Goal: Information Seeking & Learning: Learn about a topic

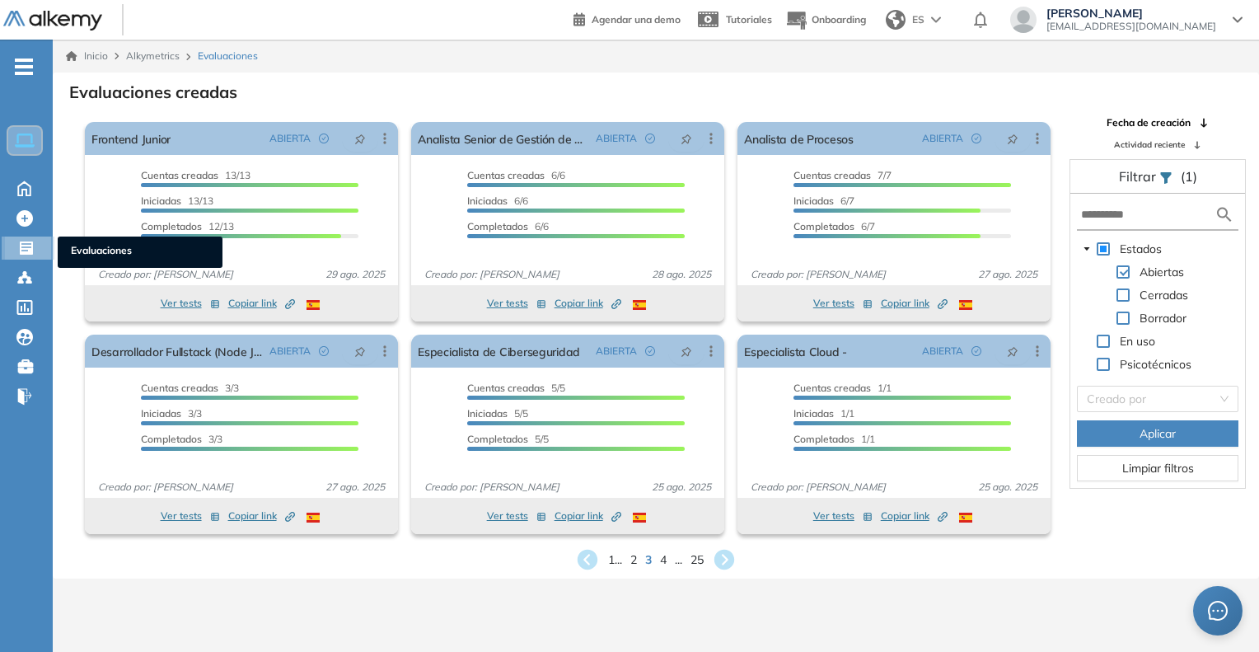
click at [96, 243] on span "Evaluaciones" at bounding box center [140, 252] width 138 height 18
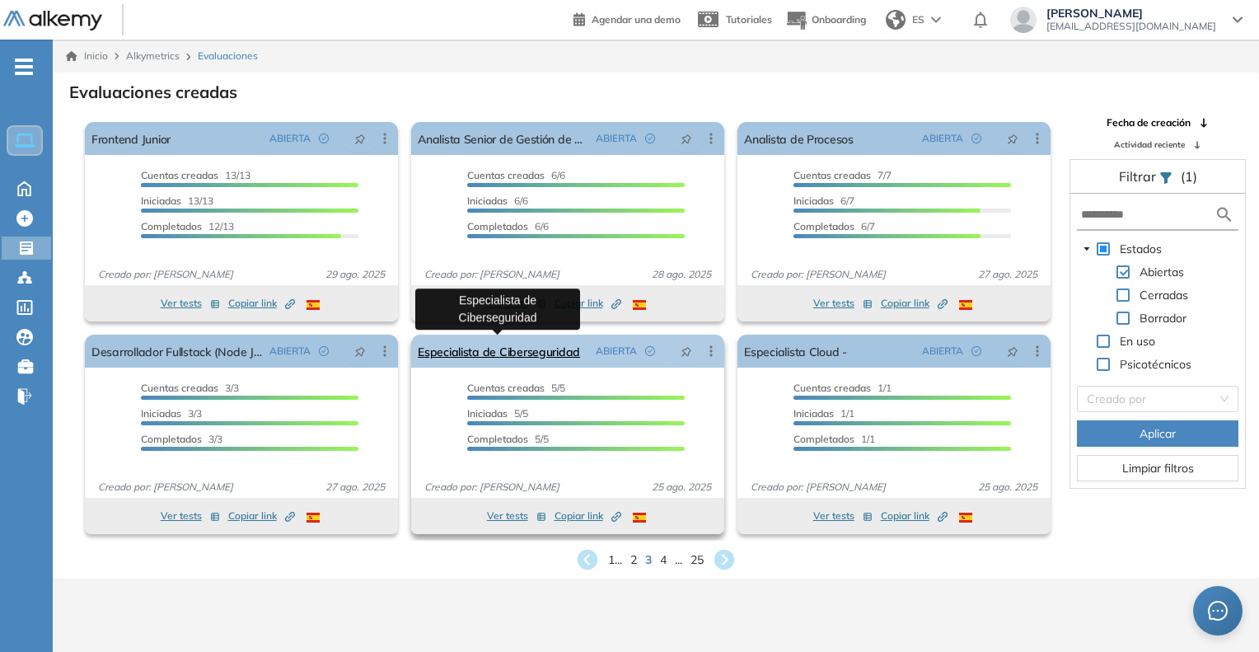
click at [516, 358] on link "Especialista de Ciberseguridad" at bounding box center [499, 351] width 162 height 33
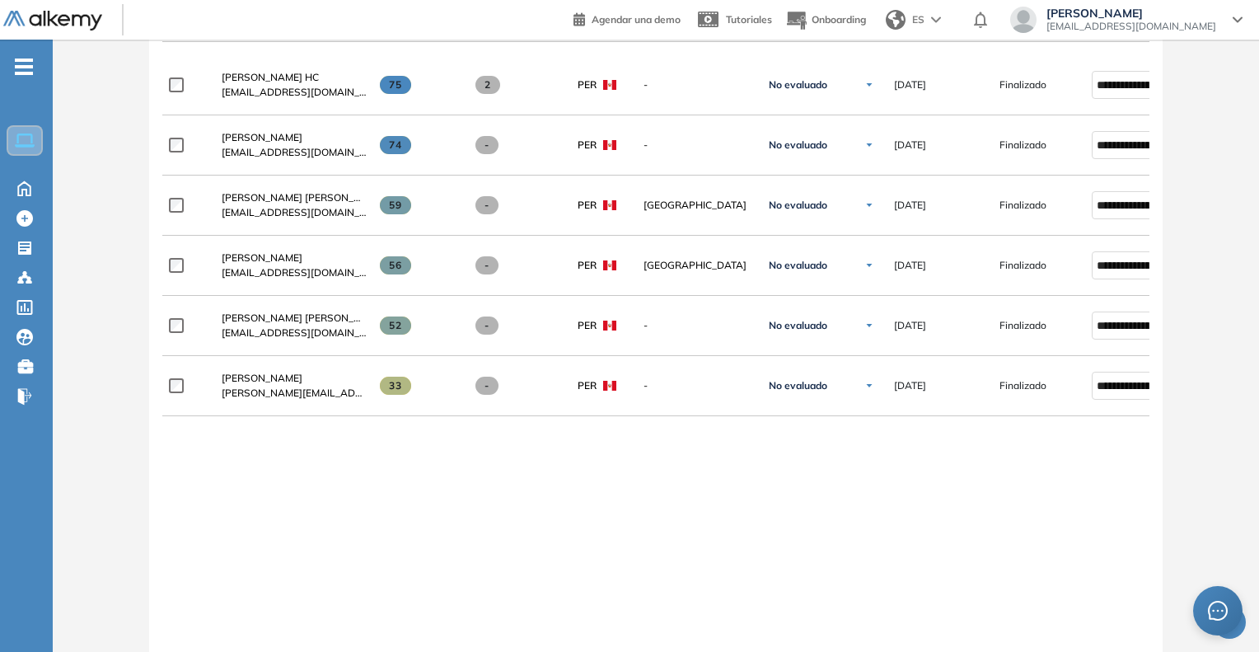
scroll to position [577, 0]
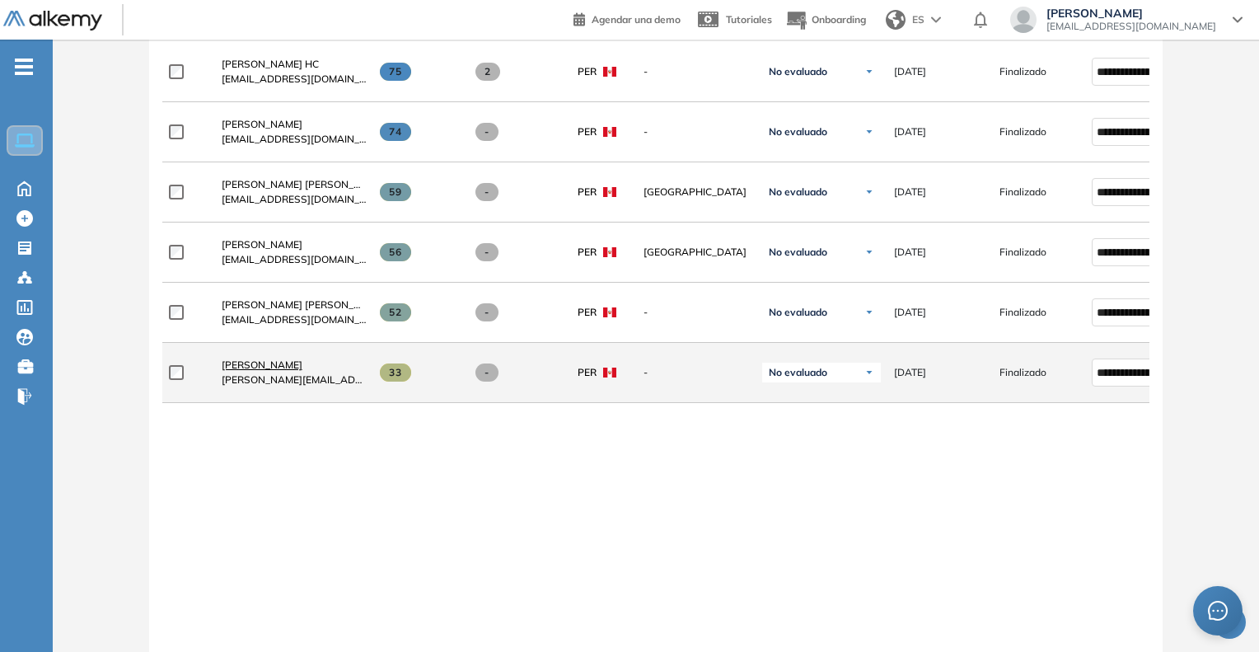
click at [264, 367] on span "Nilton Cardenas" at bounding box center [262, 364] width 81 height 12
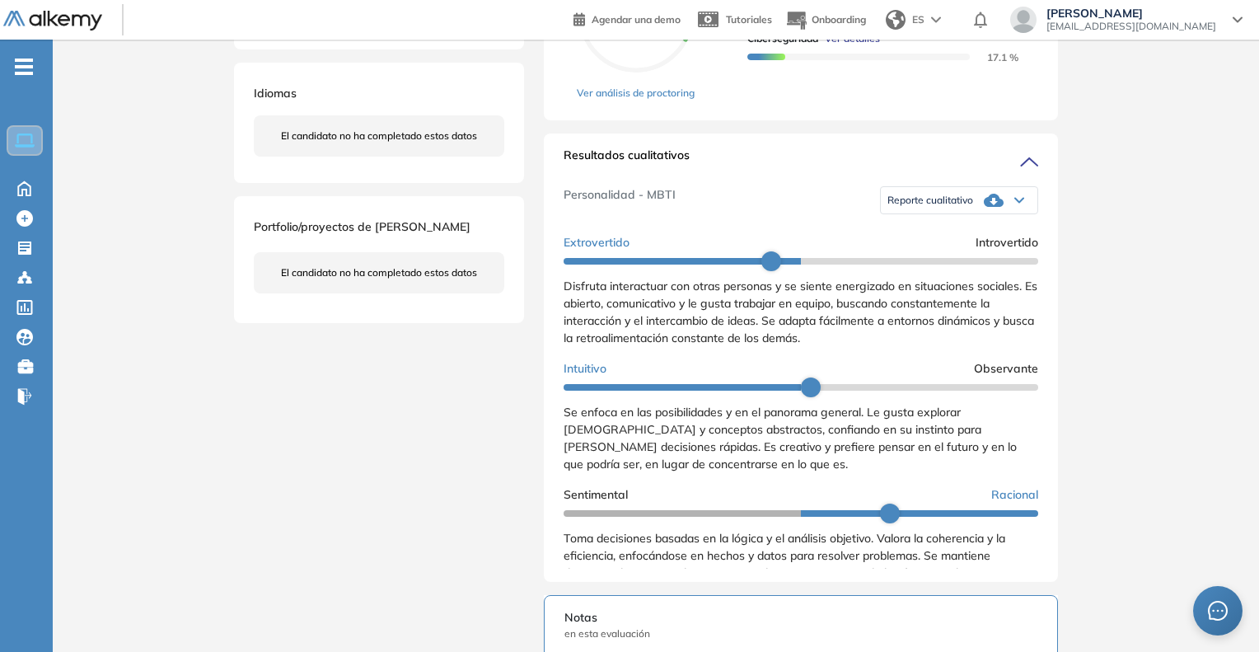
scroll to position [352, 0]
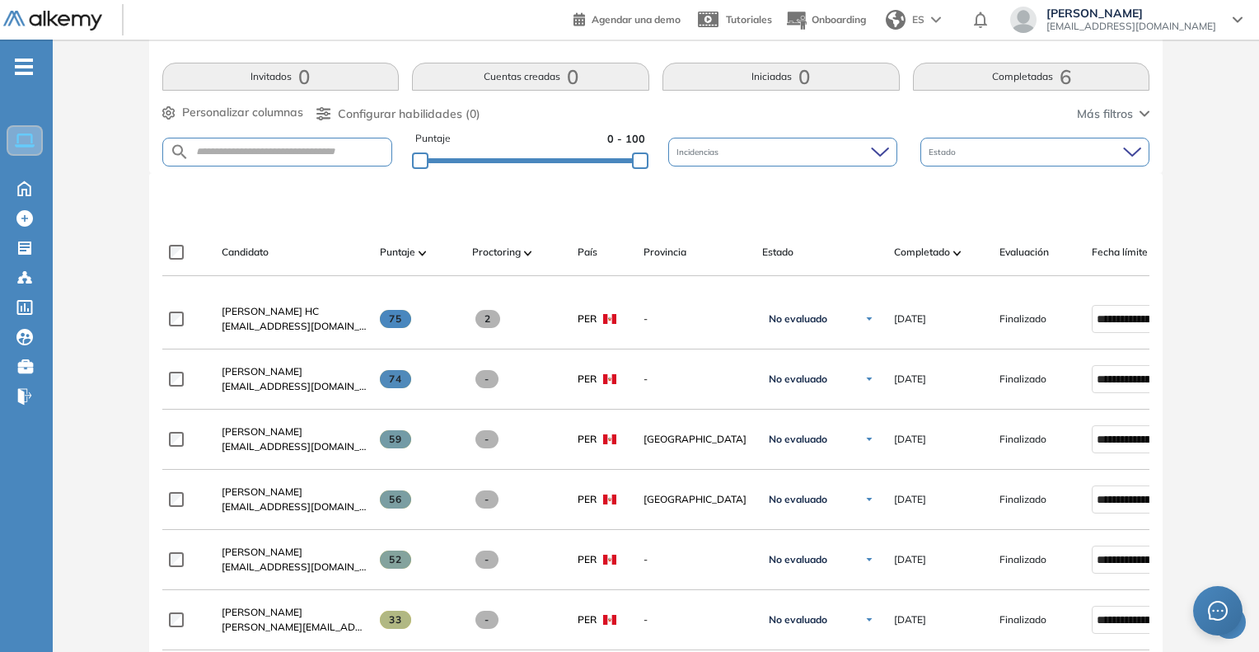
scroll to position [659, 0]
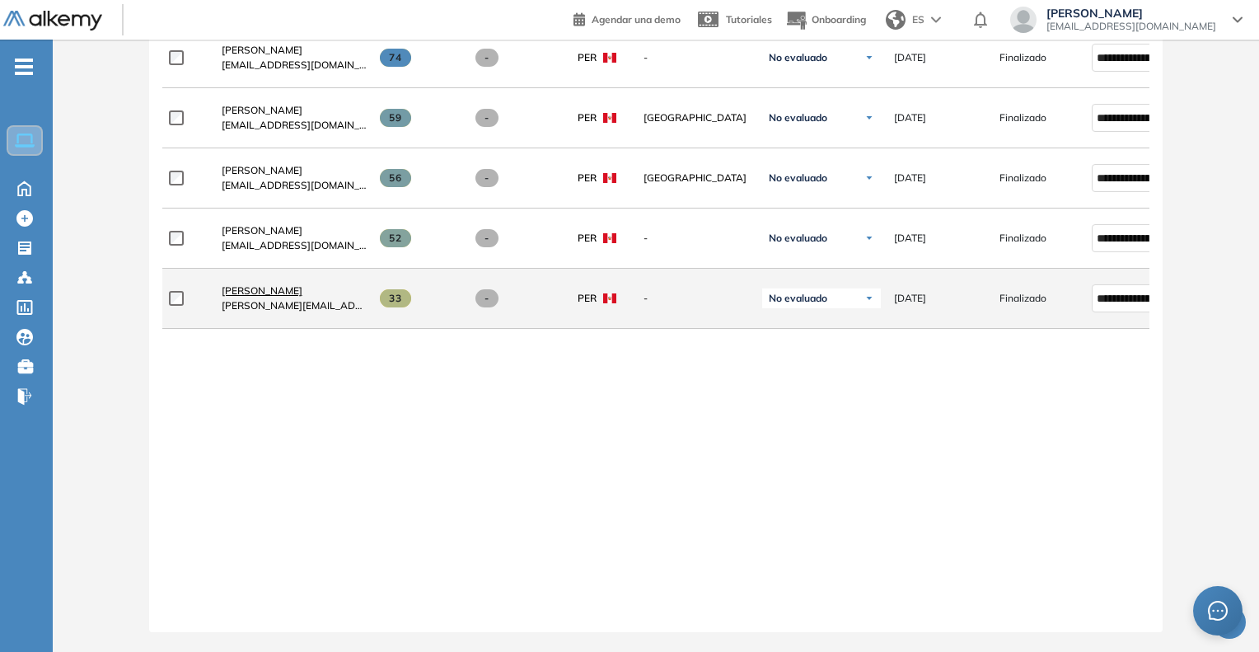
click at [241, 284] on span "[PERSON_NAME]" at bounding box center [262, 290] width 81 height 12
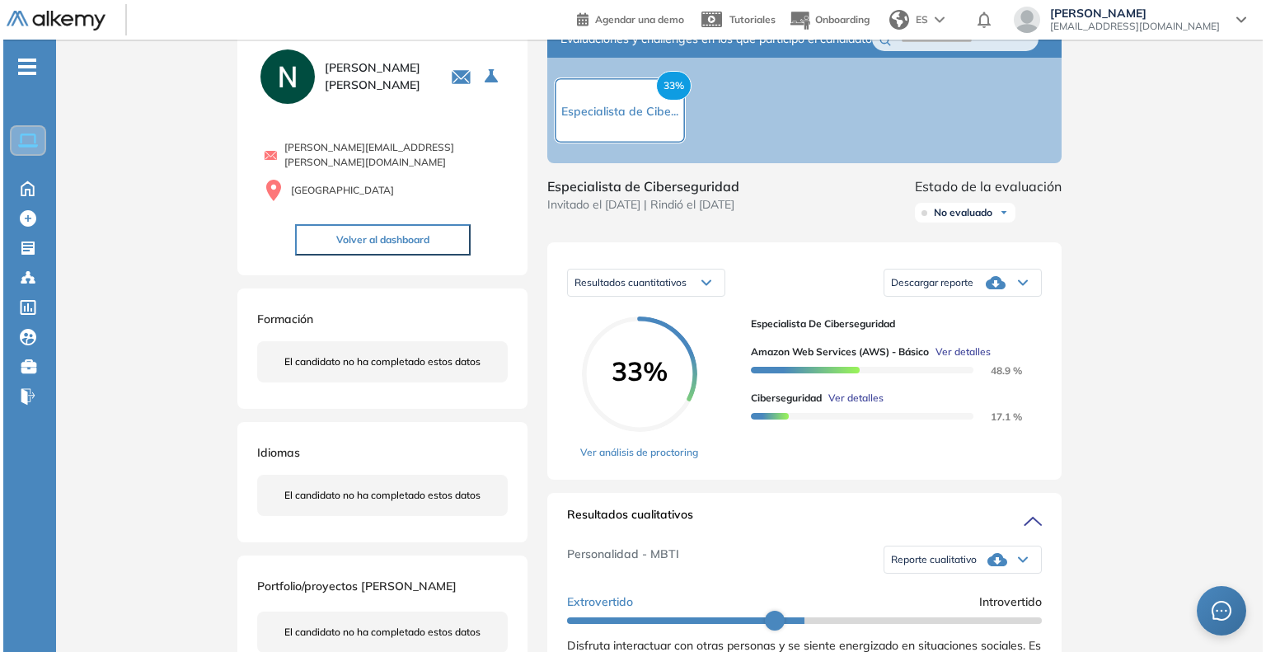
scroll to position [165, 0]
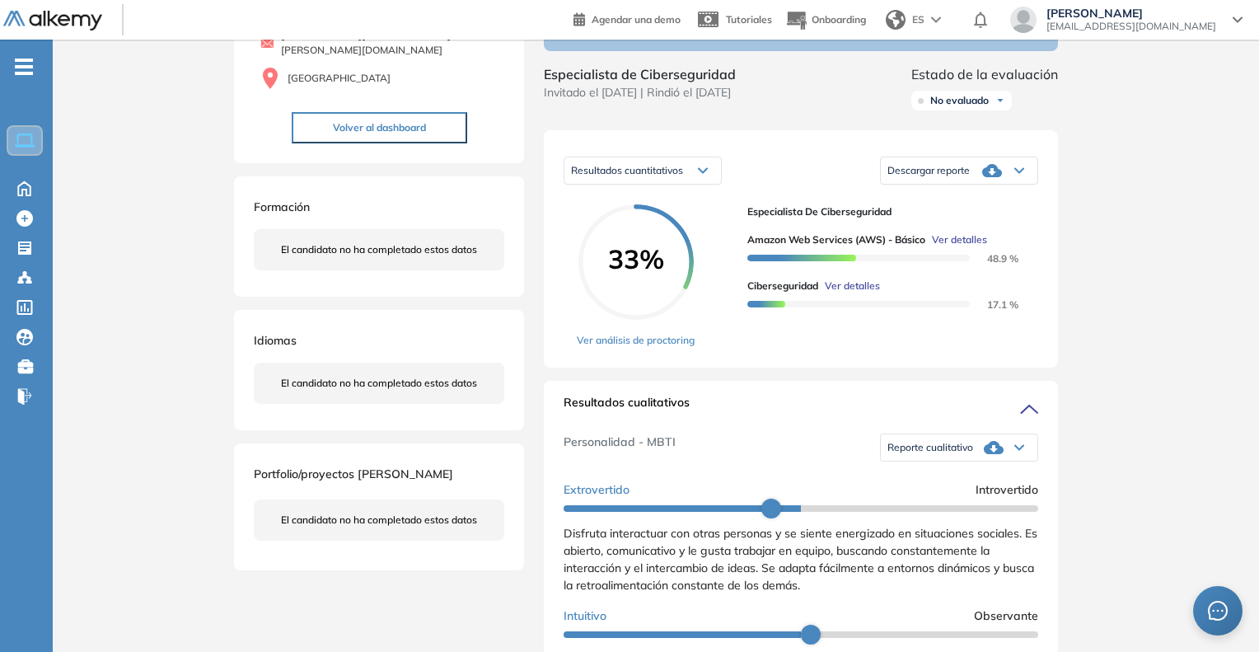
click at [863, 293] on span "Ver detalles" at bounding box center [852, 286] width 55 height 15
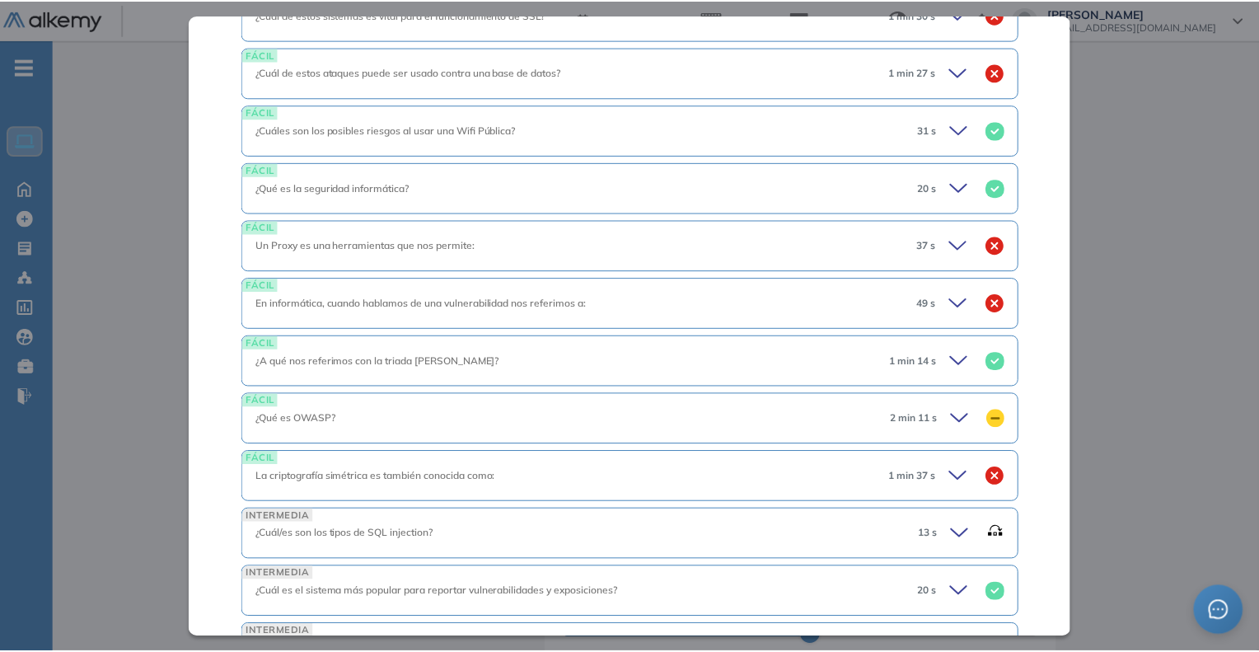
scroll to position [1040, 0]
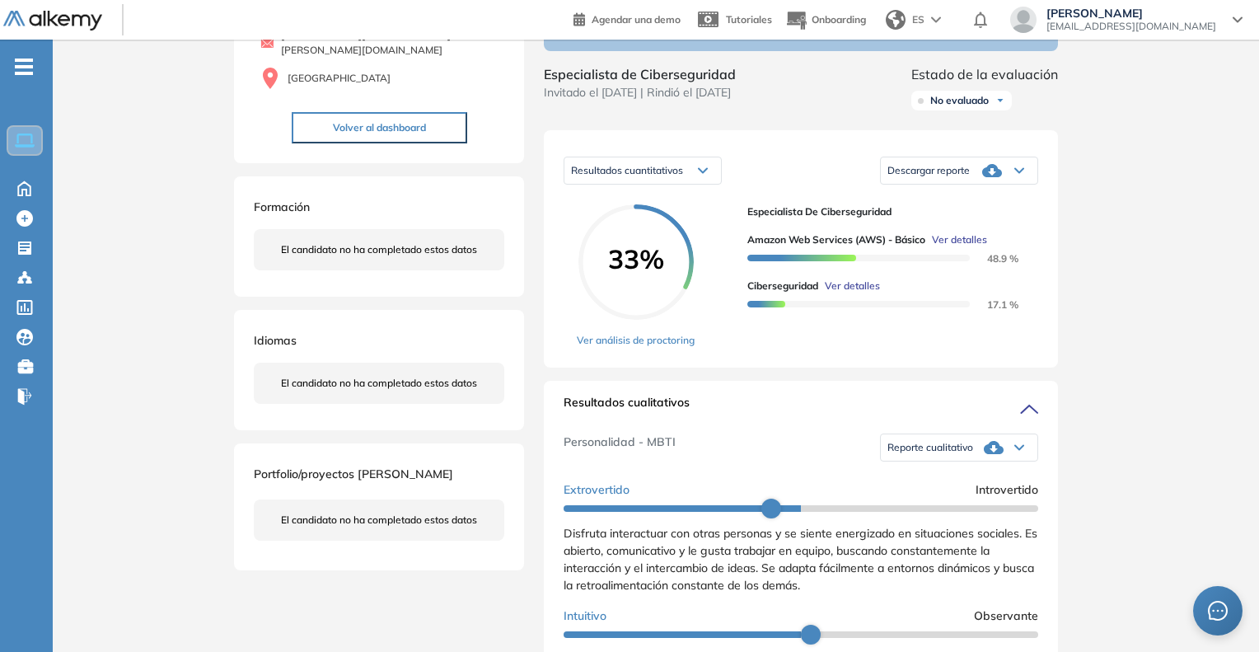
click at [1125, 471] on div "Inicio Alkymetrics Evaluaciones Dashboard Candidato Ciberseguridad Seguridad Bá…" at bounding box center [656, 610] width 1206 height 1470
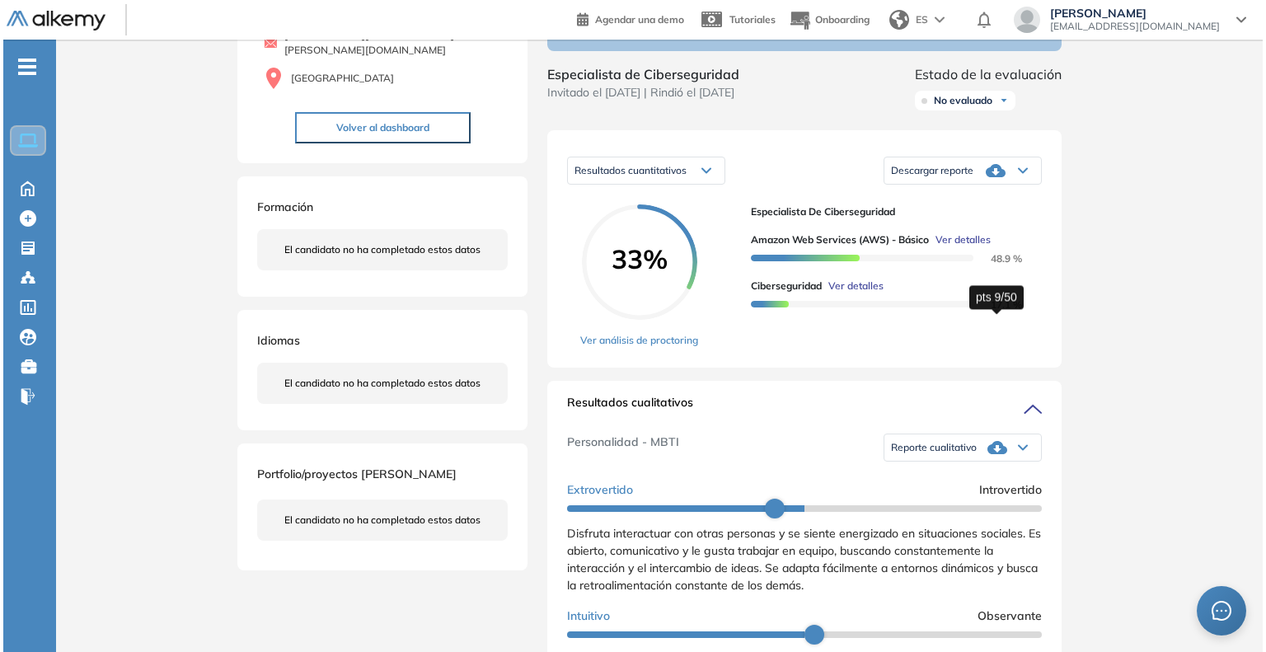
scroll to position [402, 0]
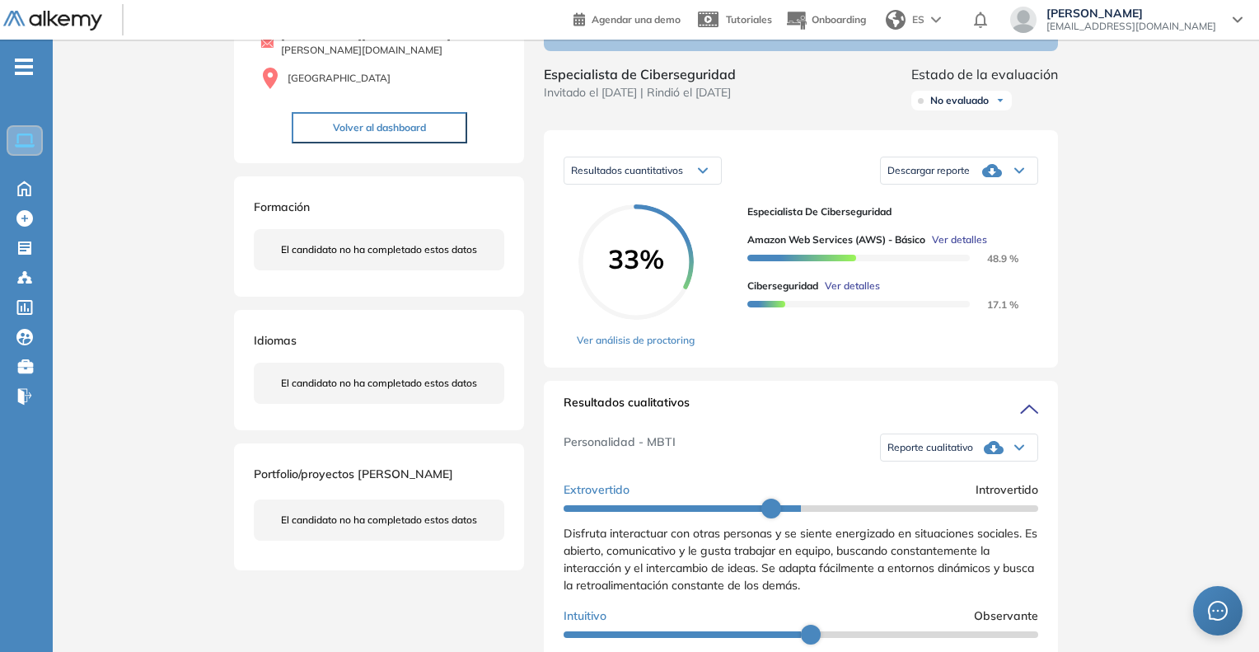
click at [843, 293] on span "Ver detalles" at bounding box center [852, 286] width 55 height 15
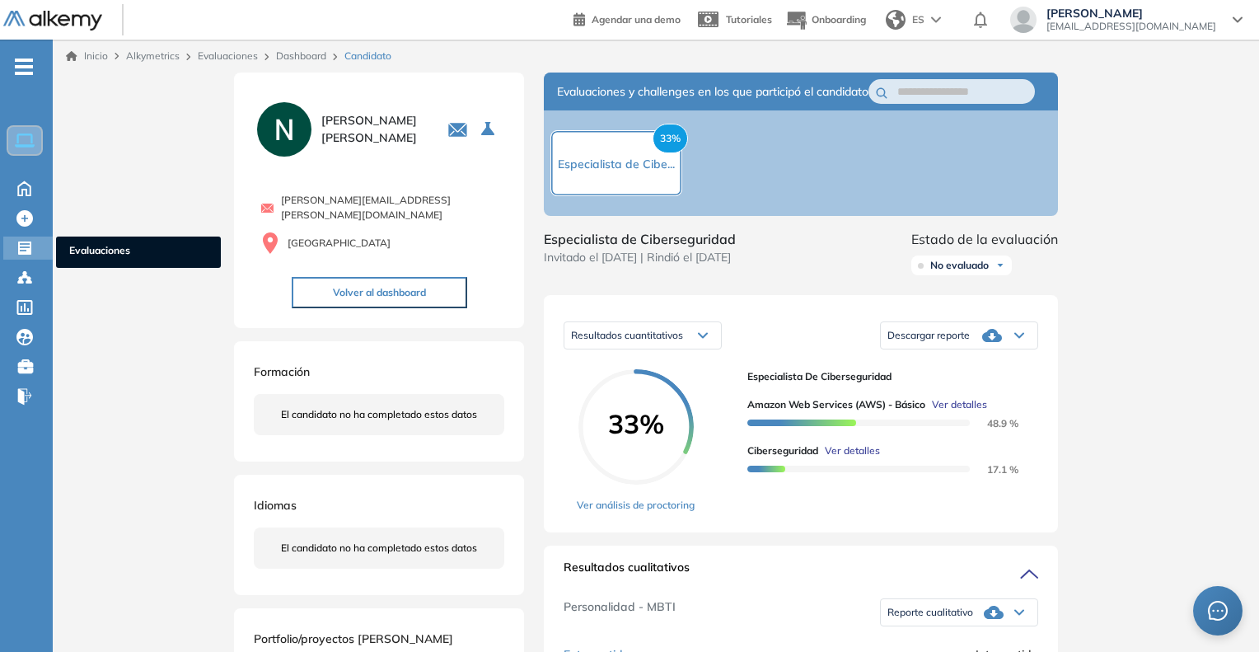
click at [85, 244] on span "Evaluaciones" at bounding box center [138, 252] width 138 height 18
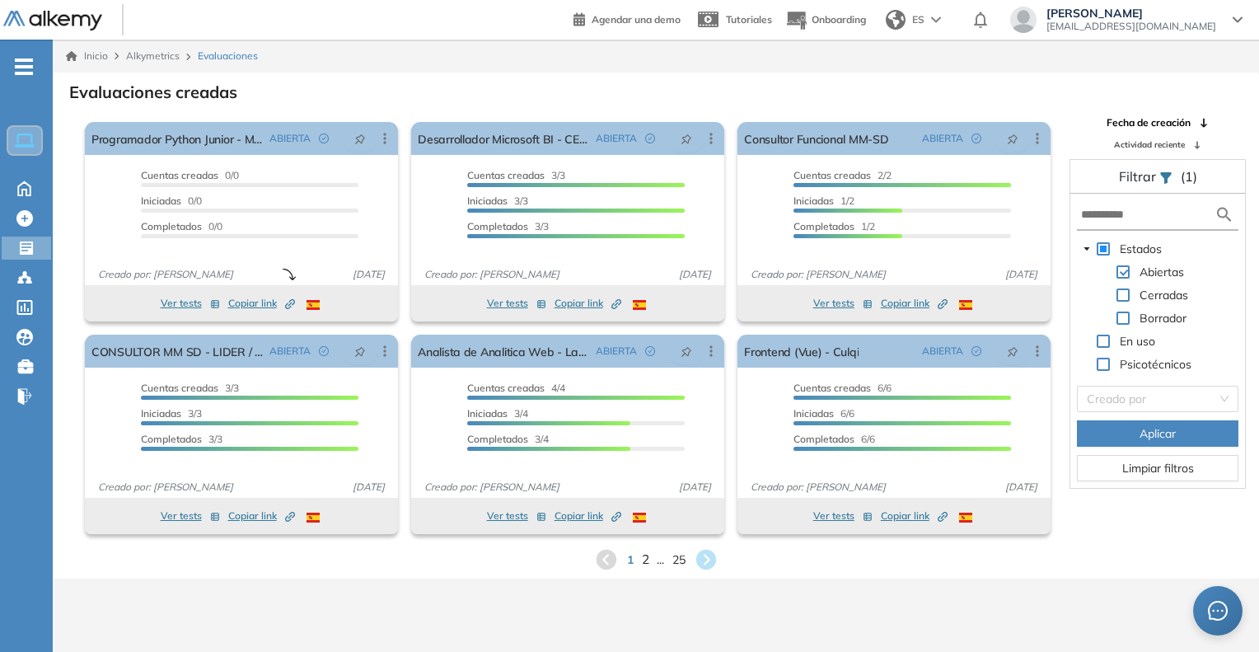
click at [643, 565] on span "2" at bounding box center [644, 559] width 7 height 19
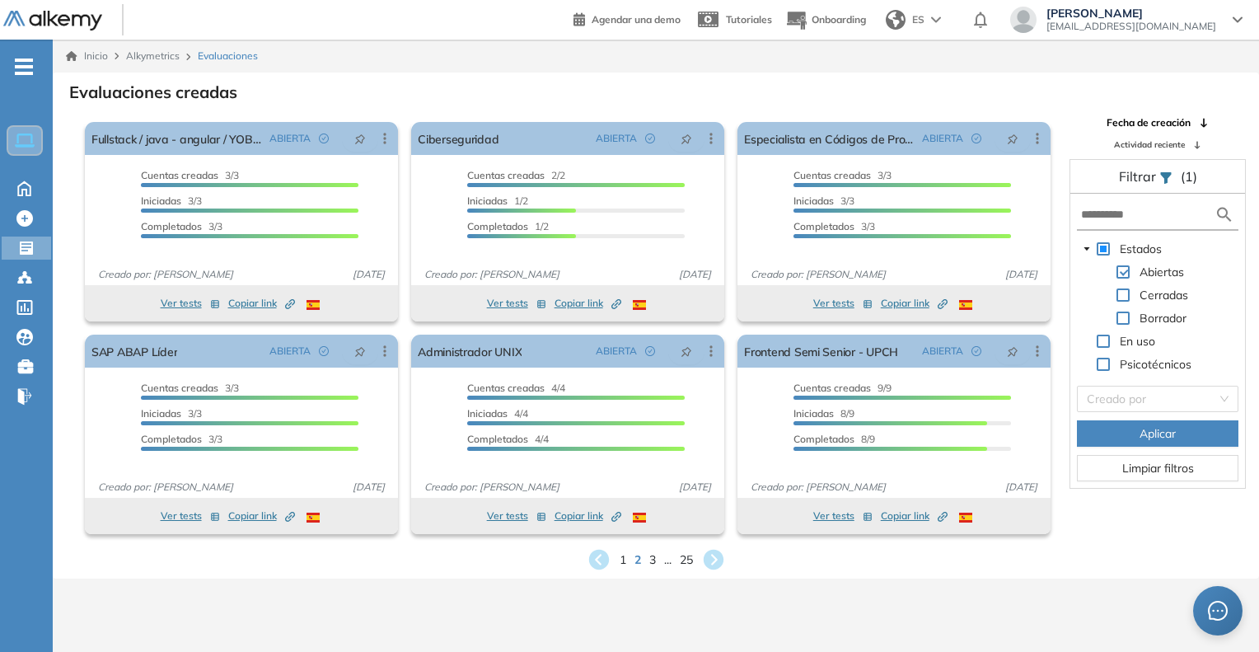
click at [657, 559] on div "1 2 3 ... 25" at bounding box center [656, 559] width 1180 height 25
click at [653, 559] on span "3" at bounding box center [651, 559] width 7 height 19
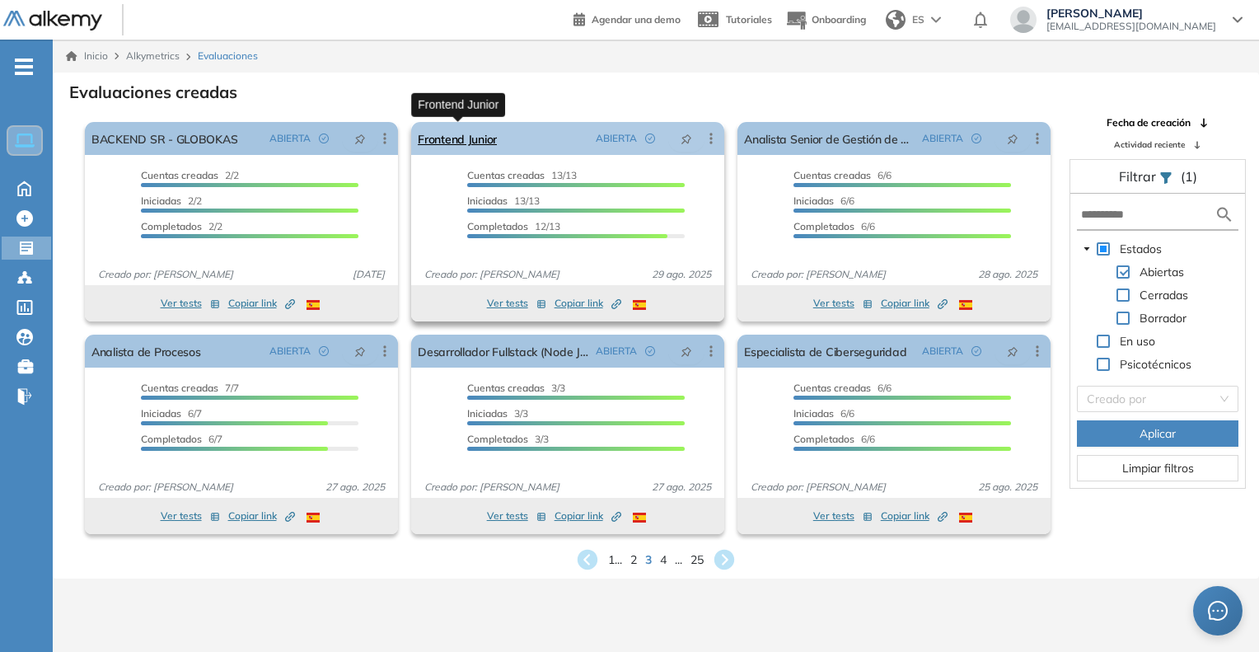
click at [440, 148] on link "Frontend Junior" at bounding box center [457, 138] width 79 height 33
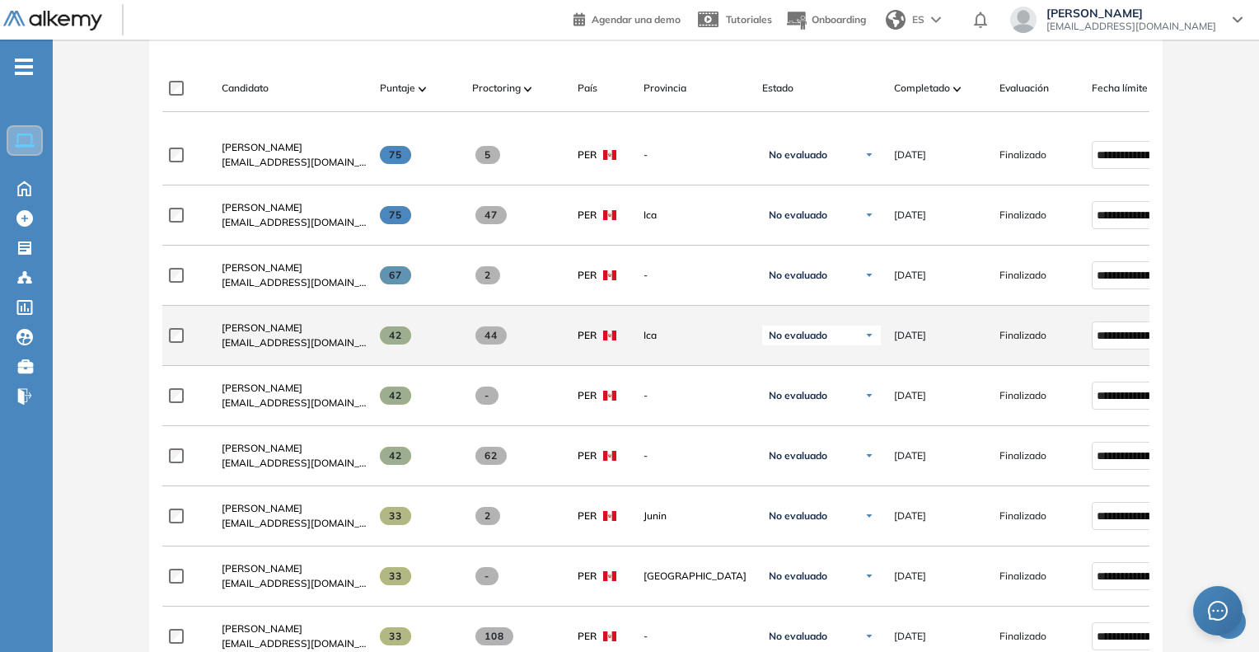
scroll to position [494, 0]
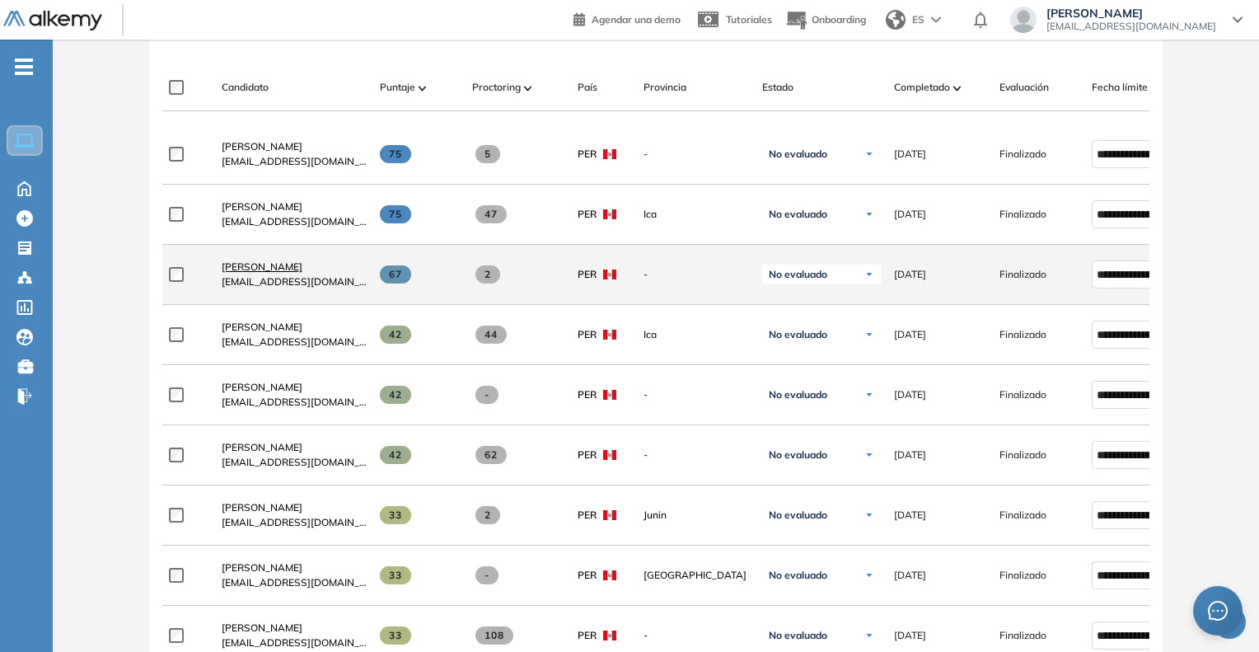
click at [283, 268] on span "Daniel Huamán" at bounding box center [262, 266] width 81 height 12
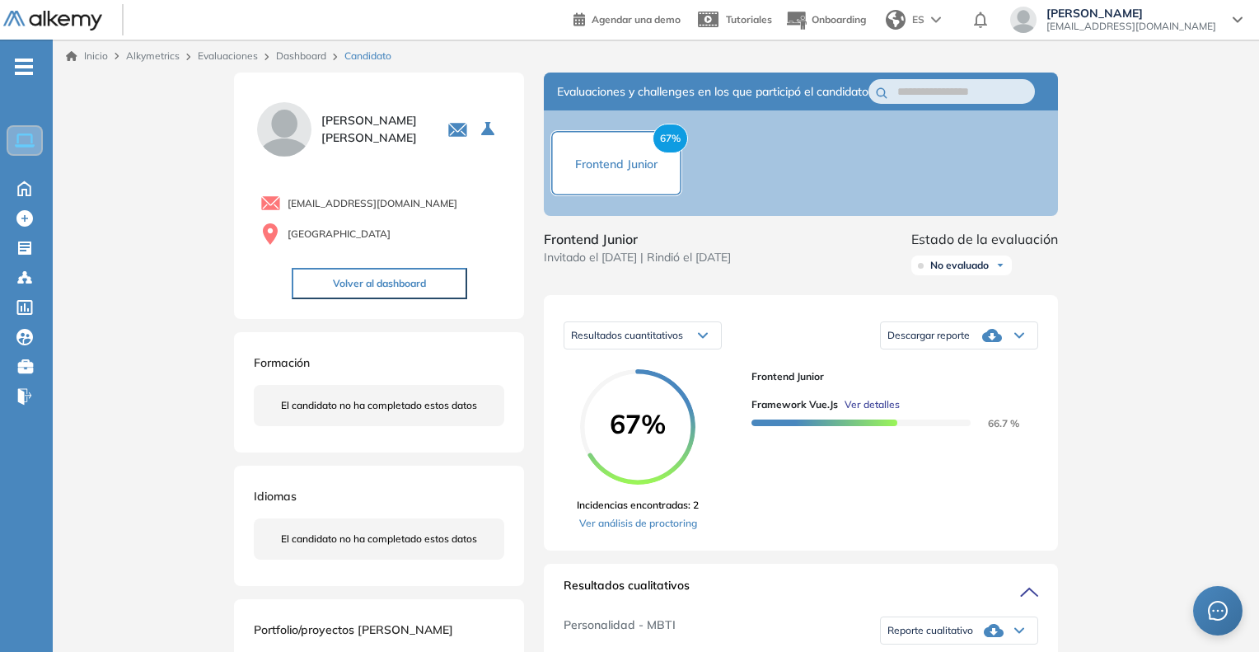
scroll to position [330, 0]
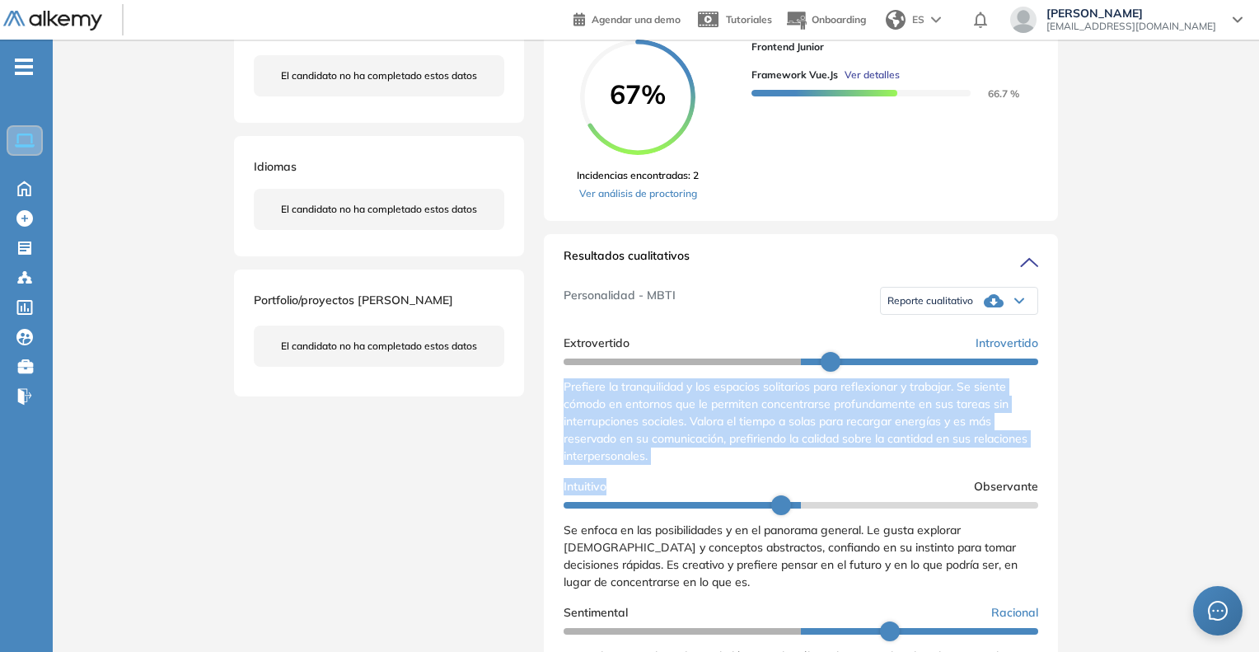
drag, startPoint x: 559, startPoint y: 400, endPoint x: 756, endPoint y: 499, distance: 221.1
click at [756, 499] on div "Resultados cualitativos Personalidad - MBTI Reporte cualitativo Reporte con Afi…" at bounding box center [801, 458] width 514 height 448
click at [756, 495] on div "Intuitivo Observante" at bounding box center [801, 486] width 475 height 17
drag, startPoint x: 560, startPoint y: 400, endPoint x: 705, endPoint y: 471, distance: 160.7
click at [705, 471] on div "Resultados cualitativos Personalidad - MBTI Reporte cualitativo Reporte con Afi…" at bounding box center [801, 458] width 514 height 448
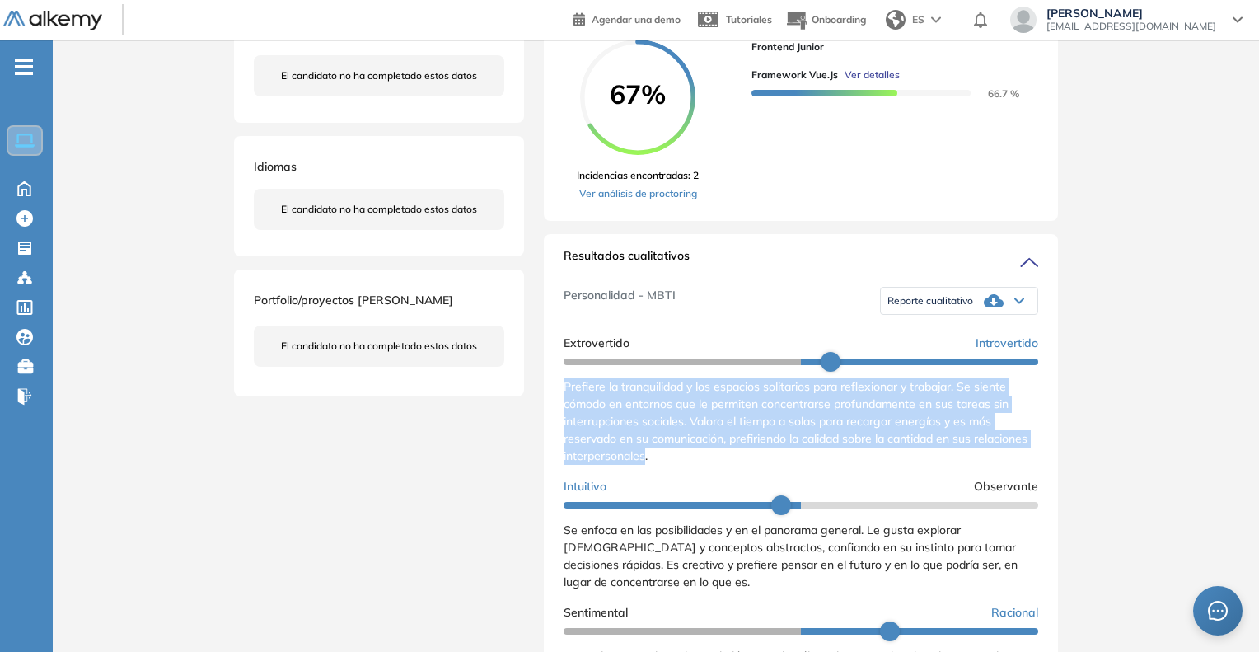
copy span "Prefiere la tranquilidad y los espacios solitarios para reflexionar y trabajar.…"
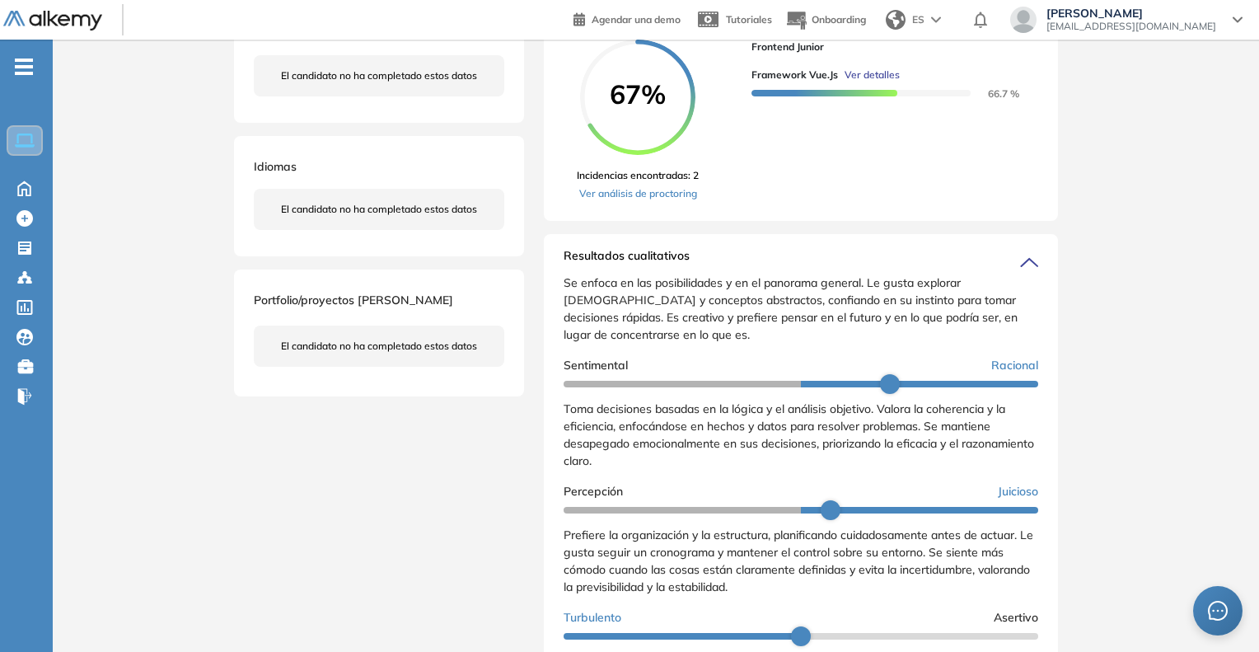
scroll to position [165, 0]
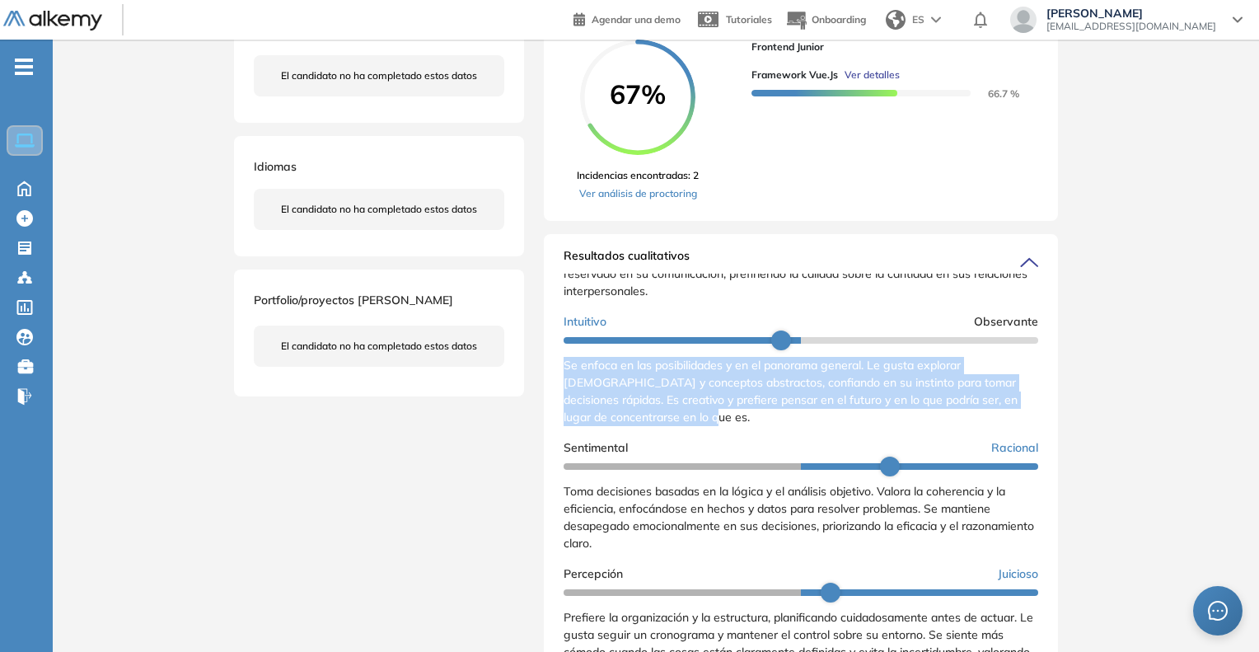
drag, startPoint x: 561, startPoint y: 382, endPoint x: 724, endPoint y: 433, distance: 171.2
click at [724, 433] on div "Resultados cualitativos Personalidad - MBTI Reporte cualitativo Reporte con Afi…" at bounding box center [801, 458] width 514 height 448
copy span "Se enfoca en las posibilidades y en el panorama general. Le gusta explorar [DEM…"
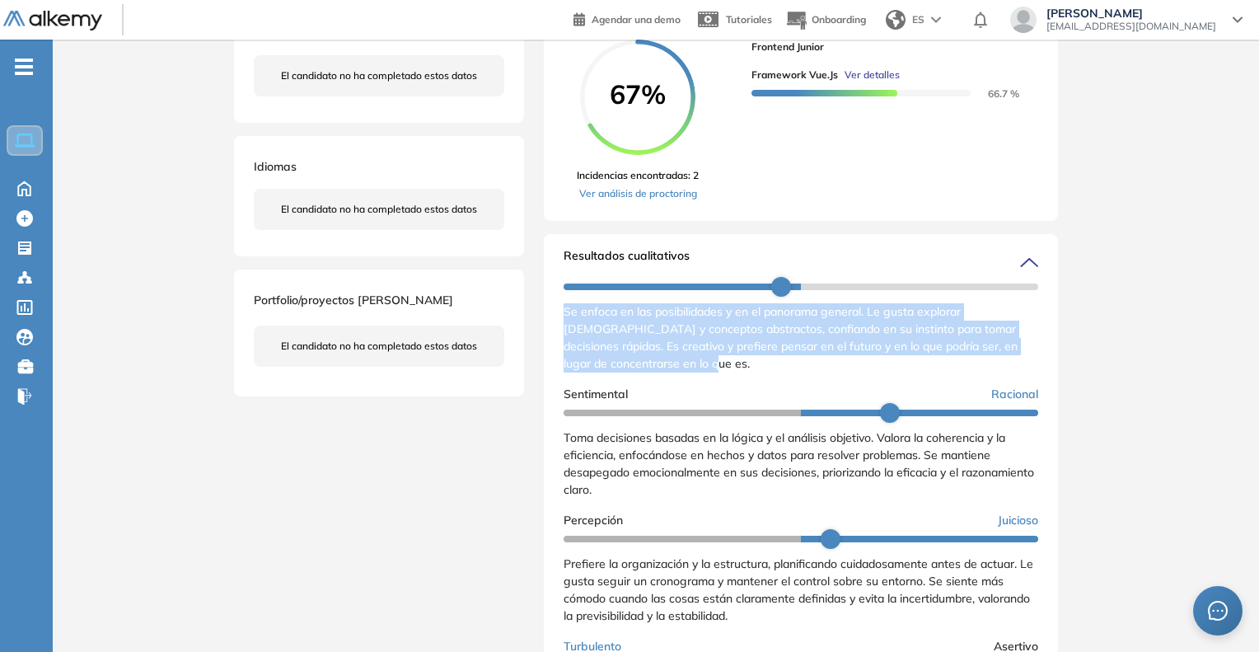
scroll to position [247, 0]
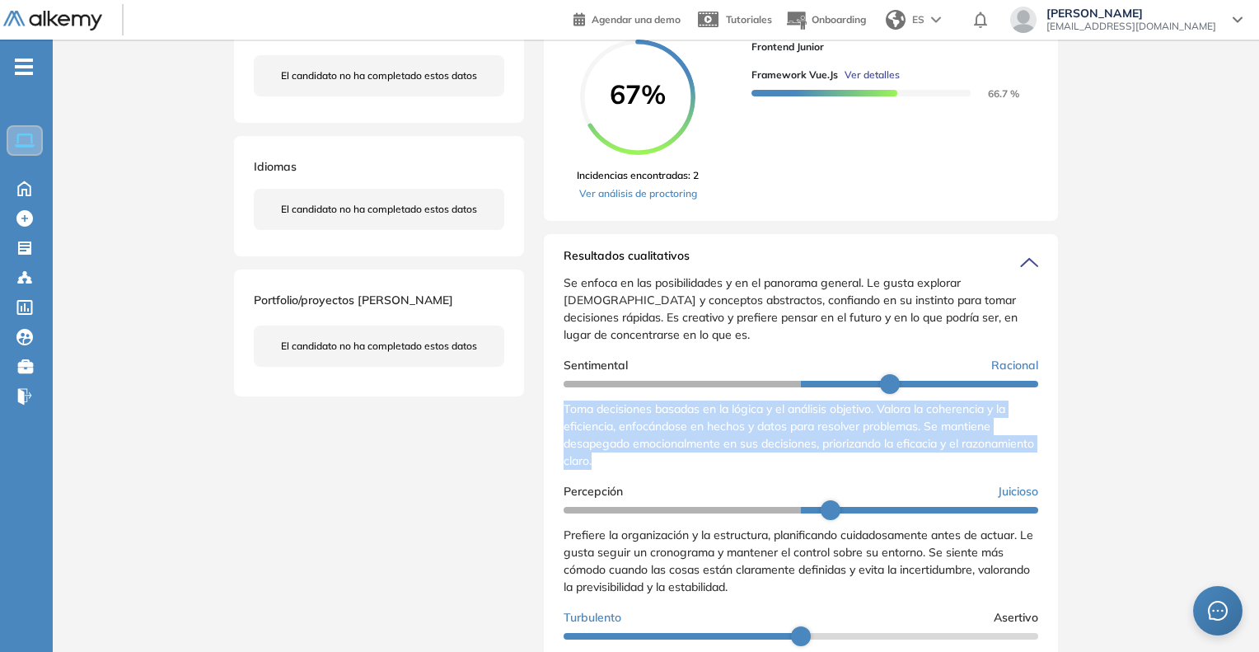
drag, startPoint x: 560, startPoint y: 428, endPoint x: 686, endPoint y: 487, distance: 138.6
click at [686, 487] on div "Resultados cualitativos Personalidad - MBTI Reporte cualitativo Reporte con Afi…" at bounding box center [801, 458] width 514 height 448
copy span "Toma decisiones basadas en la lógica y el análisis objetivo. Valora la coherenc…"
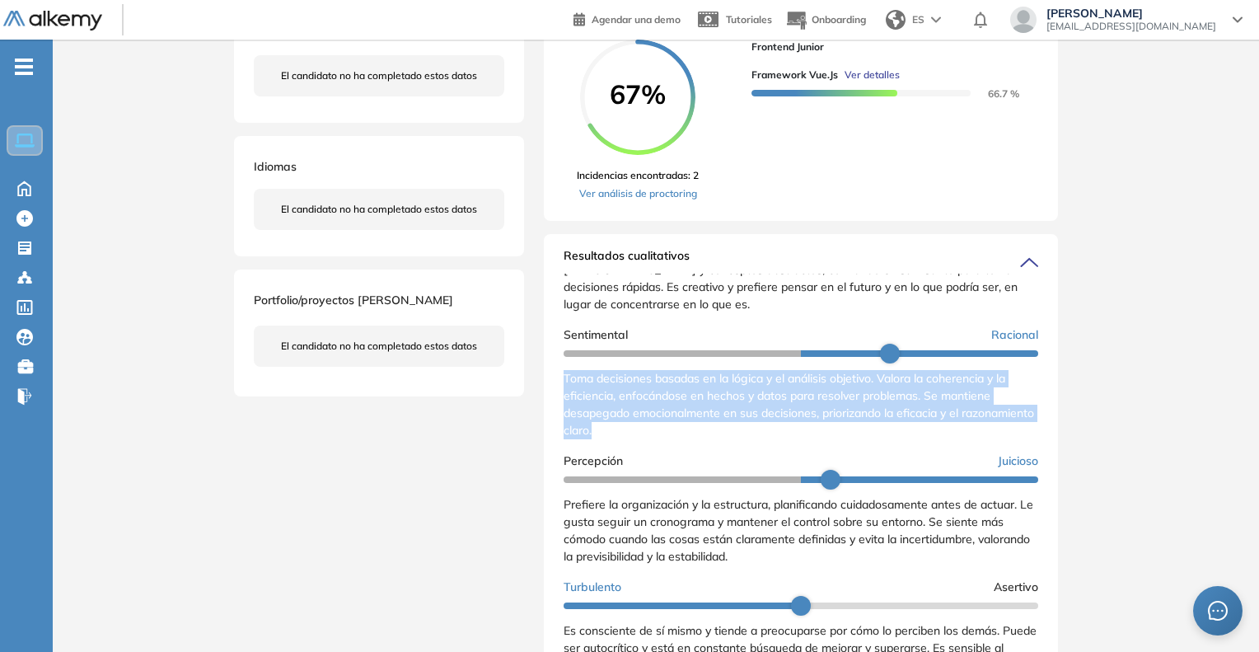
scroll to position [307, 0]
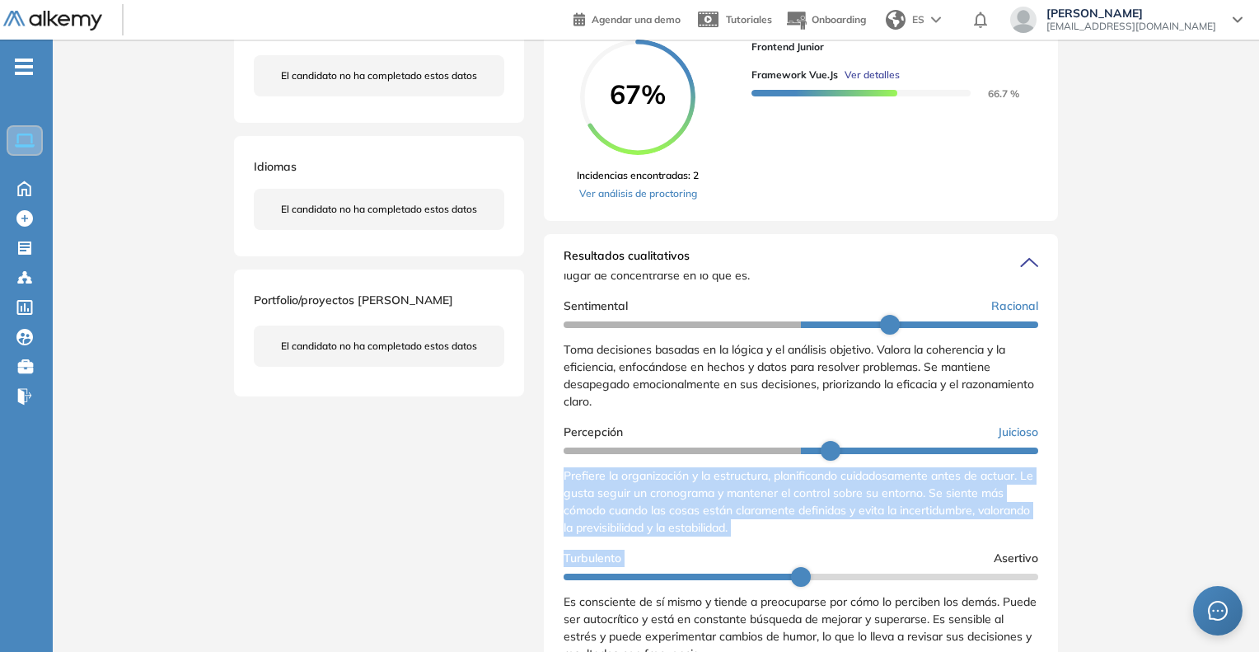
drag, startPoint x: 566, startPoint y: 494, endPoint x: 825, endPoint y: 562, distance: 267.4
click at [825, 562] on div "Extrovertido Introvertido Prefiere la tranquilidad y los espacios solitarios pa…" at bounding box center [801, 345] width 475 height 648
click at [814, 536] on div "Prefiere la organización y la estructura, planificando cuidadosamente antes de …" at bounding box center [801, 501] width 475 height 69
click at [580, 515] on span "Prefiere la organización y la estructura, planificando cuidadosamente antes de …" at bounding box center [799, 501] width 470 height 67
click at [570, 499] on span "Prefiere la organización y la estructura, planificando cuidadosamente antes de …" at bounding box center [799, 501] width 470 height 67
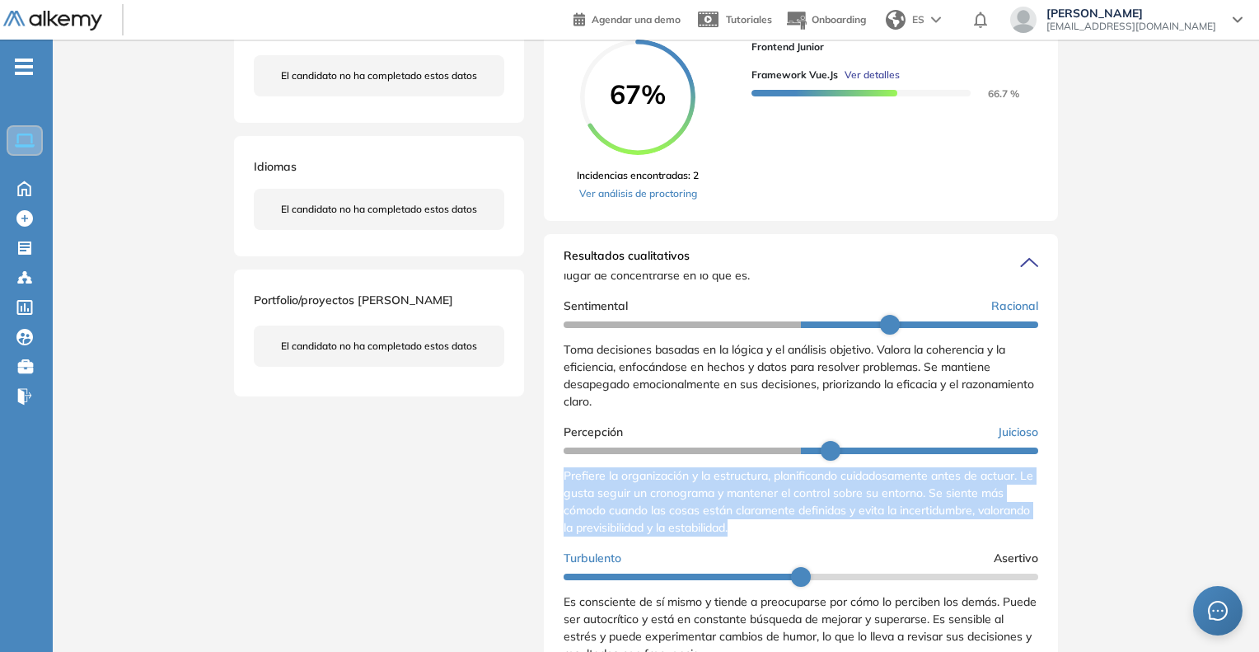
drag, startPoint x: 564, startPoint y: 489, endPoint x: 813, endPoint y: 545, distance: 255.9
click at [813, 536] on div "Prefiere la organización y la estructura, planificando cuidadosamente antes de …" at bounding box center [801, 501] width 475 height 69
copy span "Prefiere la organización y la estructura, planificando cuidadosamente antes de …"
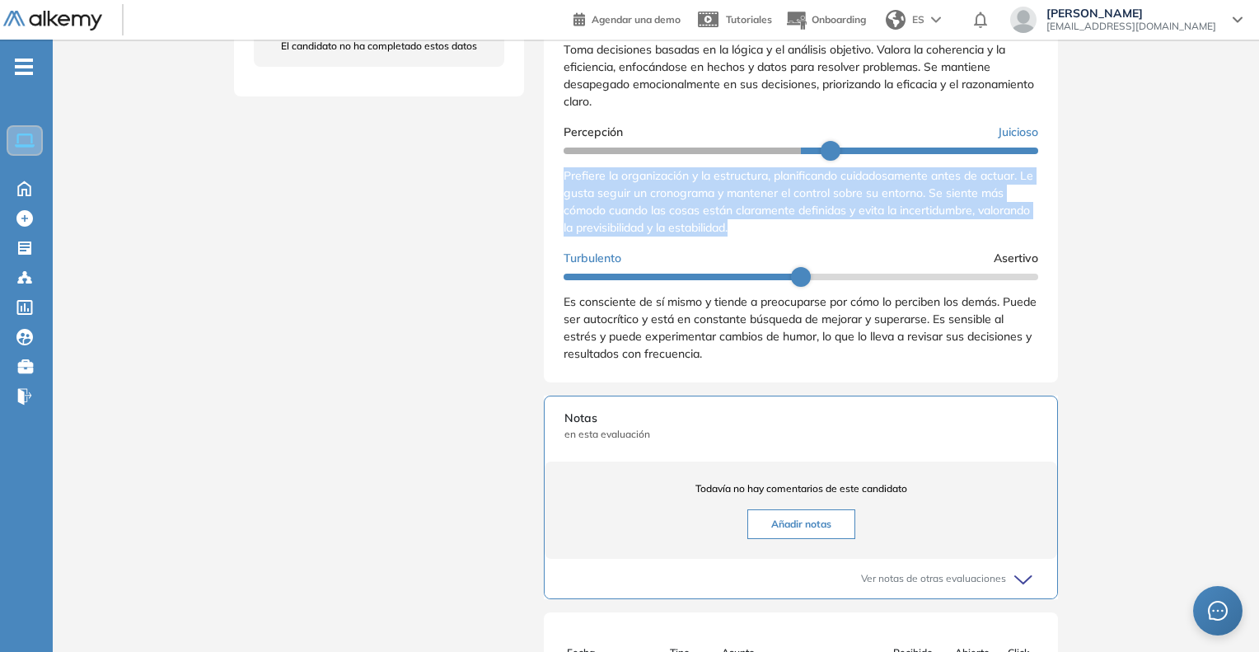
scroll to position [659, 0]
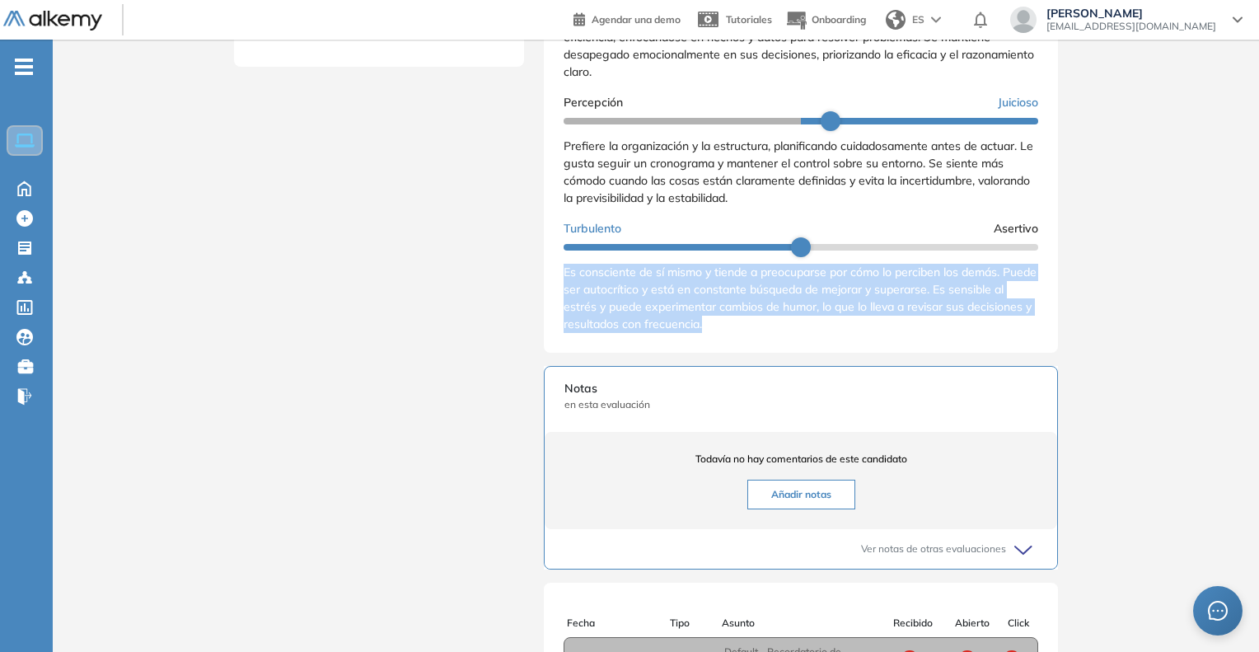
drag, startPoint x: 562, startPoint y: 287, endPoint x: 805, endPoint y: 349, distance: 250.8
click at [805, 349] on div "Resultados cualitativos Personalidad - MBTI Reporte cualitativo Reporte con Afi…" at bounding box center [801, 128] width 514 height 448
copy span "Es consciente de sí mismo y tiende a preocuparse por cómo lo perciben los demás…"
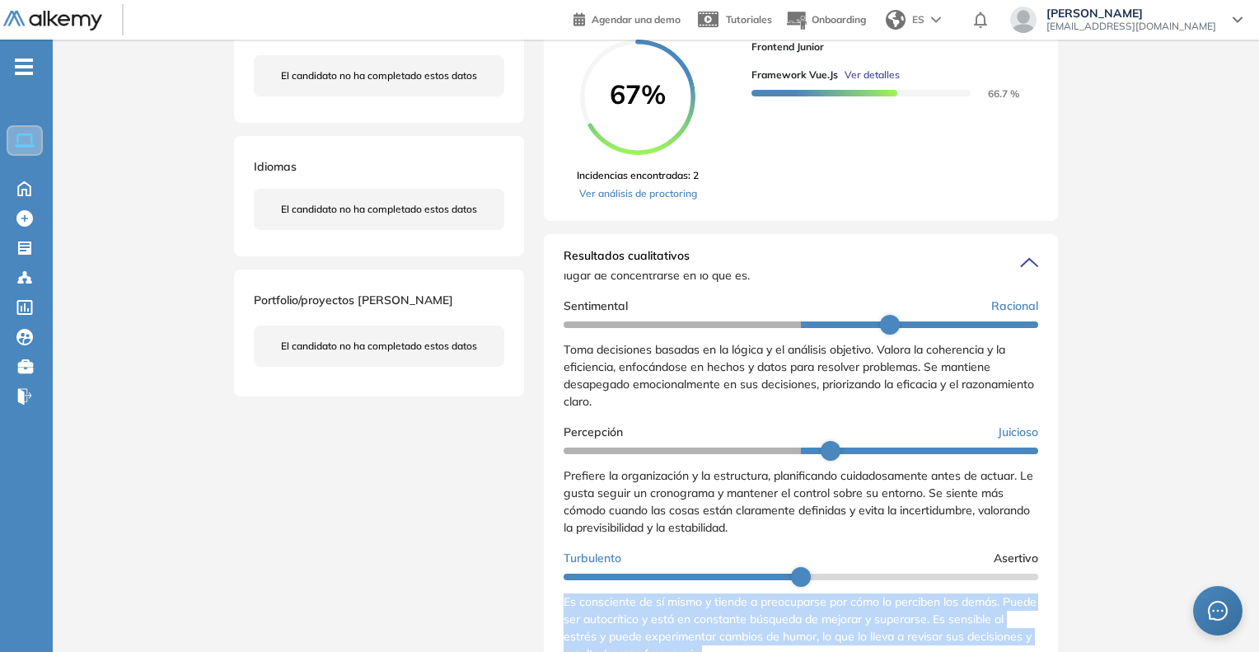
scroll to position [82, 0]
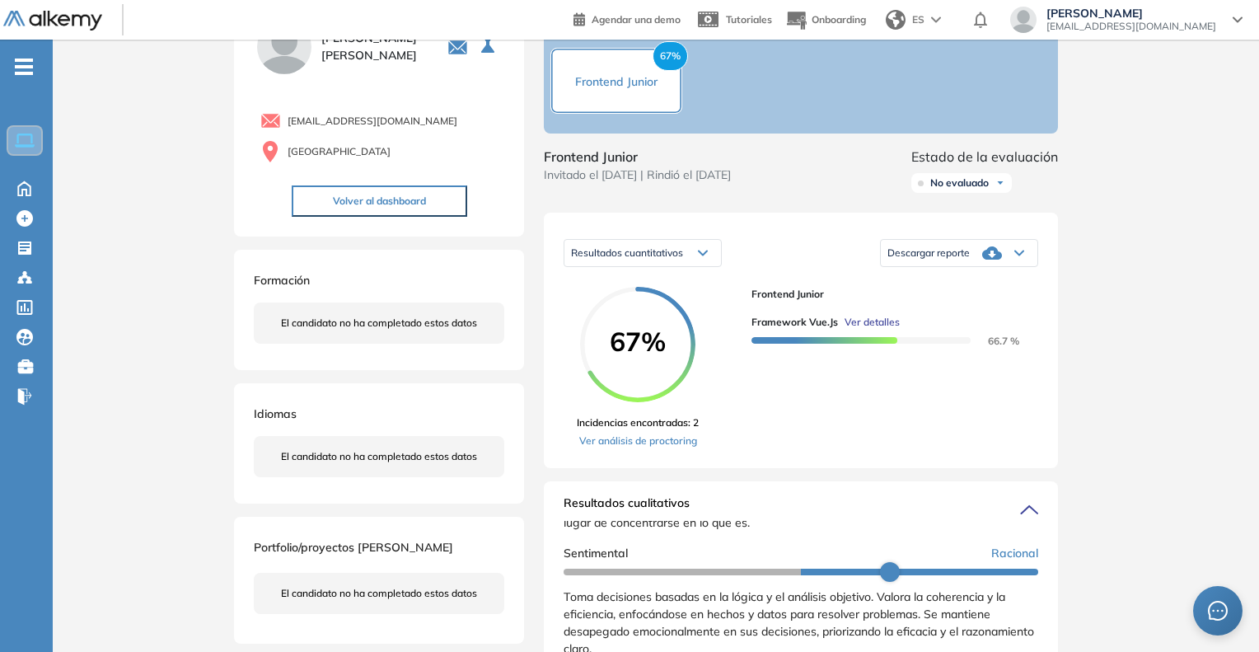
click at [869, 330] on span "Ver detalles" at bounding box center [872, 322] width 55 height 15
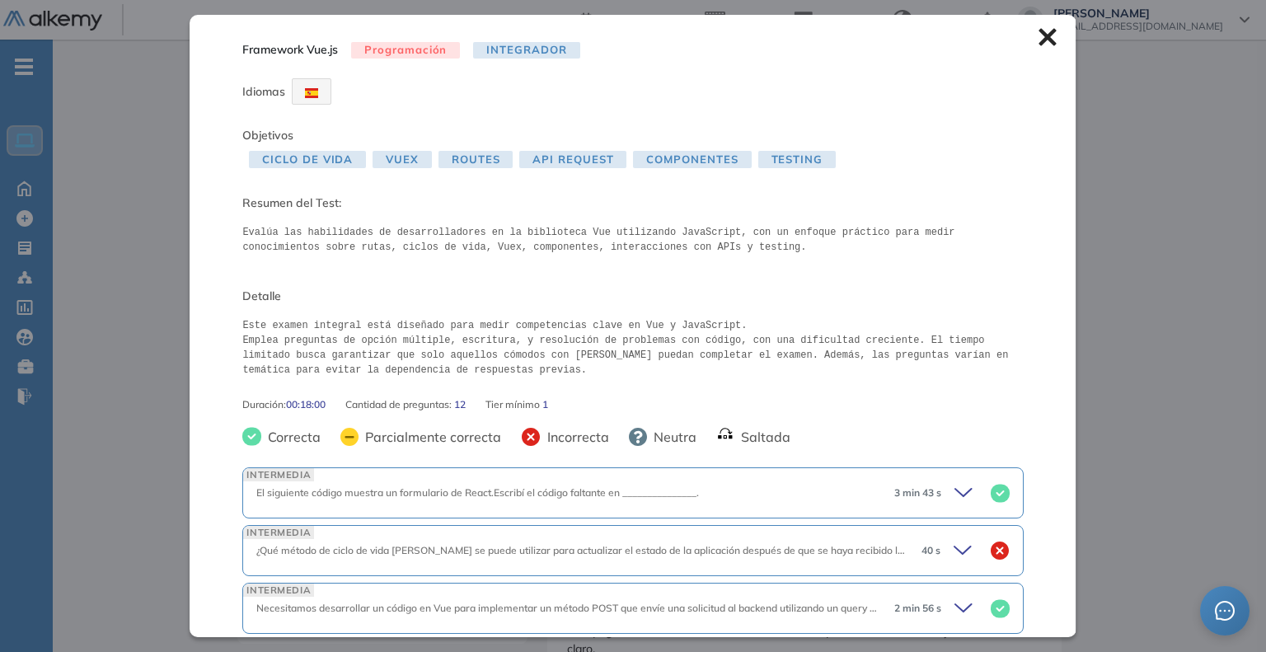
click at [1024, 44] on div "Framework Vue.js Programación Integrador Idiomas Objetivos Ciclo de Vida Vuex R…" at bounding box center [633, 325] width 886 height 621
click at [1039, 28] on icon at bounding box center [1047, 37] width 18 height 18
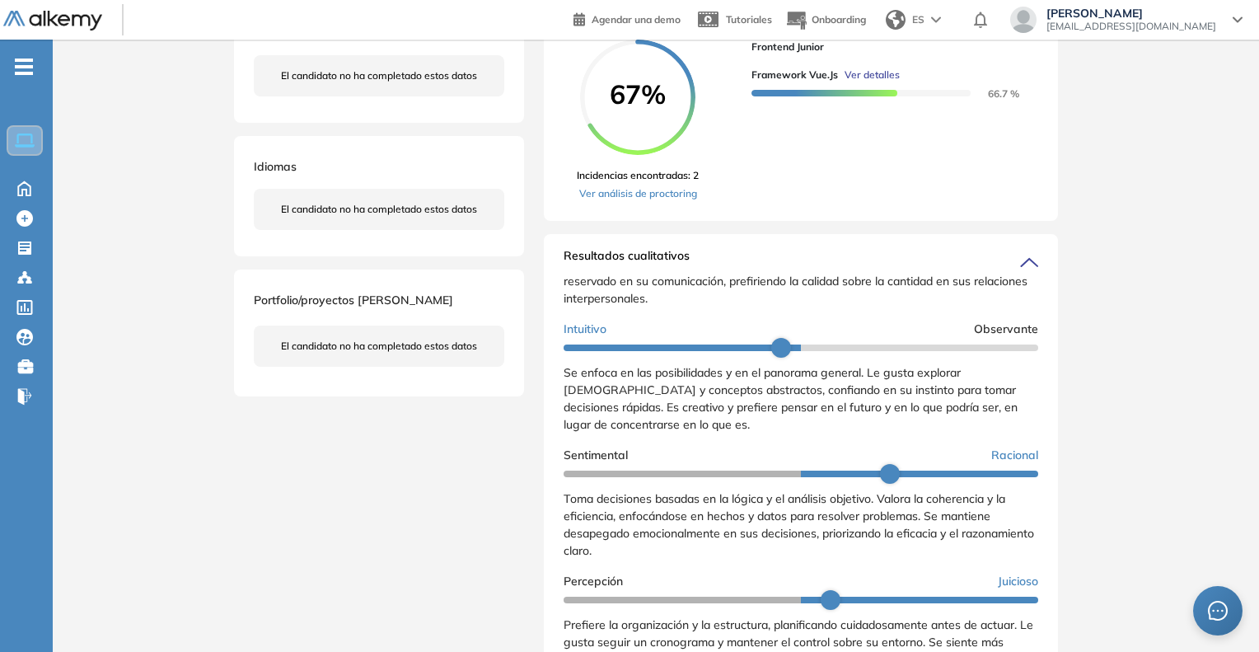
scroll to position [59, 0]
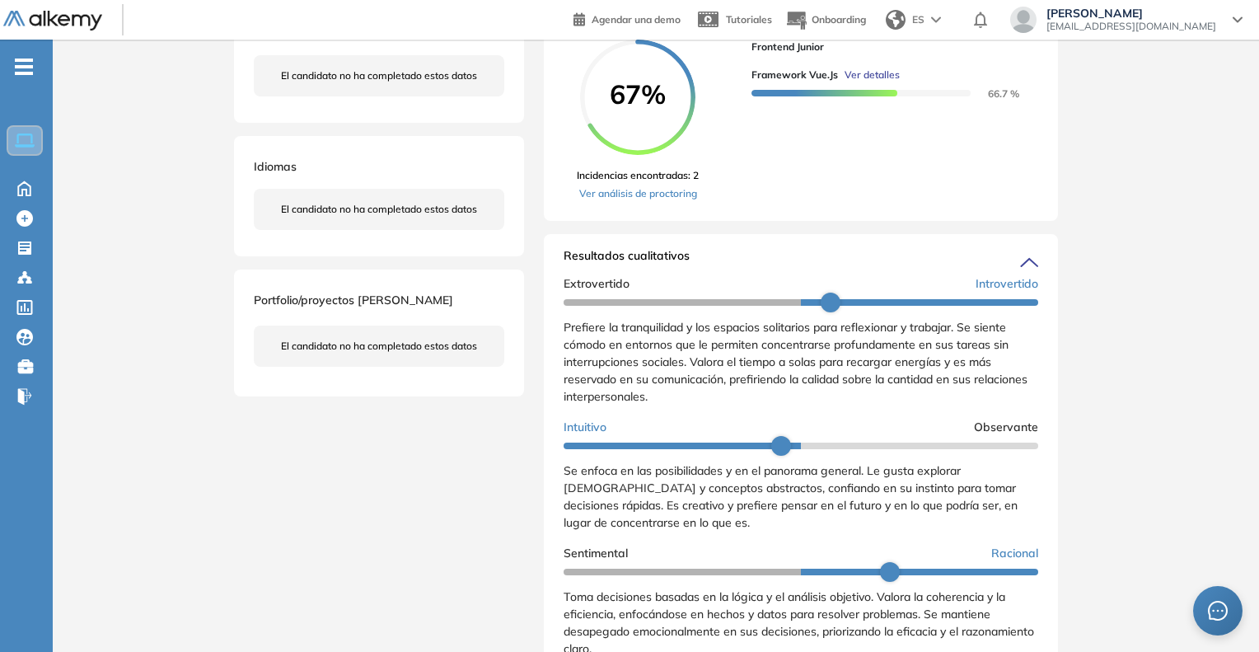
click at [873, 82] on span "Ver detalles" at bounding box center [872, 75] width 55 height 15
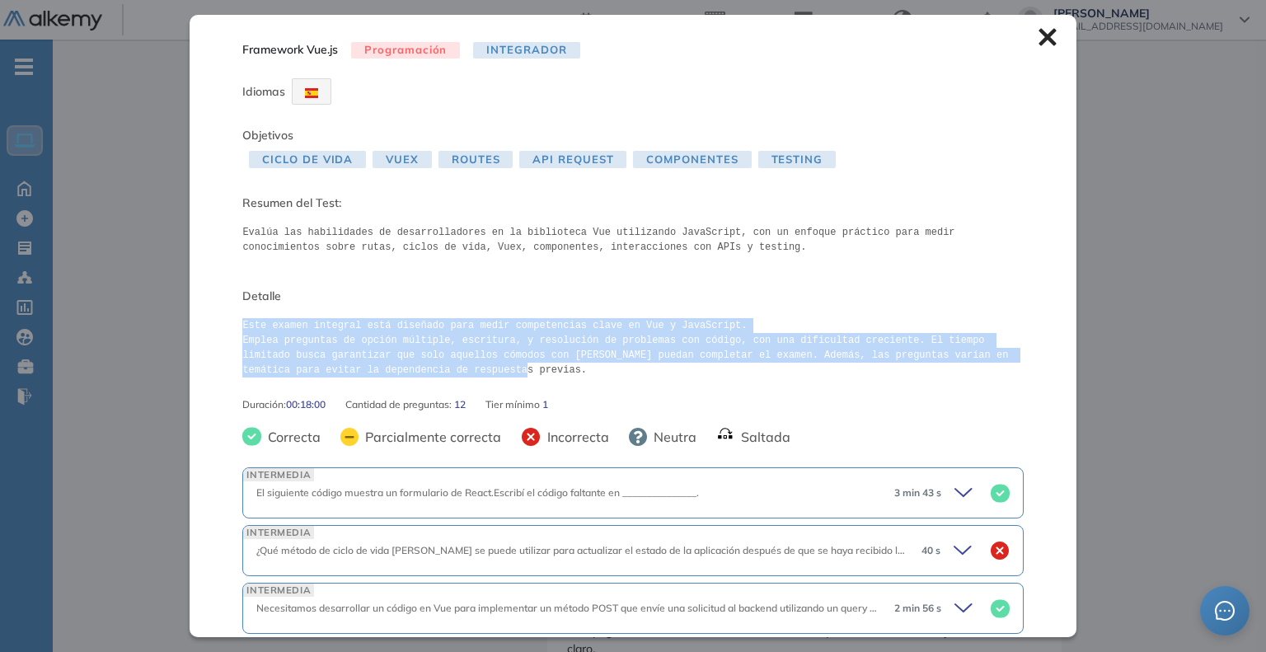
drag, startPoint x: 242, startPoint y: 325, endPoint x: 417, endPoint y: 370, distance: 180.5
click at [417, 370] on pre "Este examen integral está diseñado para medir competencias clave en Vue y JavaS…" at bounding box center [632, 347] width 780 height 59
copy pre "Este examen integral está diseñado para medir competencias clave en Vue y JavaS…"
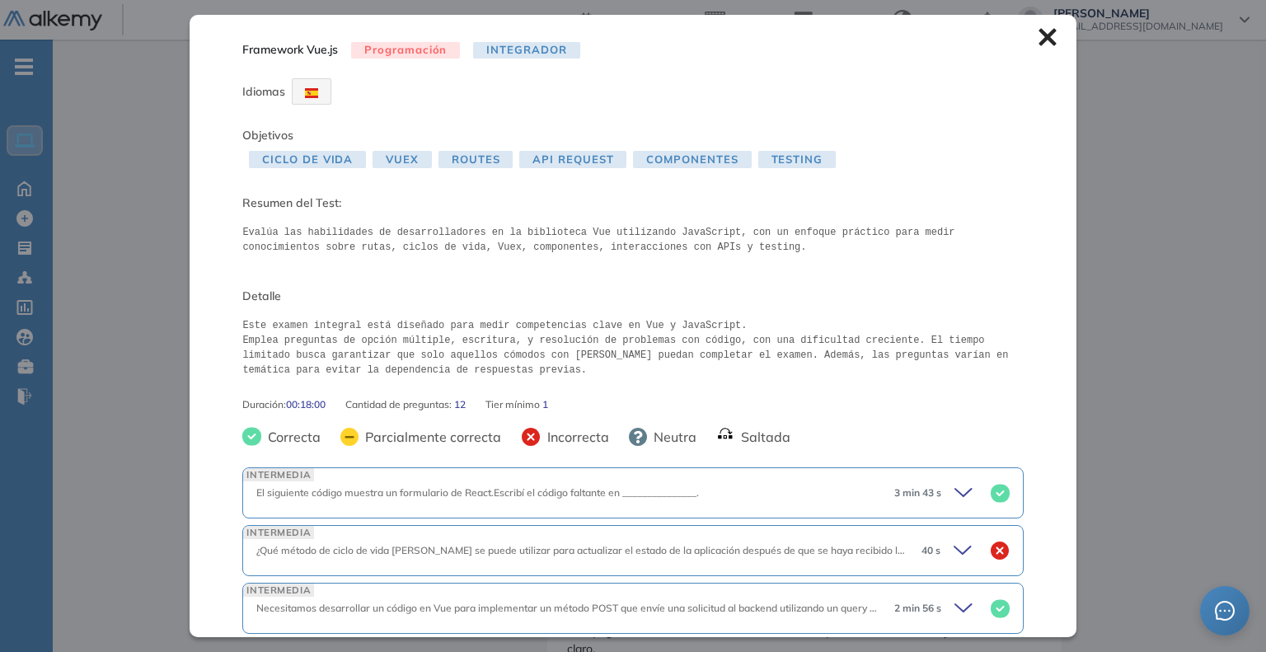
click at [1038, 35] on icon at bounding box center [1046, 37] width 17 height 17
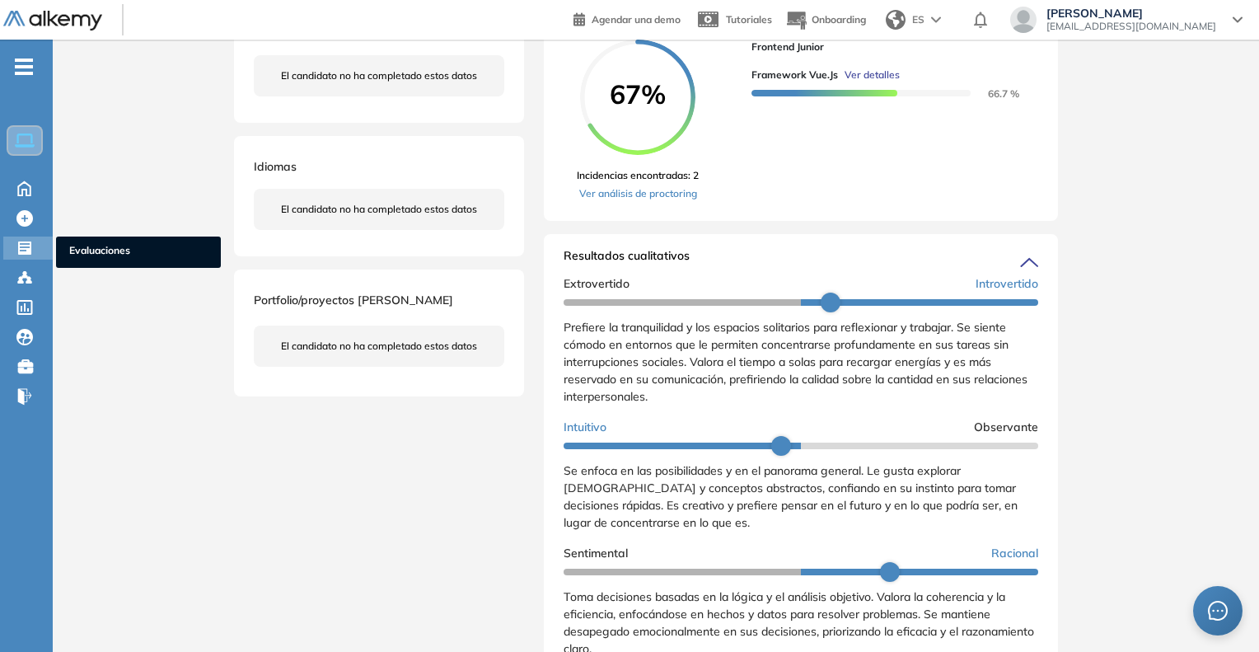
click at [73, 247] on span "Evaluaciones" at bounding box center [138, 252] width 138 height 18
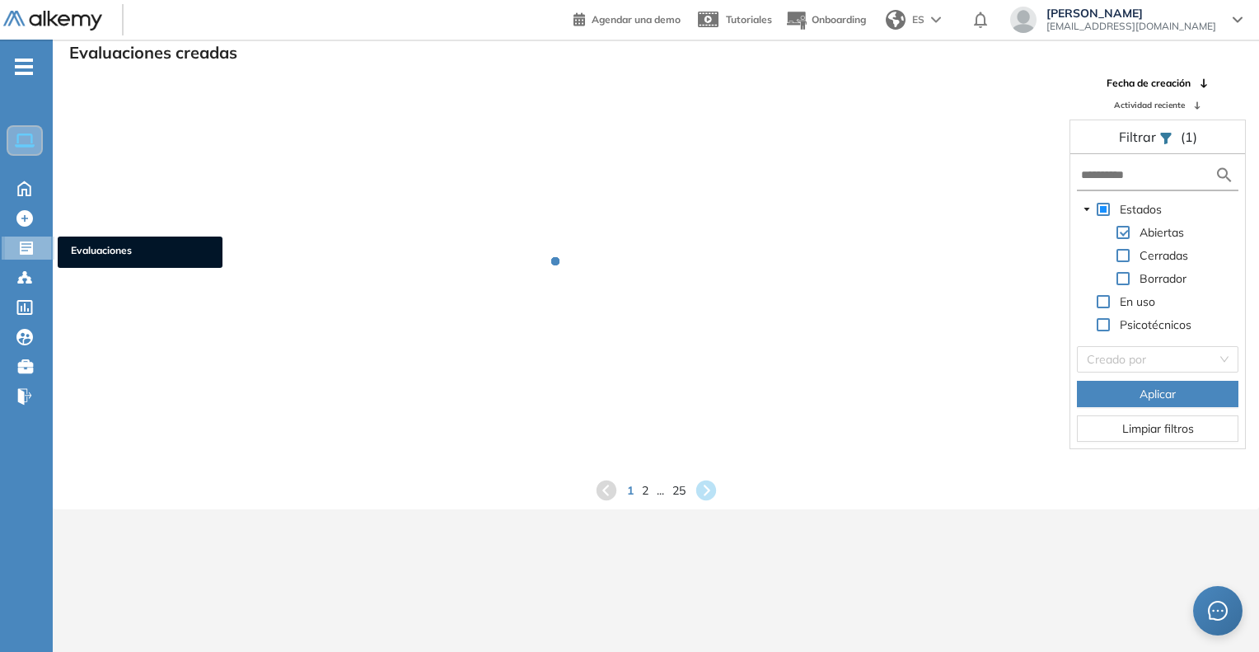
scroll to position [40, 0]
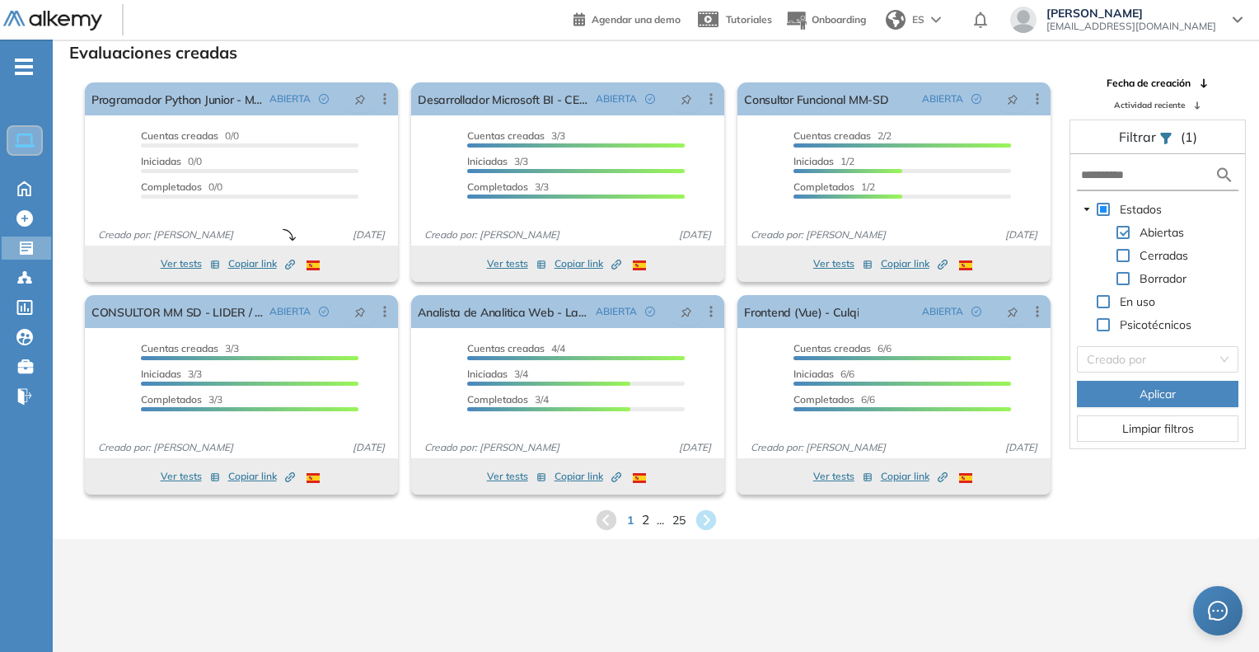
click at [643, 526] on span "2" at bounding box center [644, 519] width 7 height 19
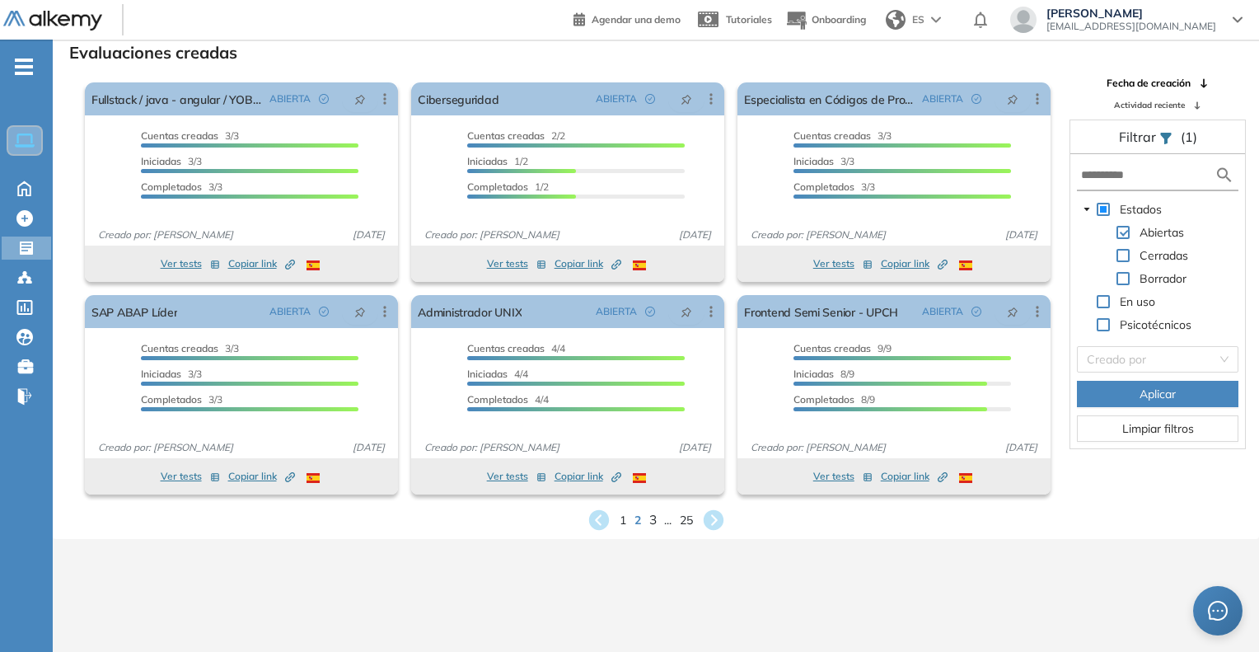
click at [653, 522] on span "3" at bounding box center [651, 519] width 7 height 19
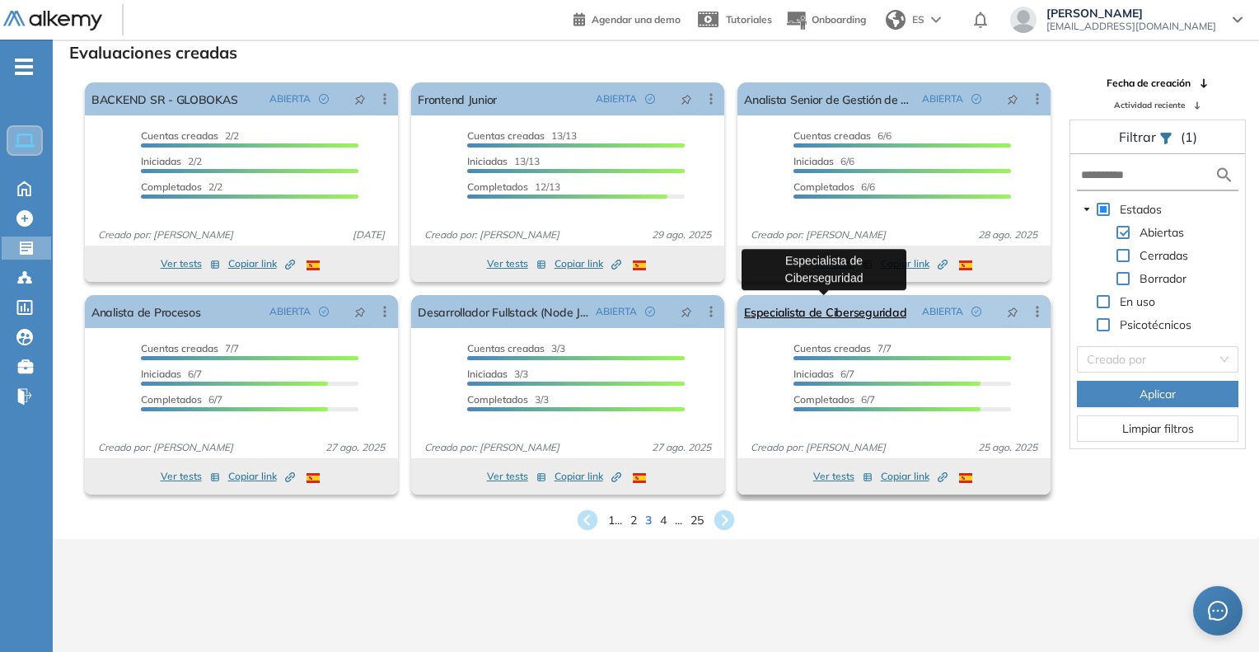
click at [854, 311] on link "Especialista de Ciberseguridad" at bounding box center [825, 311] width 162 height 33
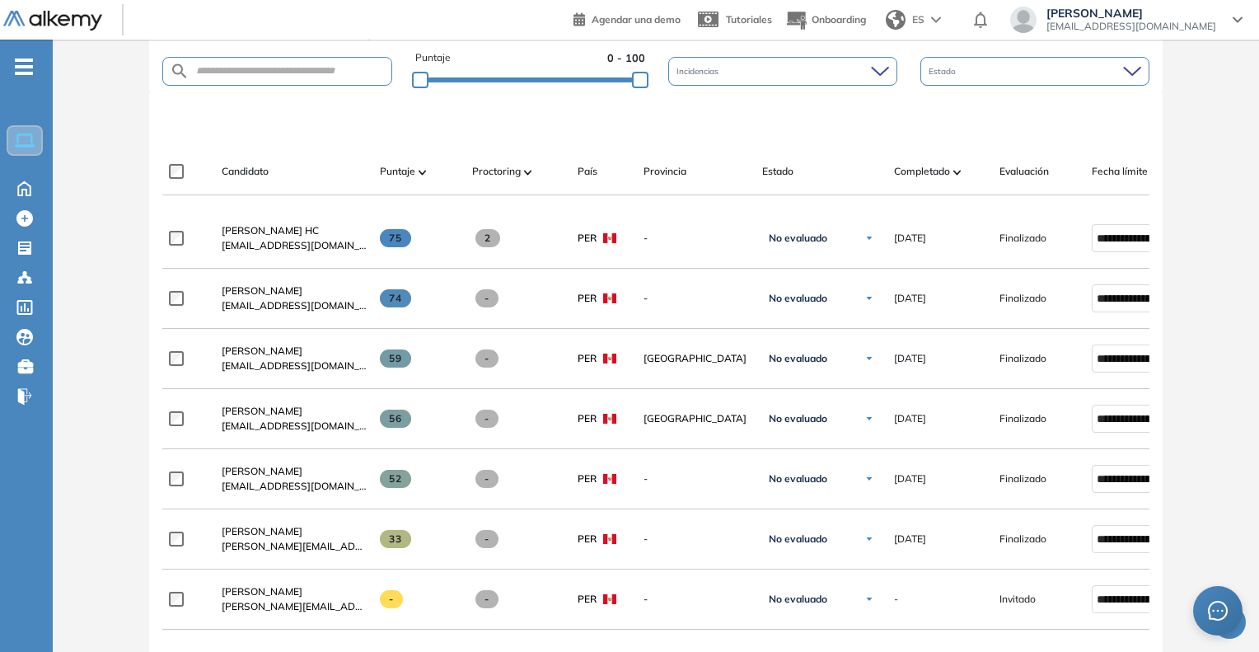
scroll to position [659, 0]
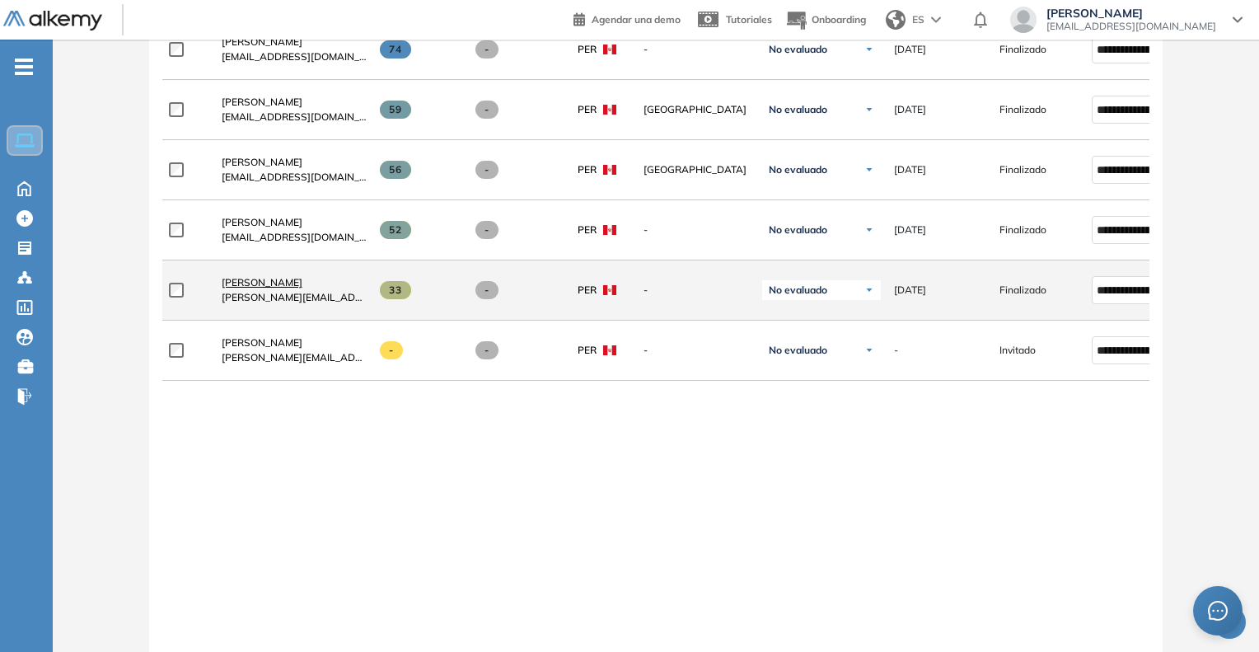
click at [287, 288] on span "Nilton Cardenas" at bounding box center [262, 282] width 81 height 12
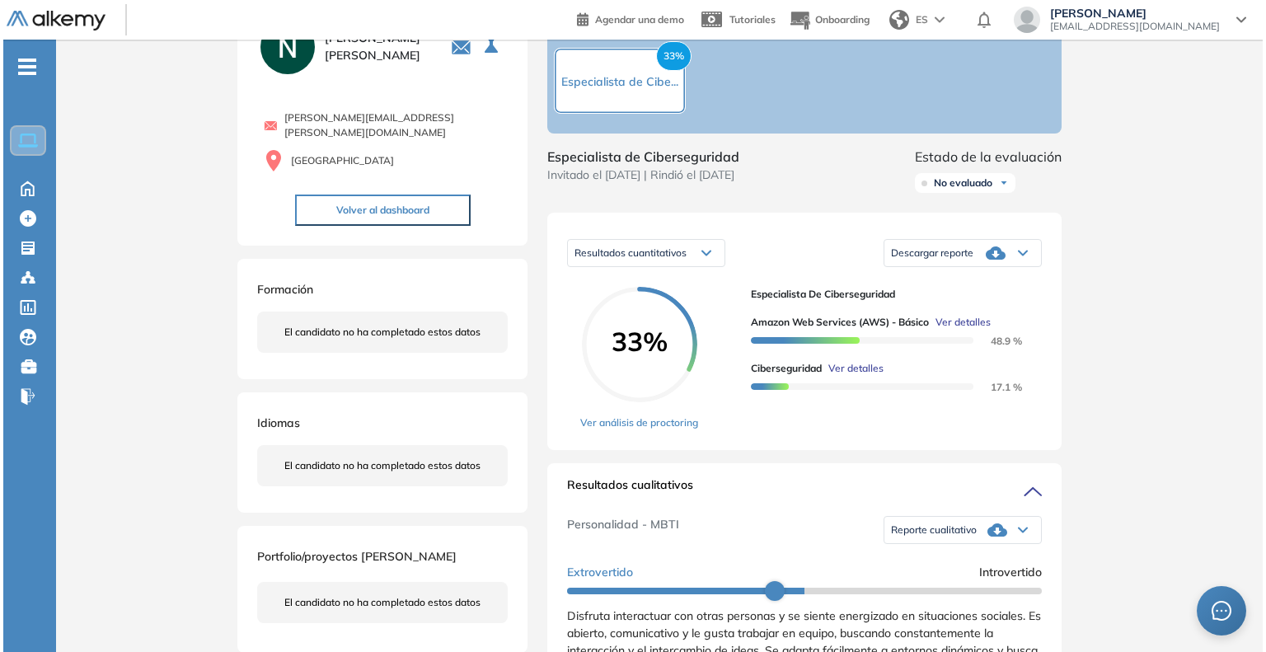
scroll to position [165, 0]
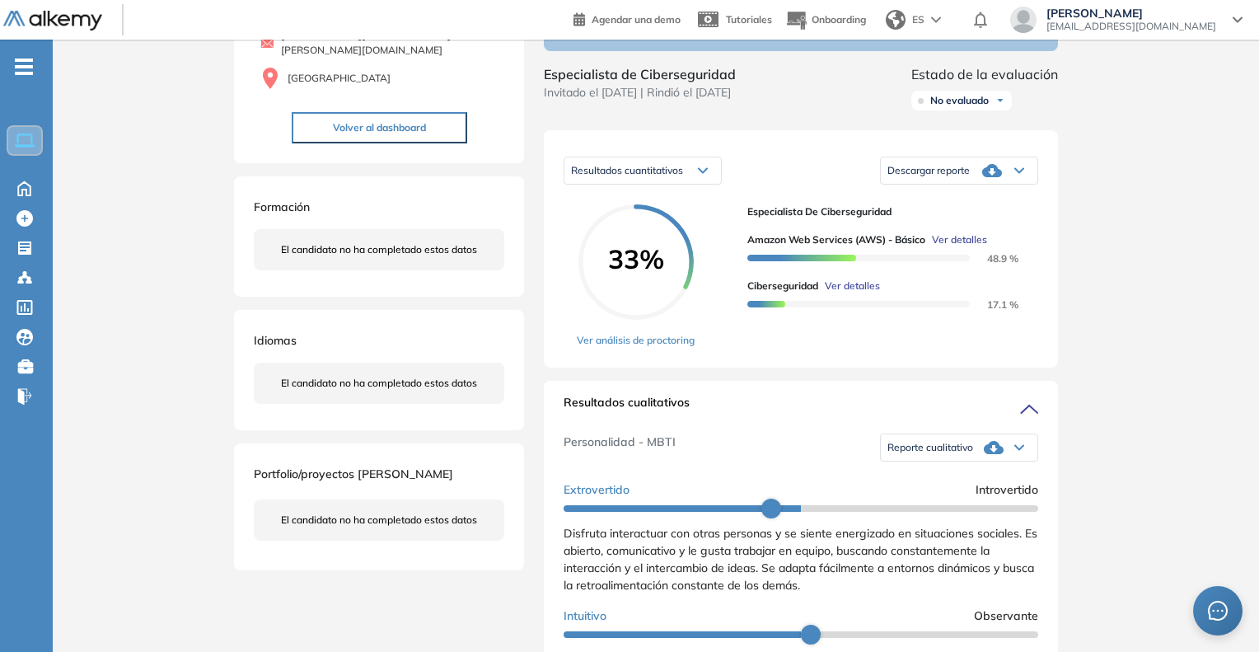
click at [970, 247] on span "Ver detalles" at bounding box center [959, 239] width 55 height 15
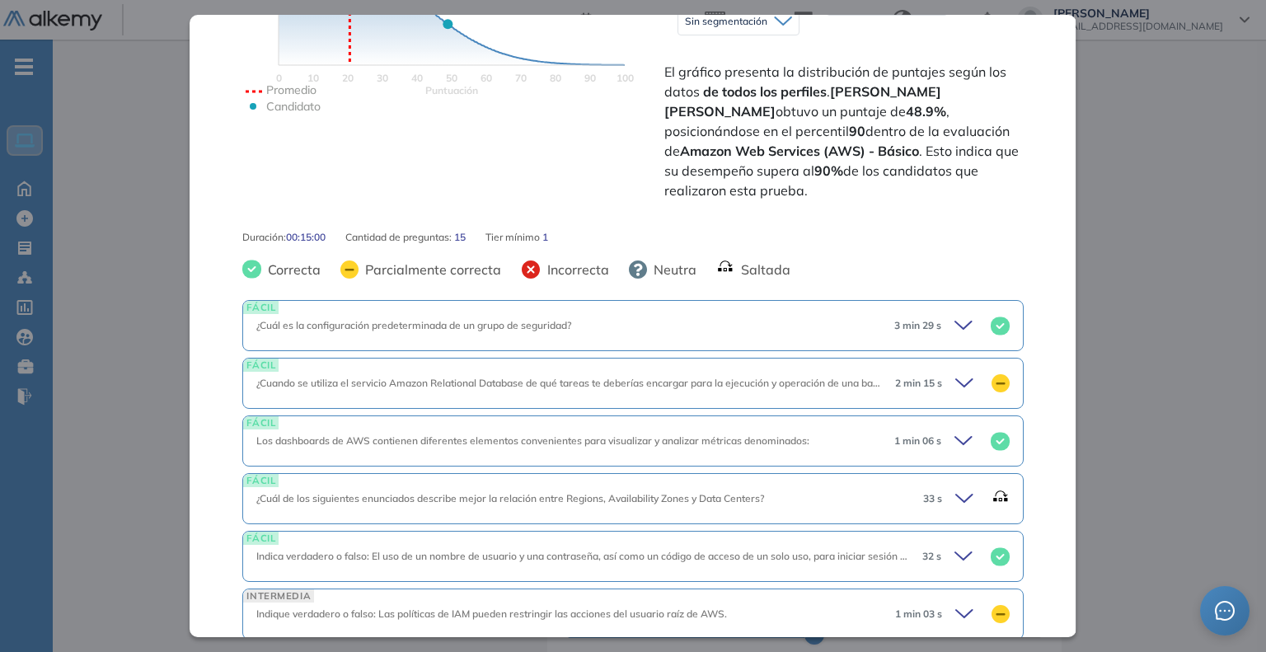
scroll to position [494, 0]
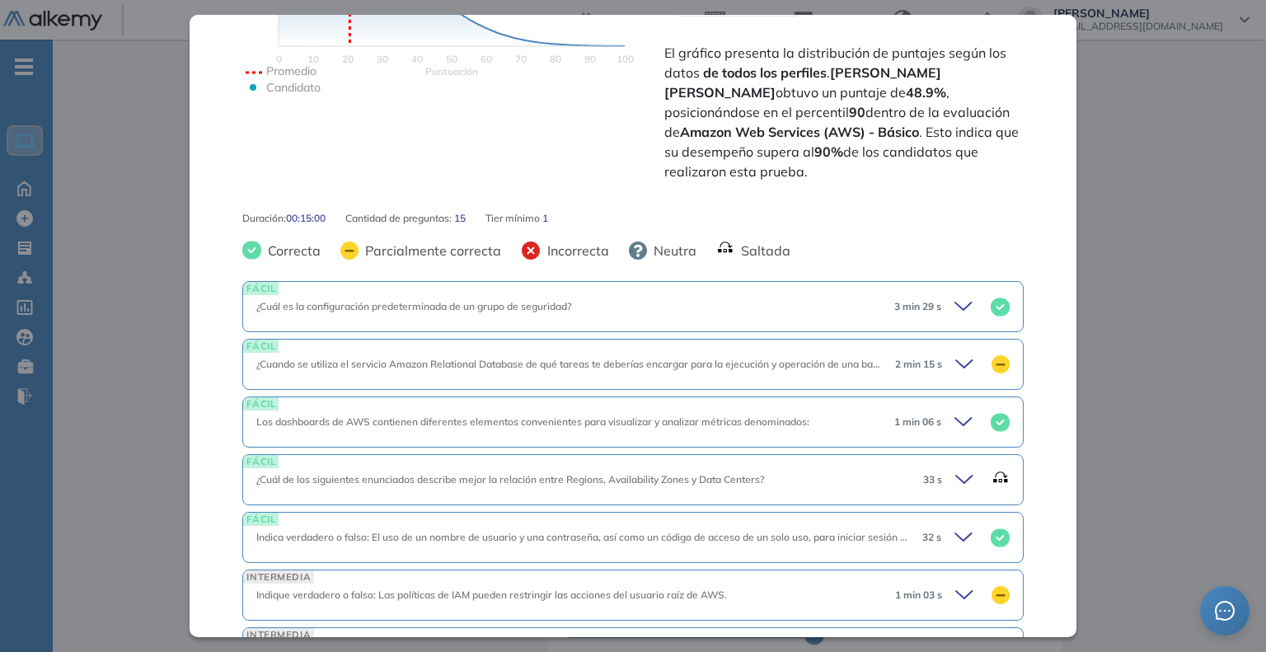
click at [954, 295] on icon at bounding box center [965, 306] width 23 height 23
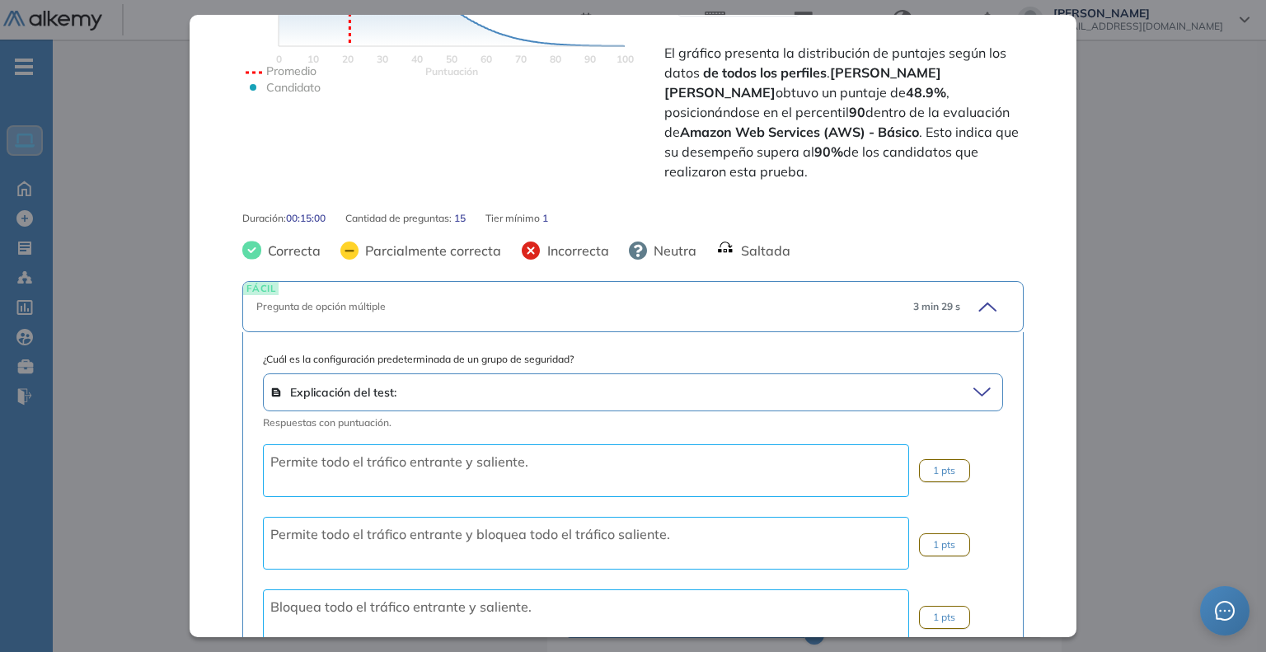
scroll to position [659, 0]
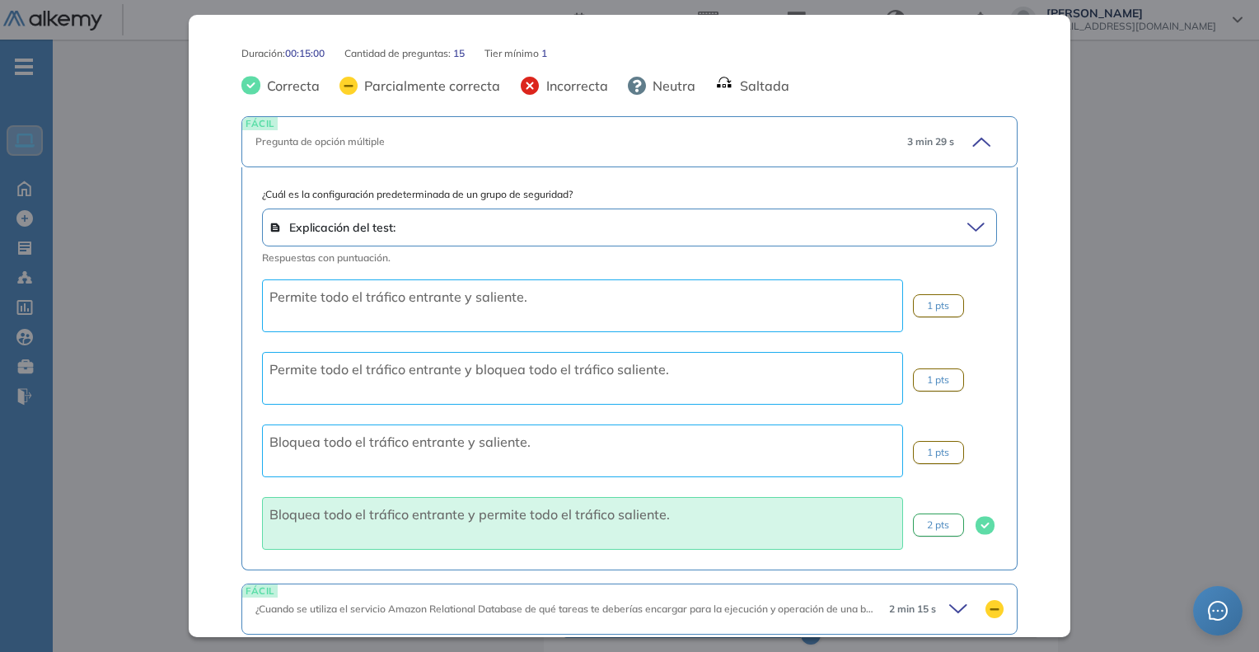
click at [1117, 208] on div "Inicio Alkymetrics Evaluaciones Dashboard Candidato Amazon Web Services (AWS) -…" at bounding box center [656, 610] width 1206 height 1470
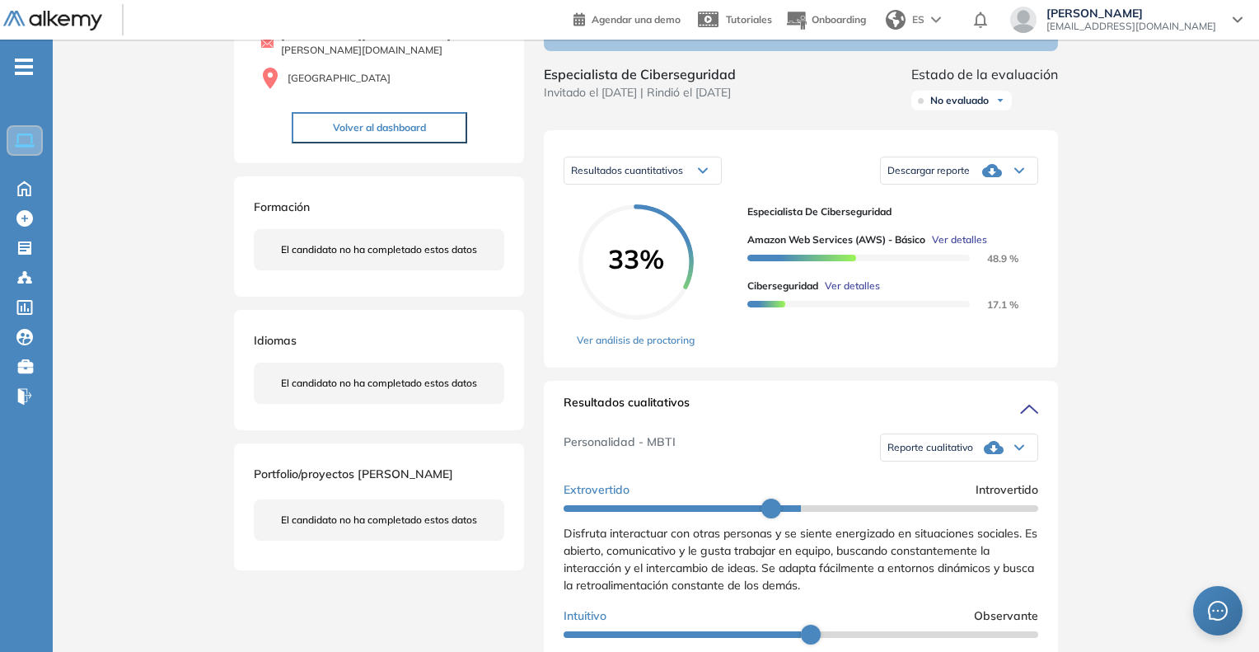
click at [969, 247] on span "Ver detalles" at bounding box center [959, 239] width 55 height 15
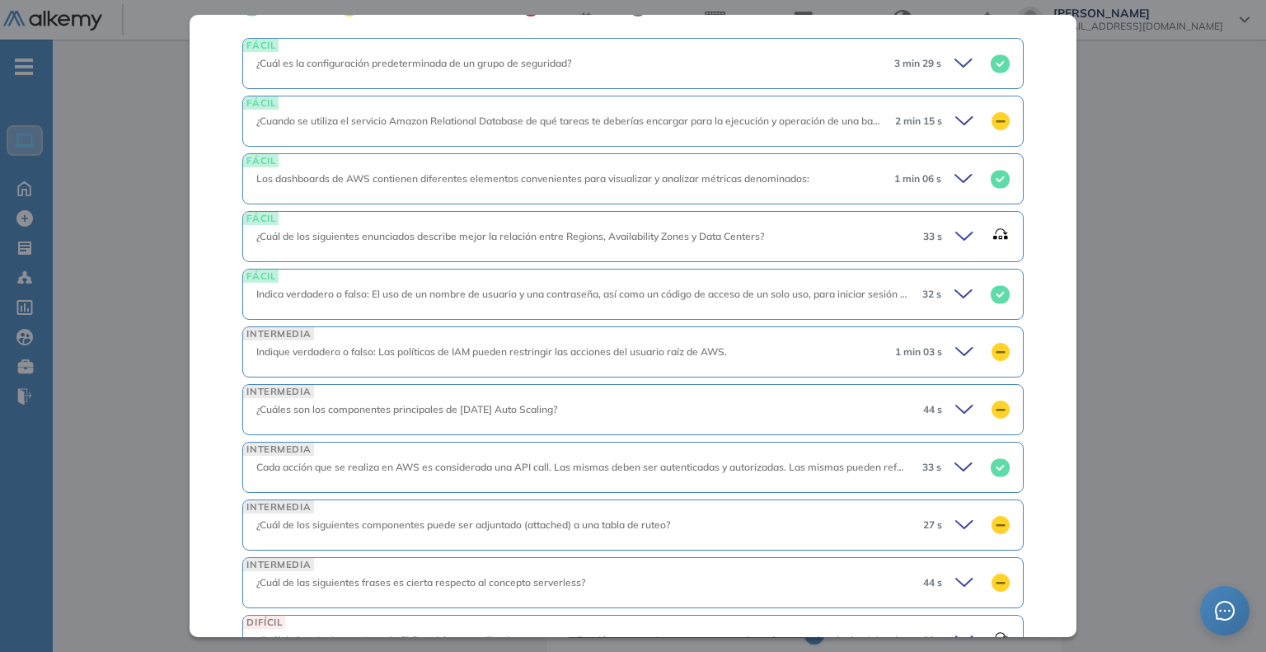
scroll to position [639, 0]
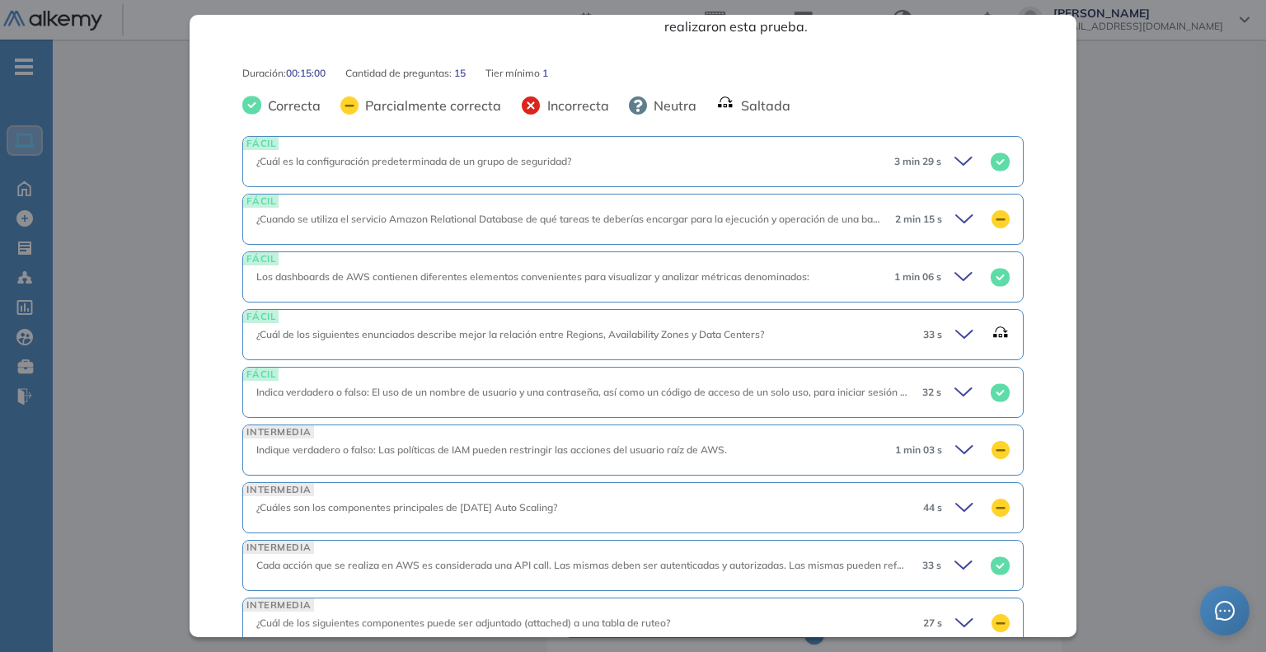
click at [990, 268] on rect at bounding box center [999, 277] width 19 height 18
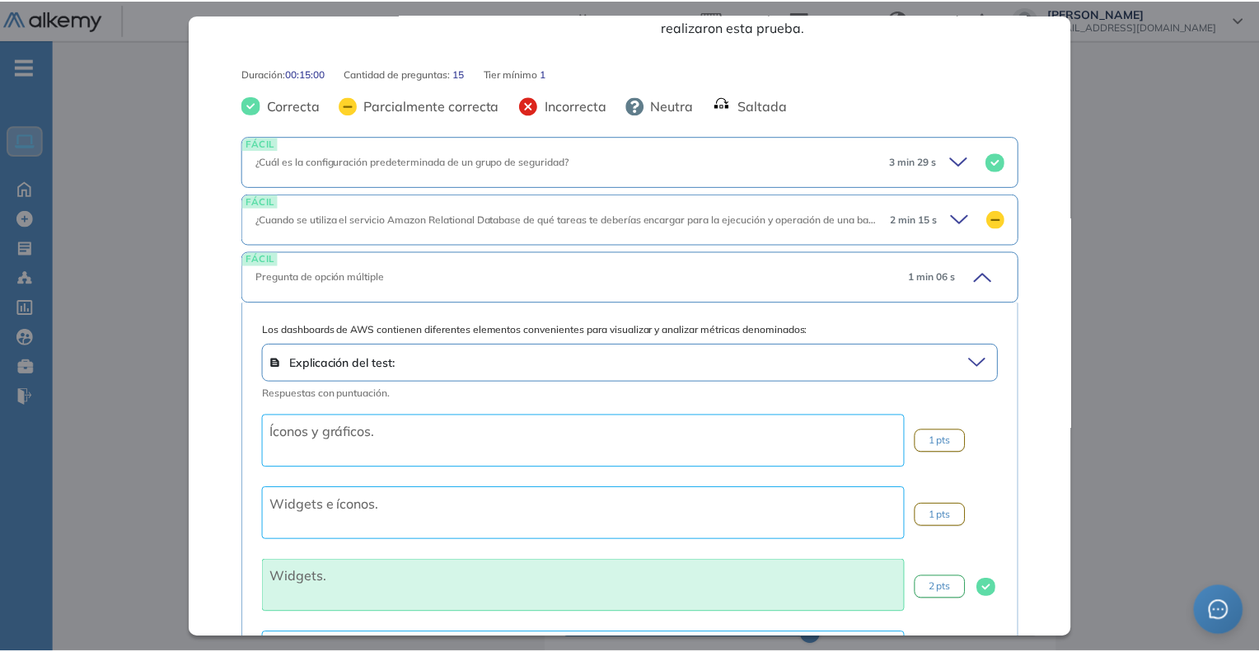
scroll to position [722, 0]
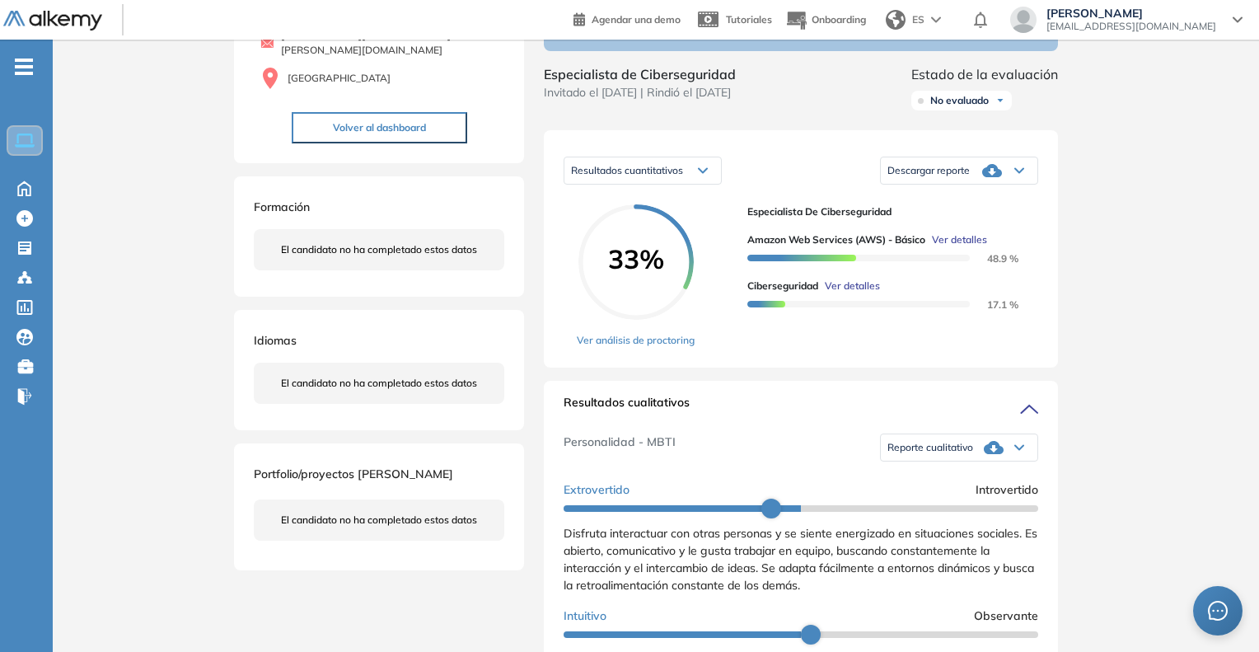
click at [1183, 345] on div "Inicio Alkymetrics Evaluaciones Dashboard Candidato Amazon Web Services (AWS) -…" at bounding box center [656, 610] width 1206 height 1470
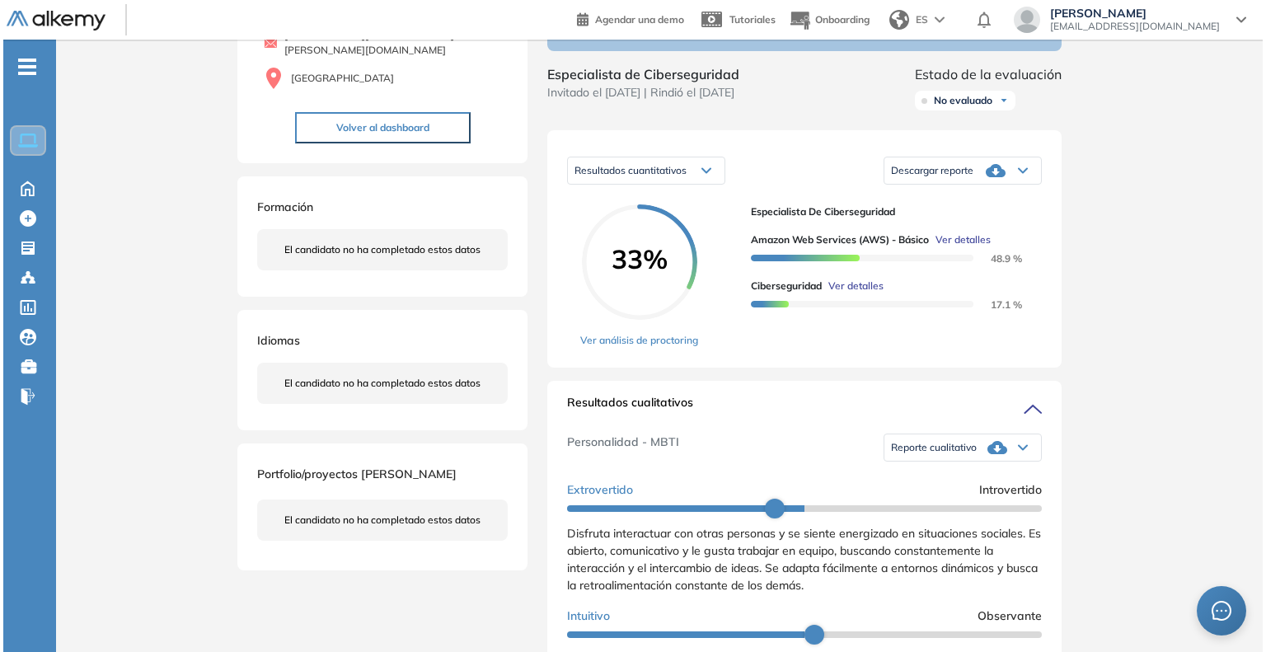
scroll to position [86, 0]
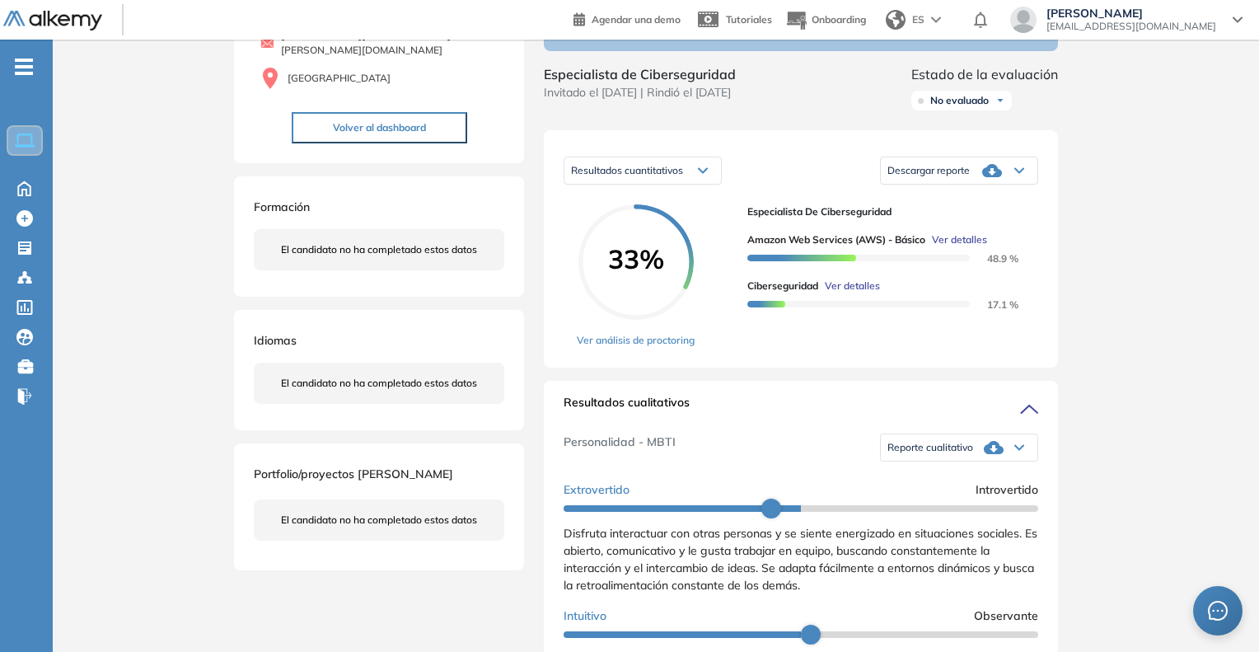
click at [959, 247] on span "Ver detalles" at bounding box center [959, 239] width 55 height 15
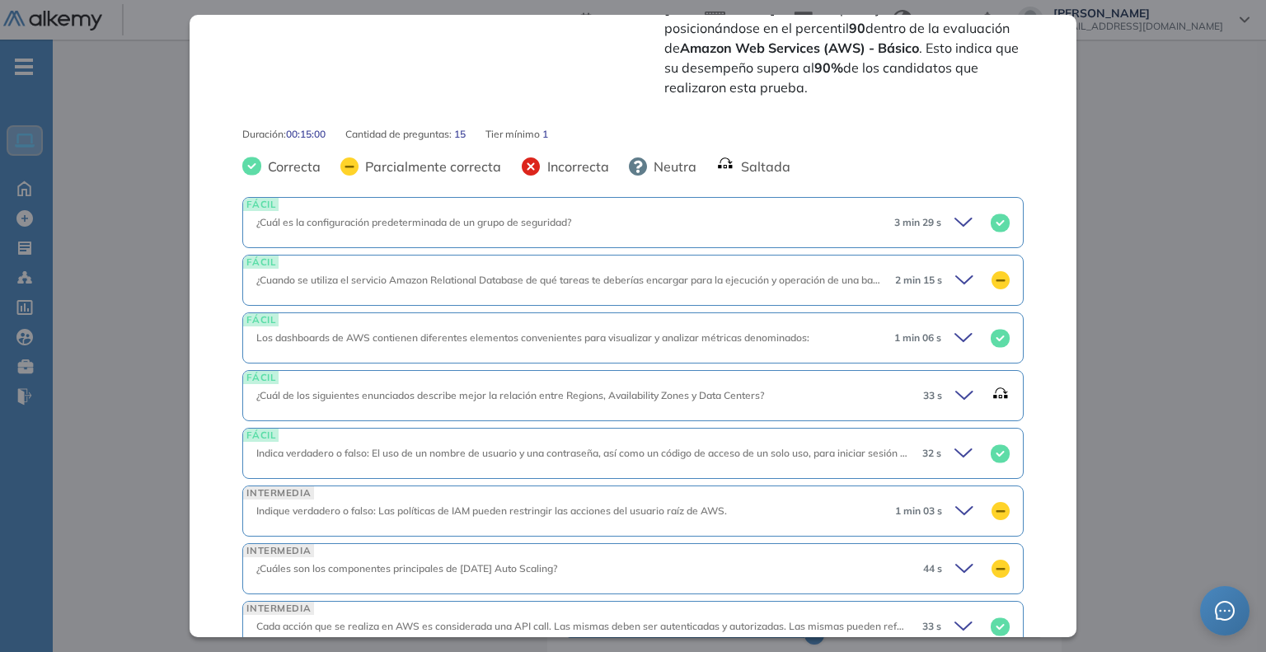
scroll to position [628, 0]
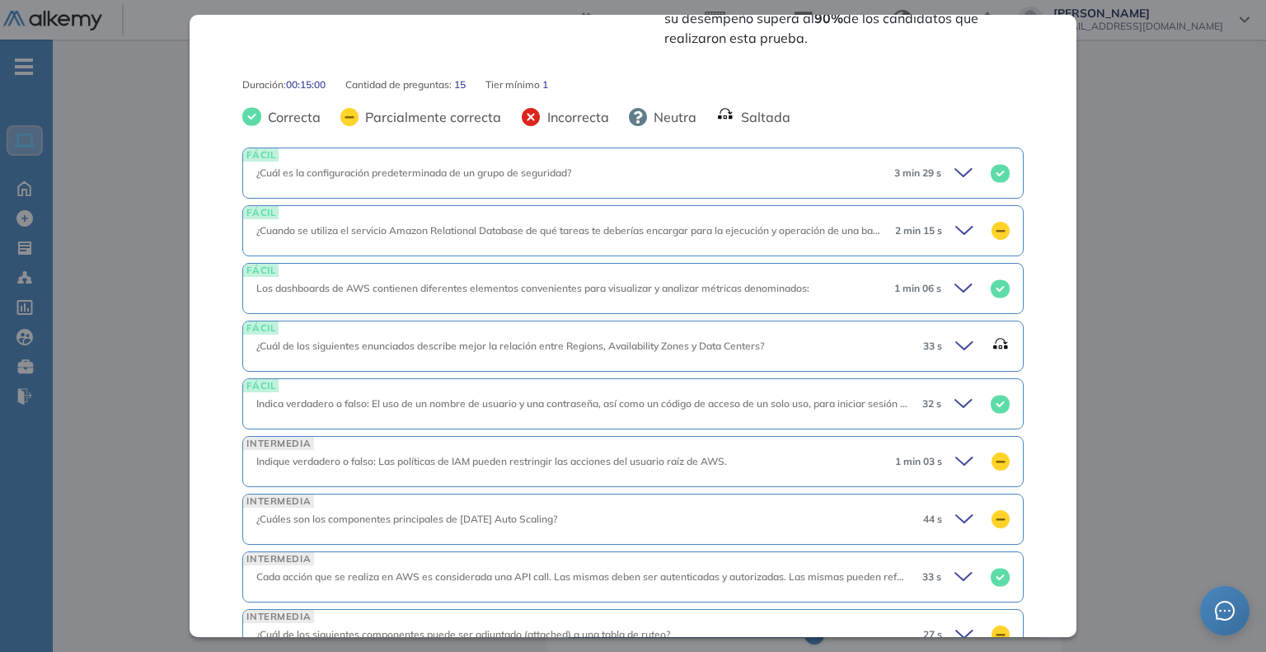
click at [955, 335] on icon at bounding box center [966, 346] width 23 height 23
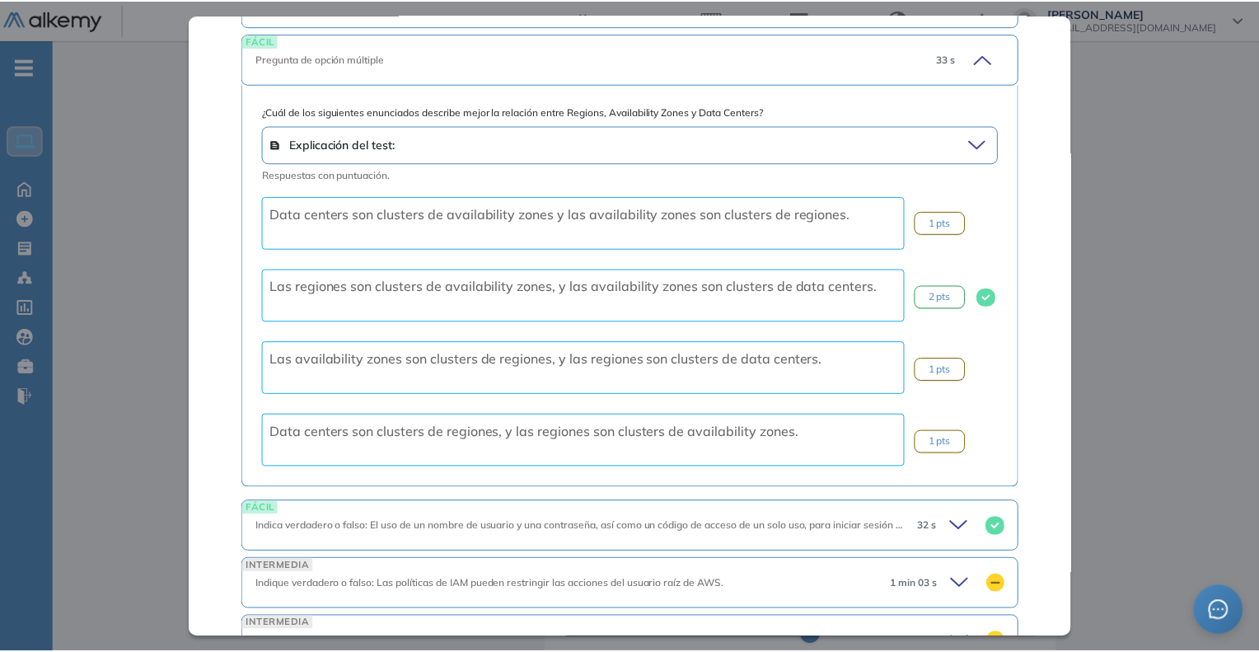
scroll to position [957, 0]
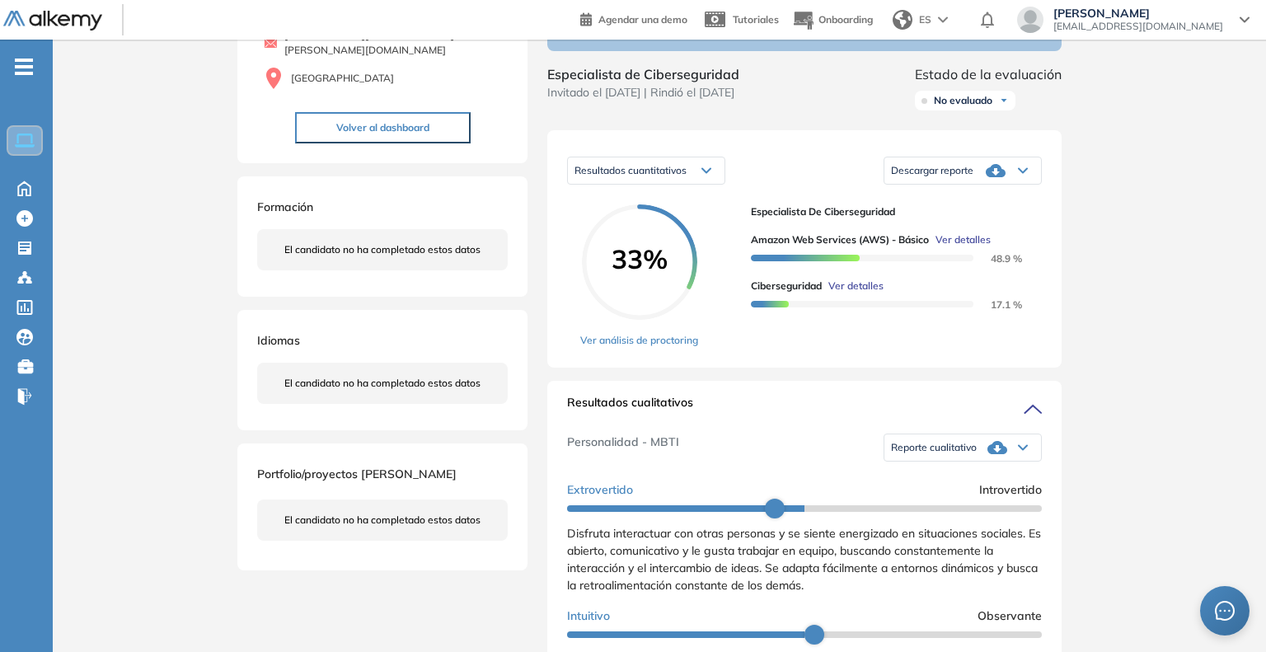
click at [1171, 273] on div "Inicio Alkymetrics Evaluaciones Dashboard Candidato Amazon Web Services (AWS) -…" at bounding box center [659, 610] width 1213 height 1470
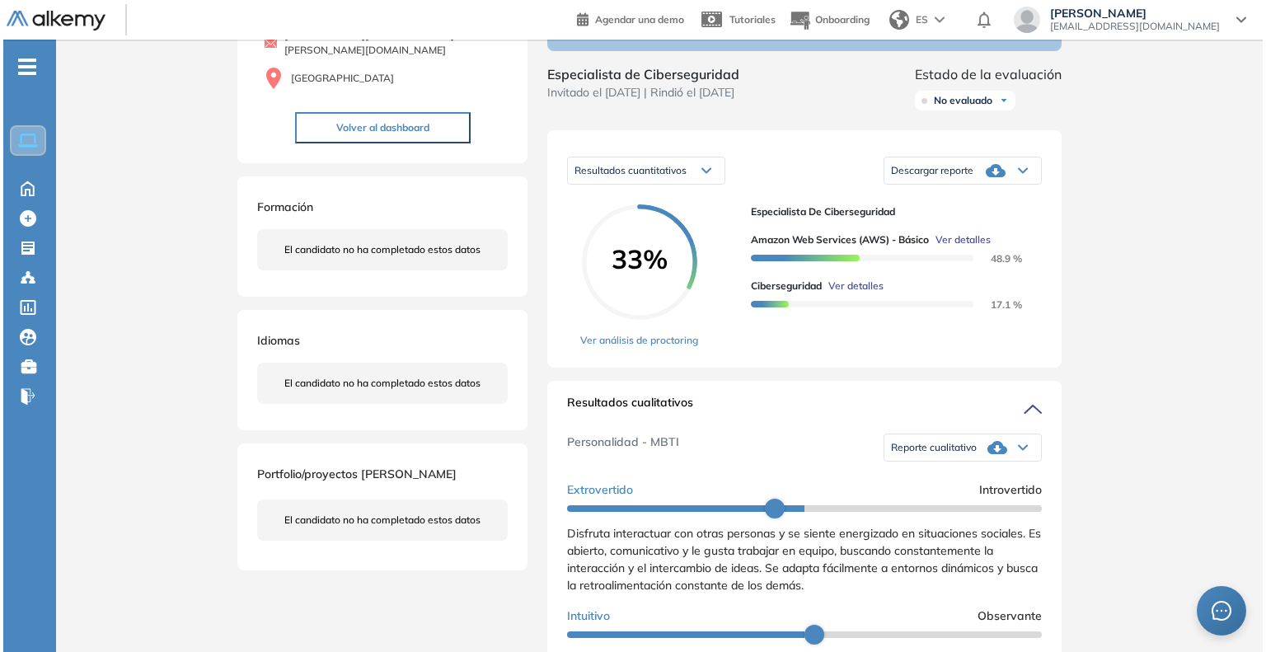
scroll to position [321, 0]
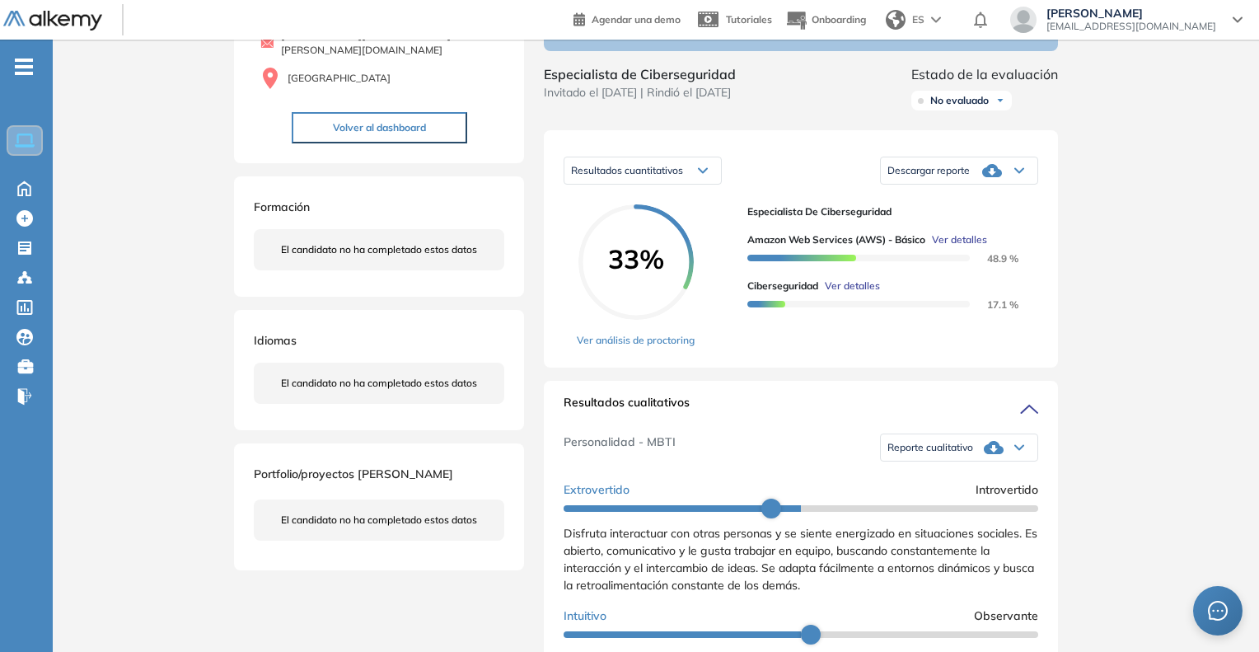
click at [959, 247] on span "Ver detalles" at bounding box center [959, 239] width 55 height 15
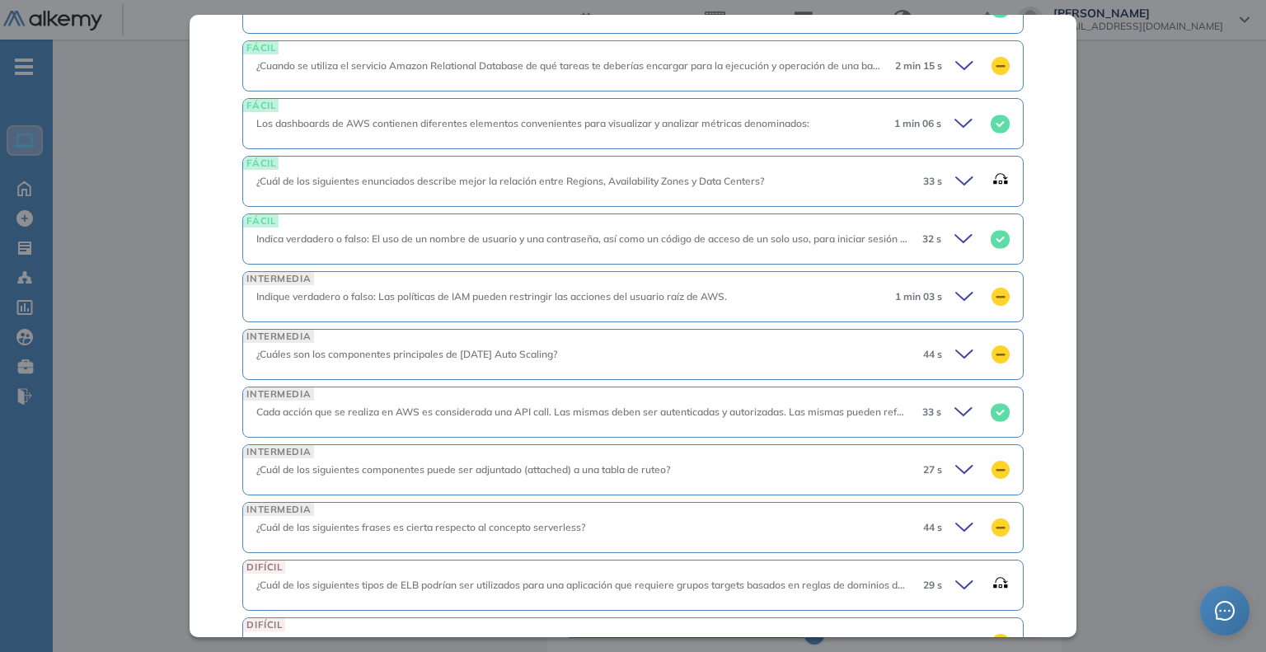
scroll to position [710, 0]
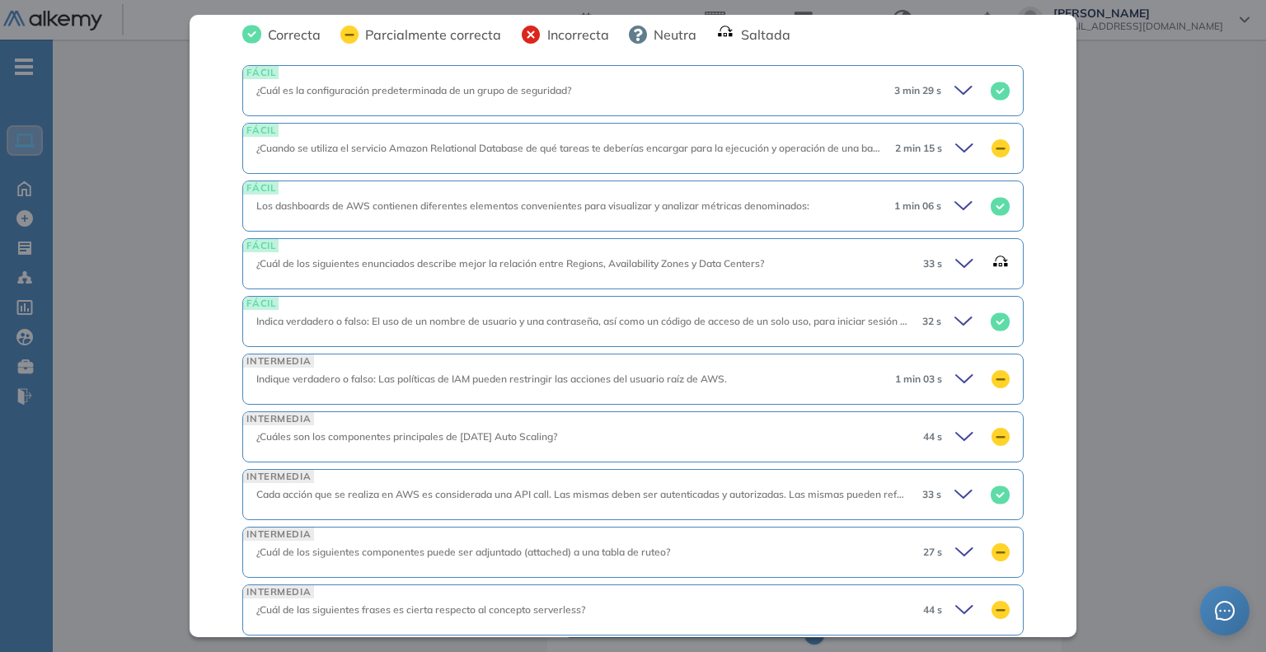
click at [954, 79] on icon at bounding box center [965, 90] width 23 height 23
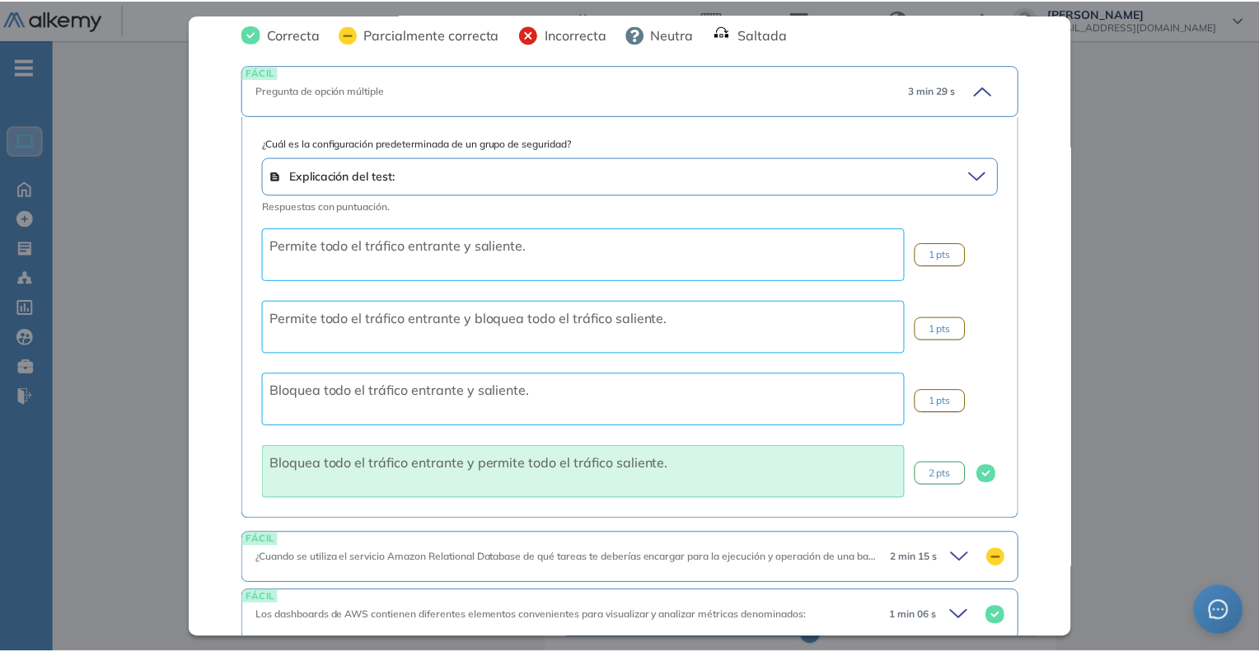
scroll to position [793, 0]
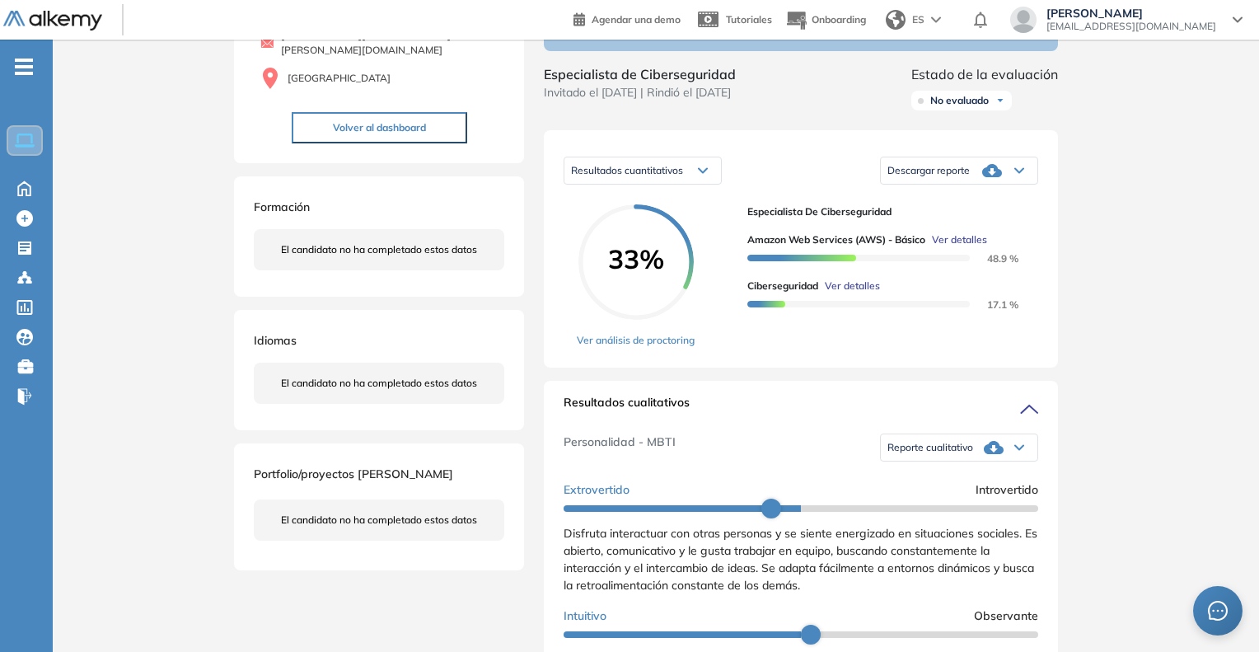
click at [1155, 316] on div "Inicio Alkymetrics Evaluaciones Dashboard Candidato Amazon Web Services (AWS) -…" at bounding box center [656, 610] width 1206 height 1470
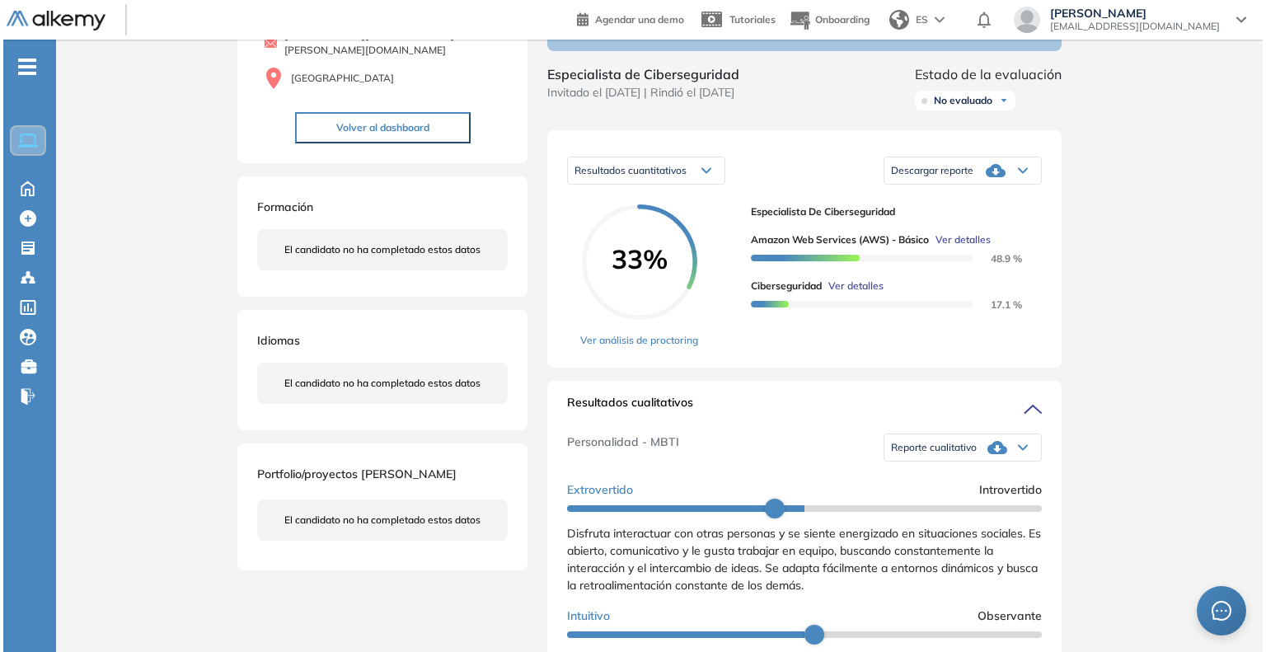
scroll to position [156, 0]
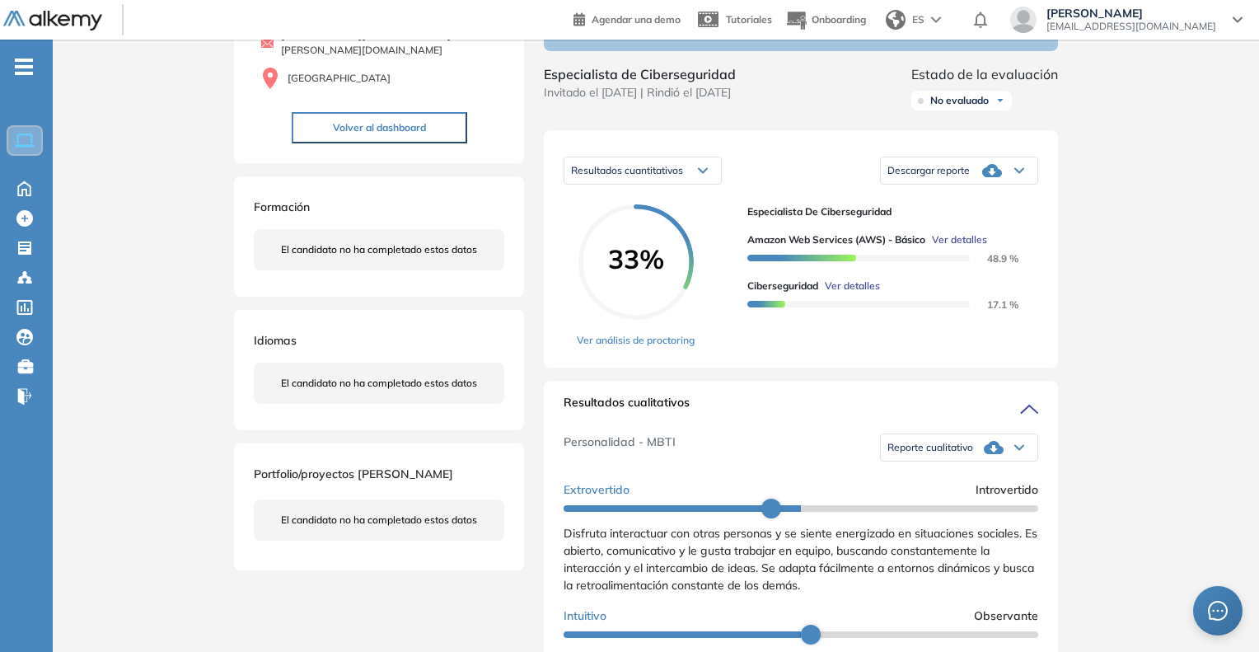
click at [962, 247] on span "Ver detalles" at bounding box center [959, 239] width 55 height 15
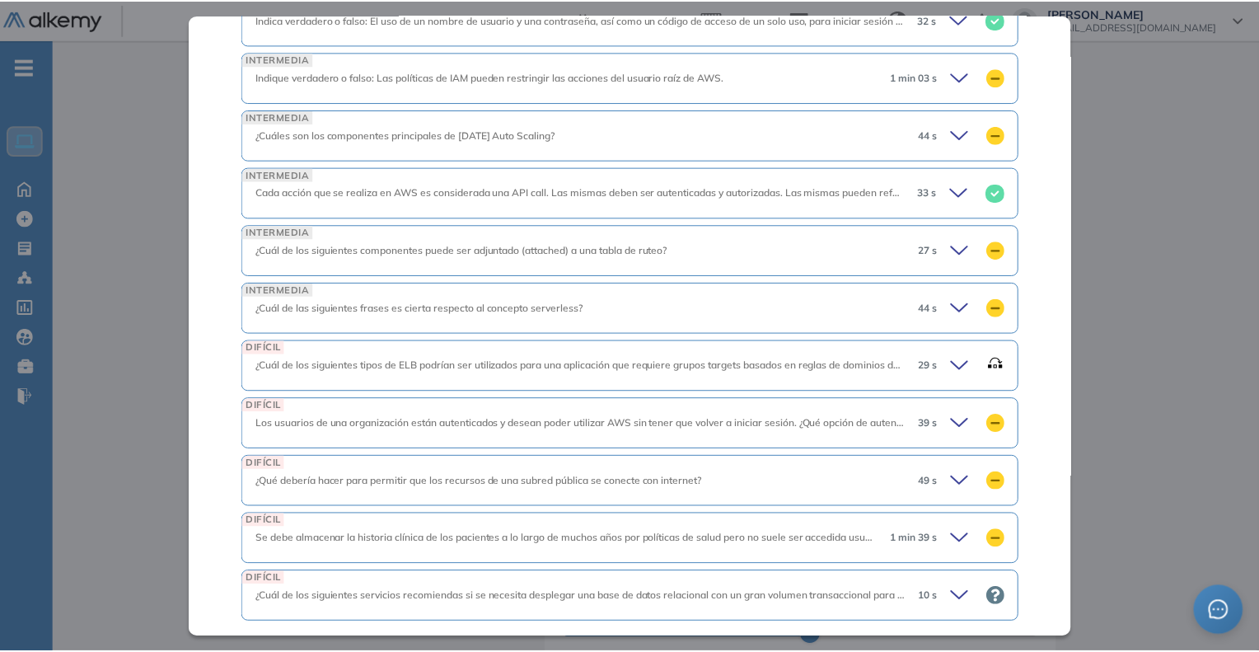
scroll to position [1040, 0]
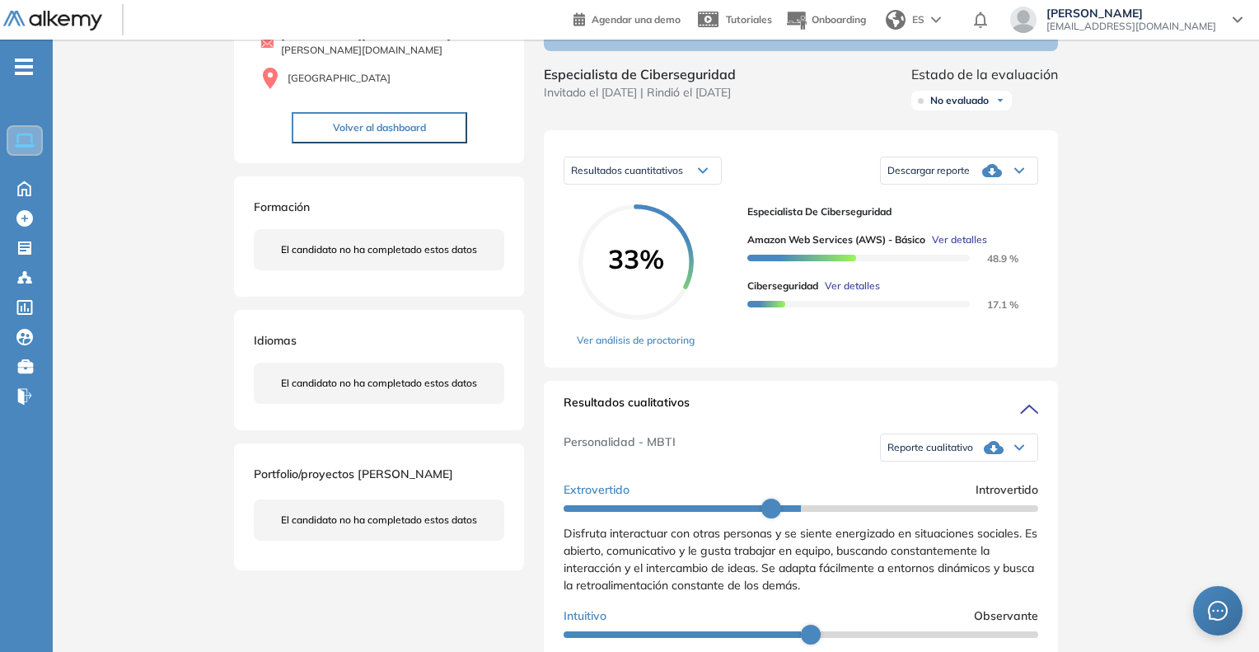
click at [1243, 434] on div "Inicio Alkymetrics Evaluaciones Dashboard Candidato Amazon Web Services (AWS) -…" at bounding box center [656, 610] width 1206 height 1470
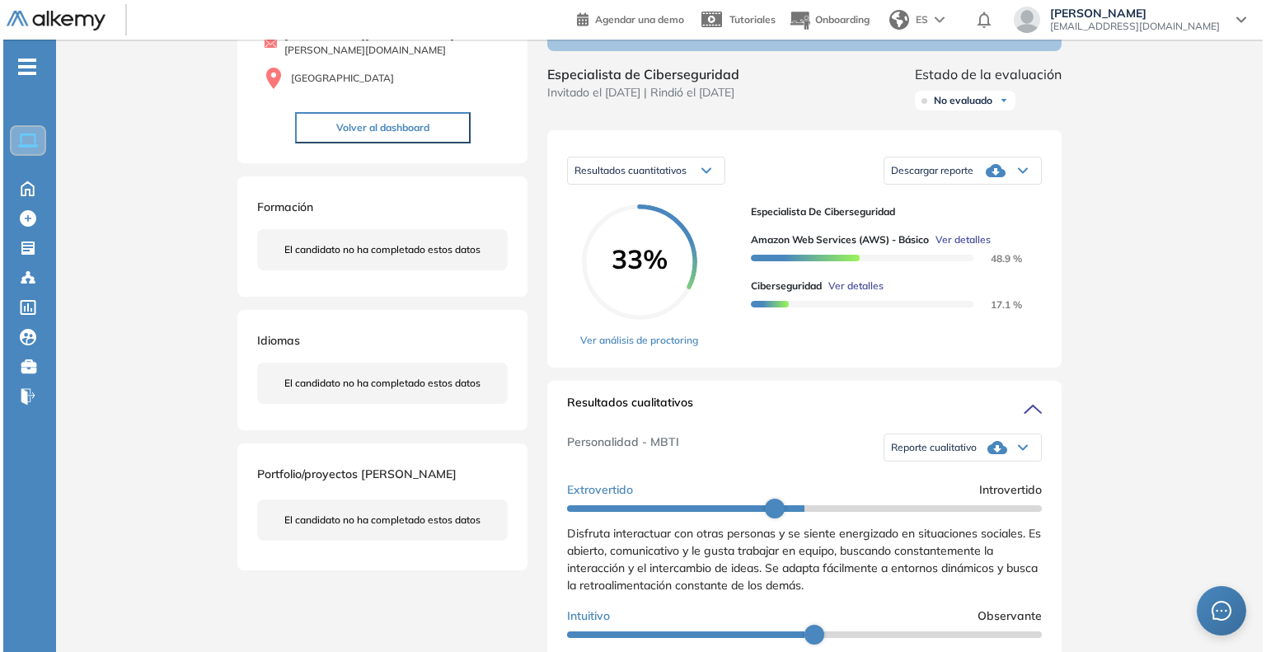
scroll to position [402, 0]
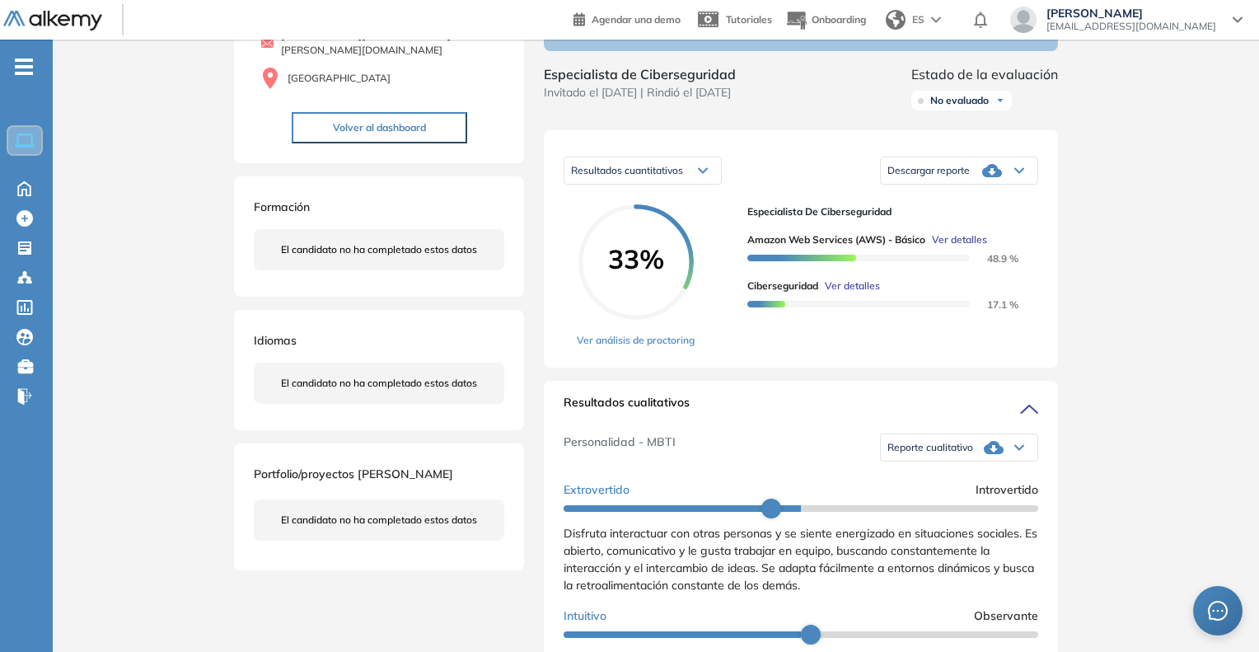
click at [961, 247] on span "Ver detalles" at bounding box center [959, 239] width 55 height 15
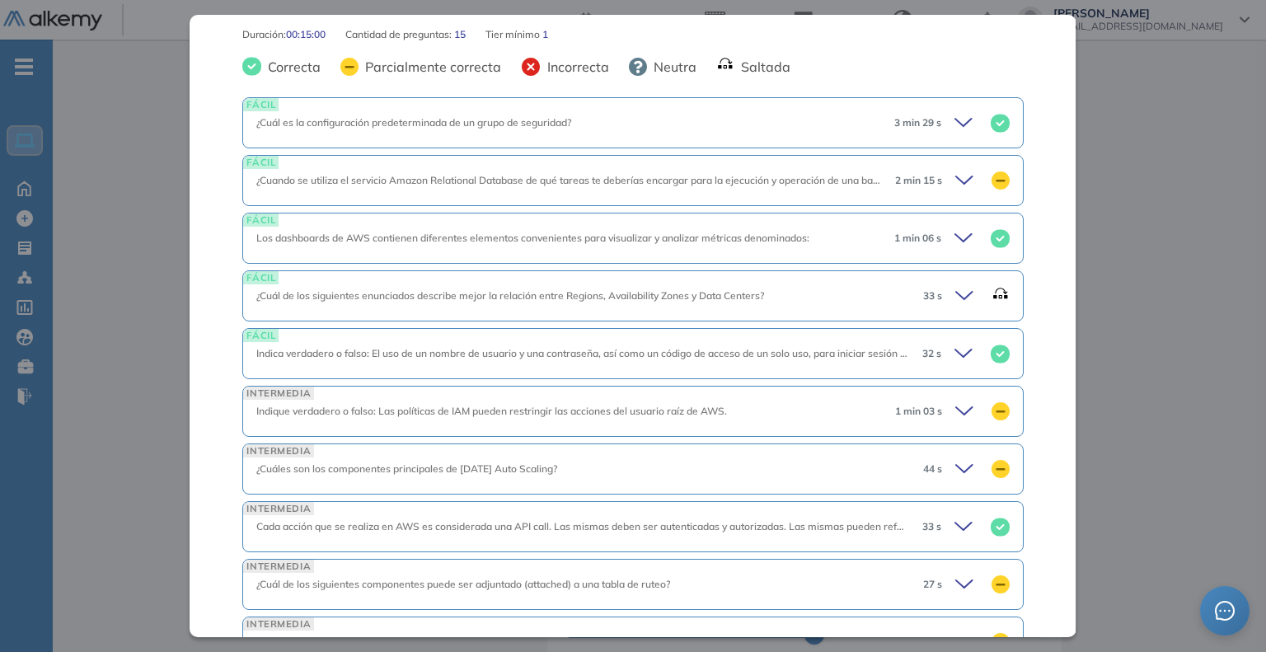
scroll to position [793, 0]
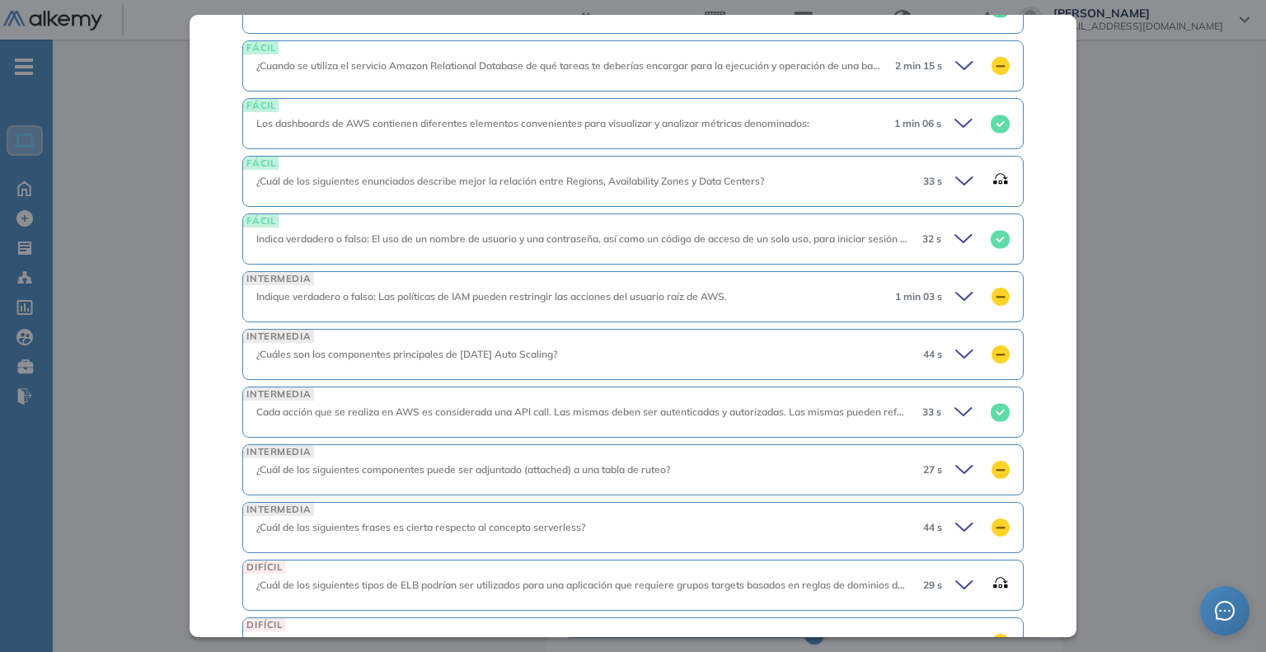
click at [955, 458] on icon at bounding box center [966, 469] width 23 height 23
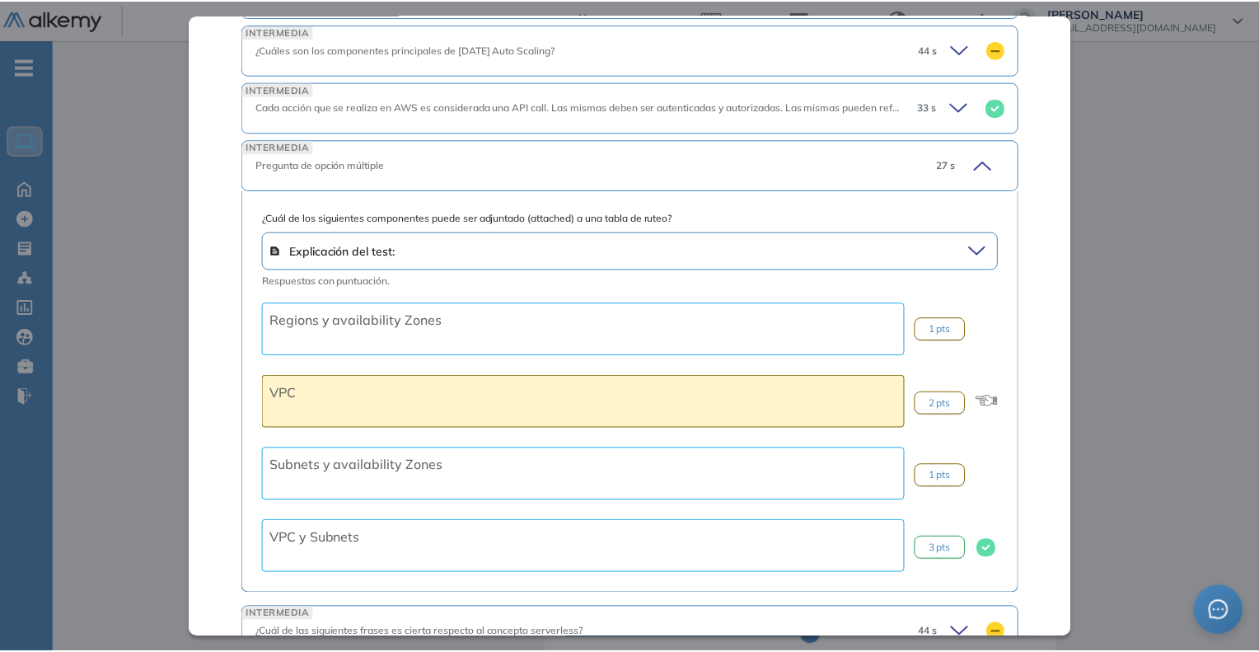
scroll to position [1205, 0]
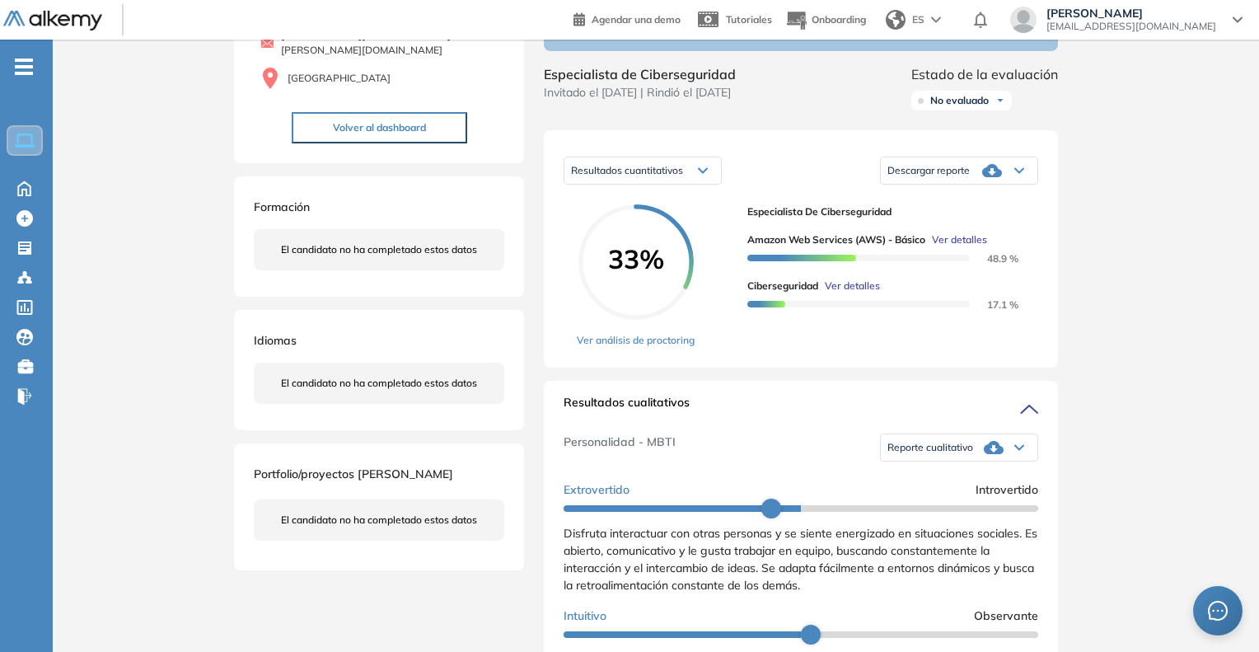
click at [1117, 410] on div "Inicio Alkymetrics Evaluaciones Dashboard Candidato Amazon Web Services (AWS) -…" at bounding box center [656, 610] width 1206 height 1470
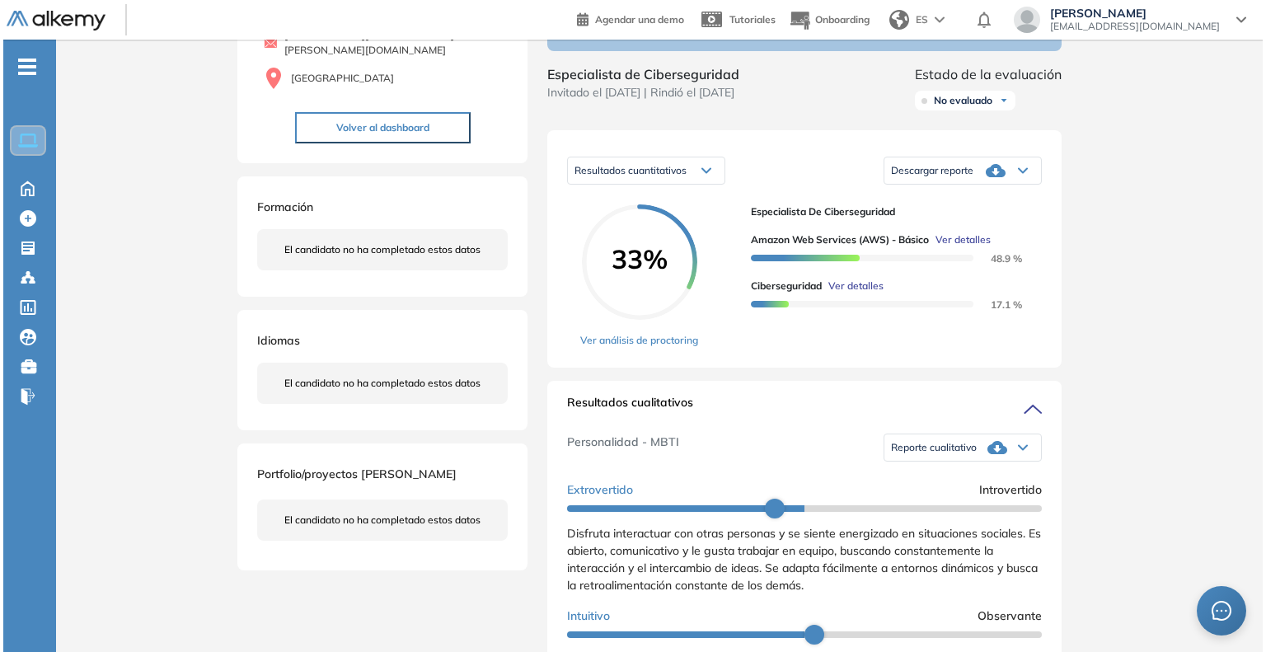
scroll to position [567, 0]
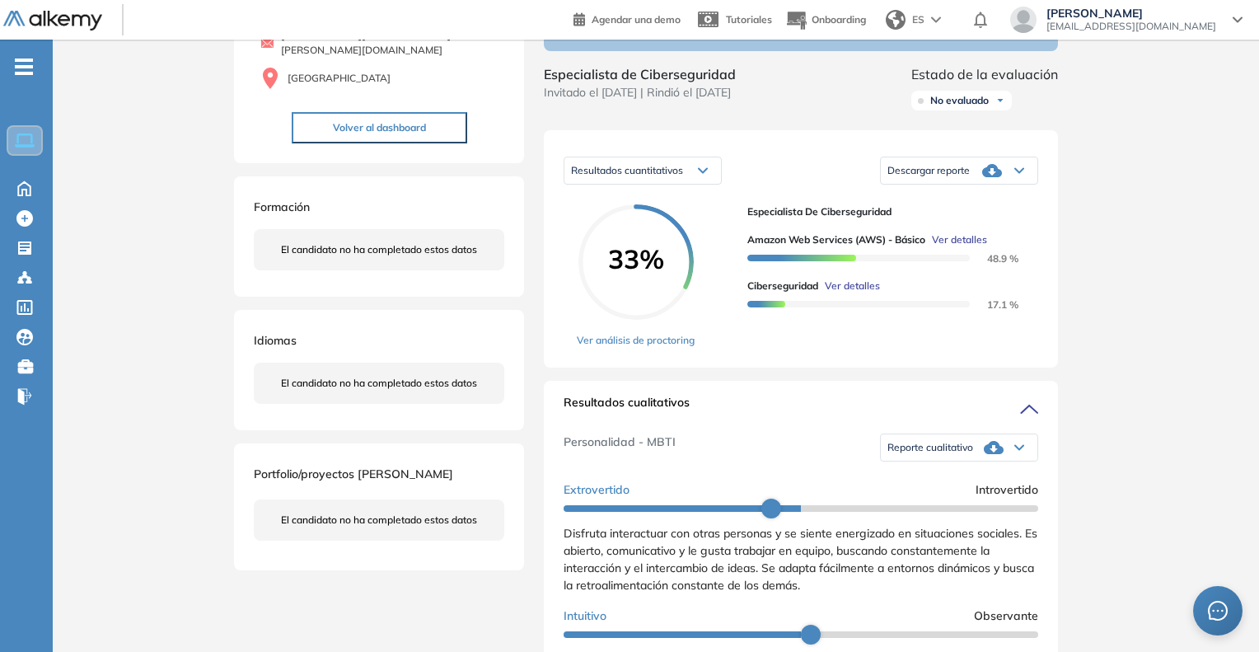
click at [949, 247] on span "Ver detalles" at bounding box center [959, 239] width 55 height 15
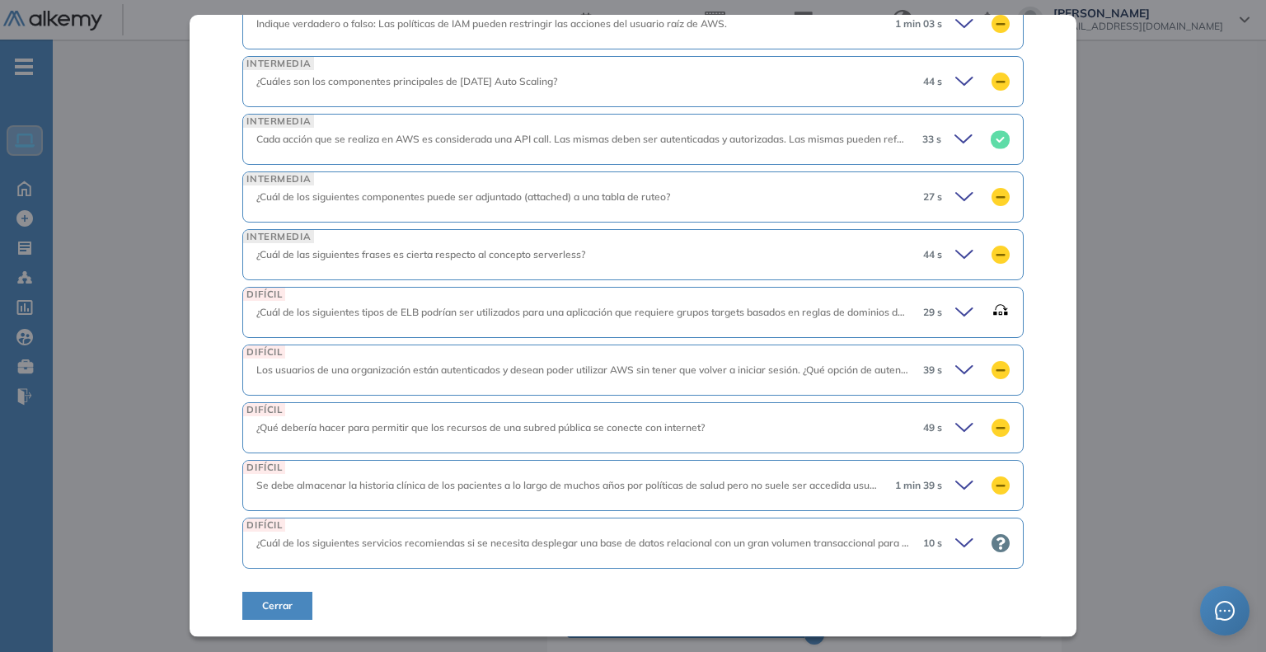
scroll to position [1040, 0]
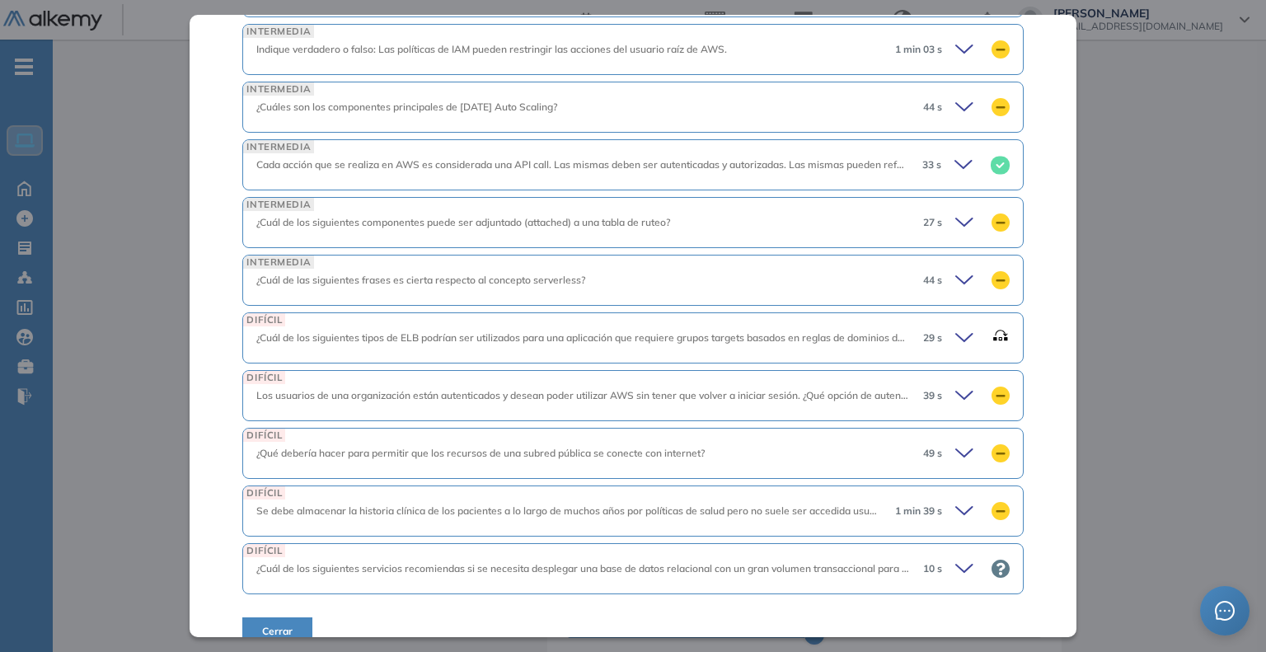
click at [956, 334] on icon at bounding box center [964, 337] width 16 height 7
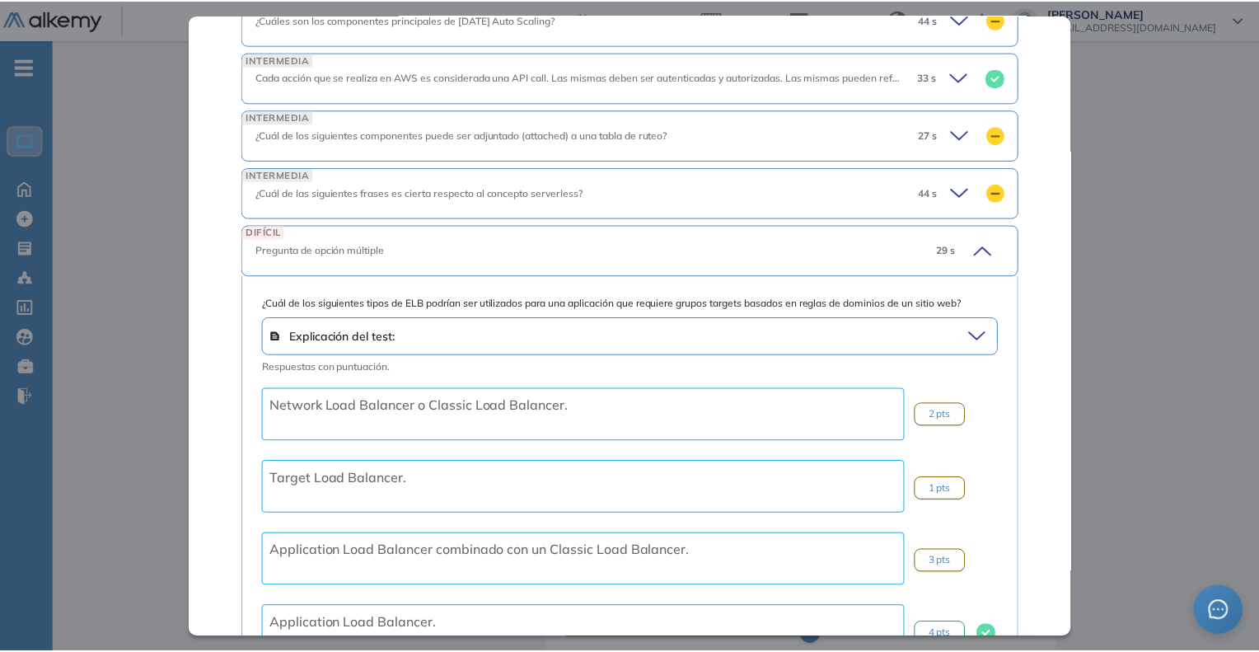
scroll to position [1205, 0]
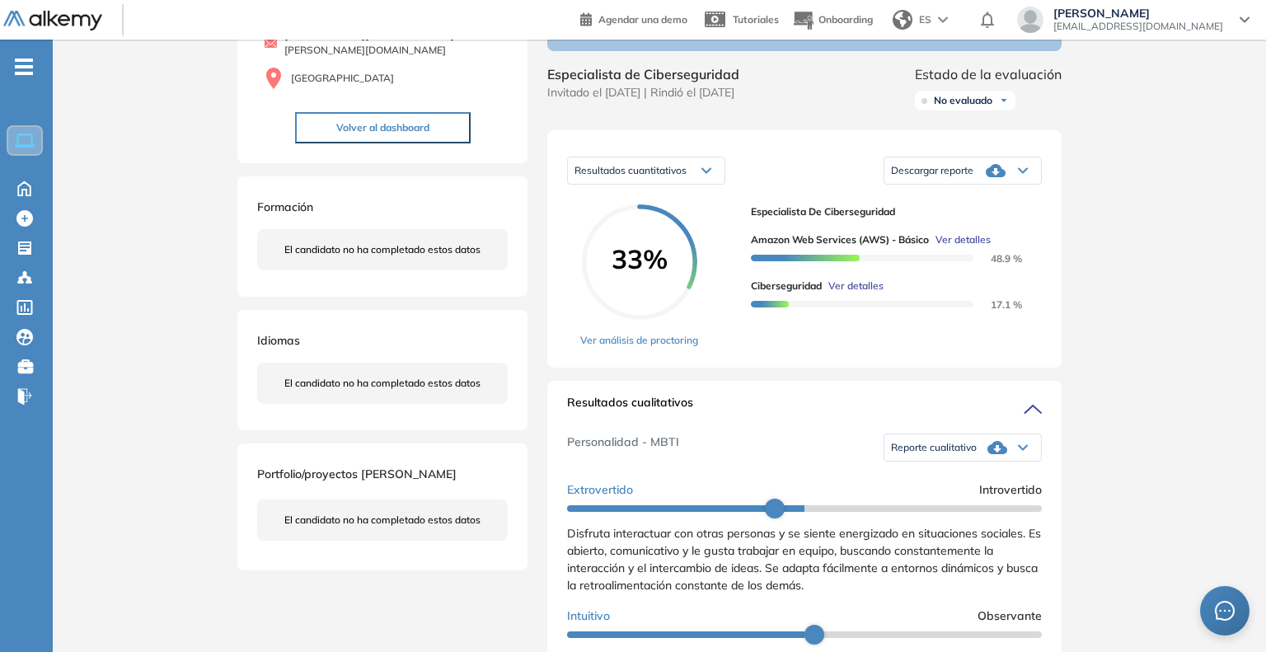
click at [1167, 353] on div "Inicio Alkymetrics Evaluaciones Dashboard Candidato Amazon Web Services (AWS) -…" at bounding box center [659, 610] width 1213 height 1470
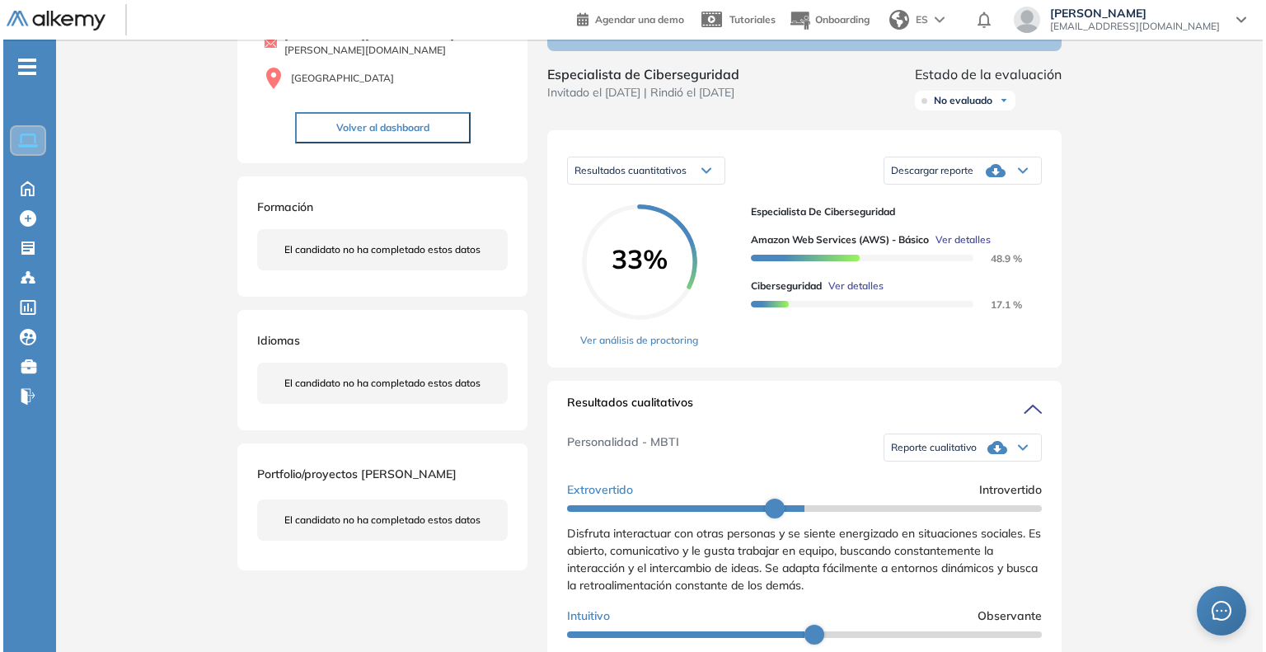
scroll to position [567, 0]
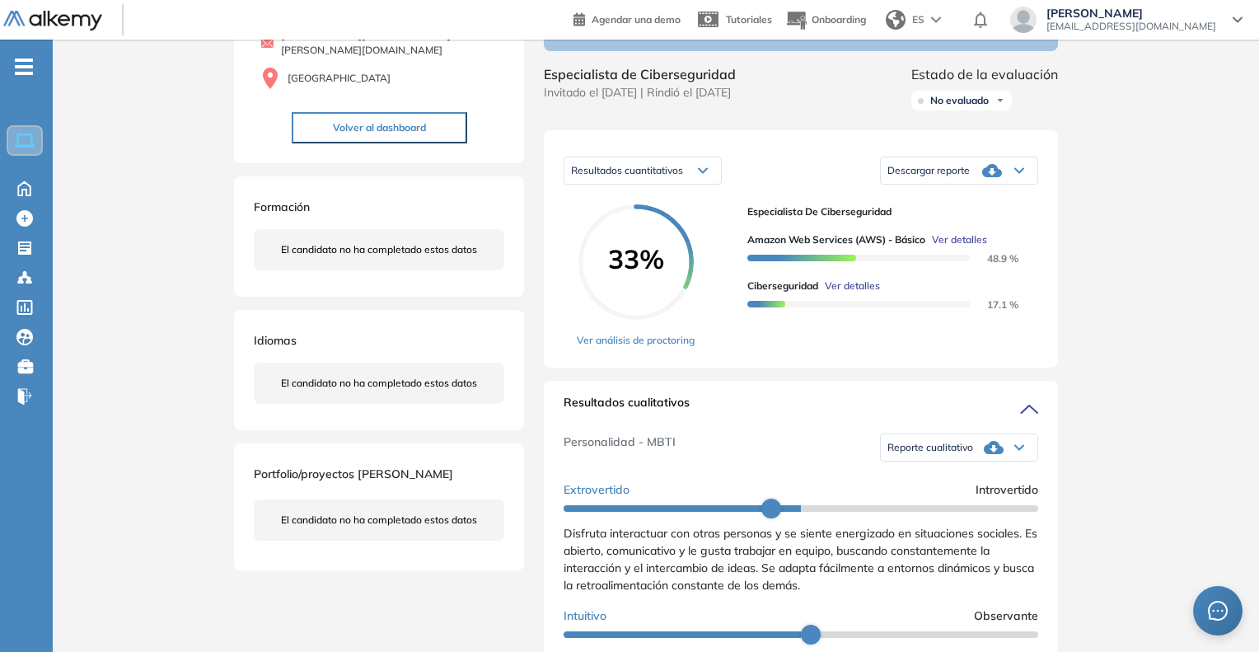
click at [954, 247] on span "Ver detalles" at bounding box center [959, 239] width 55 height 15
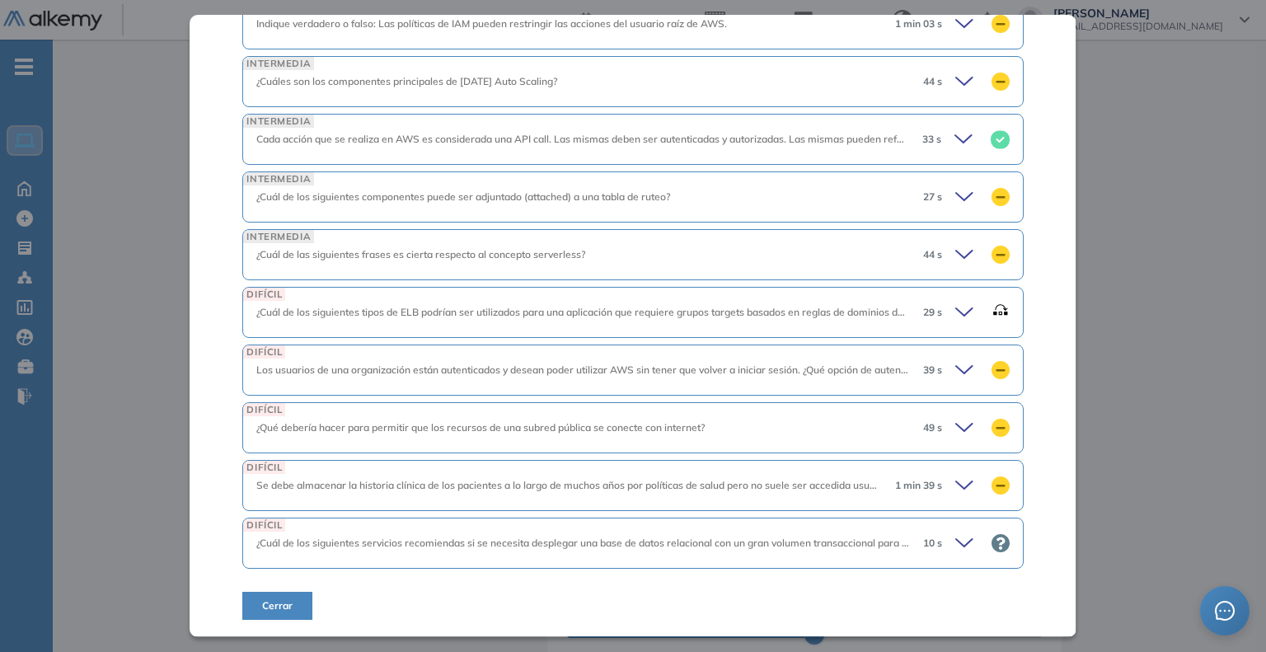
scroll to position [1040, 0]
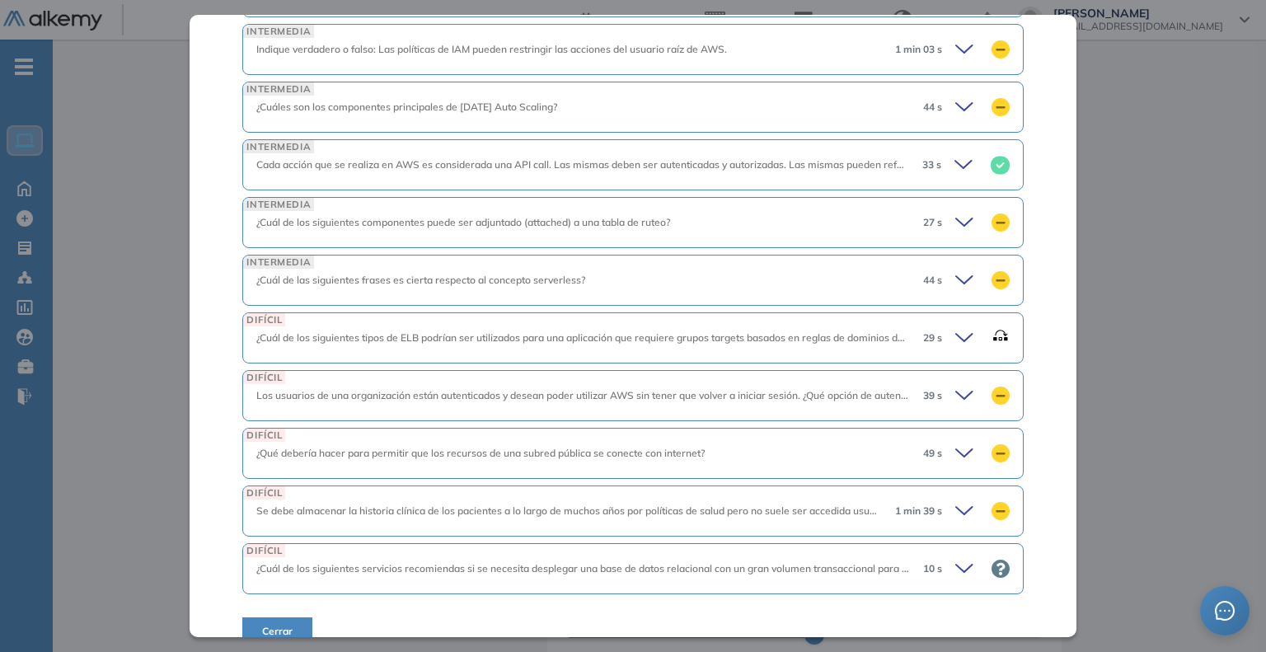
click at [955, 384] on icon at bounding box center [966, 395] width 23 height 23
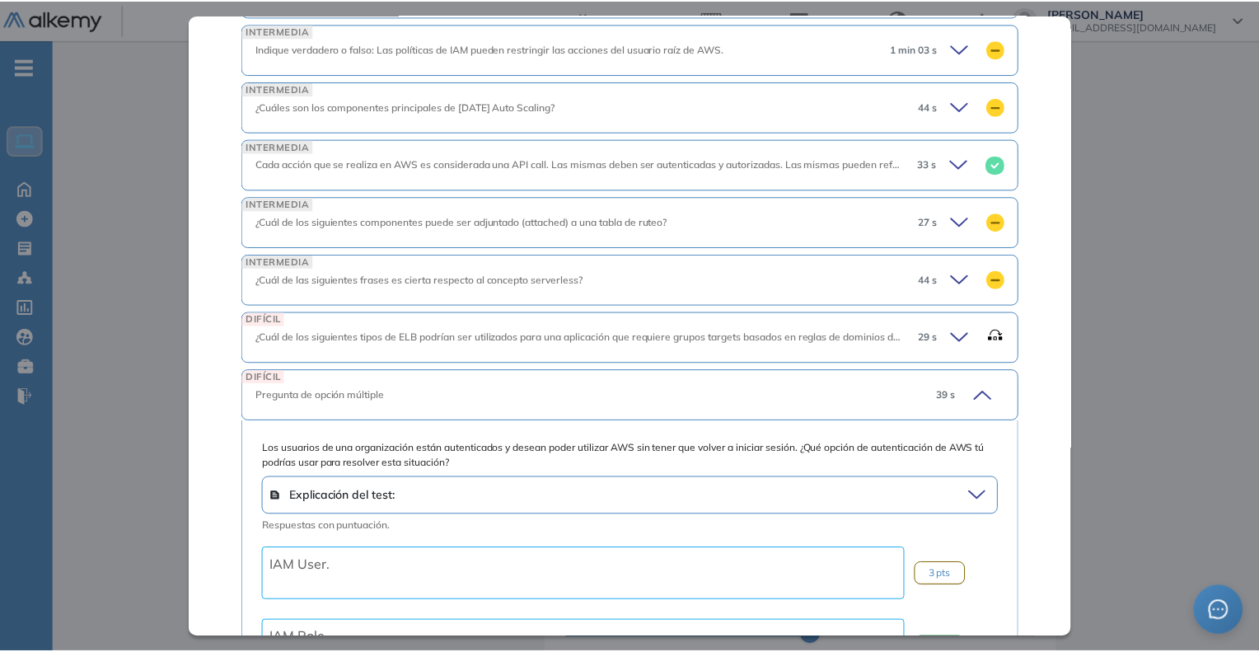
scroll to position [1369, 0]
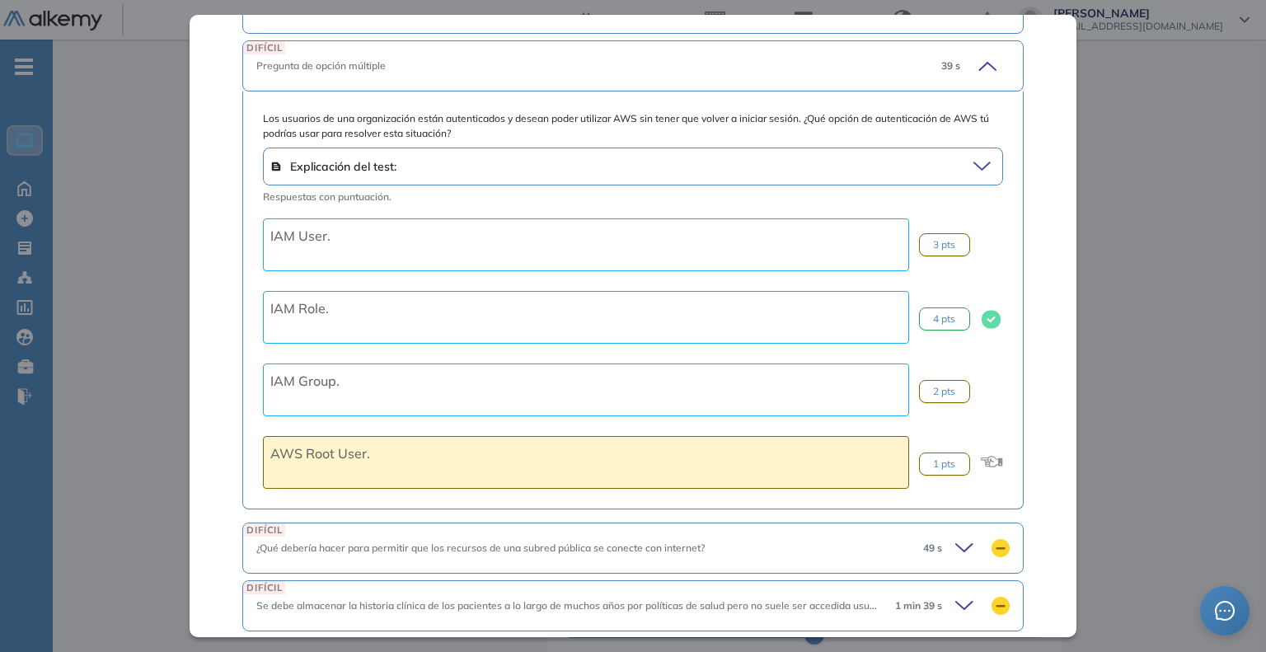
click at [1201, 414] on div "Inicio Alkymetrics Evaluaciones Dashboard Candidato Amazon Web Services (AWS) -…" at bounding box center [659, 610] width 1213 height 1470
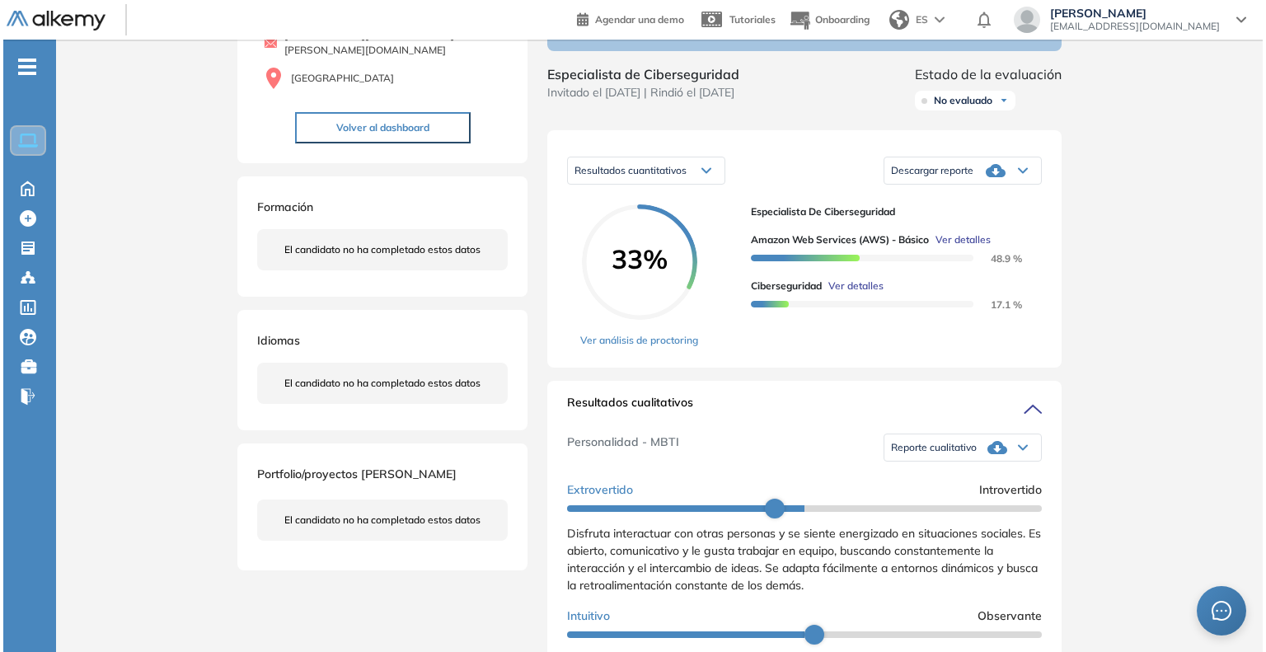
scroll to position [733, 0]
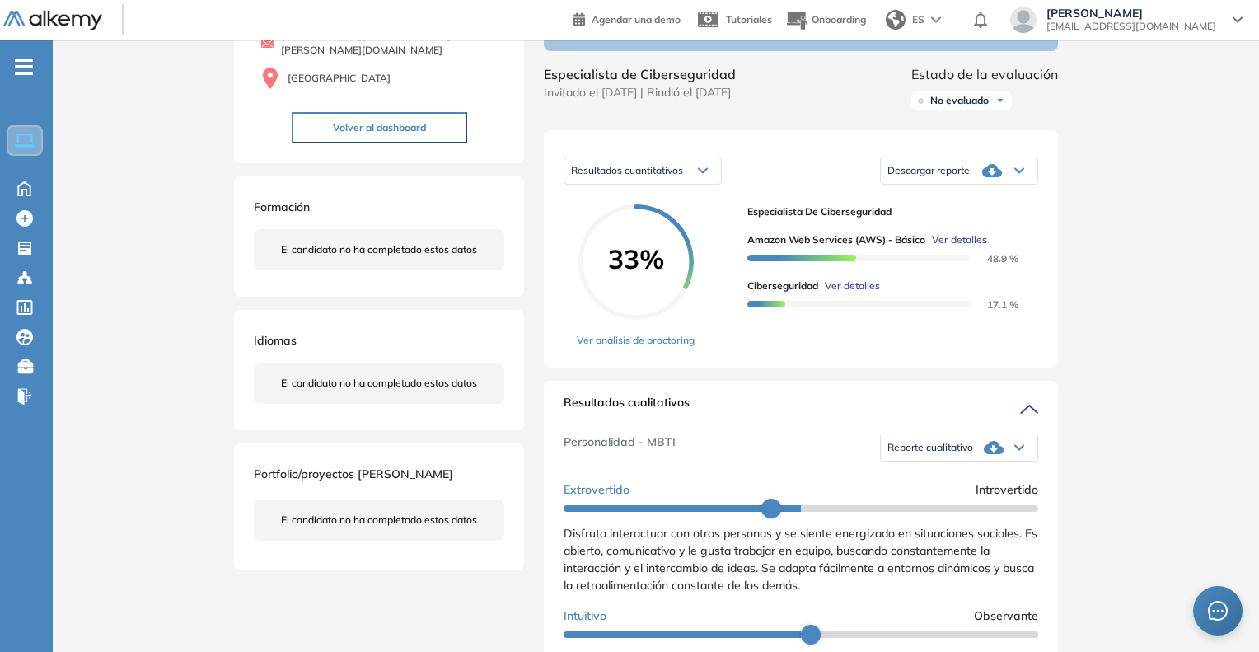
click at [967, 247] on span "Ver detalles" at bounding box center [959, 239] width 55 height 15
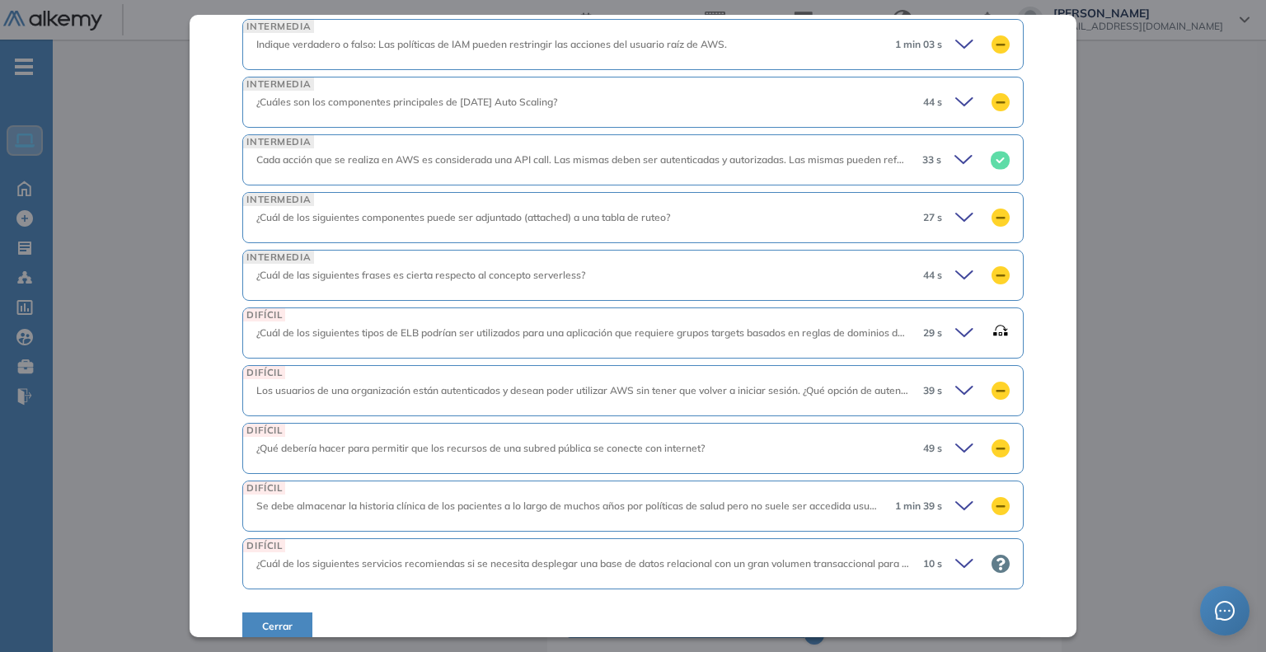
scroll to position [1040, 0]
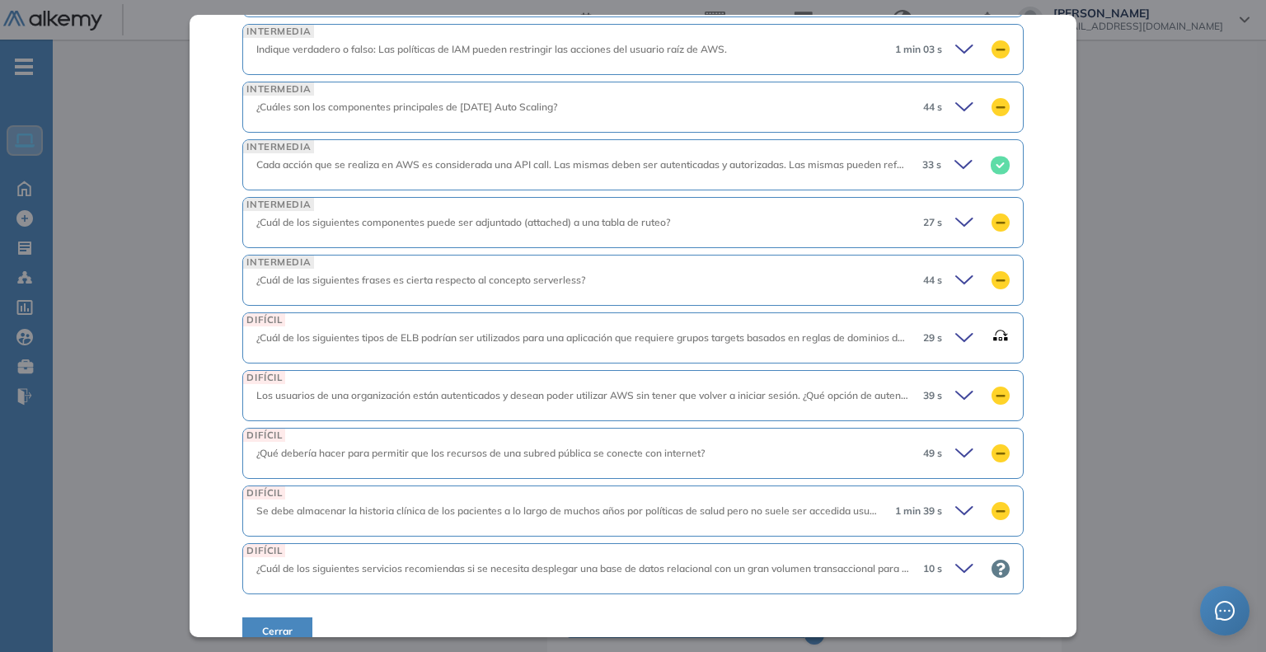
click at [991, 559] on icon at bounding box center [1000, 568] width 18 height 18
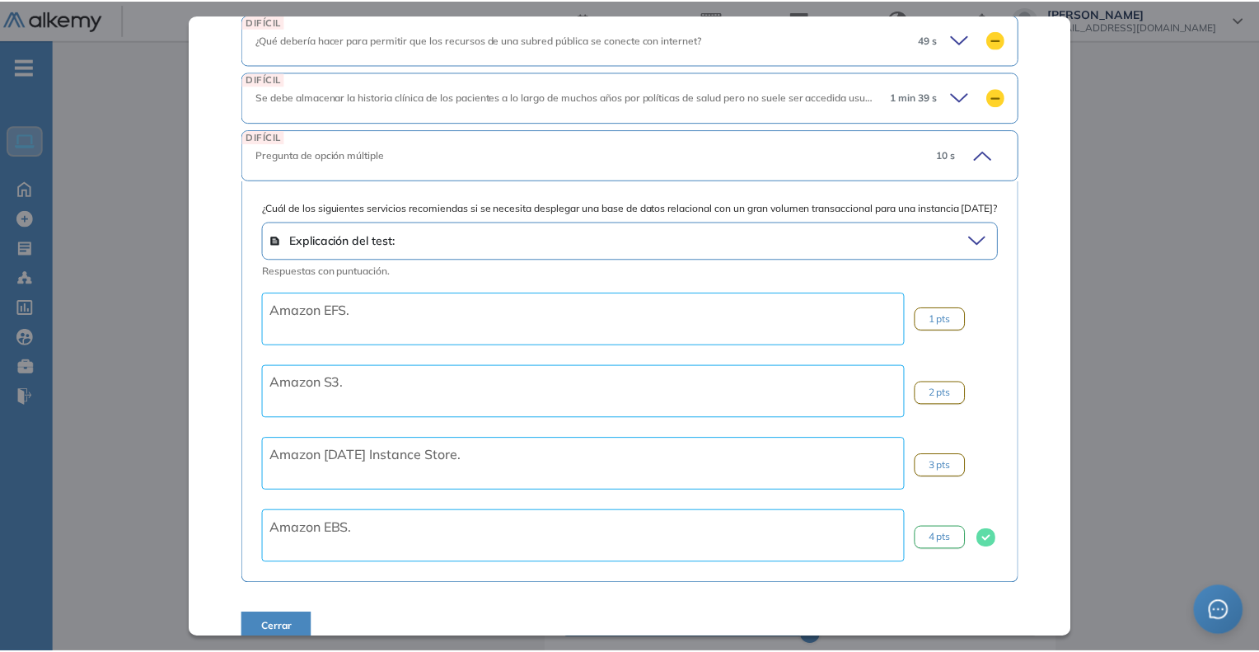
scroll to position [1463, 0]
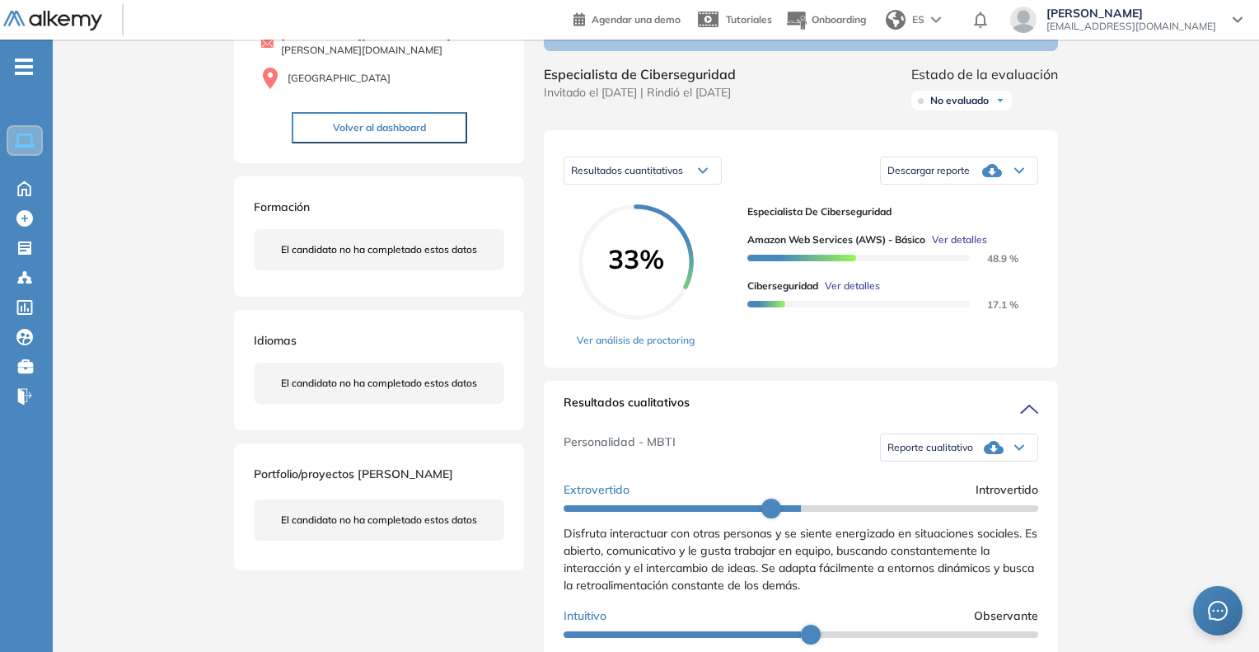
click at [1107, 400] on div "Inicio Alkymetrics Evaluaciones Dashboard Candidato Amazon Web Services (AWS) -…" at bounding box center [656, 610] width 1206 height 1470
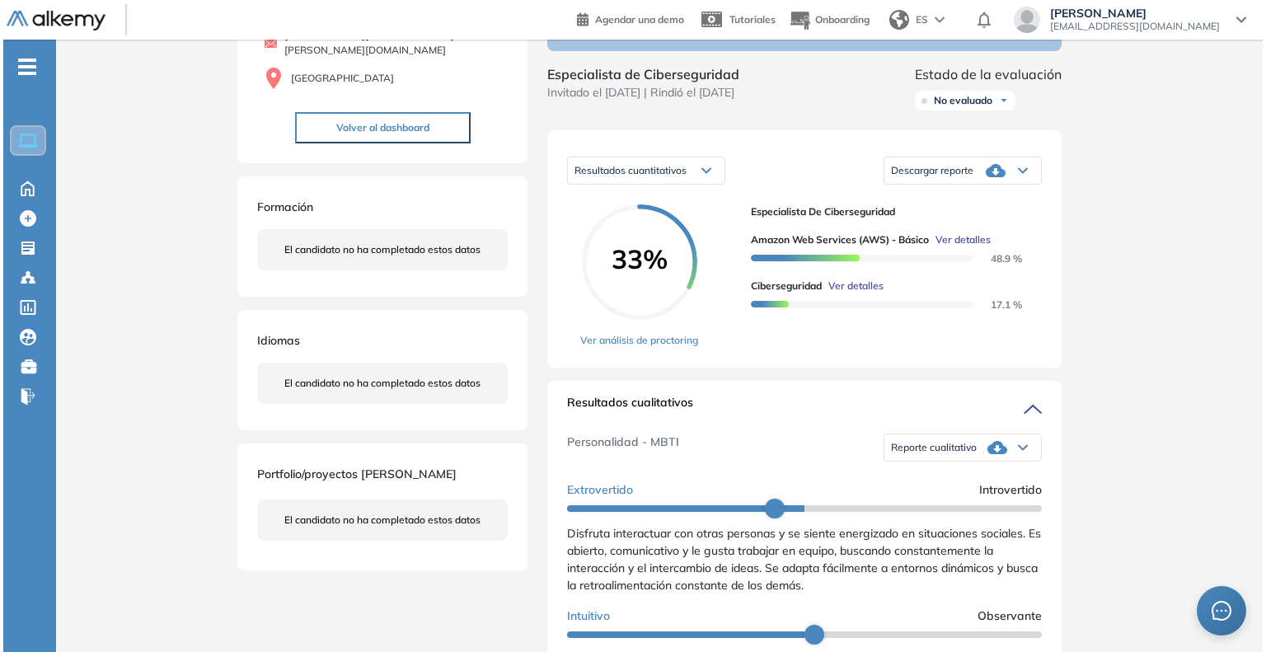
scroll to position [826, 0]
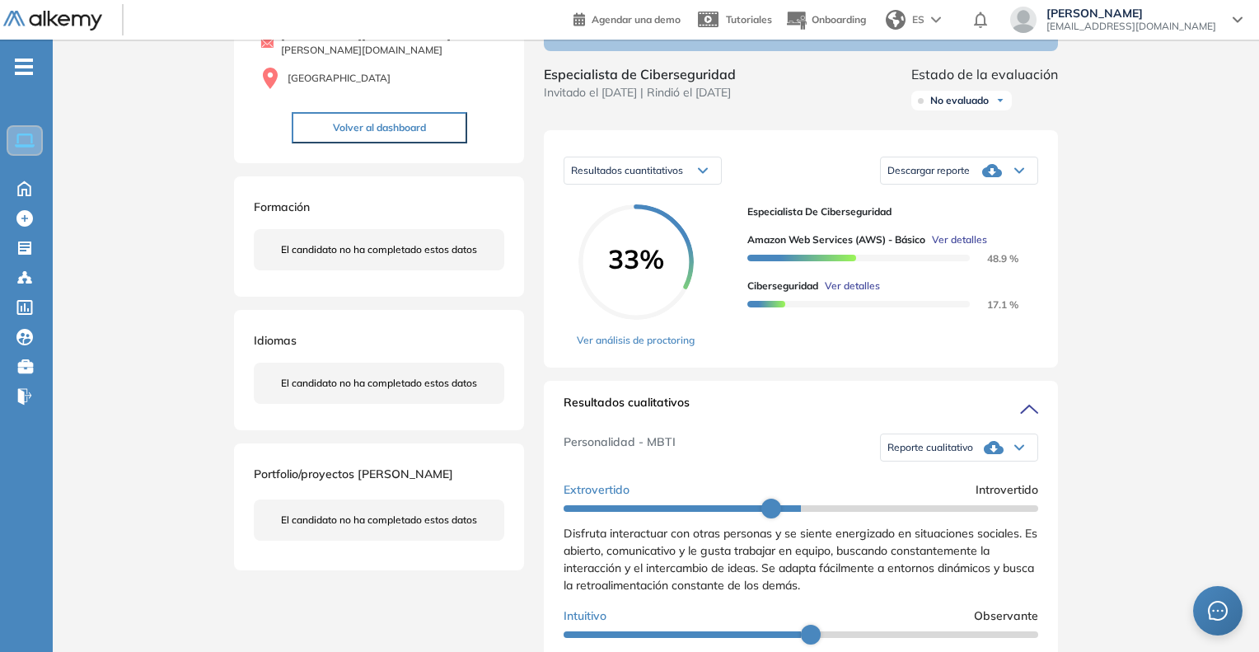
click at [966, 247] on span "Ver detalles" at bounding box center [959, 239] width 55 height 15
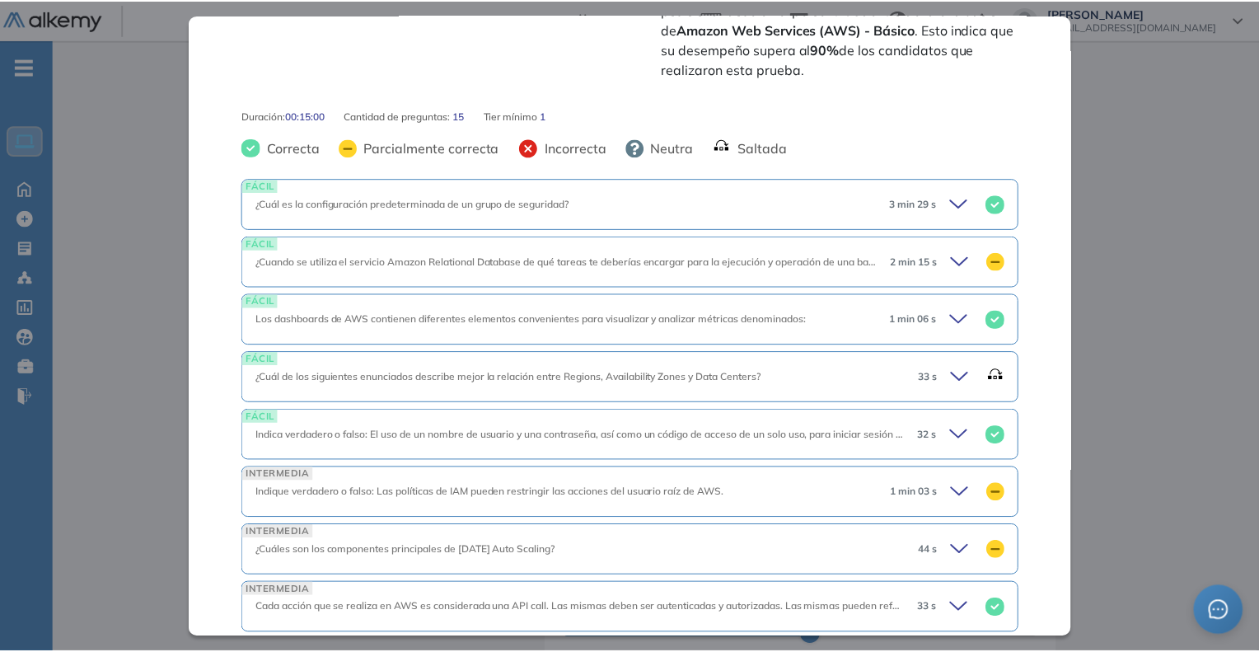
scroll to position [545, 0]
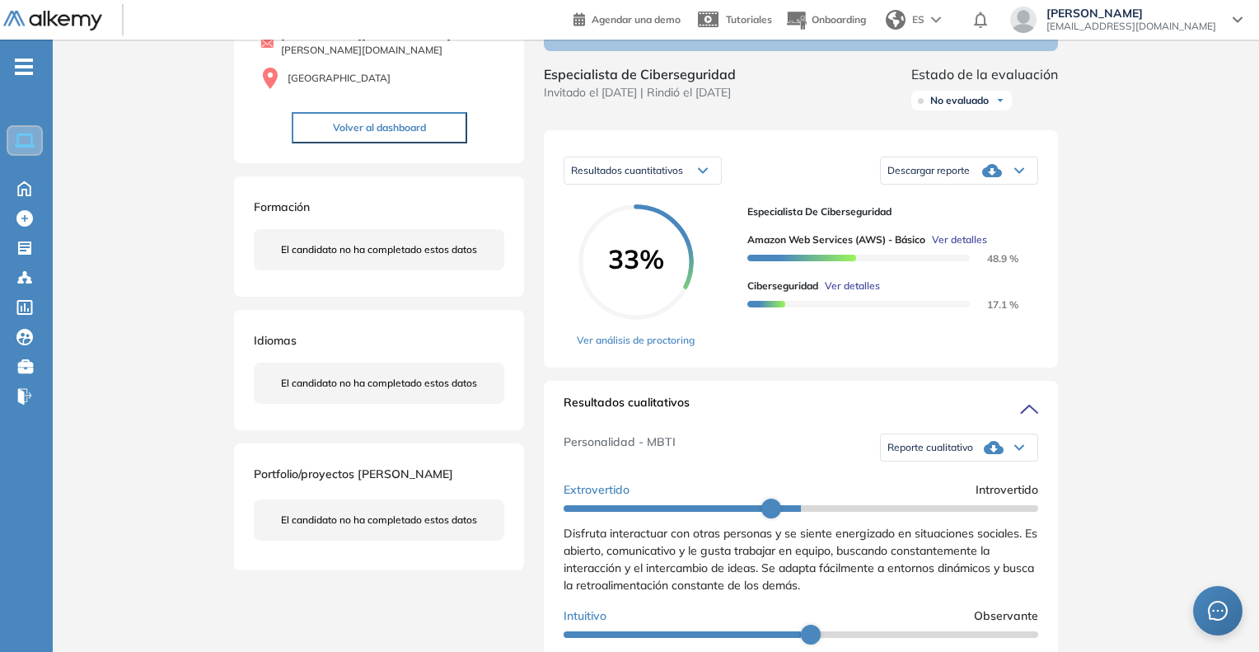
click at [1216, 312] on div "Inicio Alkymetrics Evaluaciones Dashboard Candidato Amazon Web Services (AWS) -…" at bounding box center [656, 610] width 1206 height 1470
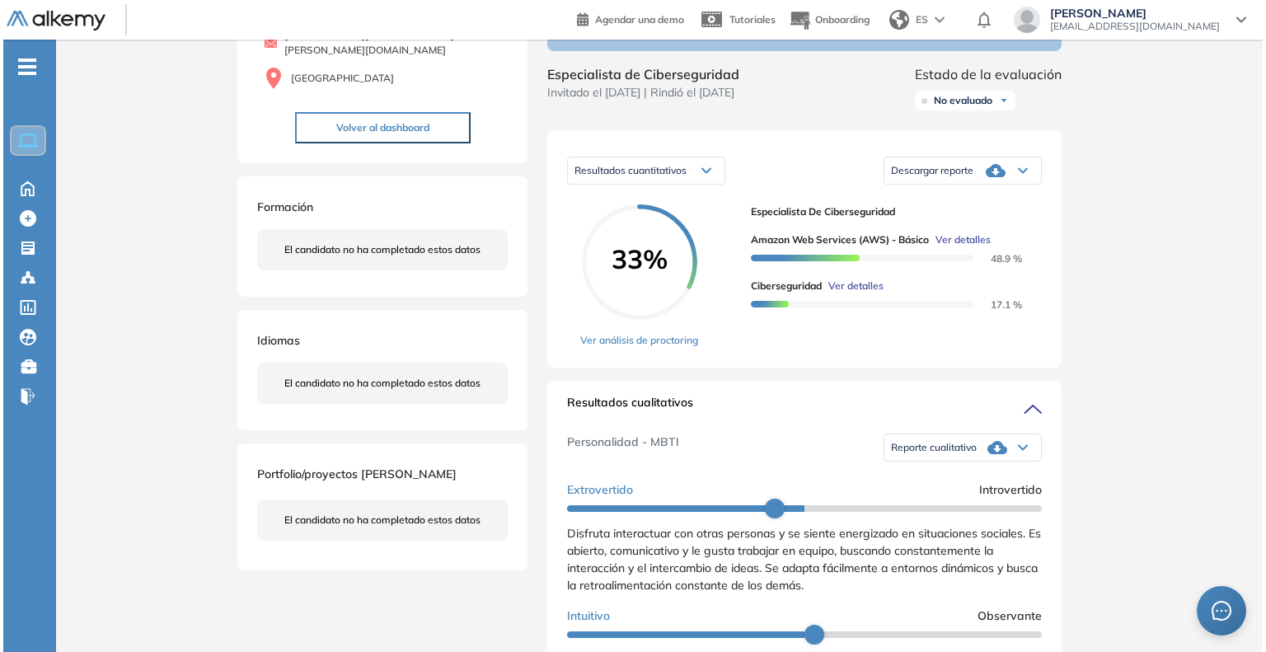
scroll to position [402, 0]
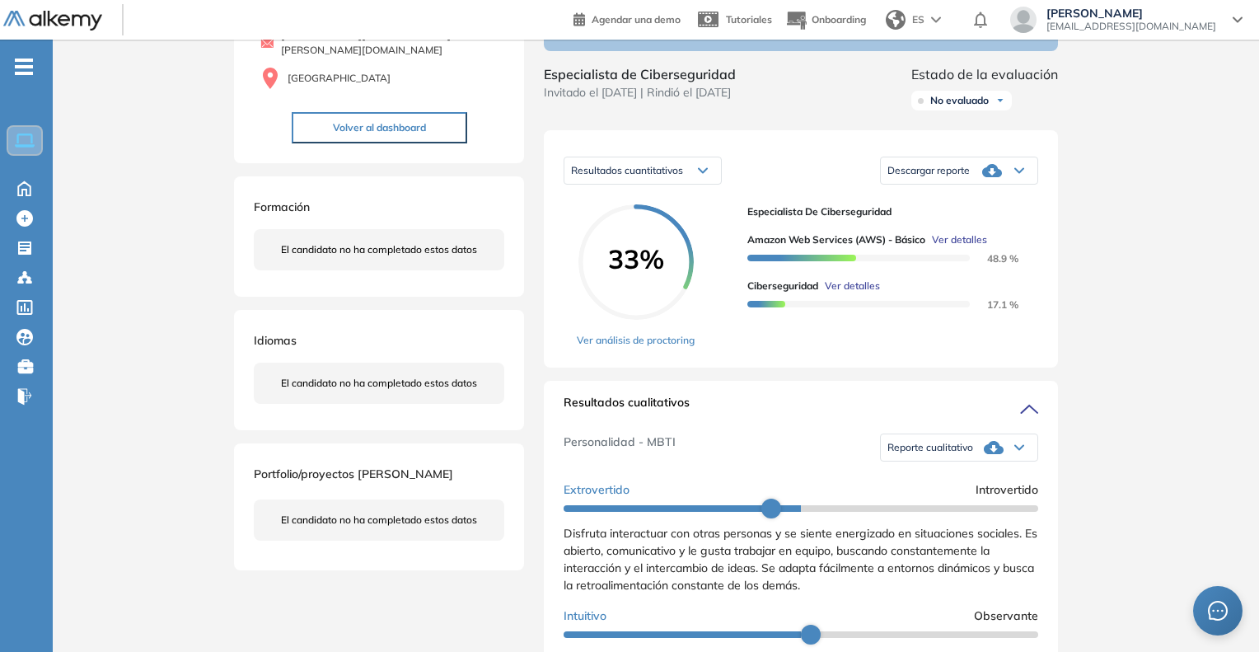
click at [872, 293] on span "Ver detalles" at bounding box center [852, 286] width 55 height 15
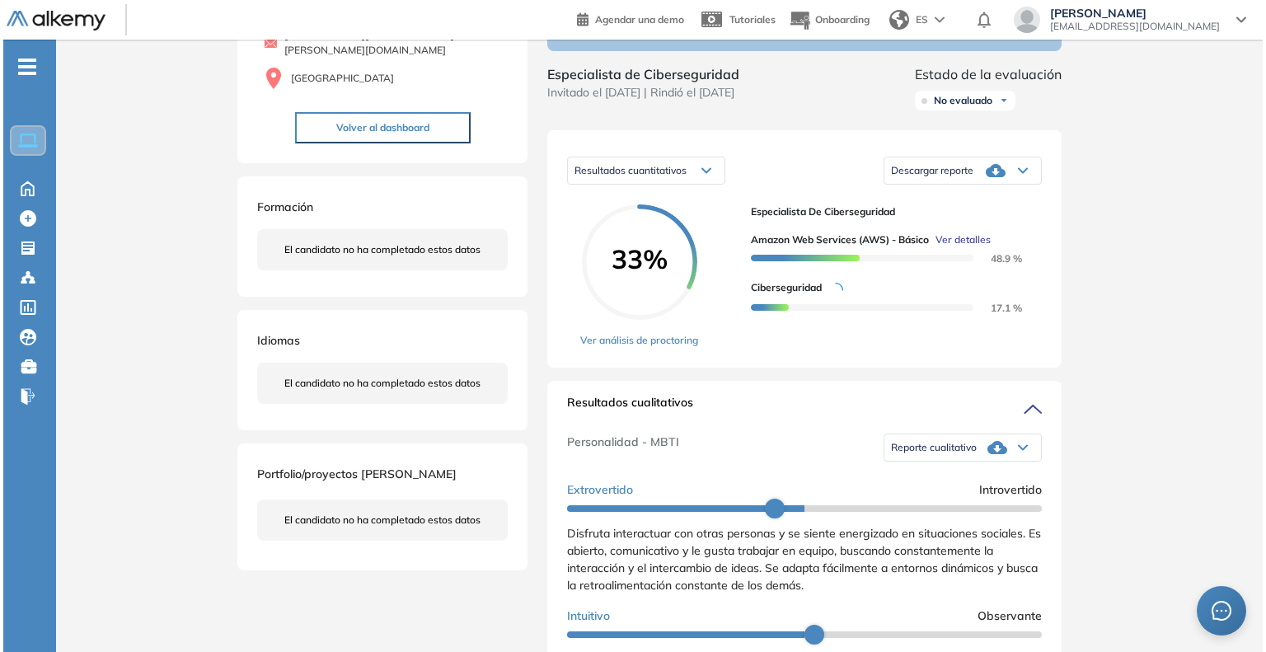
scroll to position [1040, 0]
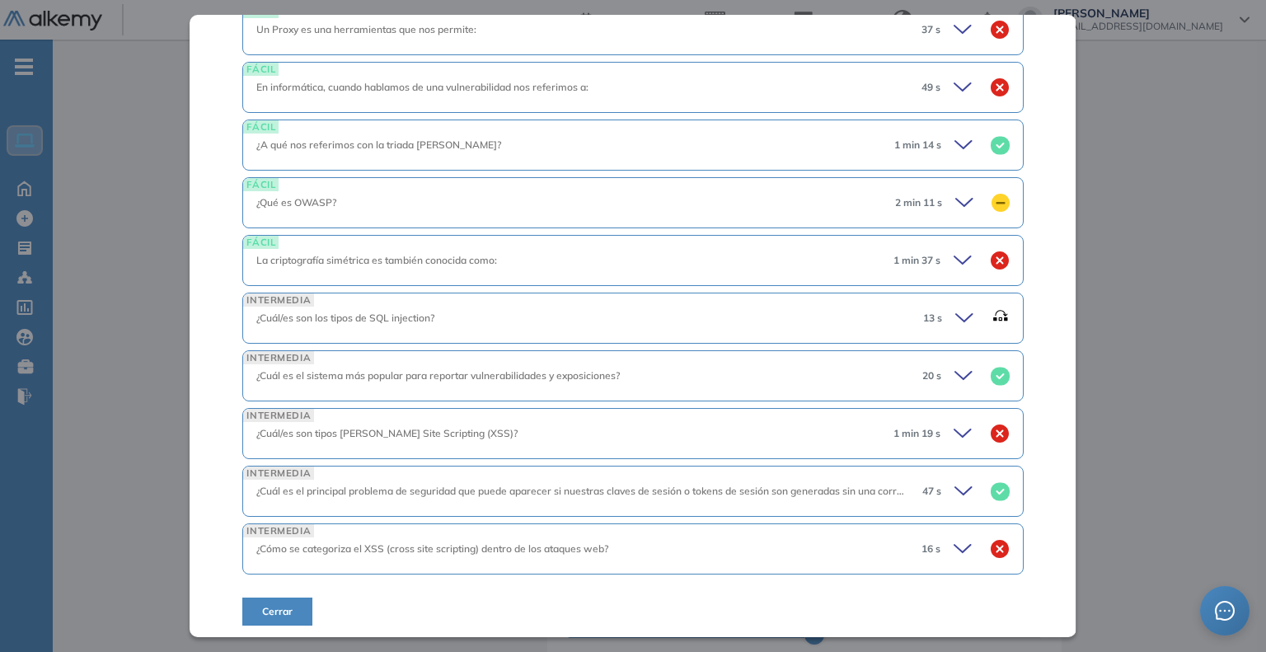
click at [956, 199] on icon at bounding box center [964, 202] width 16 height 7
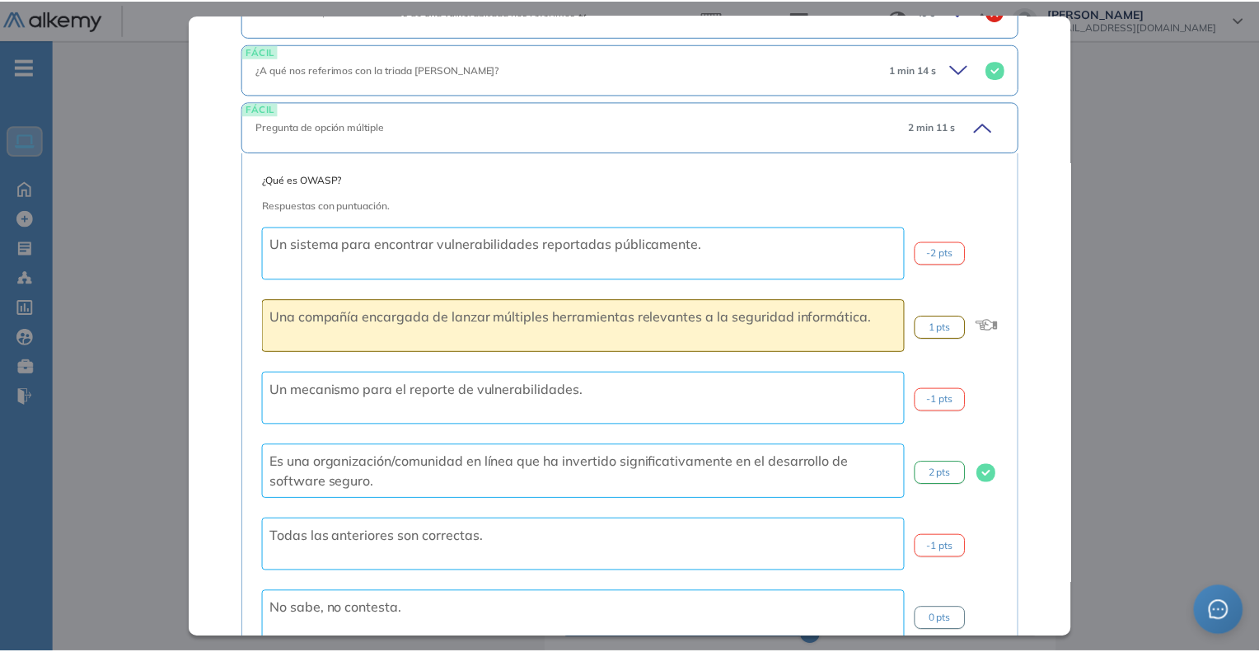
scroll to position [1205, 0]
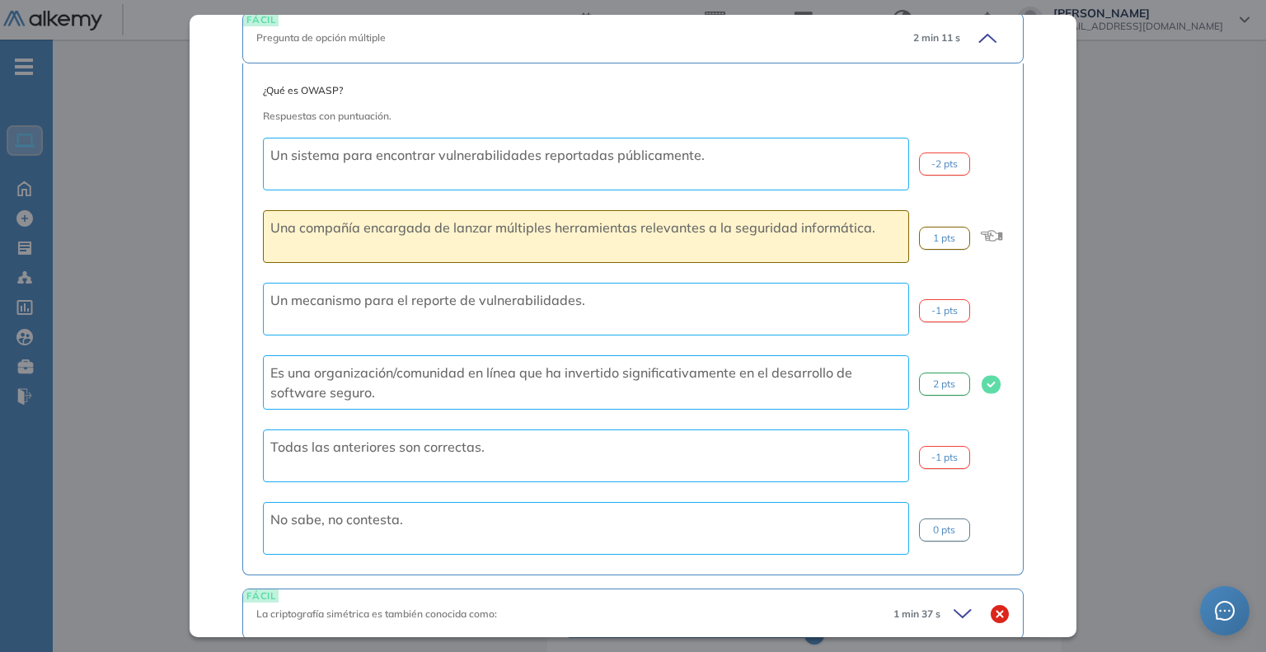
click at [1135, 375] on div "Inicio Alkymetrics Evaluaciones Dashboard Candidato Ciberseguridad Seguridad Bá…" at bounding box center [659, 610] width 1213 height 1470
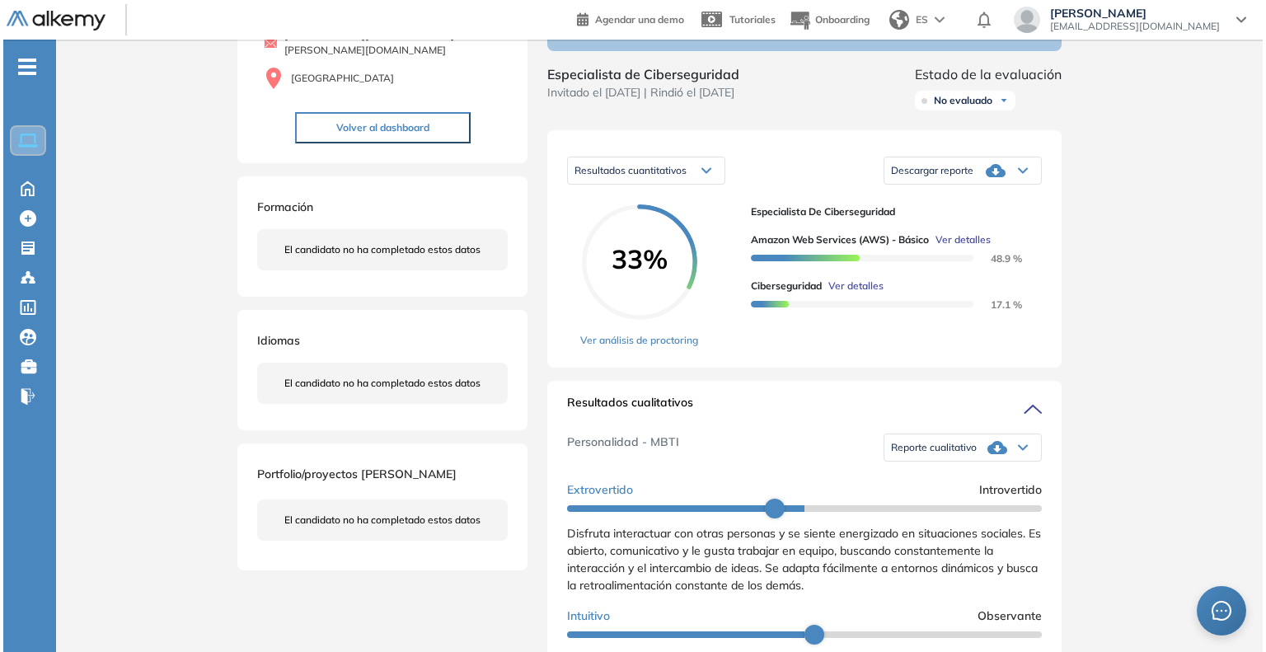
scroll to position [920, 0]
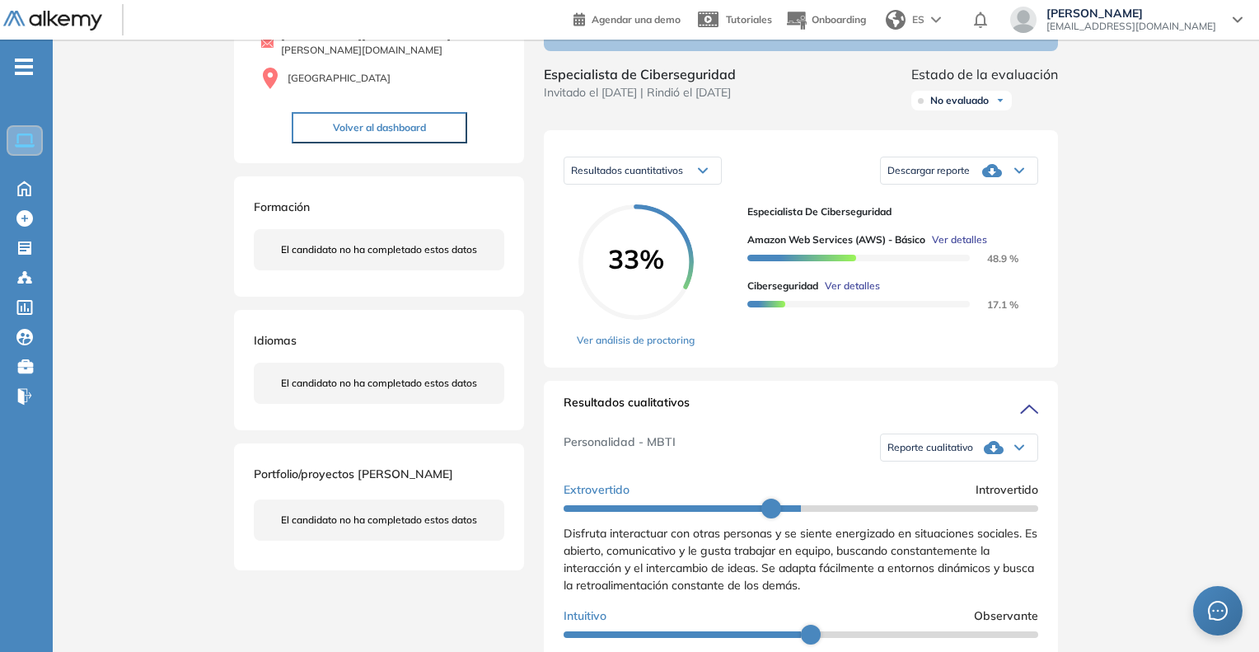
click at [860, 293] on span "Ver detalles" at bounding box center [852, 286] width 55 height 15
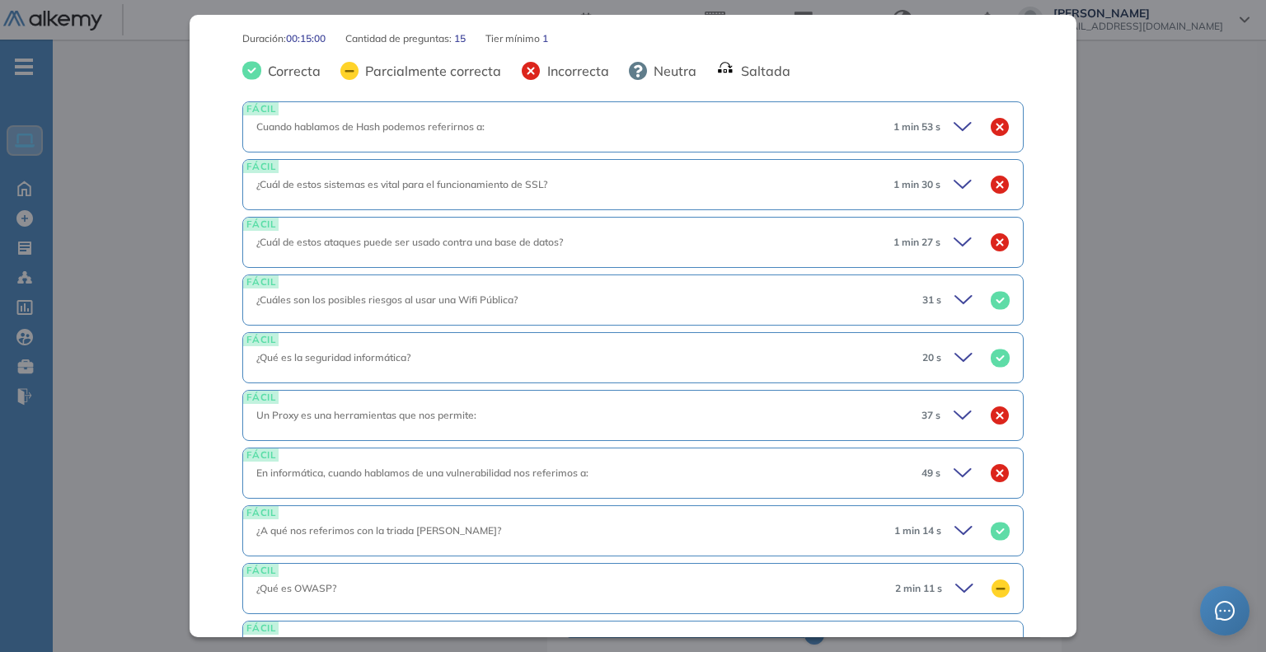
scroll to position [628, 0]
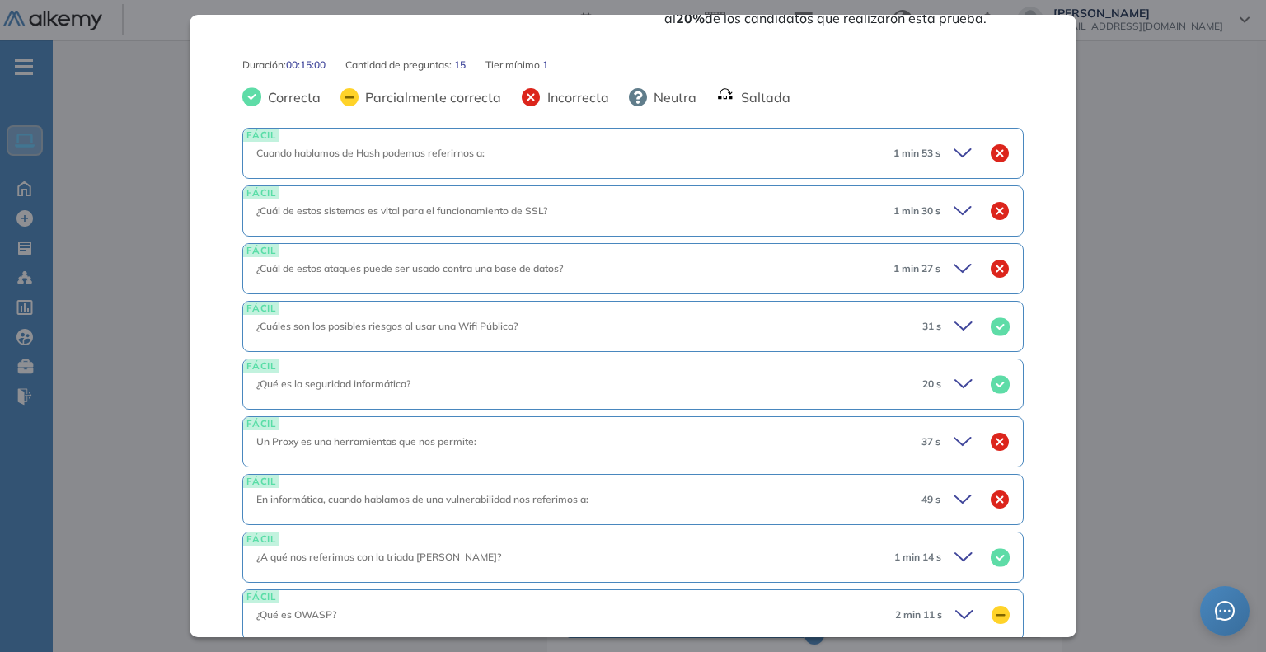
click at [954, 328] on icon at bounding box center [965, 326] width 23 height 23
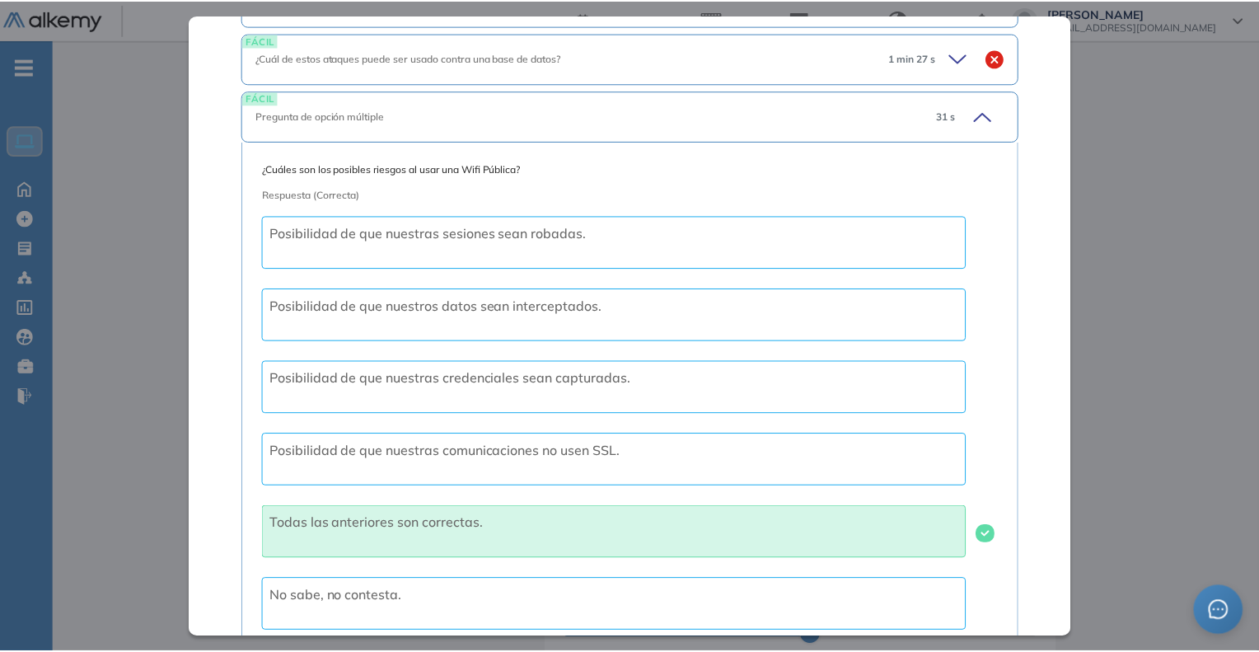
scroll to position [875, 0]
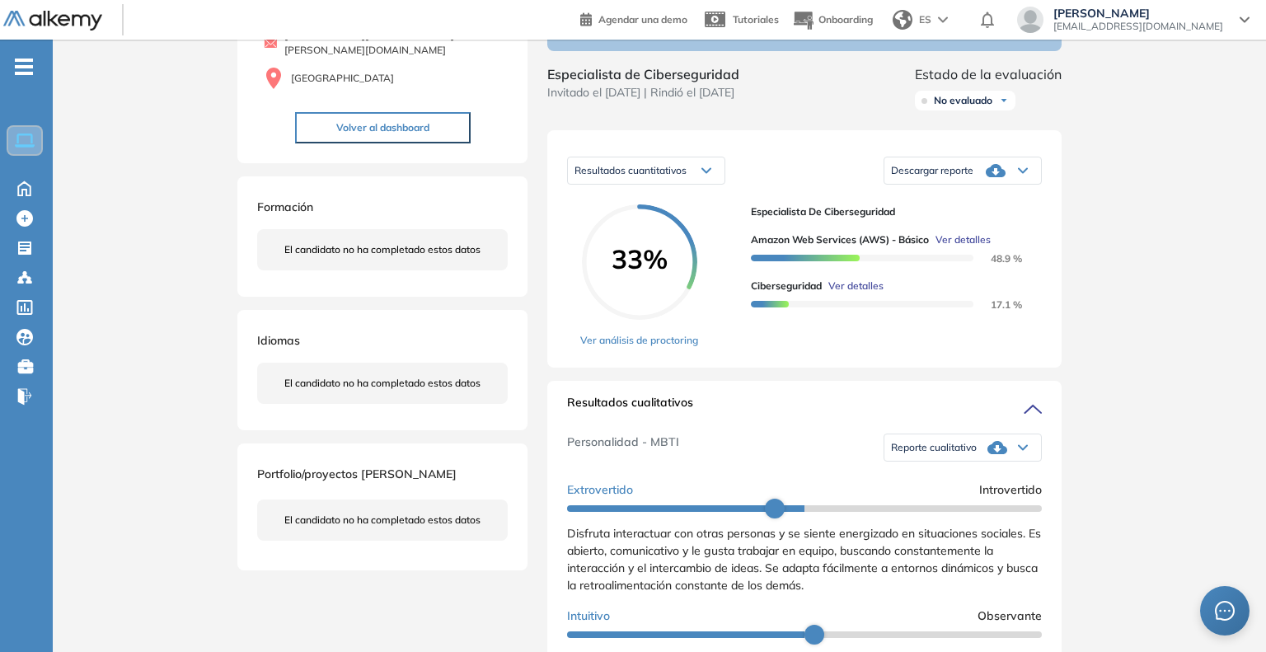
click at [1186, 372] on div "Inicio Alkymetrics Evaluaciones Dashboard Candidato Ciberseguridad Seguridad Bá…" at bounding box center [659, 610] width 1213 height 1470
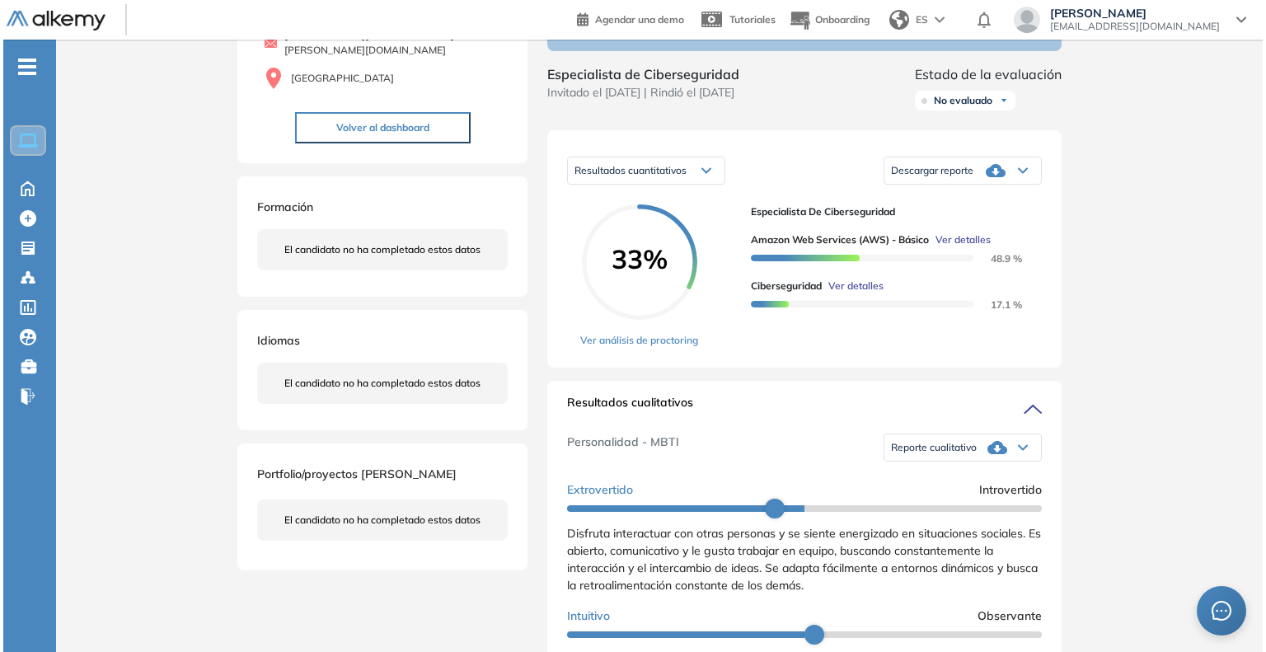
scroll to position [237, 0]
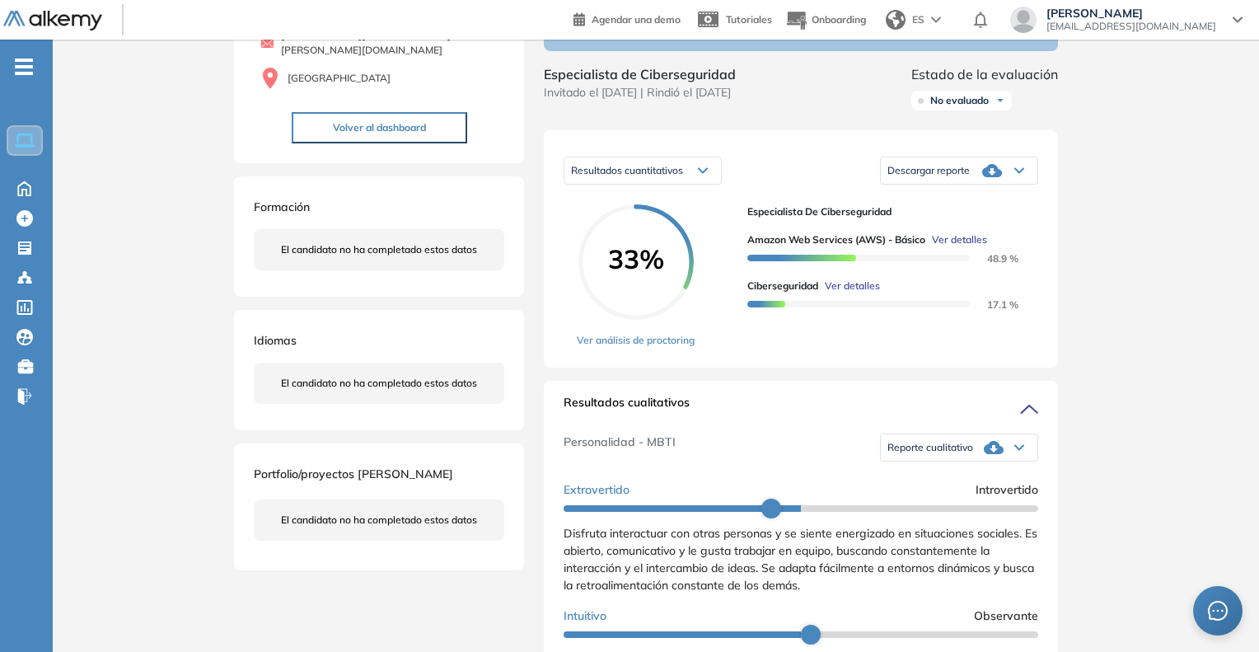
click at [851, 293] on span "Ver detalles" at bounding box center [852, 286] width 55 height 15
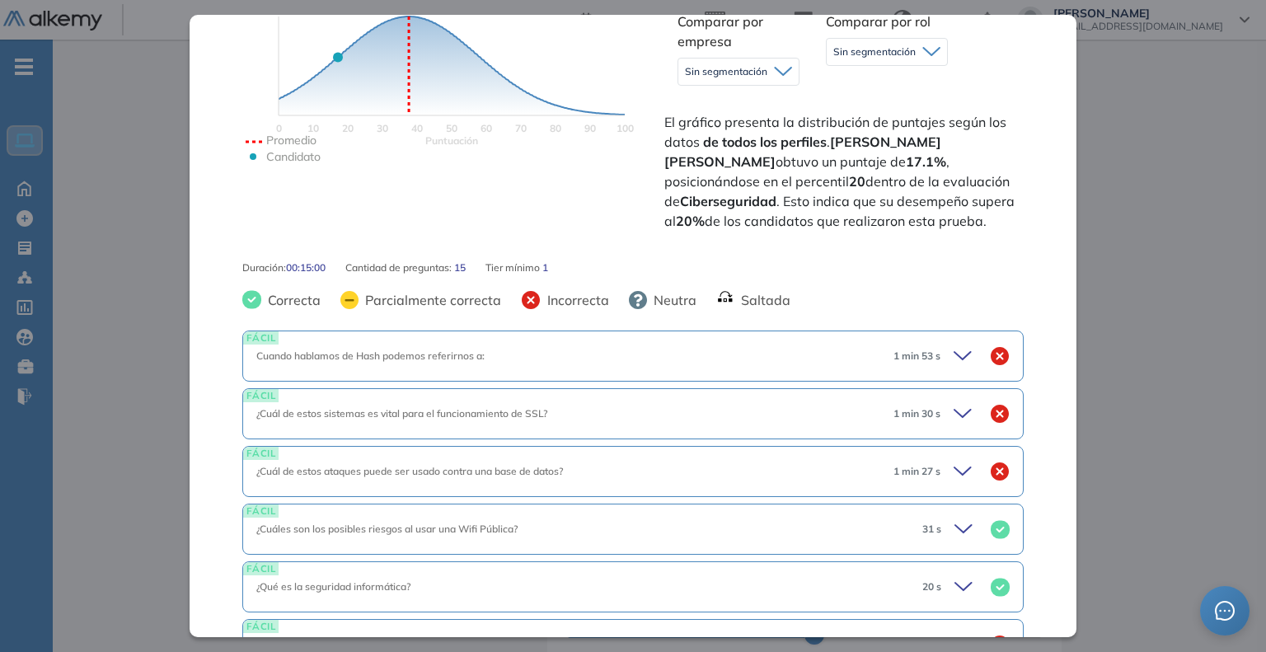
scroll to position [381, 0]
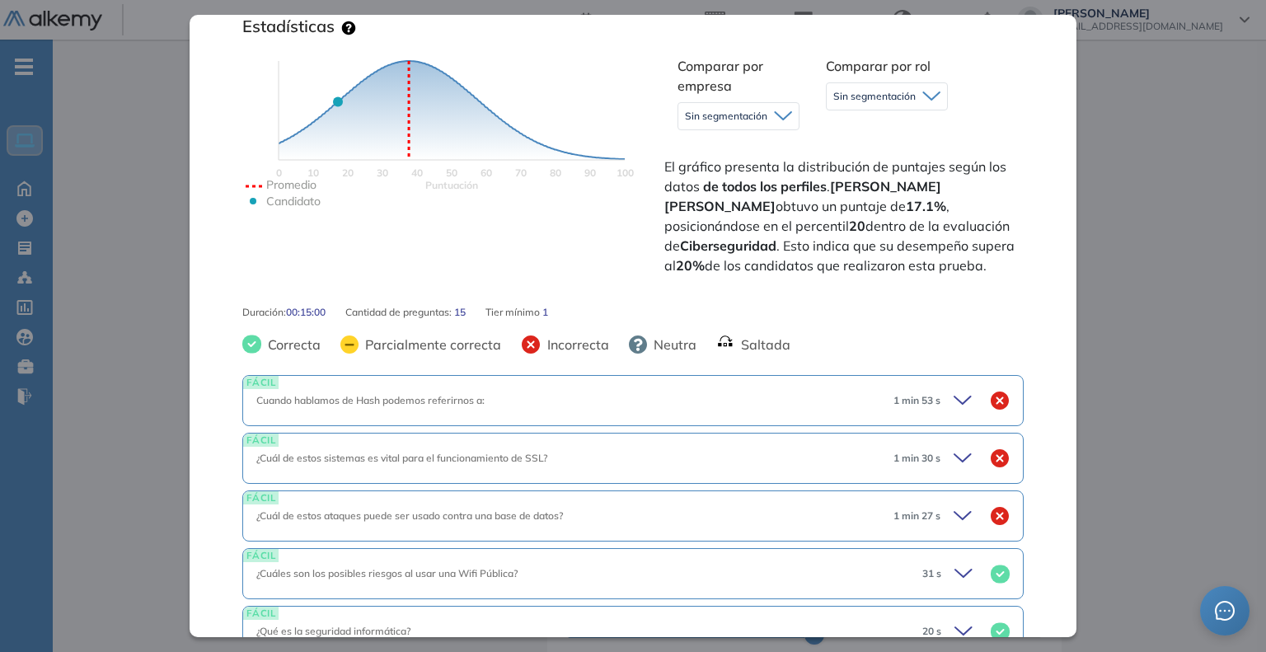
click at [953, 400] on icon at bounding box center [964, 400] width 23 height 23
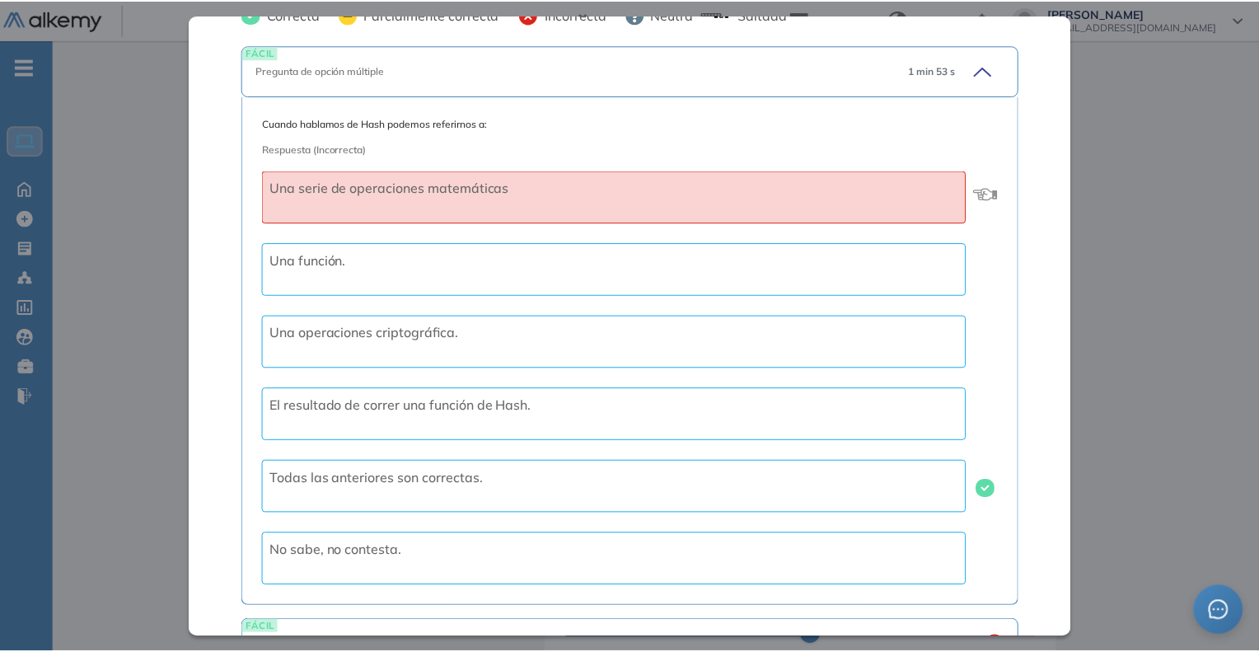
scroll to position [793, 0]
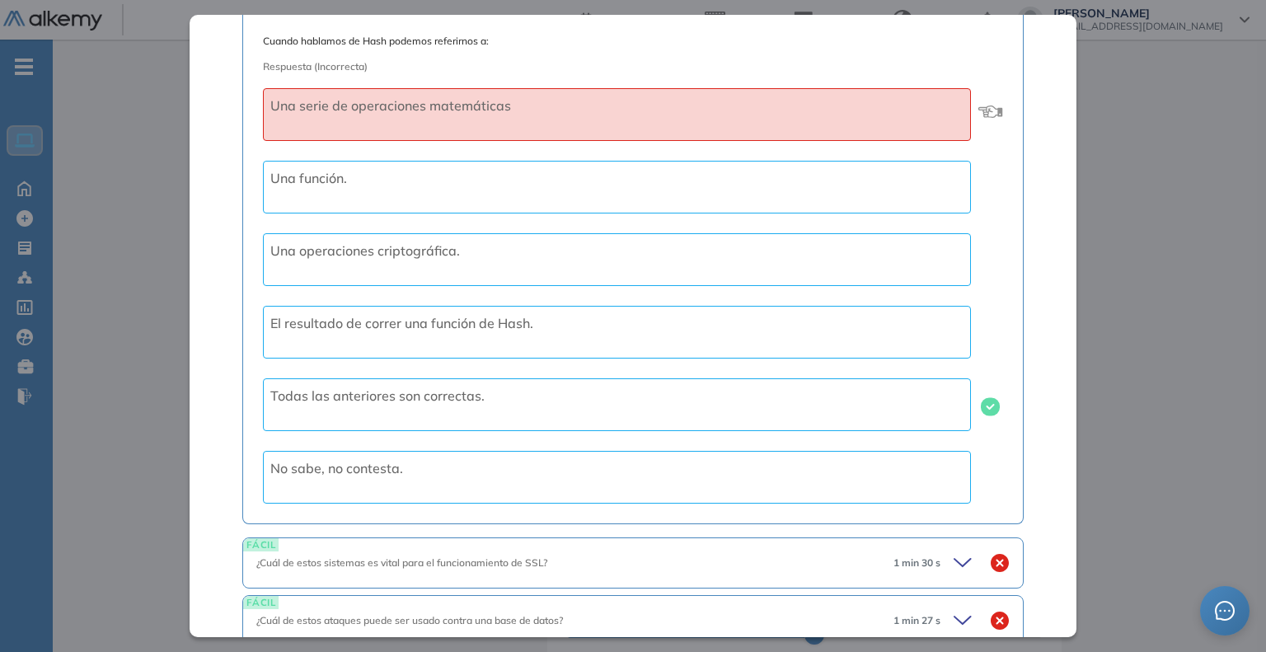
click at [1136, 241] on div "Inicio Alkymetrics Evaluaciones Dashboard Candidato Ciberseguridad Seguridad Bá…" at bounding box center [659, 610] width 1213 height 1470
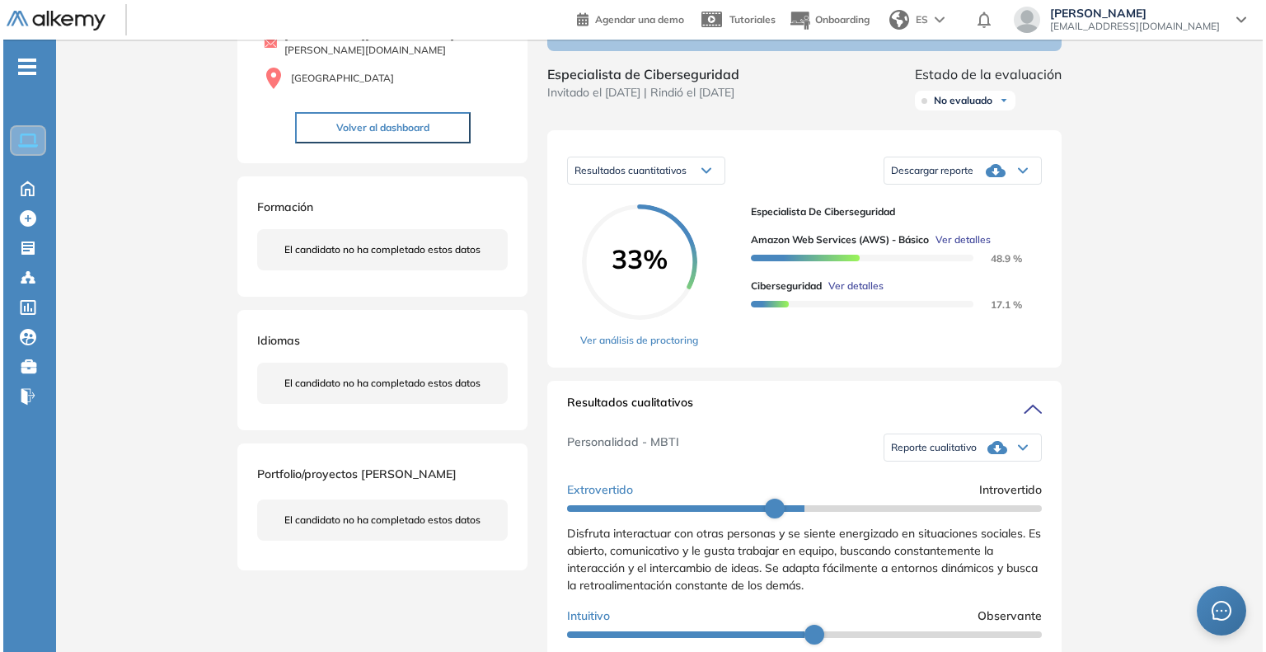
scroll to position [156, 0]
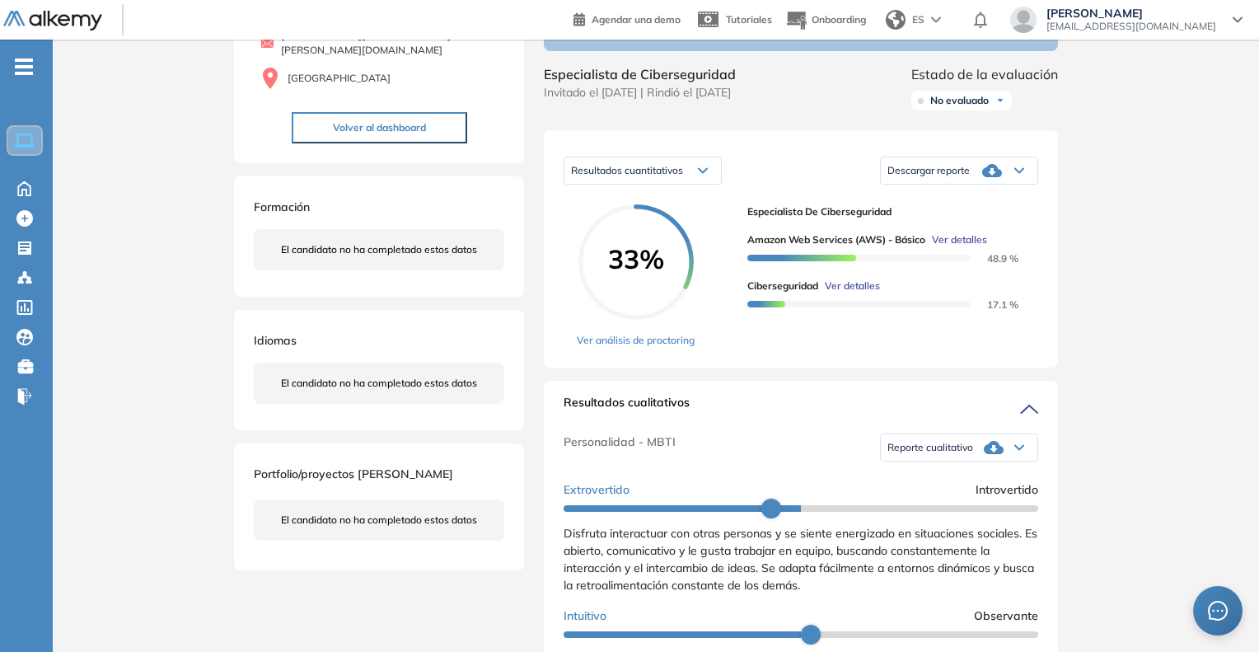
click at [854, 293] on span "Ver detalles" at bounding box center [852, 286] width 55 height 15
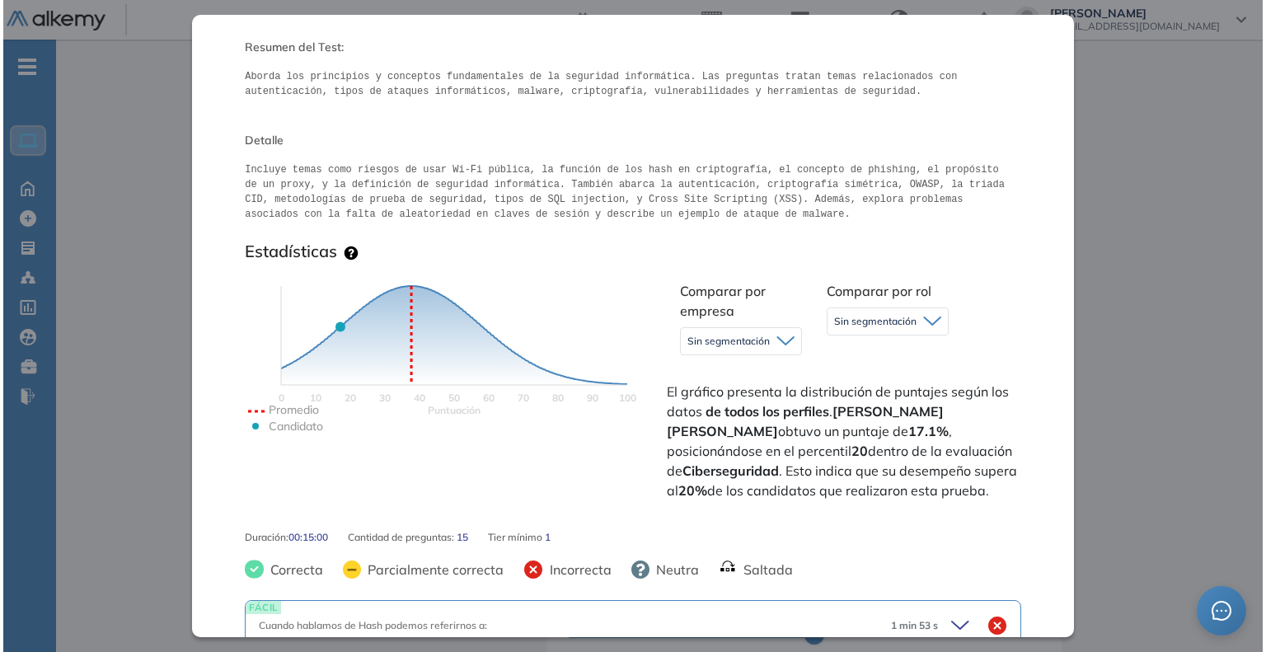
scroll to position [793, 0]
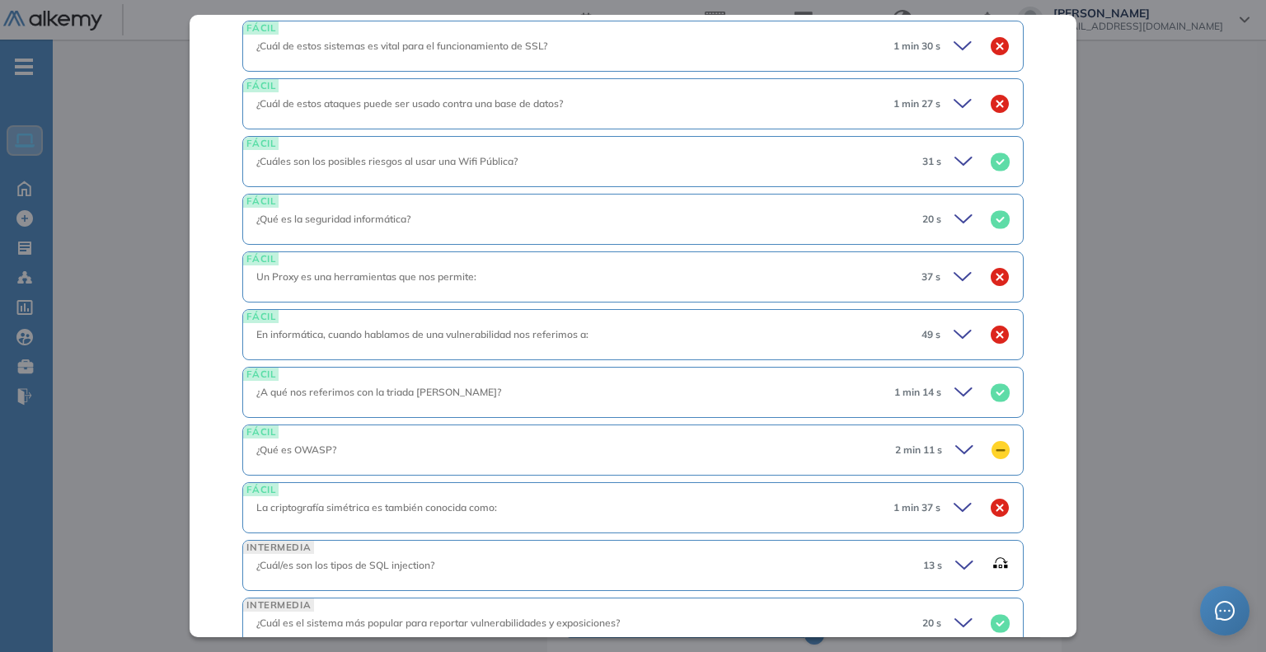
click at [936, 220] on div "20 s" at bounding box center [959, 219] width 101 height 23
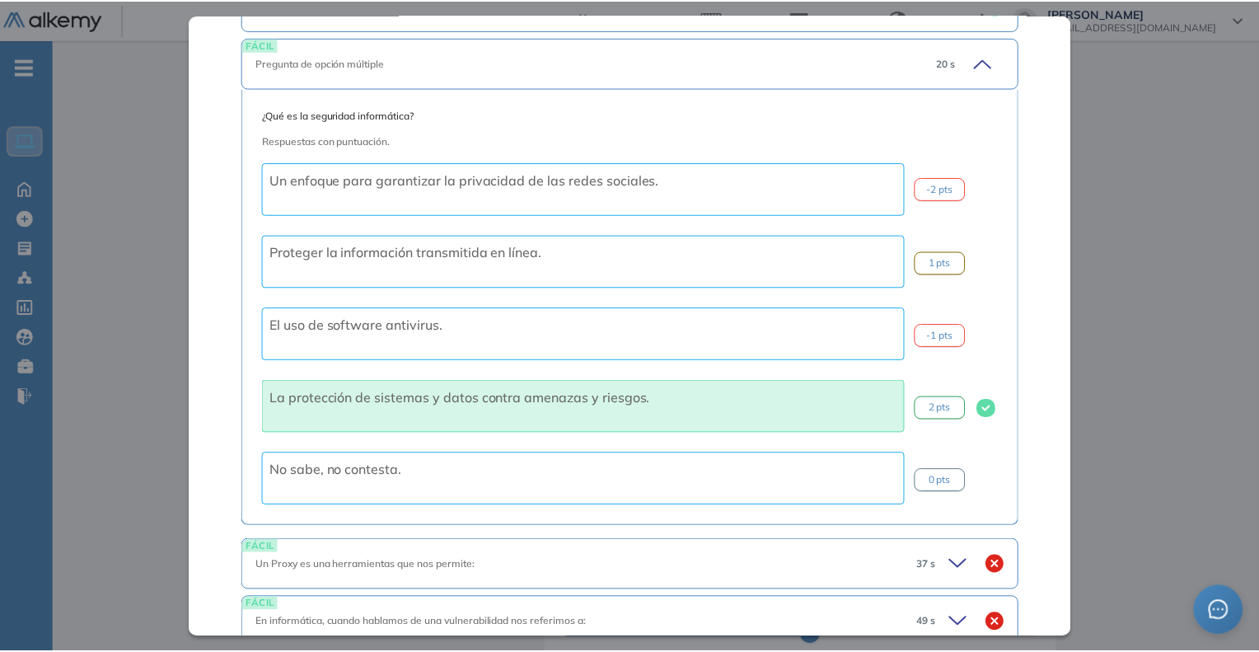
scroll to position [957, 0]
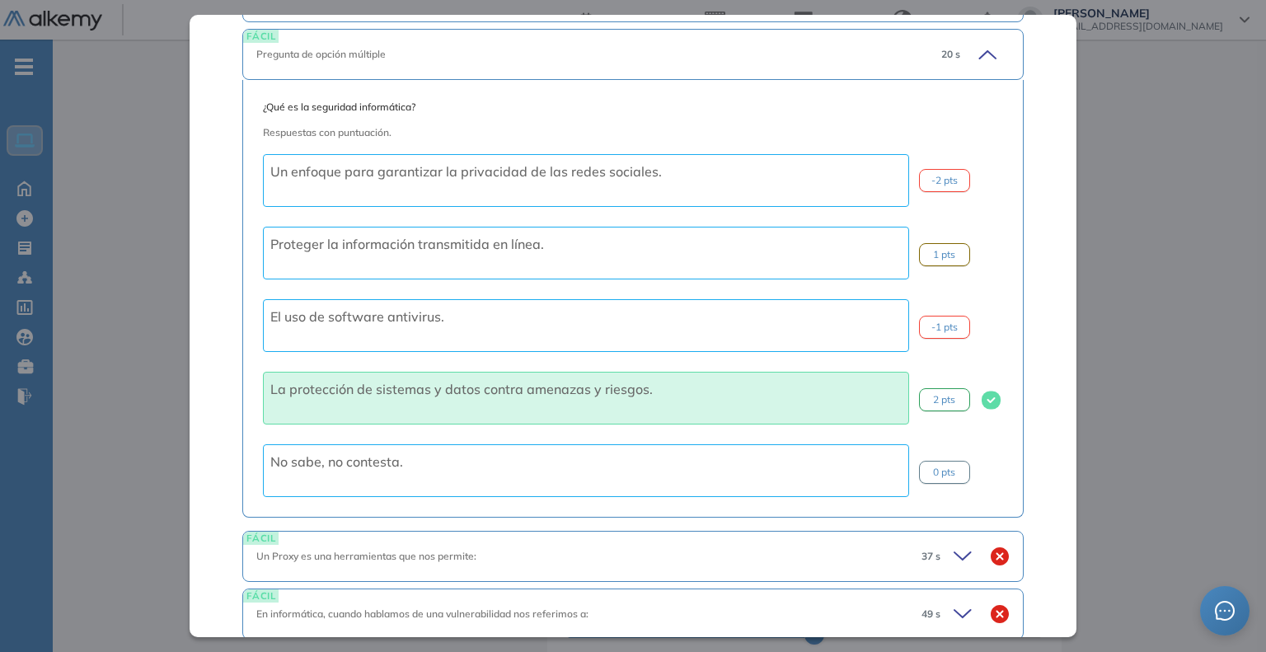
click at [1181, 349] on div "Inicio Alkymetrics Evaluaciones Dashboard Candidato Ciberseguridad Seguridad Bá…" at bounding box center [659, 610] width 1213 height 1470
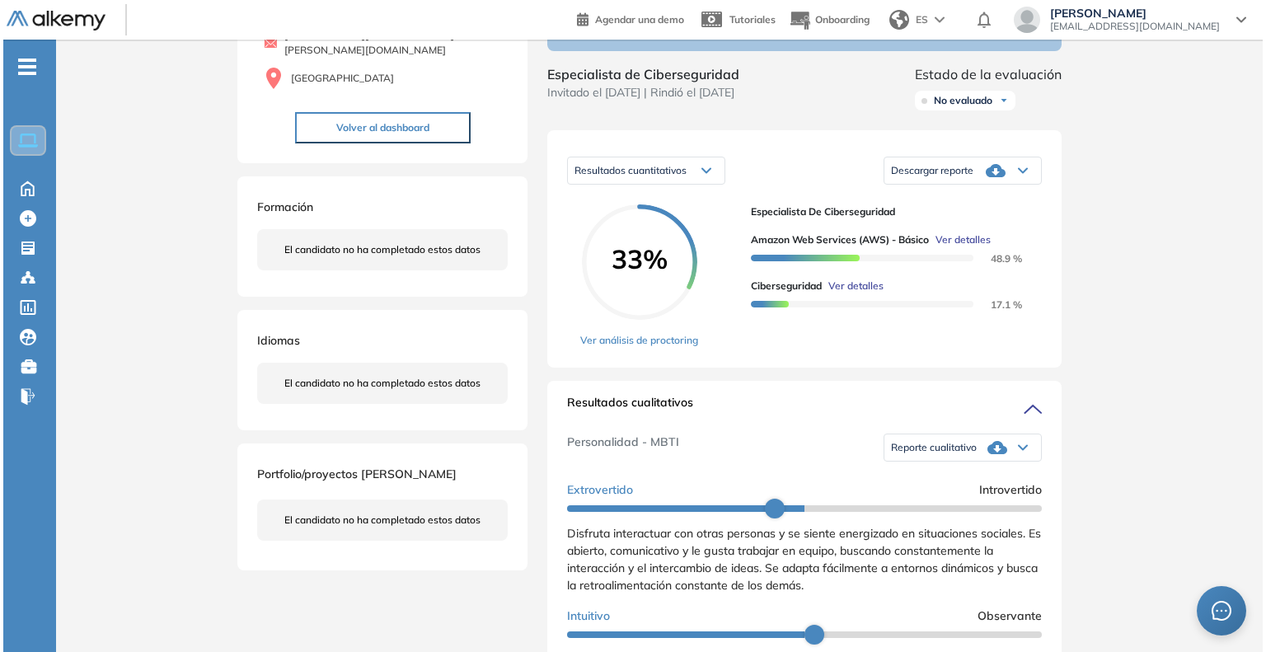
scroll to position [321, 0]
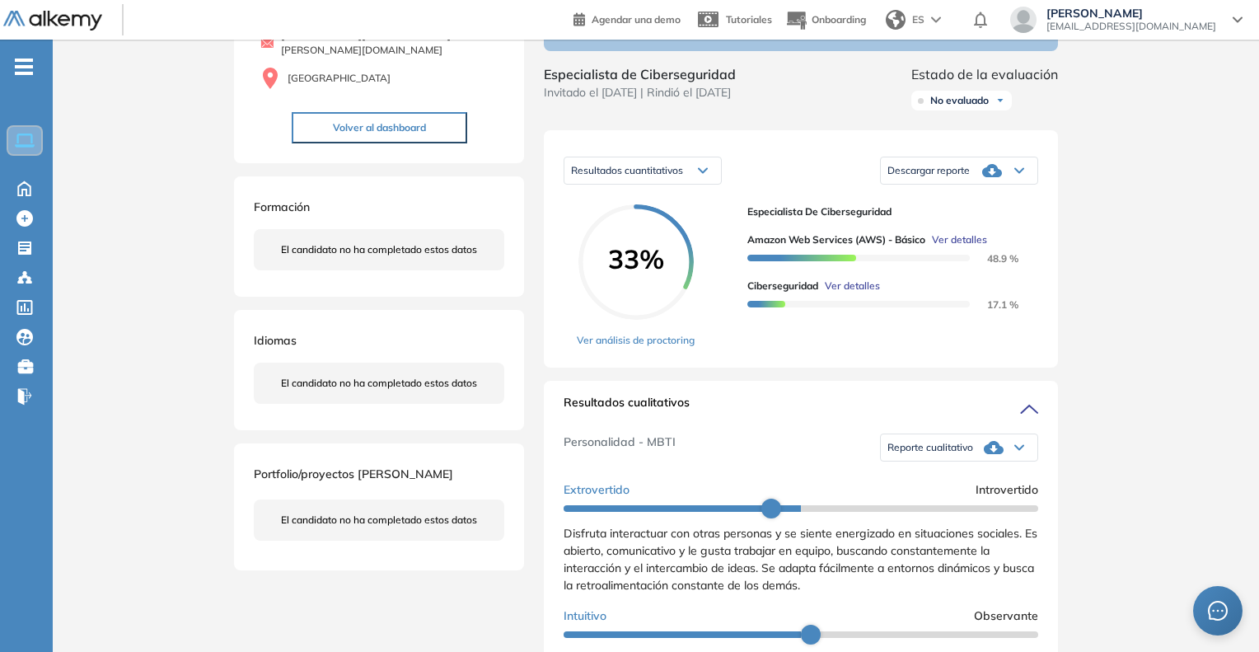
click at [861, 293] on span "Ver detalles" at bounding box center [852, 286] width 55 height 15
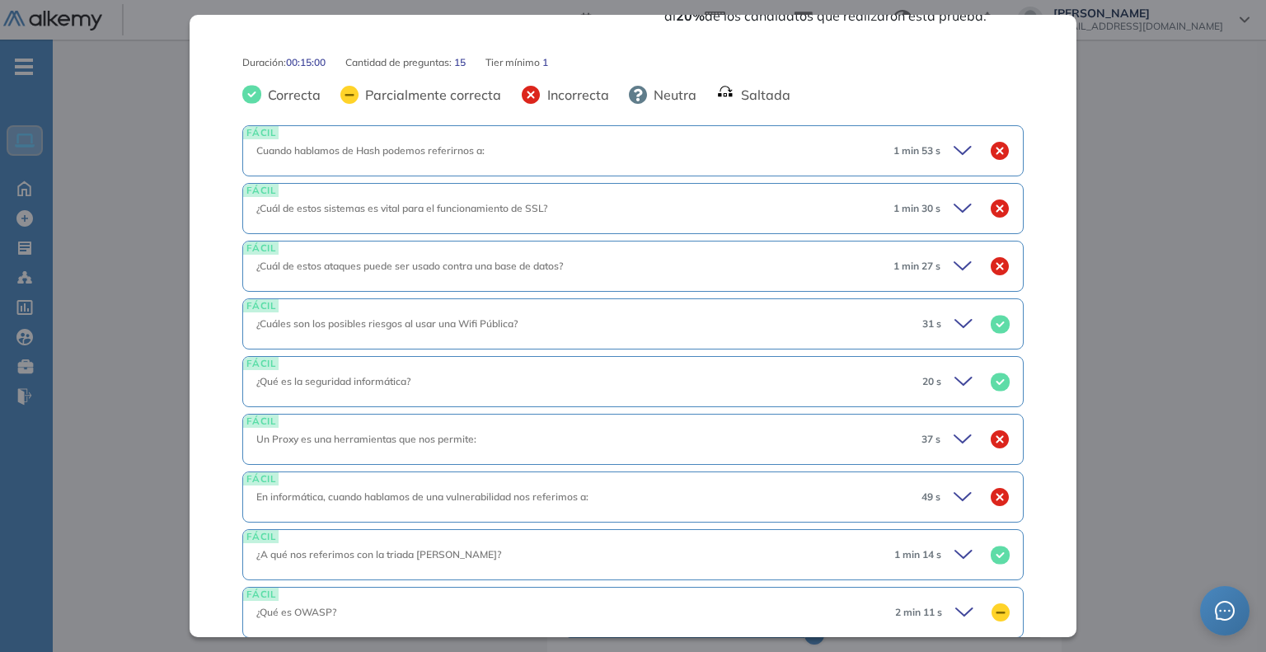
scroll to position [628, 0]
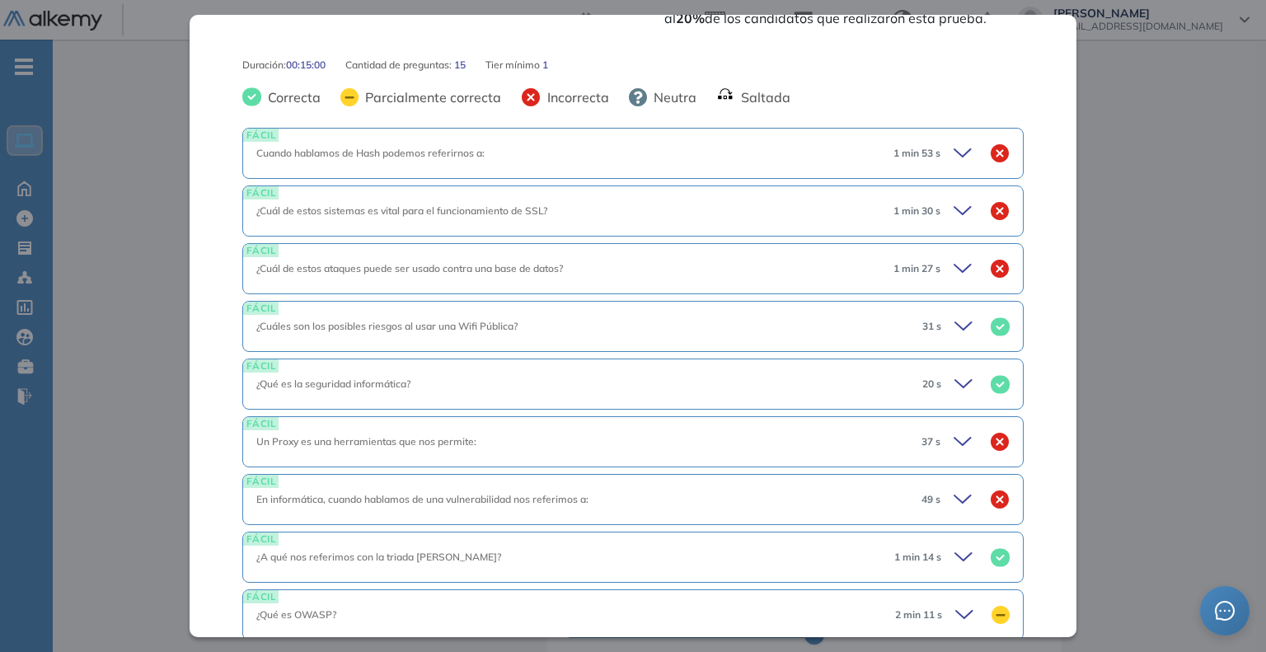
click at [953, 212] on icon at bounding box center [964, 210] width 23 height 23
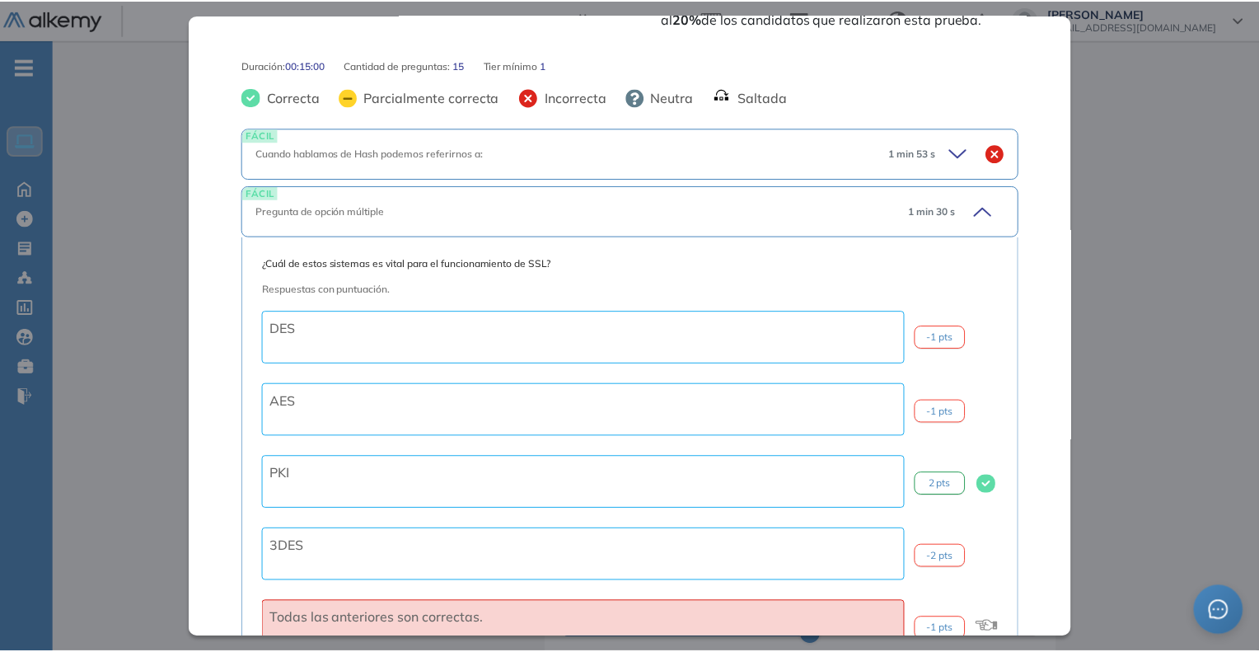
scroll to position [793, 0]
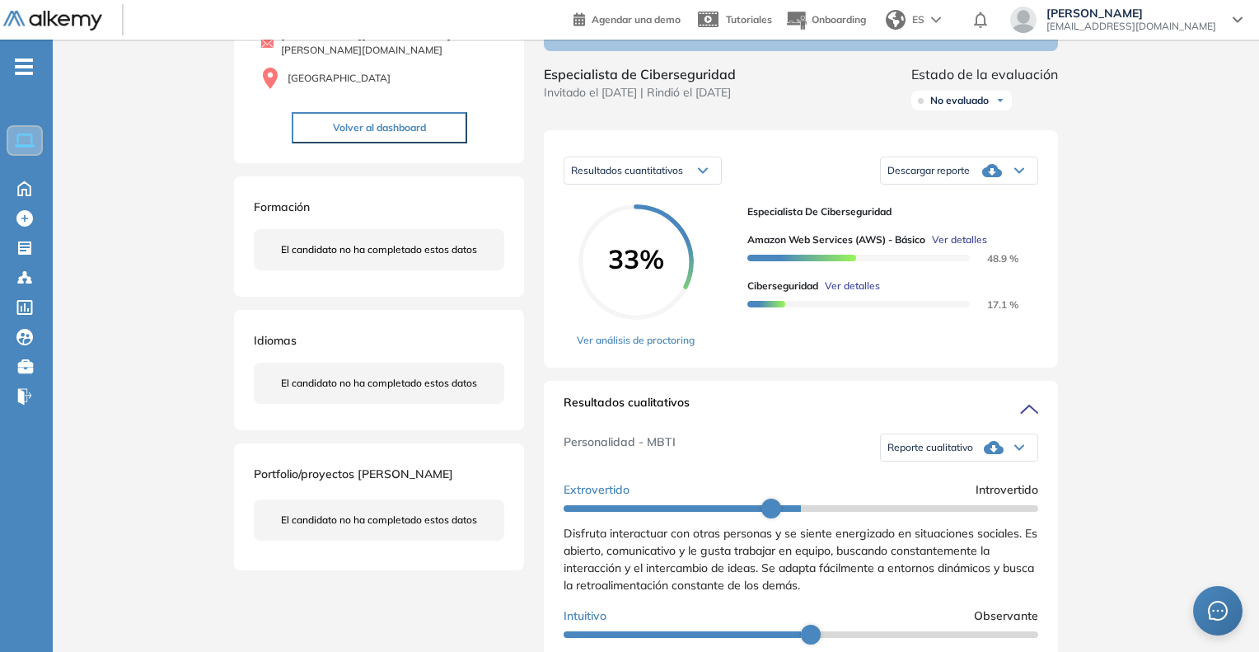
click at [1118, 287] on div "Inicio Alkymetrics Evaluaciones Dashboard Candidato Ciberseguridad Seguridad Bá…" at bounding box center [656, 610] width 1206 height 1470
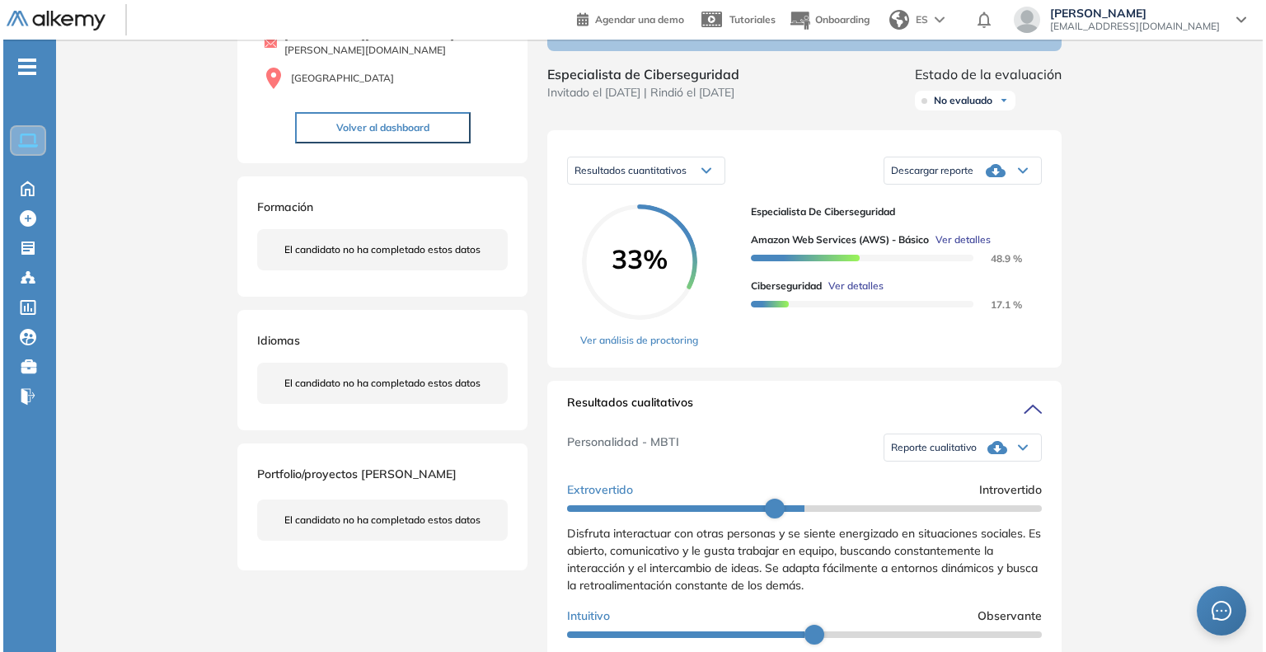
scroll to position [156, 0]
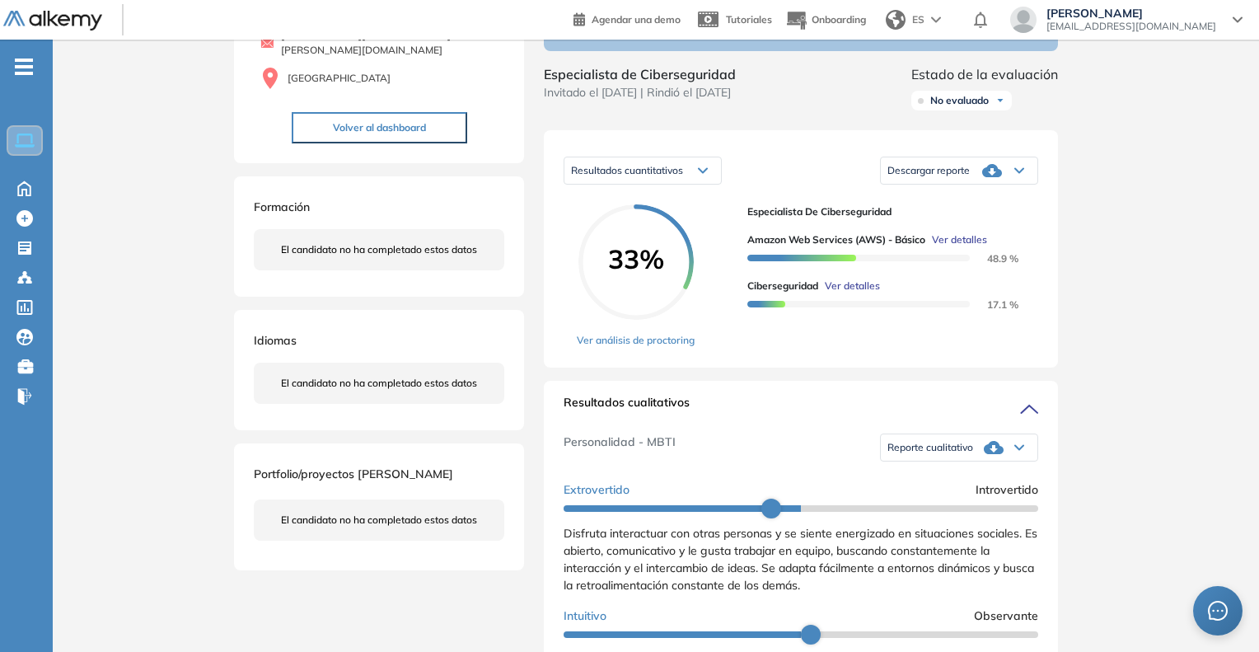
click at [864, 293] on span "Ver detalles" at bounding box center [852, 286] width 55 height 15
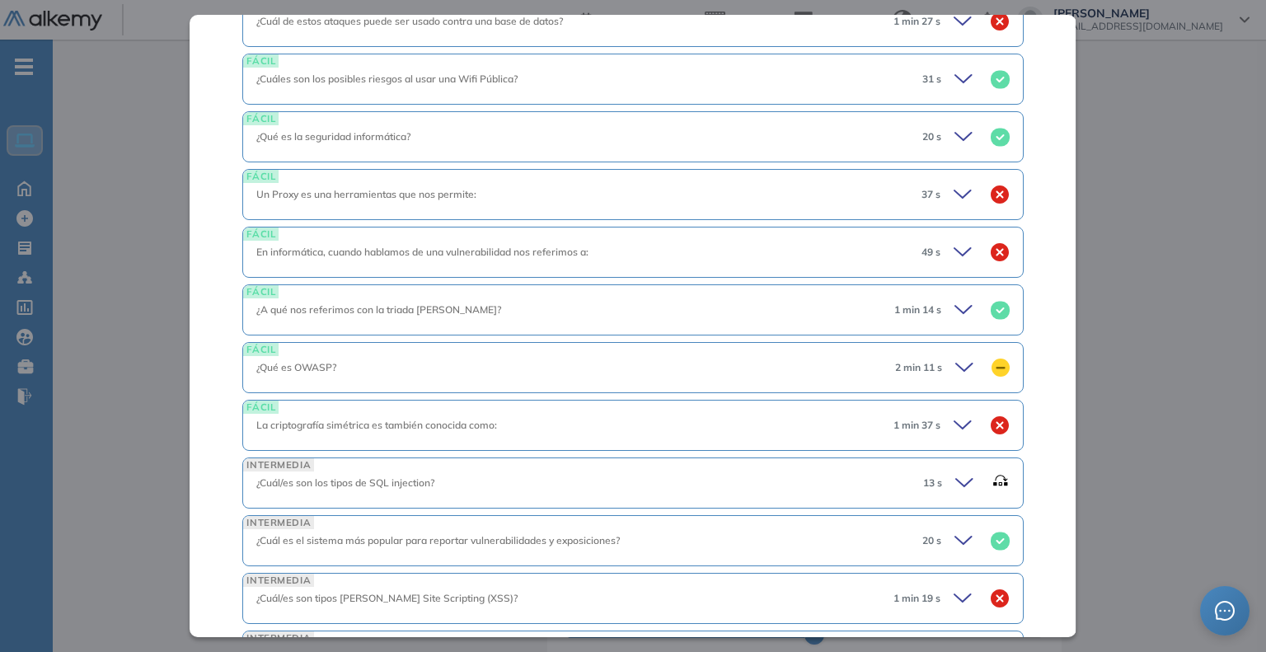
scroll to position [957, 0]
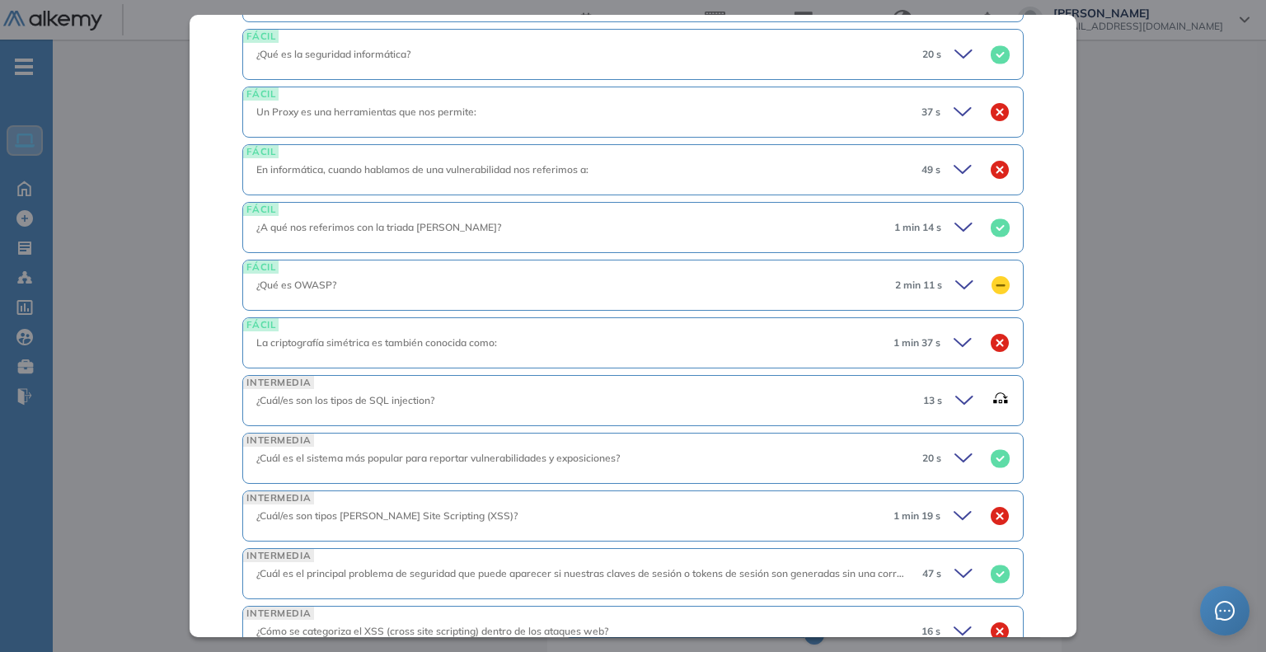
click at [939, 341] on div "1 min 37 s" at bounding box center [944, 342] width 129 height 23
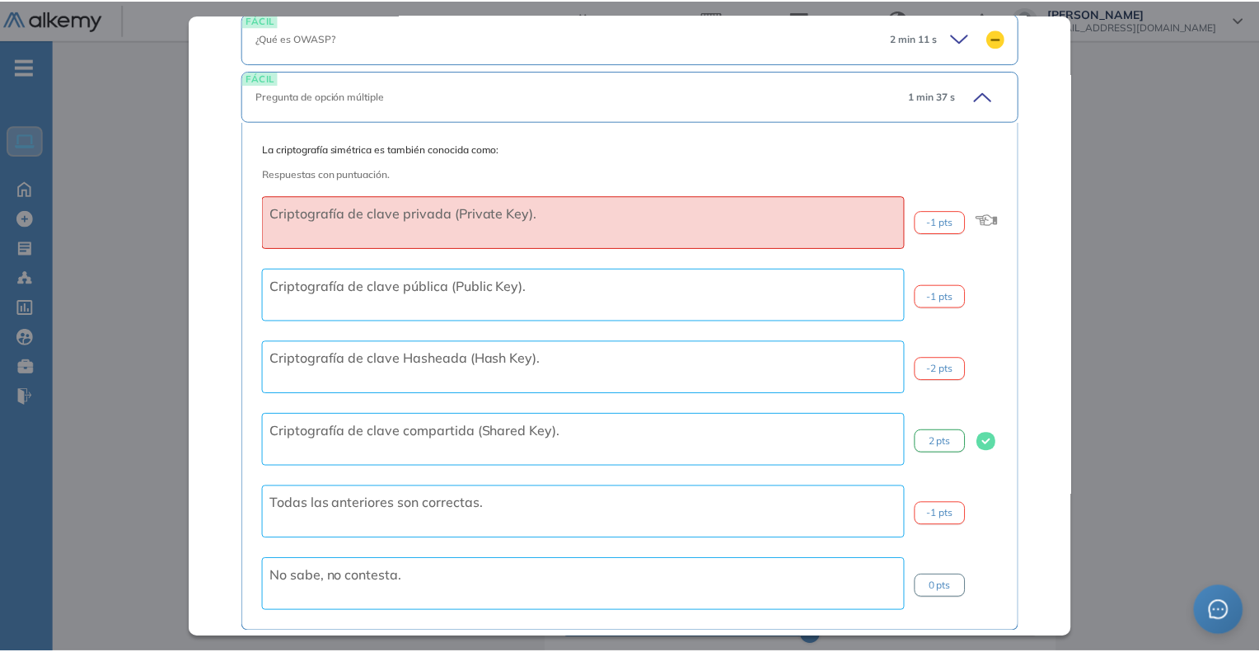
scroll to position [1287, 0]
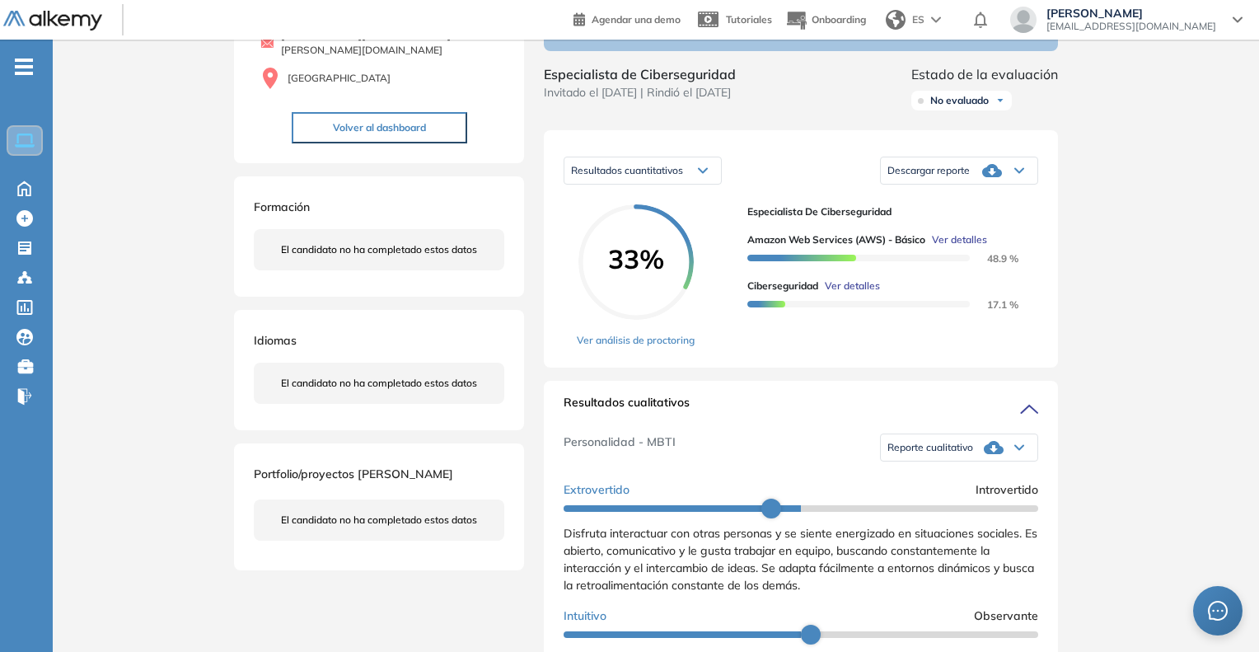
click at [1176, 259] on div "Inicio Alkymetrics Evaluaciones Dashboard Candidato Ciberseguridad Seguridad Bá…" at bounding box center [656, 610] width 1206 height 1470
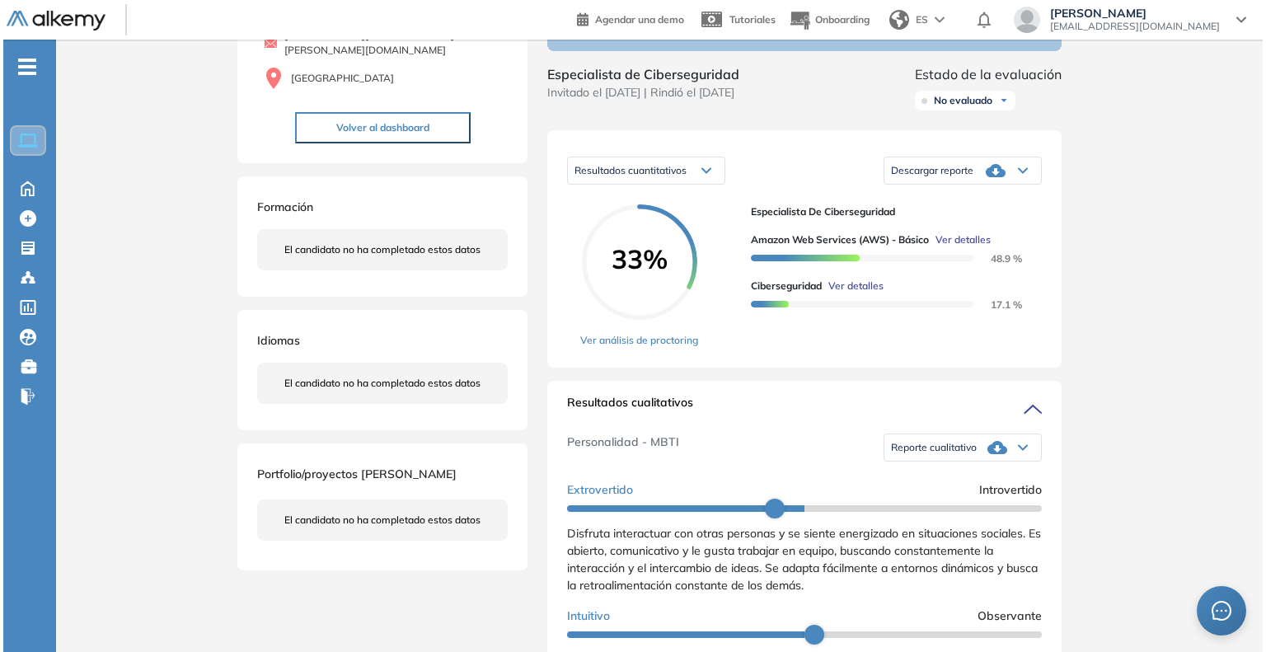
scroll to position [649, 0]
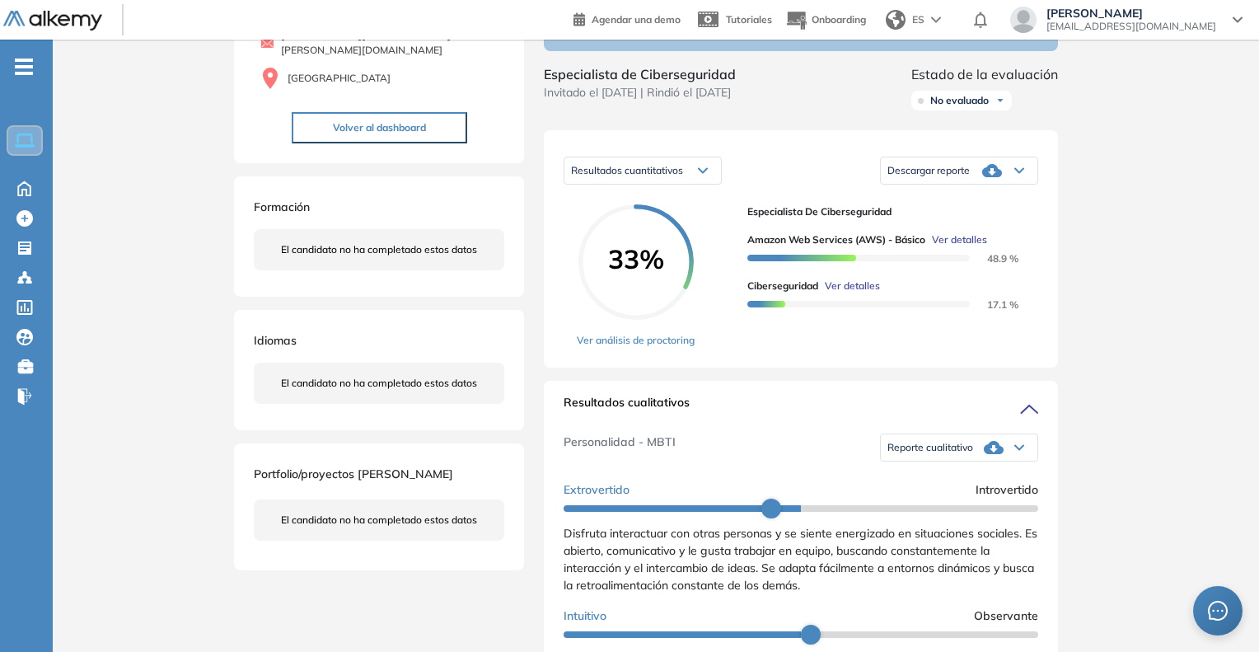
click at [847, 293] on span "Ver detalles" at bounding box center [852, 286] width 55 height 15
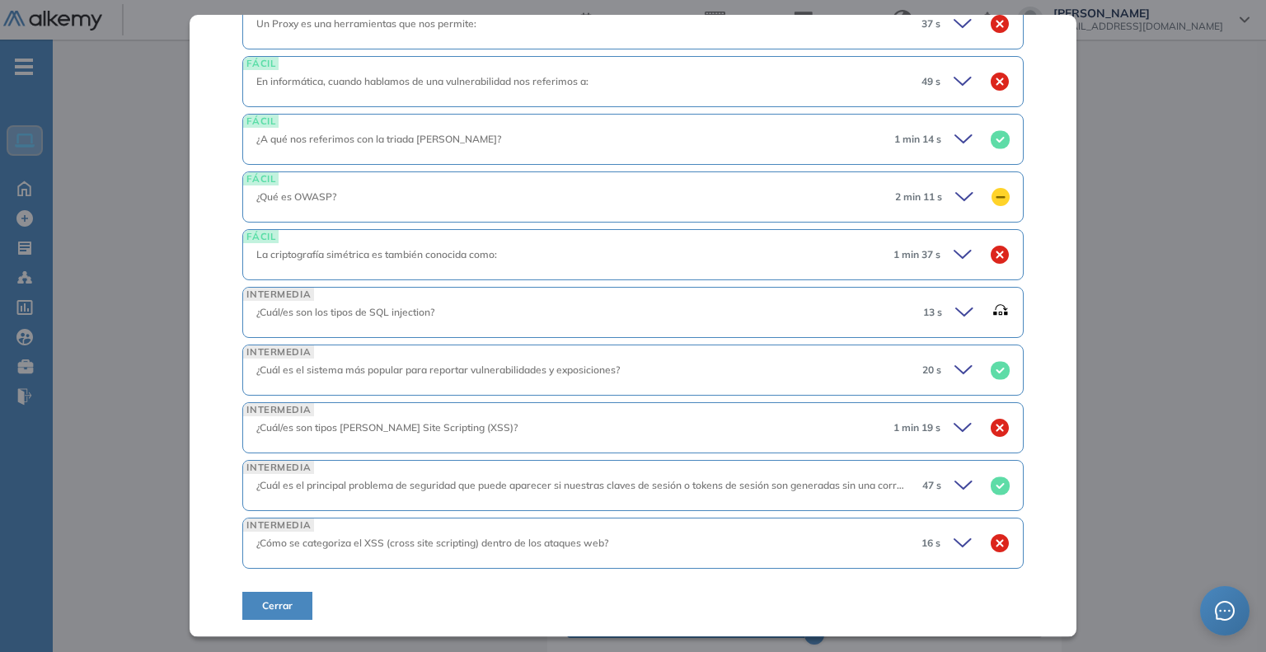
scroll to position [1040, 0]
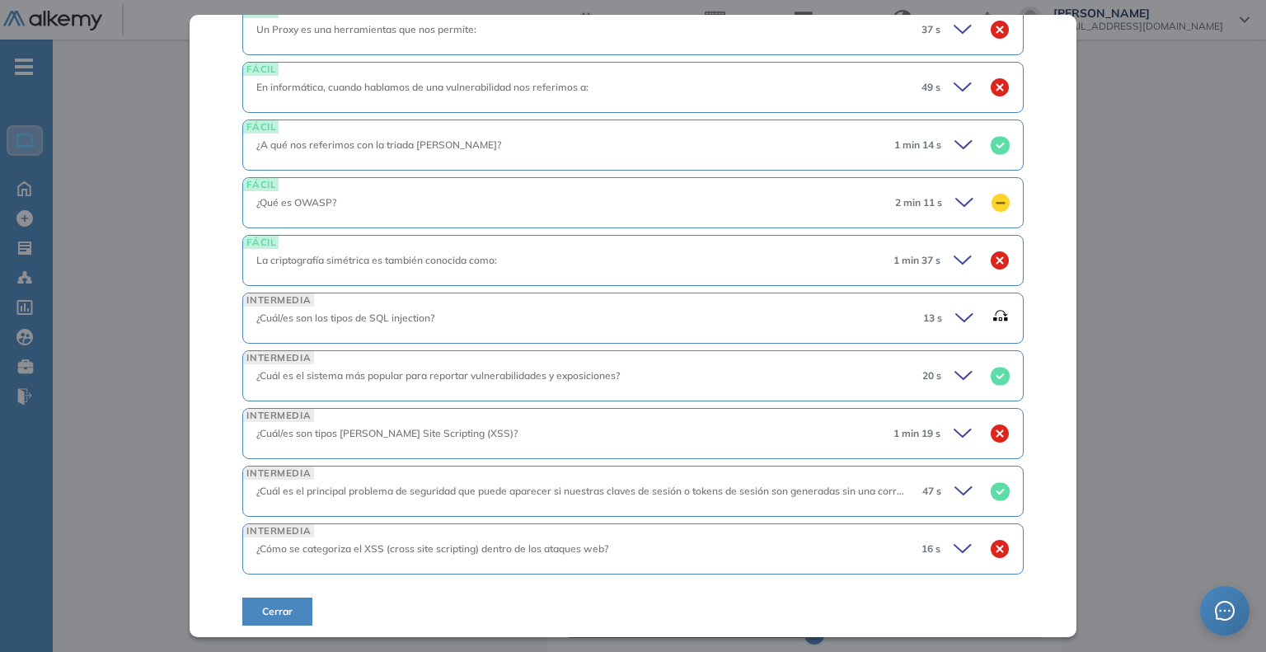
click at [953, 550] on icon at bounding box center [964, 548] width 23 height 23
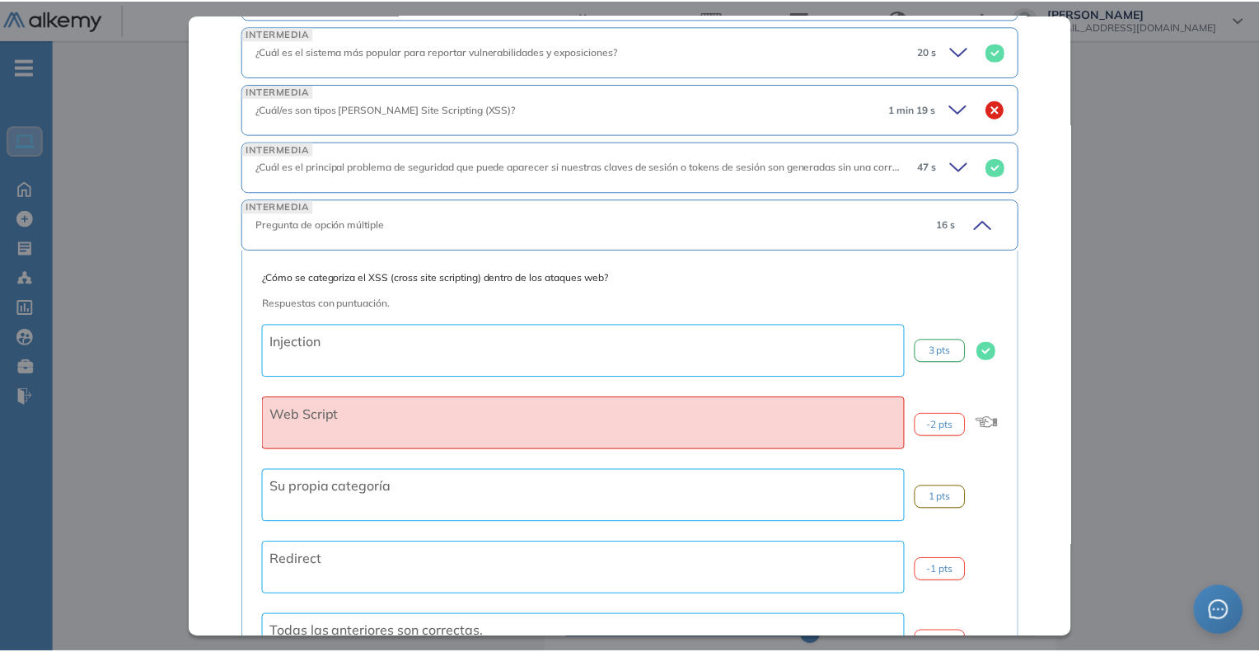
scroll to position [1369, 0]
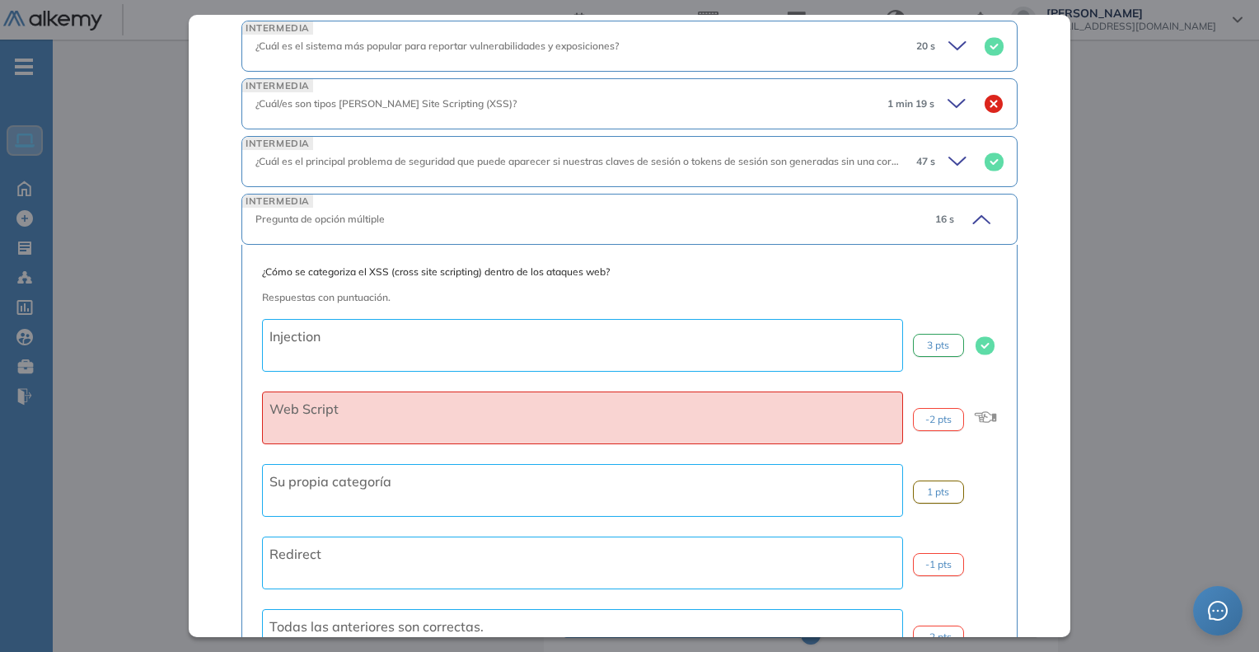
click at [1145, 428] on div "Inicio Alkymetrics Evaluaciones Dashboard Candidato Ciberseguridad Seguridad Bá…" at bounding box center [656, 610] width 1206 height 1470
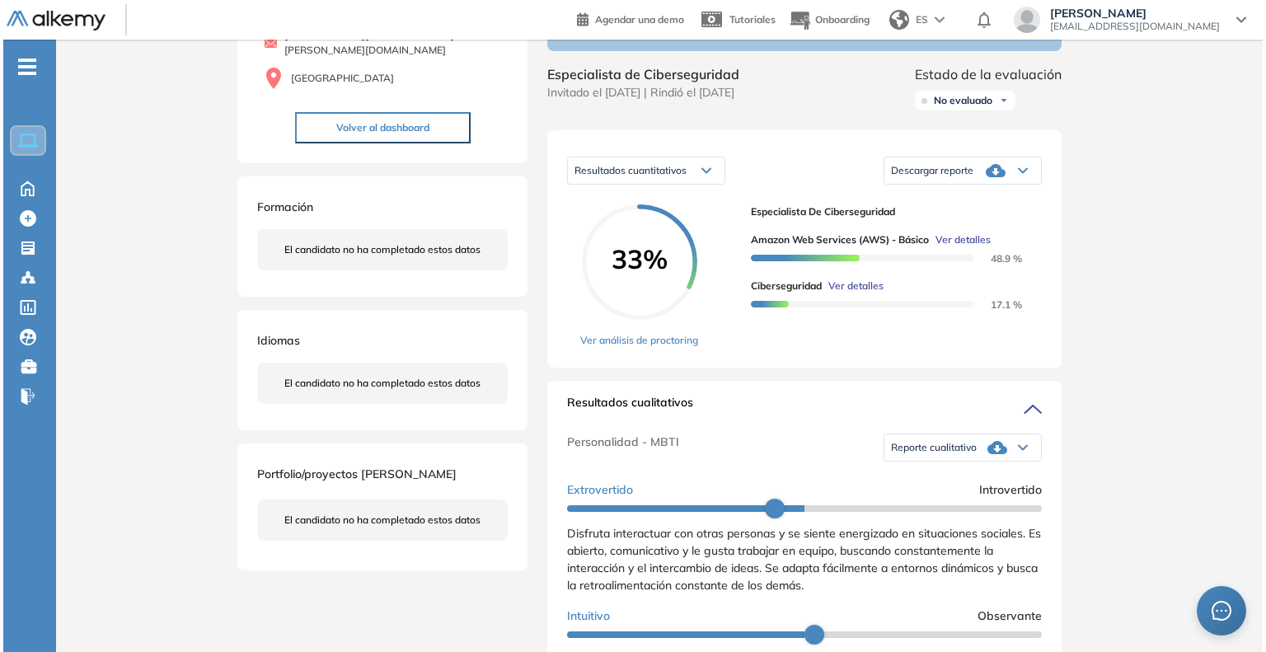
scroll to position [733, 0]
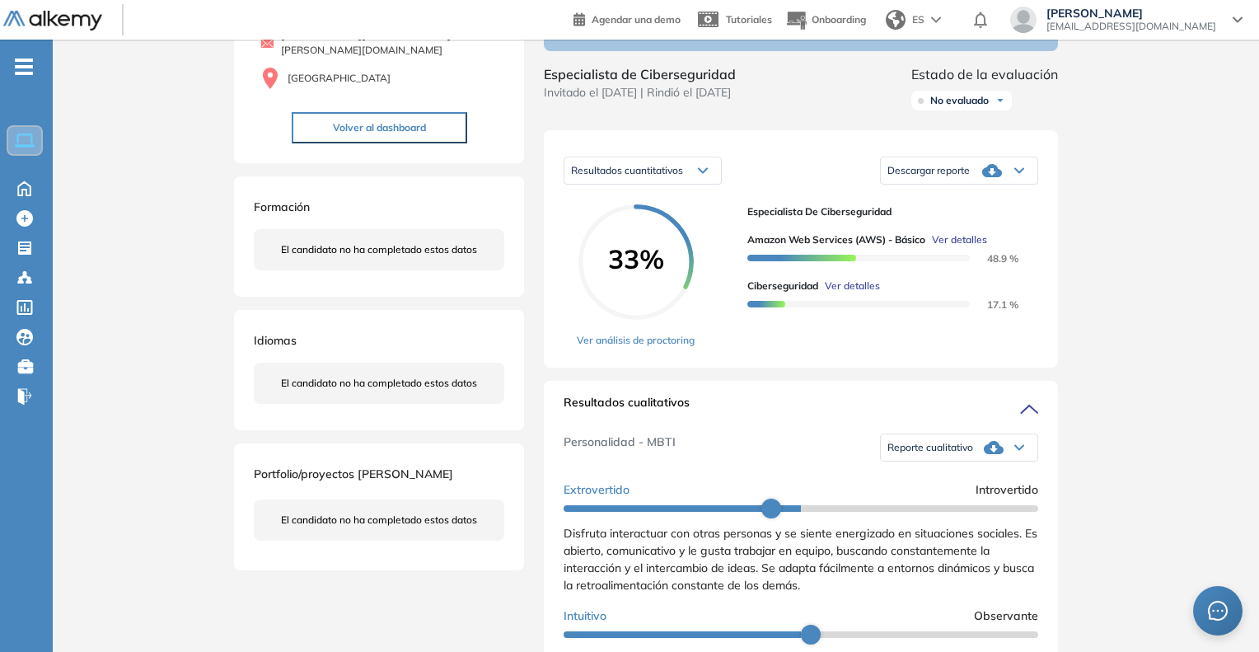
click at [854, 293] on span "Ver detalles" at bounding box center [852, 286] width 55 height 15
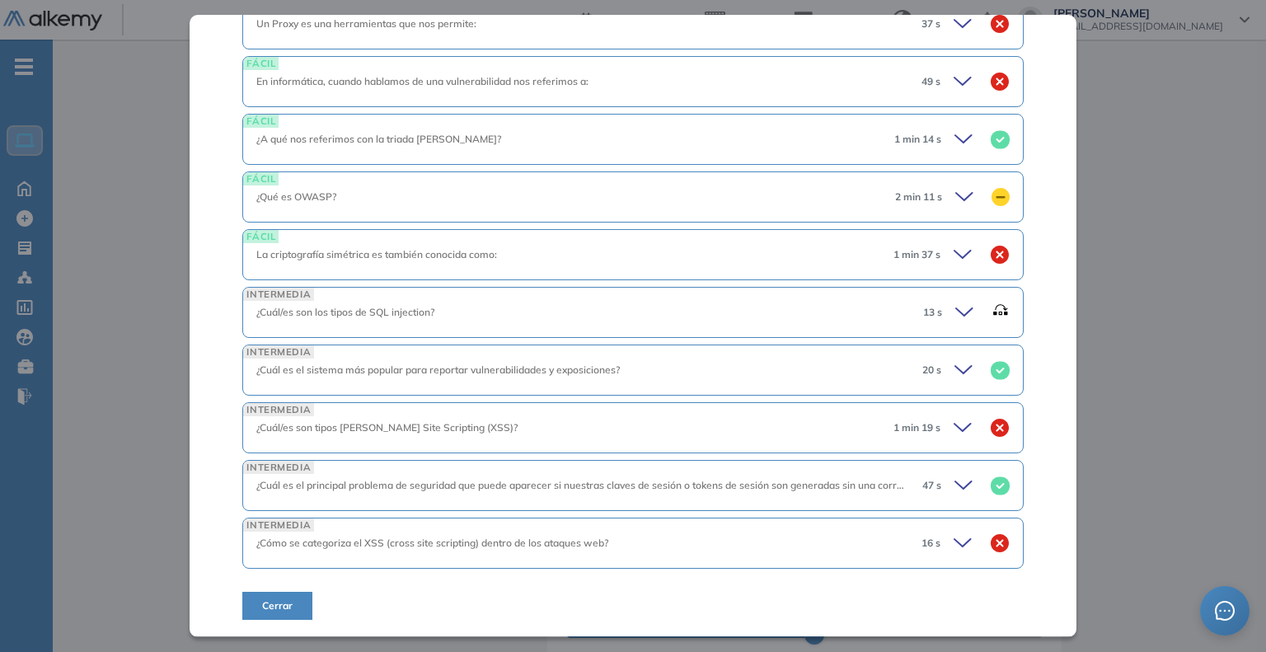
scroll to position [1040, 0]
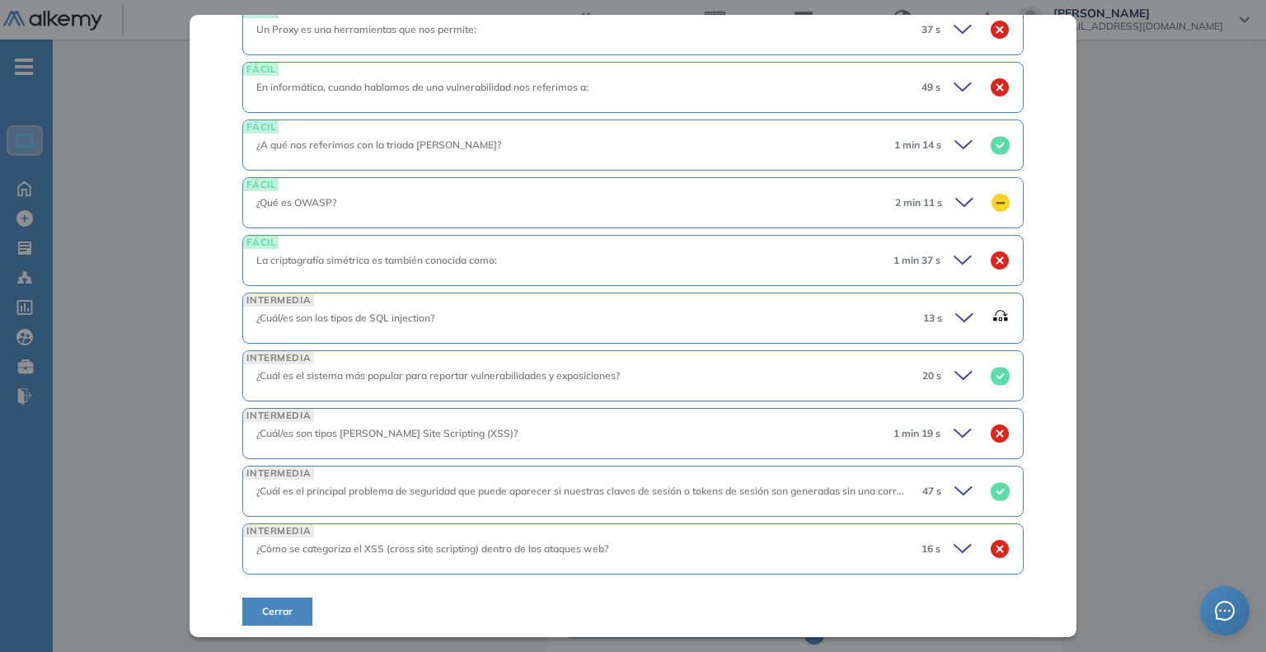
click at [940, 371] on div "20 s" at bounding box center [959, 375] width 101 height 23
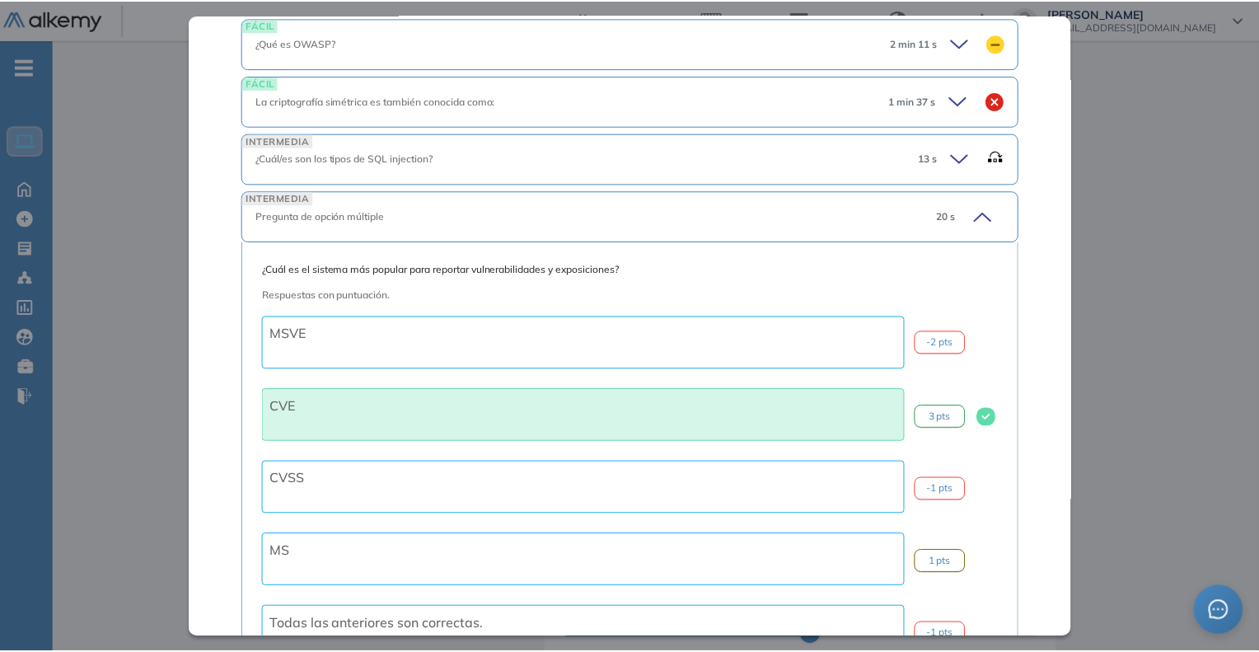
scroll to position [1205, 0]
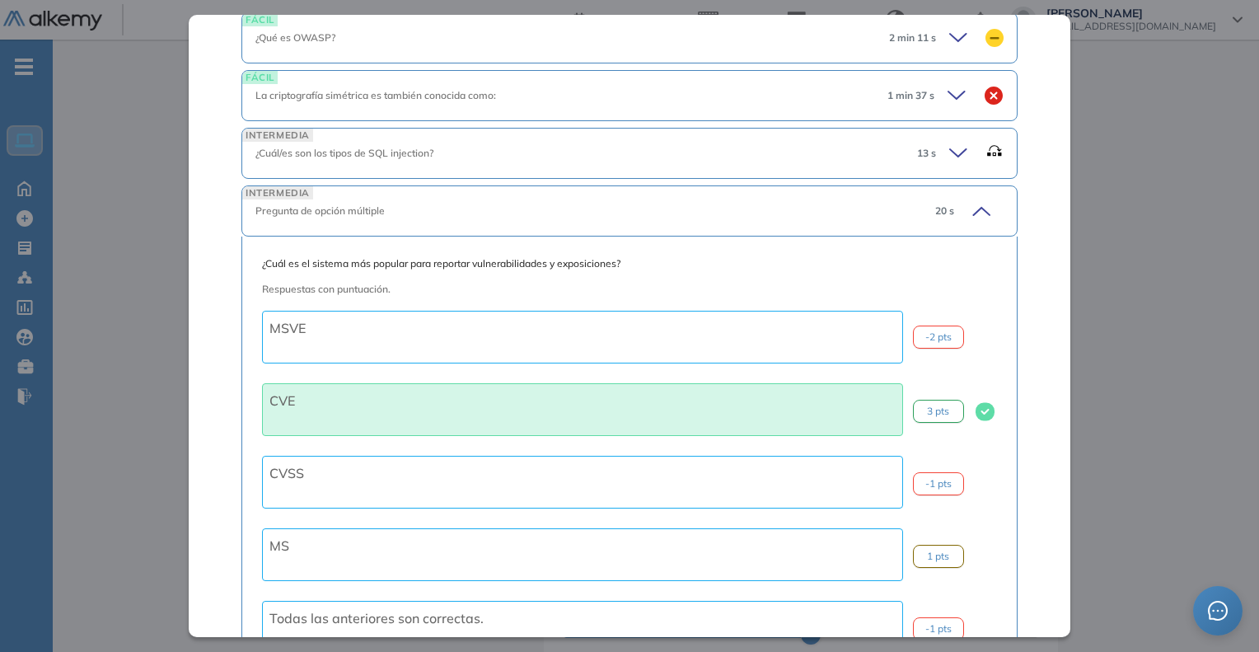
click at [1235, 366] on div "Inicio Alkymetrics Evaluaciones Dashboard Candidato Ciberseguridad Seguridad Bá…" at bounding box center [656, 610] width 1206 height 1470
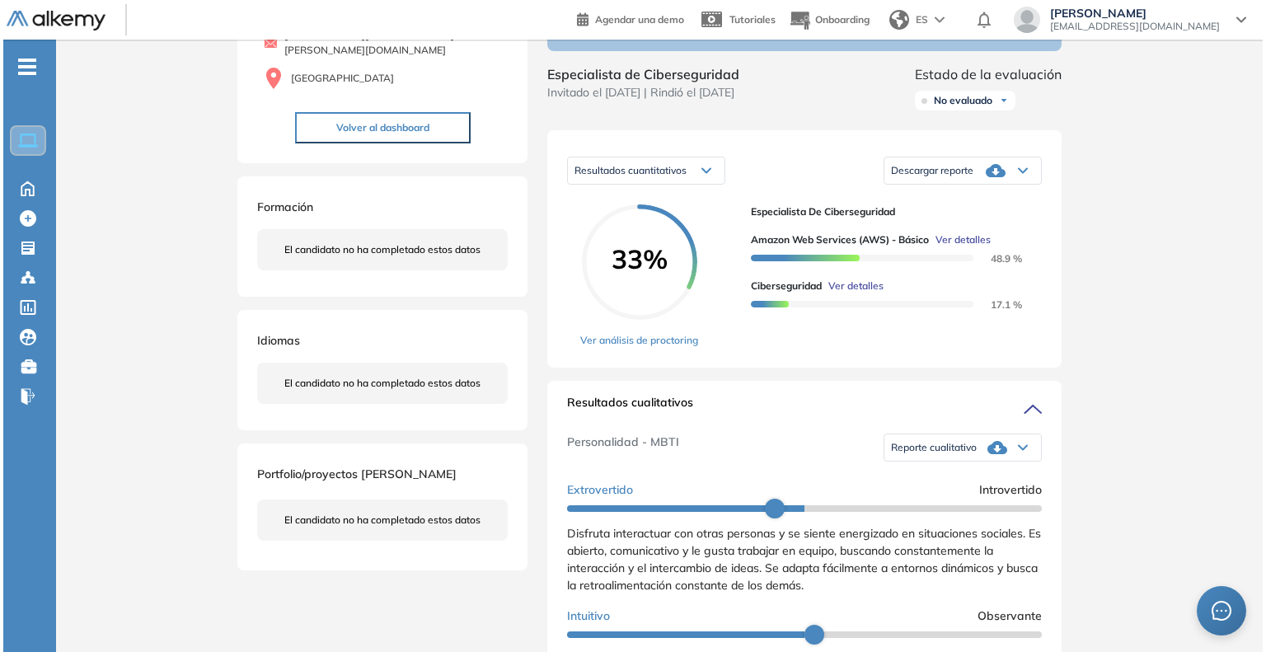
scroll to position [567, 0]
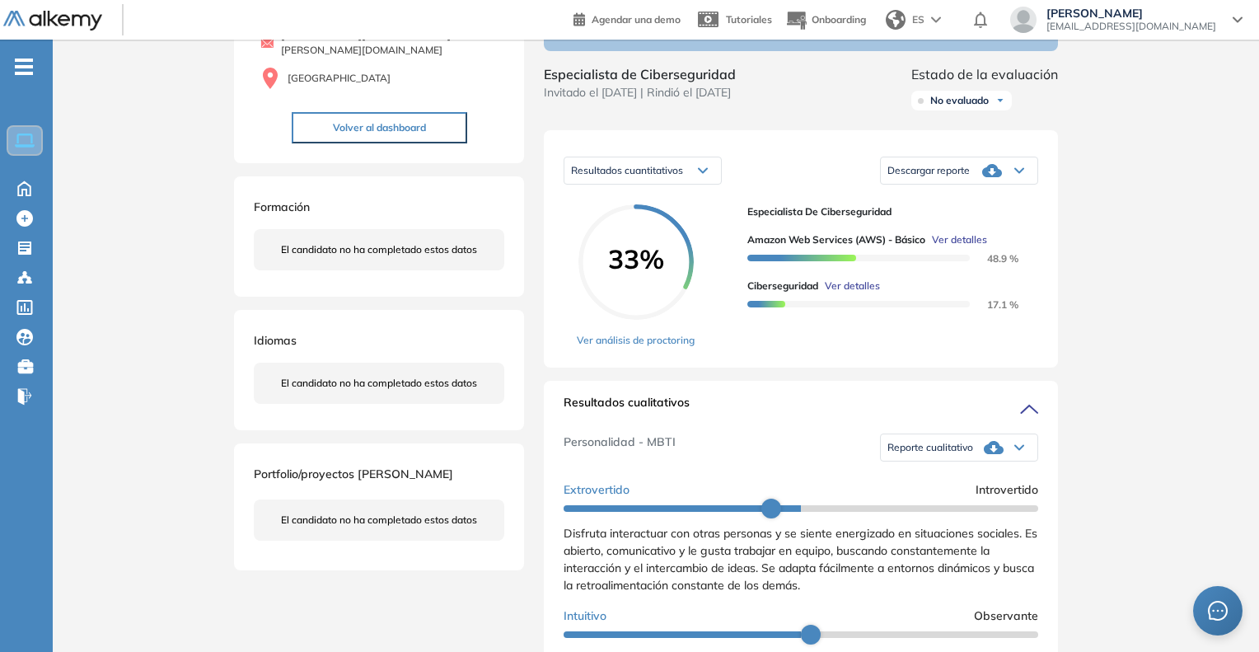
click at [864, 293] on span "Ver detalles" at bounding box center [852, 286] width 55 height 15
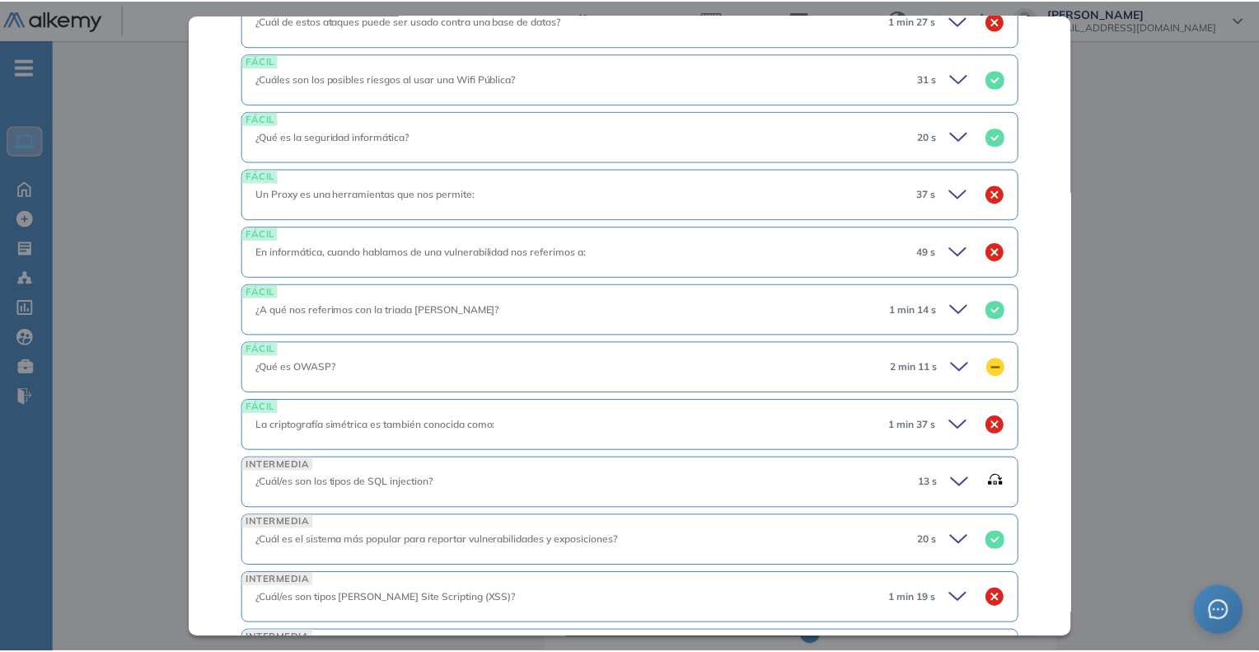
scroll to position [1040, 0]
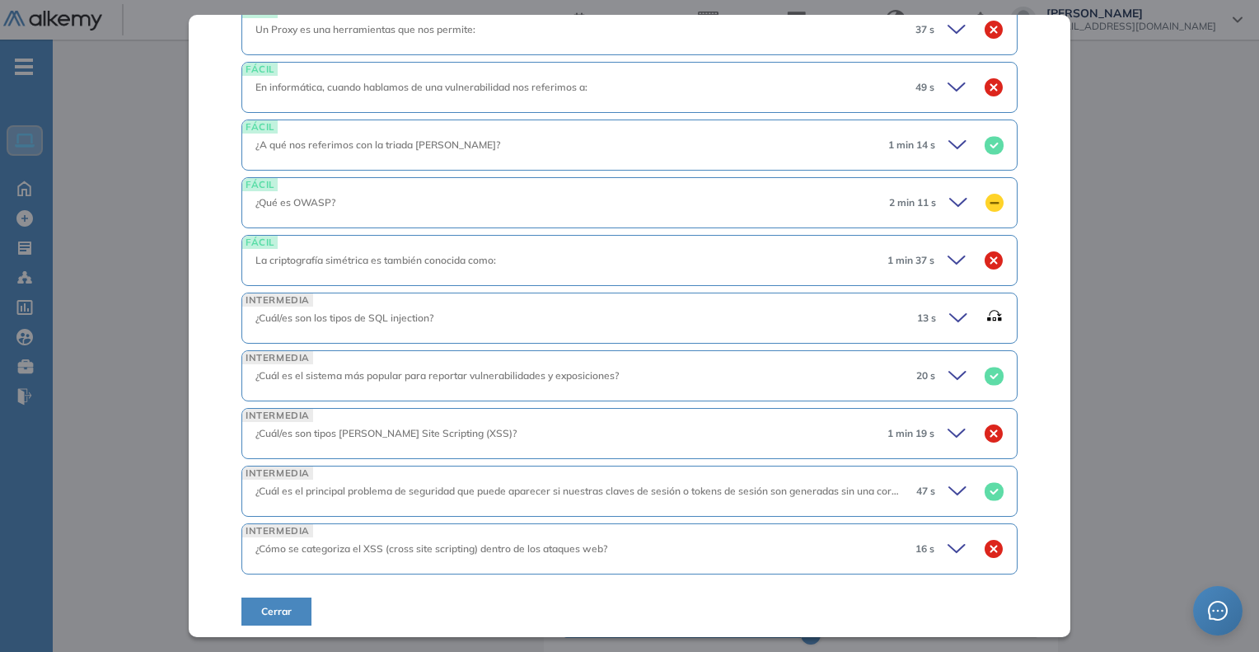
click at [1100, 373] on div "Inicio Alkymetrics Evaluaciones Dashboard Candidato Ciberseguridad Seguridad Bá…" at bounding box center [656, 610] width 1206 height 1470
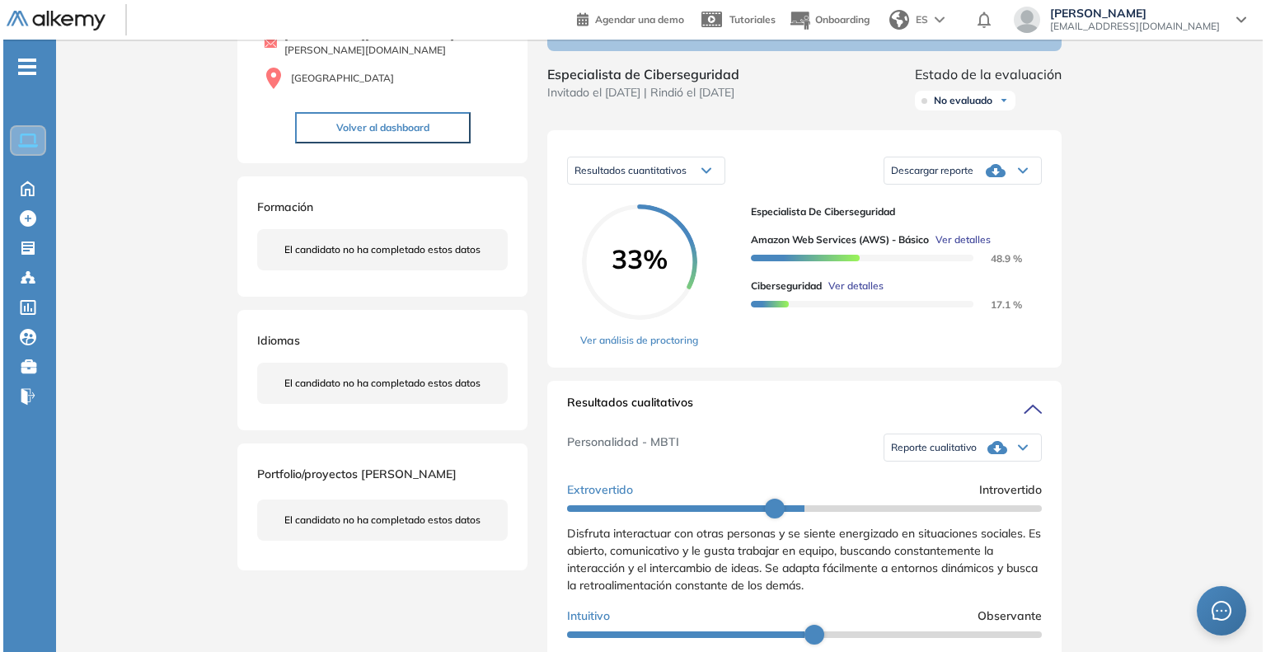
scroll to position [402, 0]
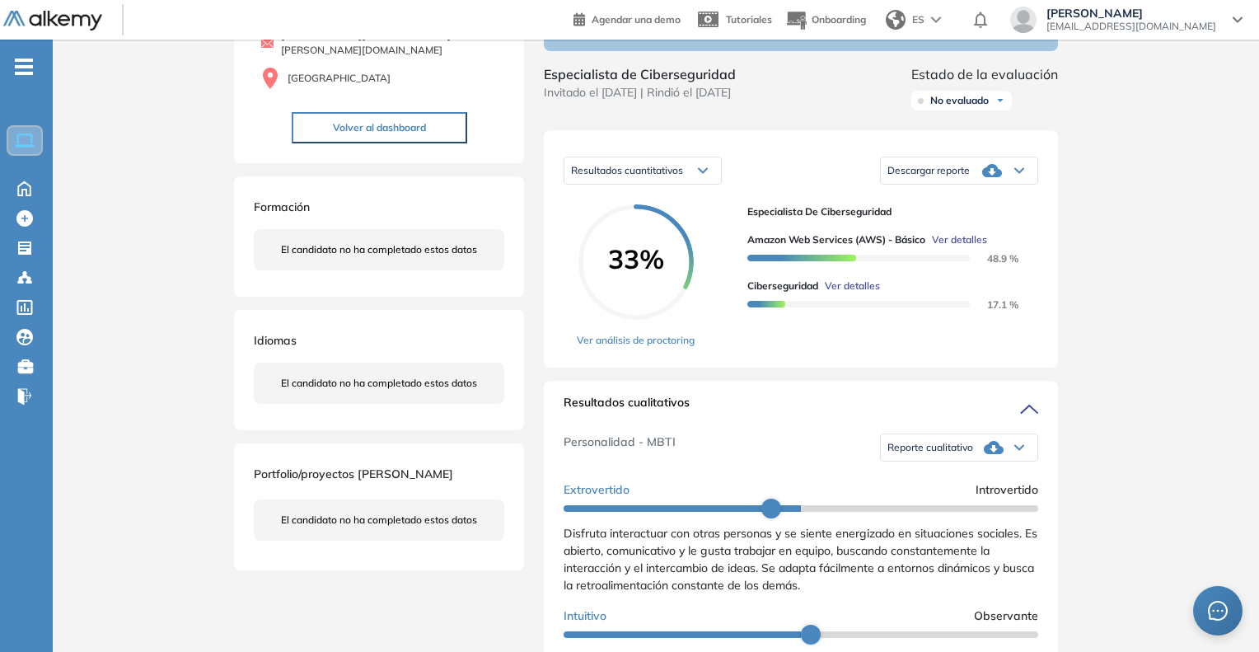
click at [850, 293] on span "Ver detalles" at bounding box center [852, 286] width 55 height 15
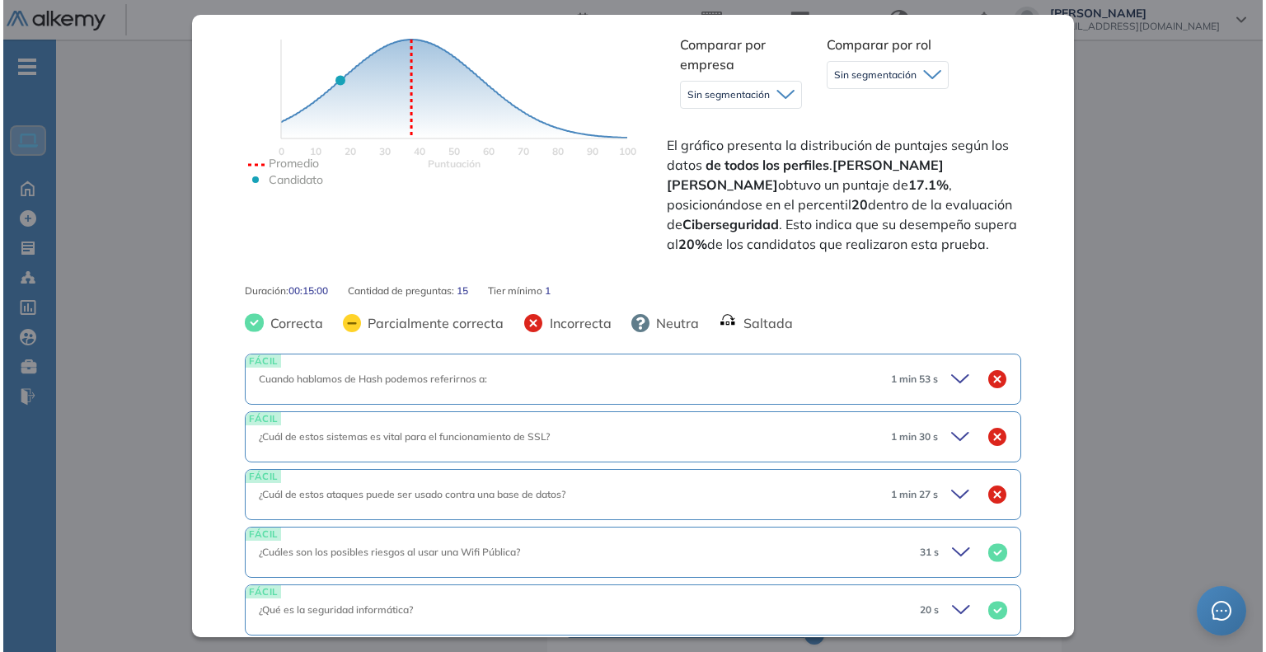
scroll to position [1040, 0]
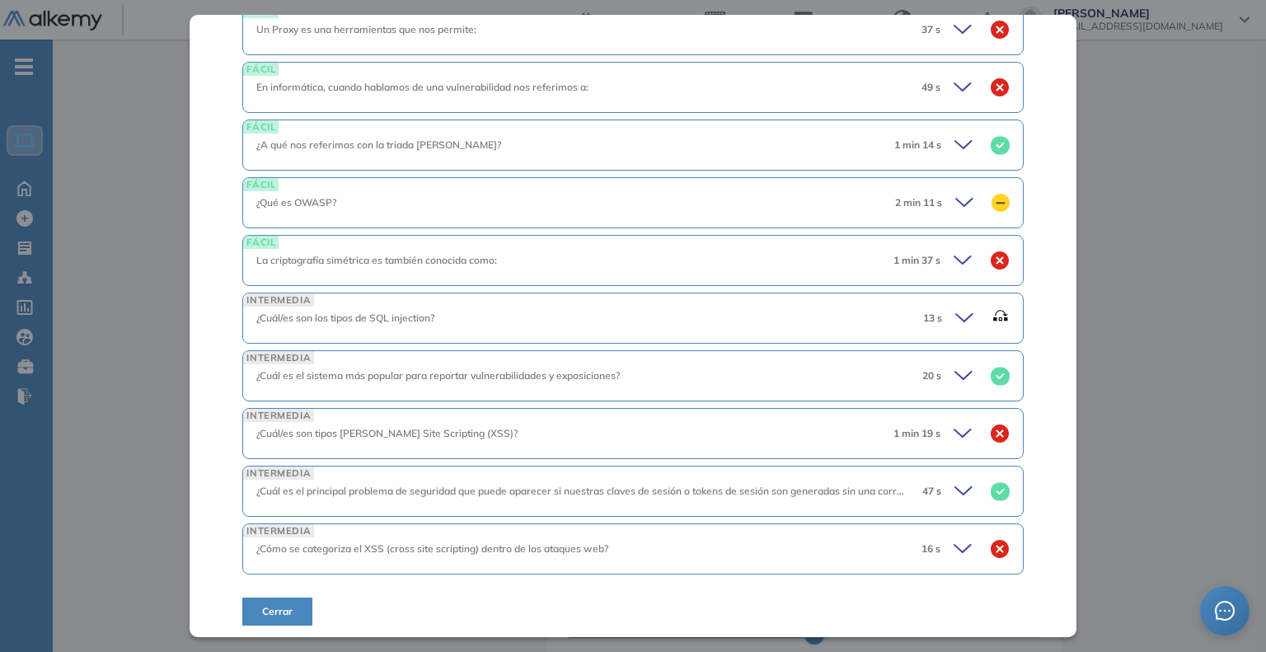
click at [954, 429] on icon at bounding box center [962, 432] width 16 height 7
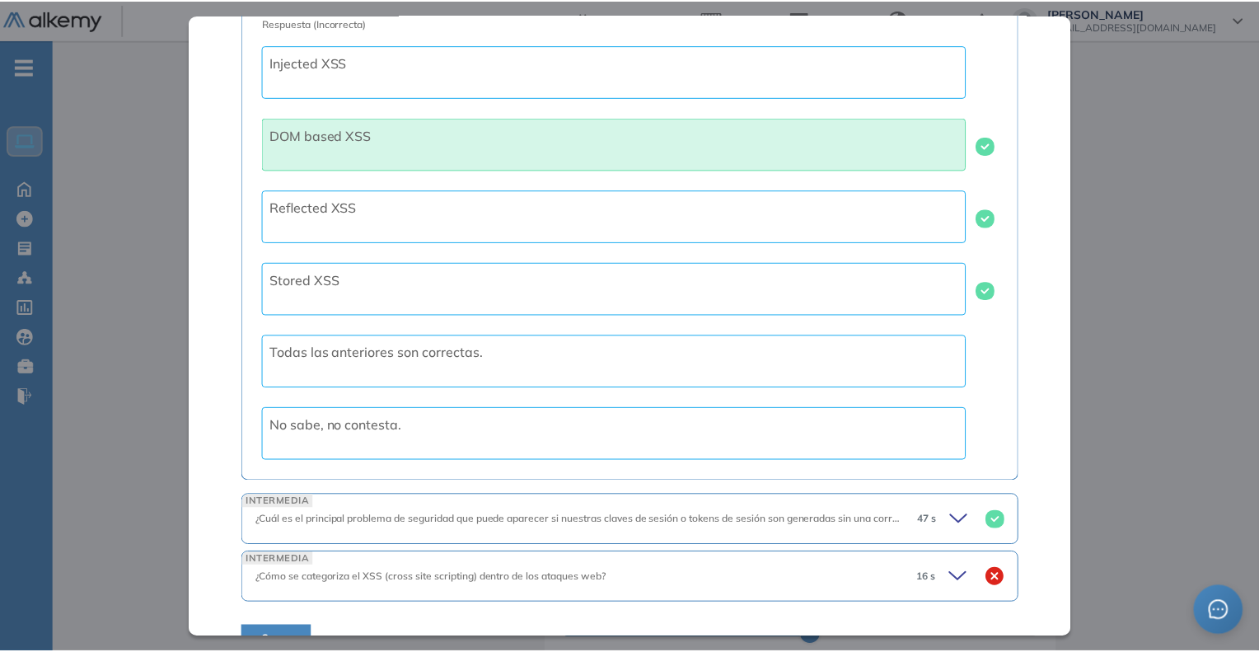
scroll to position [1534, 0]
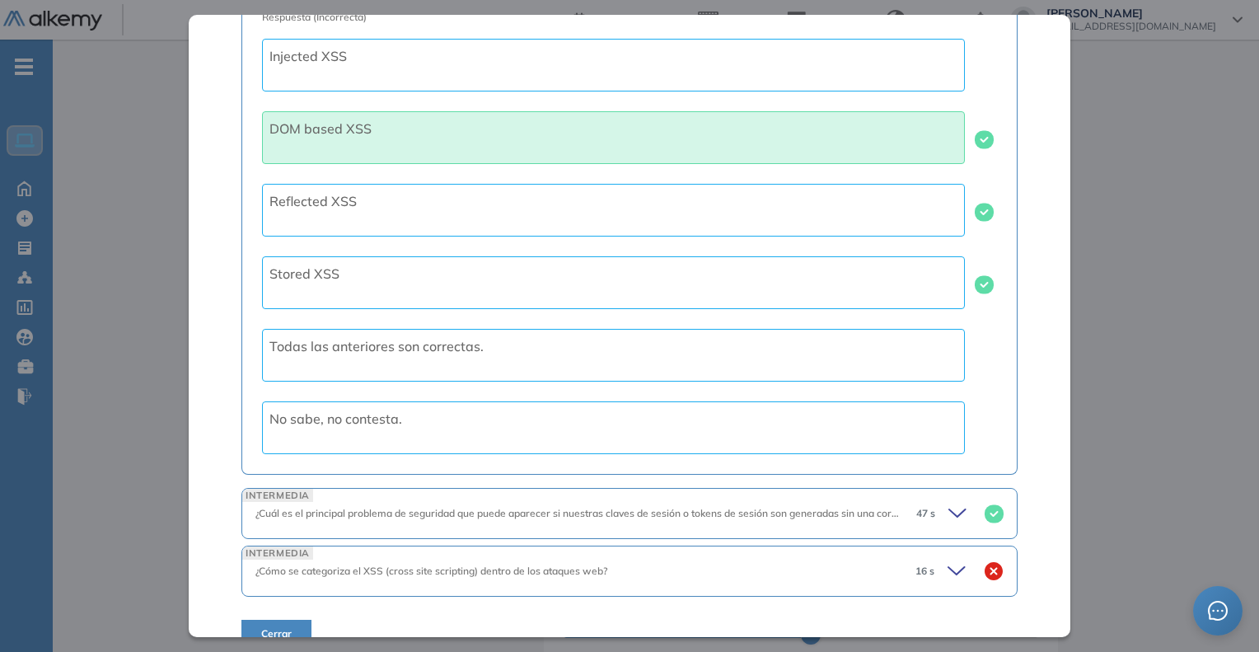
click at [1165, 390] on div "Inicio Alkymetrics Evaluaciones Dashboard Candidato Ciberseguridad Seguridad Bá…" at bounding box center [656, 610] width 1206 height 1470
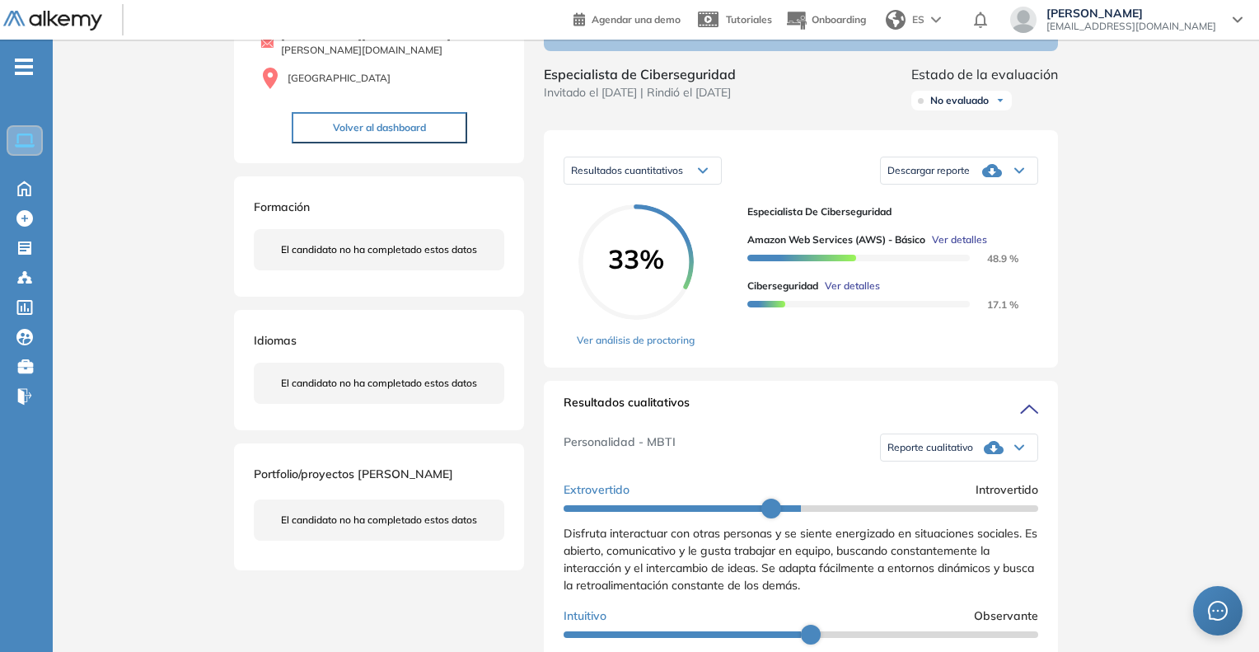
scroll to position [897, 0]
click at [102, 250] on span "Evaluaciones" at bounding box center [138, 252] width 138 height 18
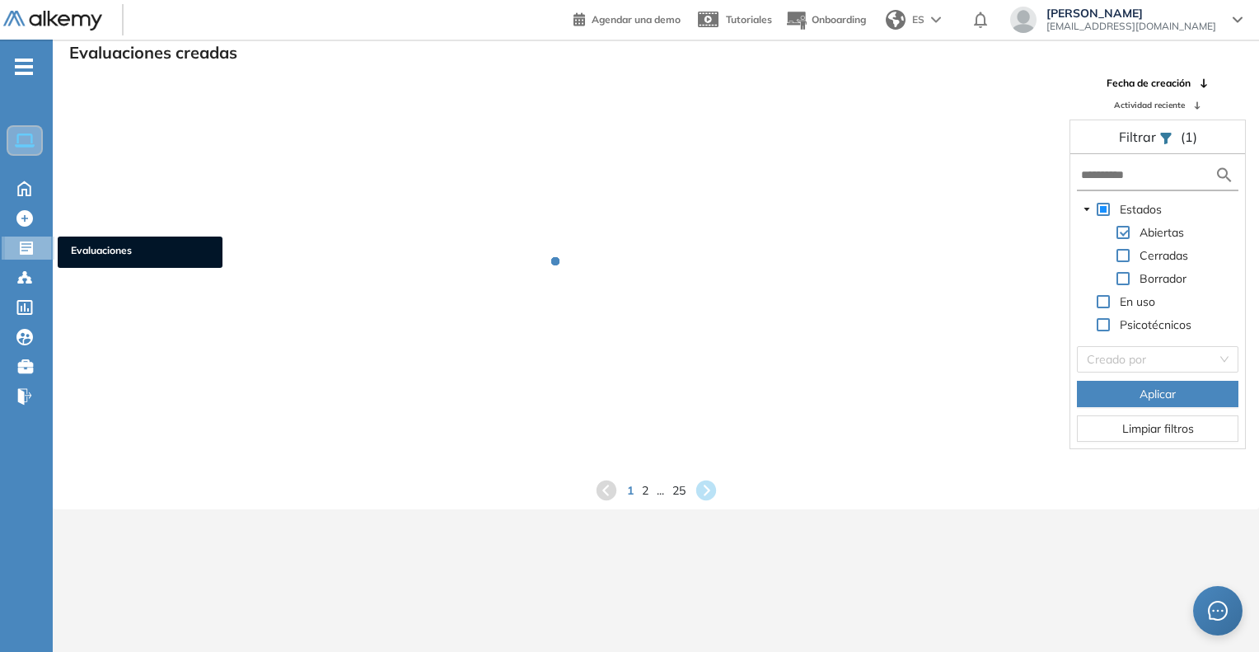
scroll to position [40, 0]
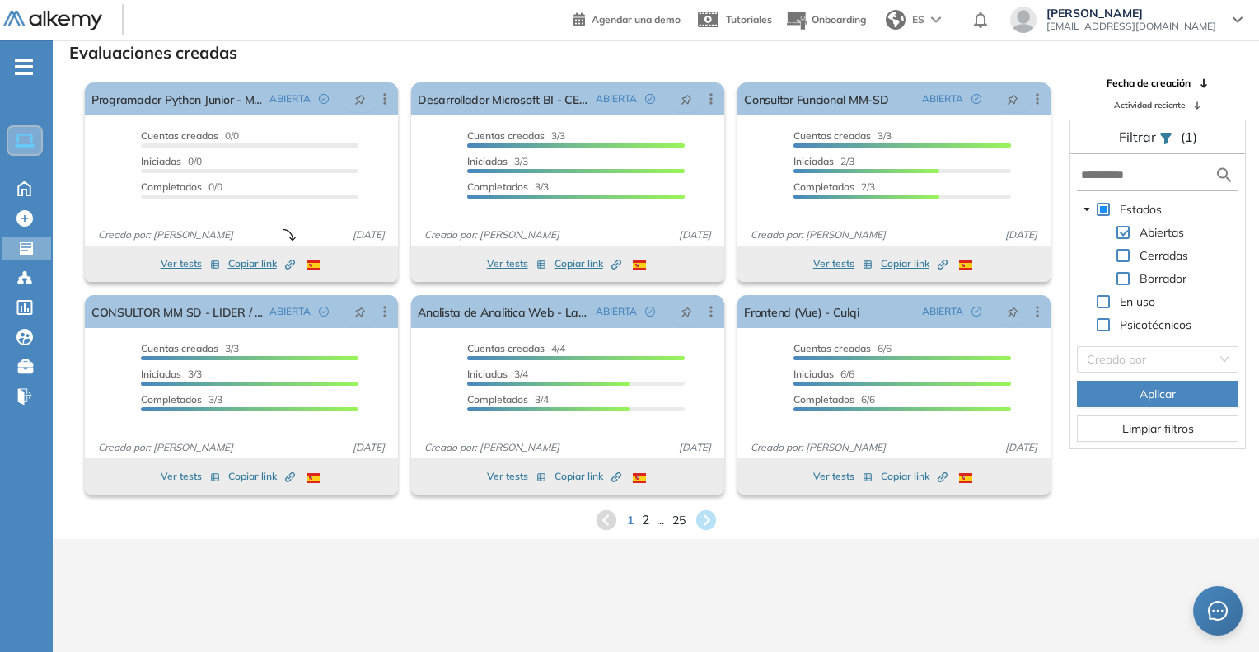
click at [643, 522] on span "2" at bounding box center [644, 519] width 7 height 19
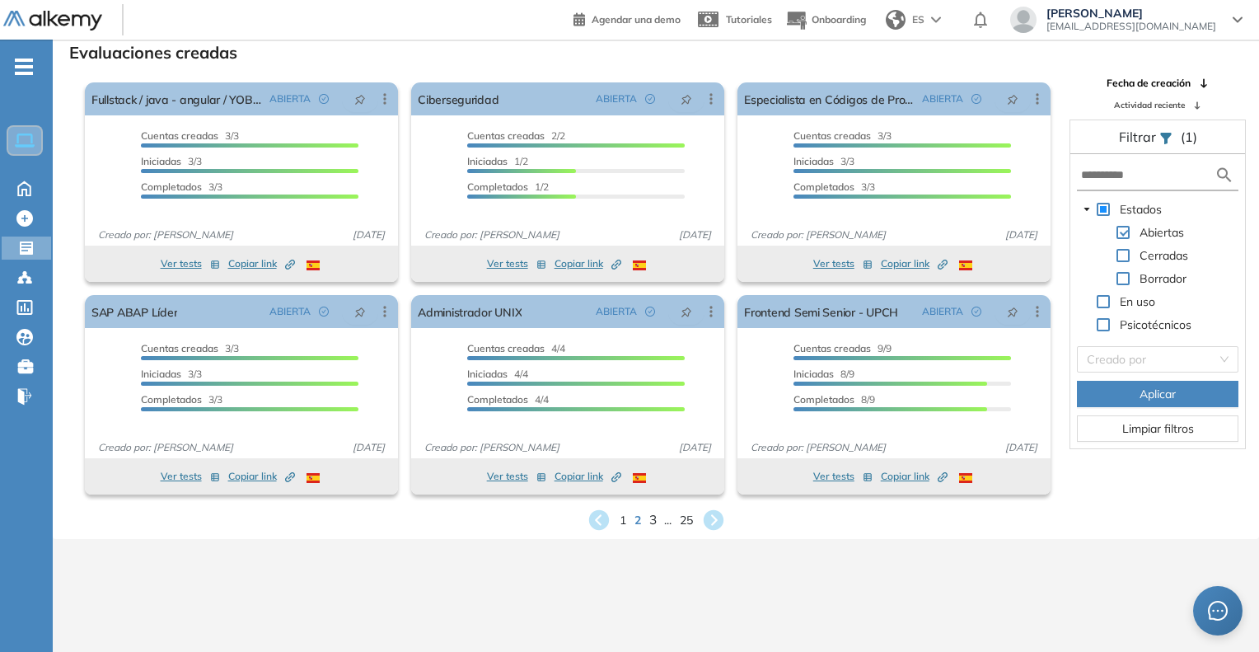
click at [653, 523] on span "3" at bounding box center [651, 519] width 7 height 19
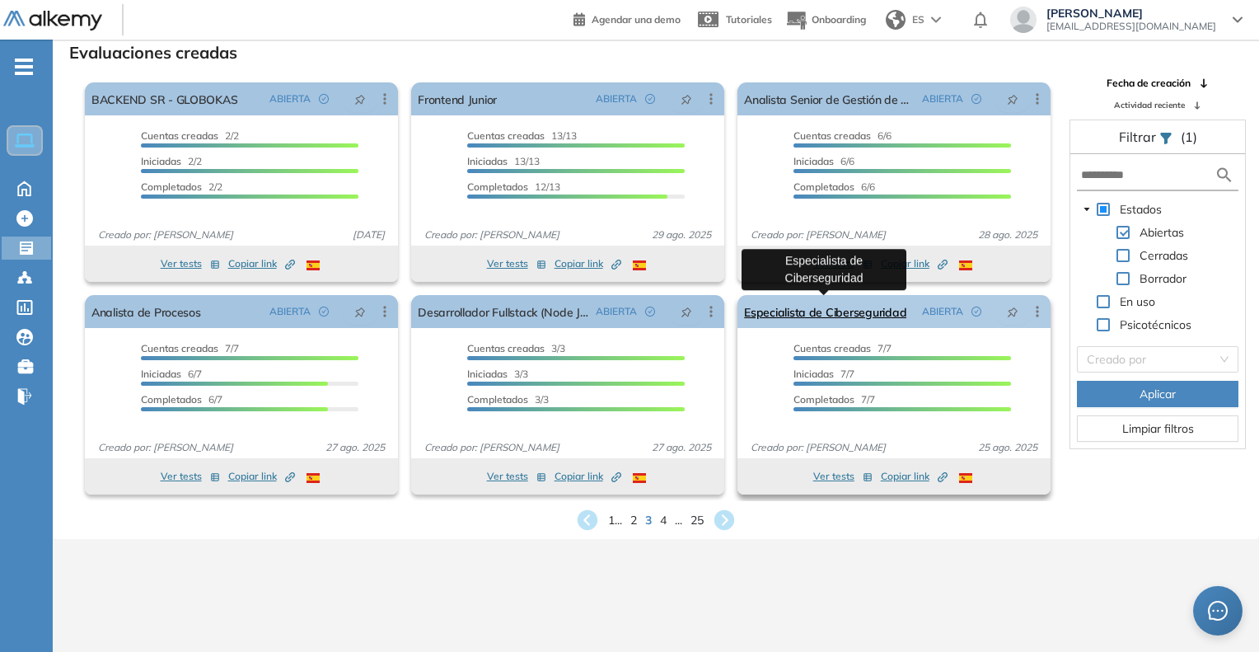
click at [855, 306] on link "Especialista de Ciberseguridad" at bounding box center [825, 311] width 162 height 33
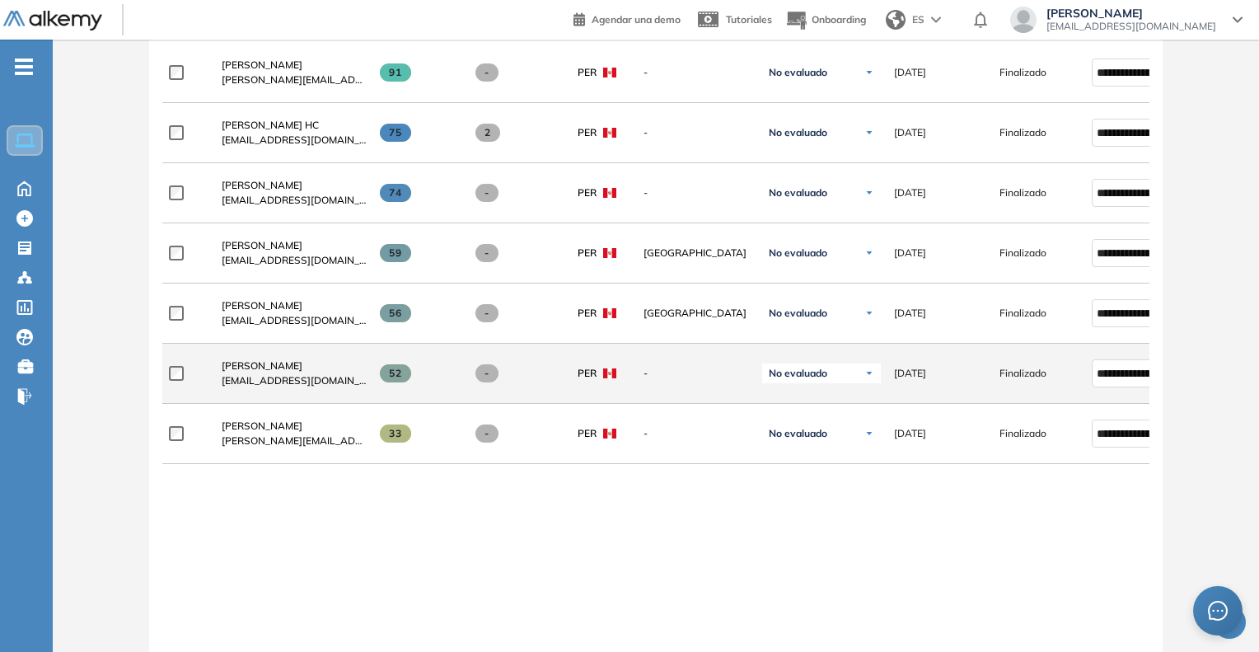
scroll to position [577, 0]
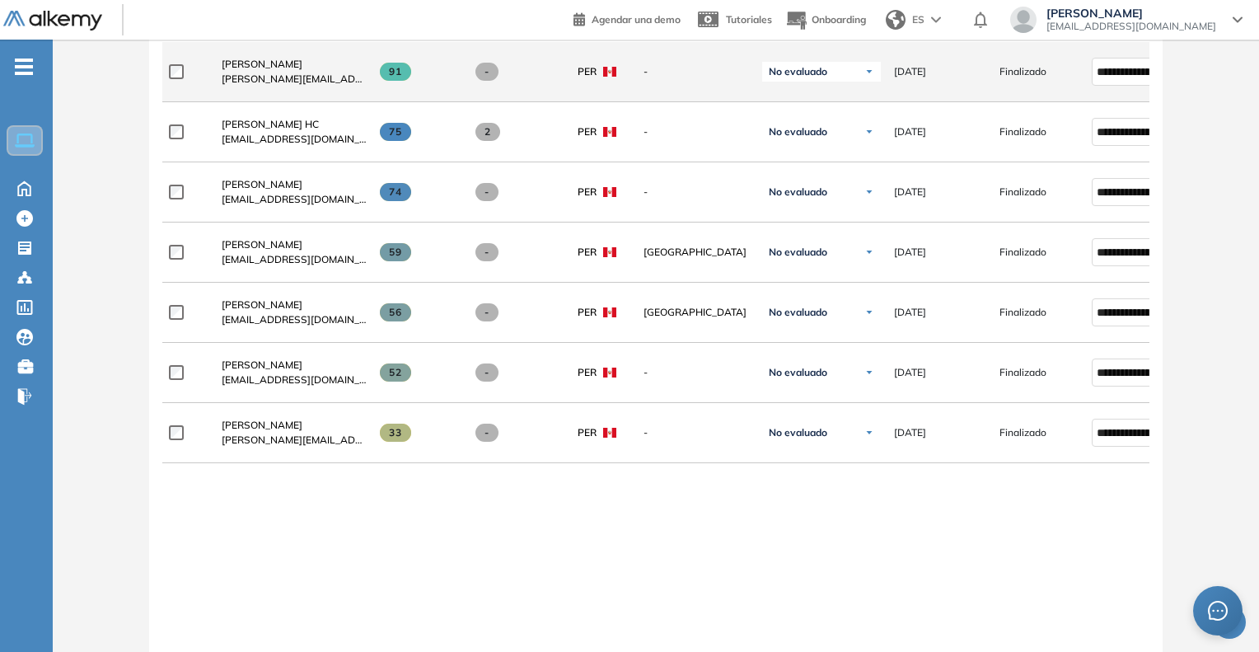
click at [255, 55] on div "NILTON CARDENAS nilton.cardenash@gmail.com" at bounding box center [287, 72] width 158 height 56
click at [260, 65] on span "NILTON CARDENAS" at bounding box center [262, 64] width 81 height 12
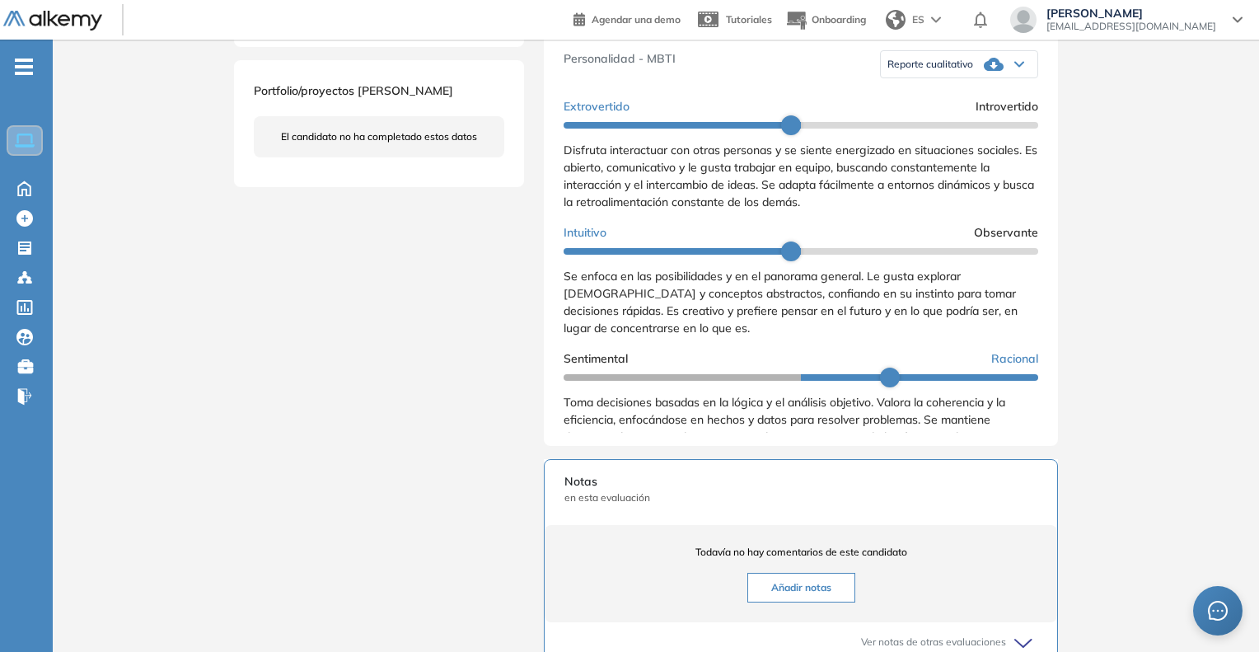
scroll to position [494, 0]
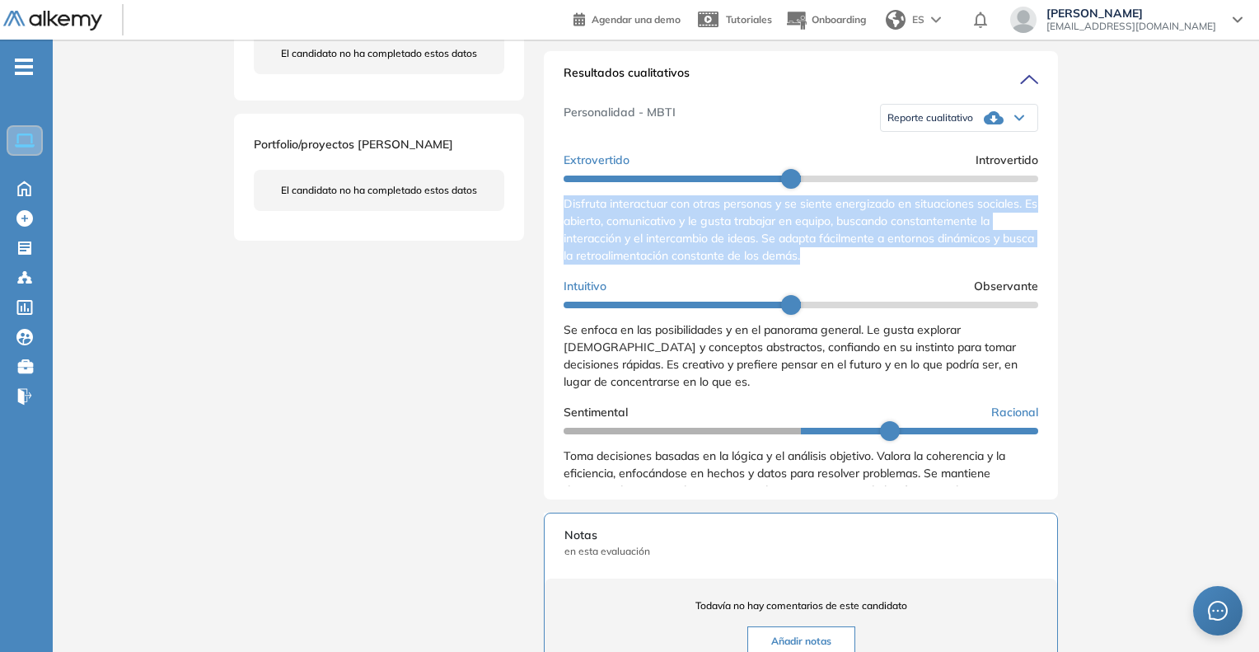
drag, startPoint x: 560, startPoint y: 217, endPoint x: 867, endPoint y: 286, distance: 314.2
click at [867, 286] on div "Resultados cualitativos Personalidad - MBTI Reporte cualitativo Reporte con Afi…" at bounding box center [801, 275] width 514 height 448
copy span "Disfruta interactuar con otras personas y se siente energizado en situaciones s…"
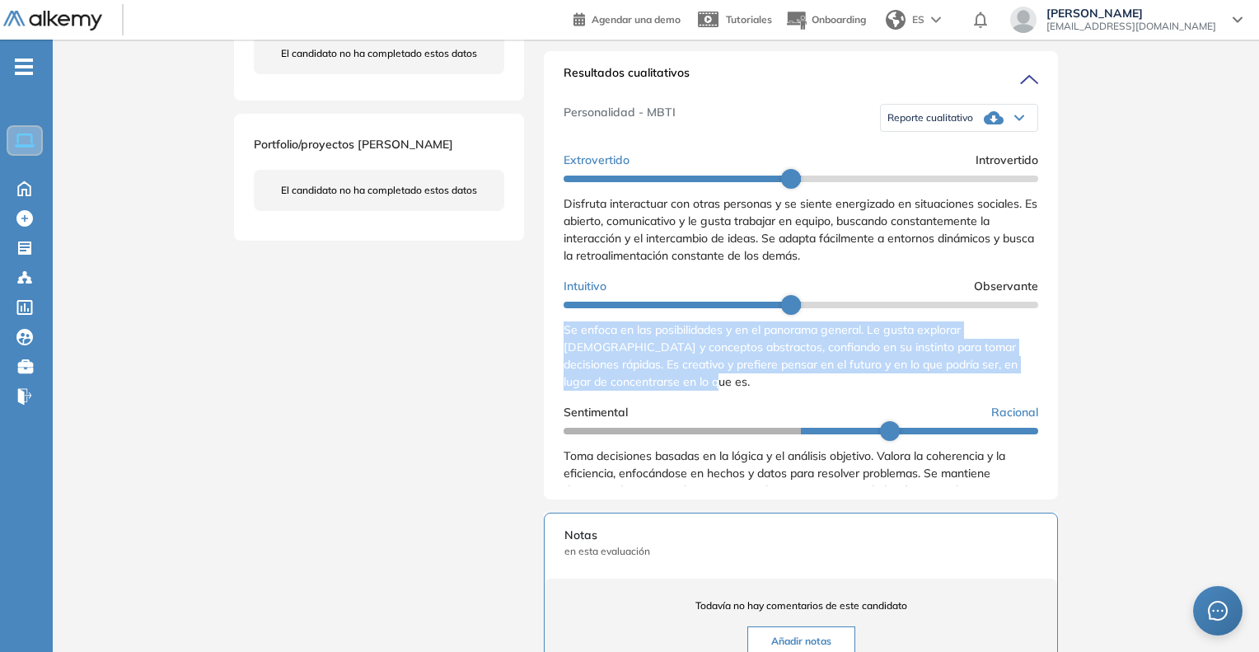
drag, startPoint x: 566, startPoint y: 349, endPoint x: 728, endPoint y: 405, distance: 171.7
click at [728, 391] on div "Se enfoca en las posibilidades y en el panorama general. Le gusta explorar [DEM…" at bounding box center [801, 355] width 475 height 69
copy span "Se enfoca en las posibilidades y en el panorama general. Le gusta explorar [DEM…"
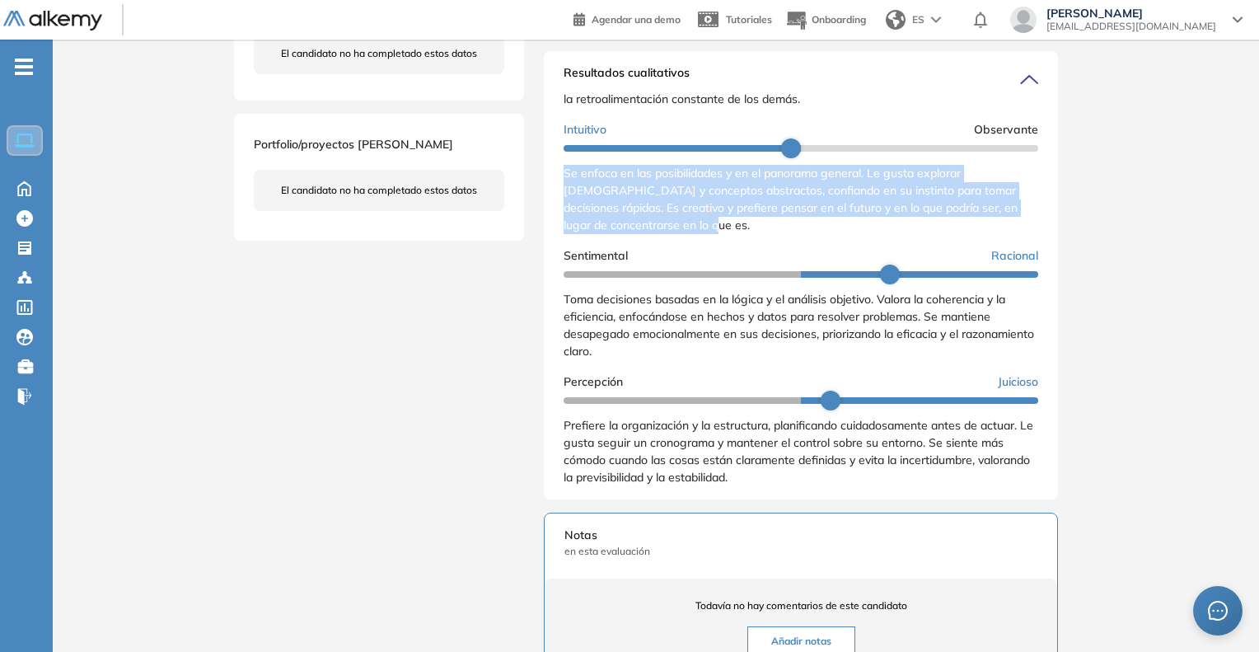
scroll to position [165, 0]
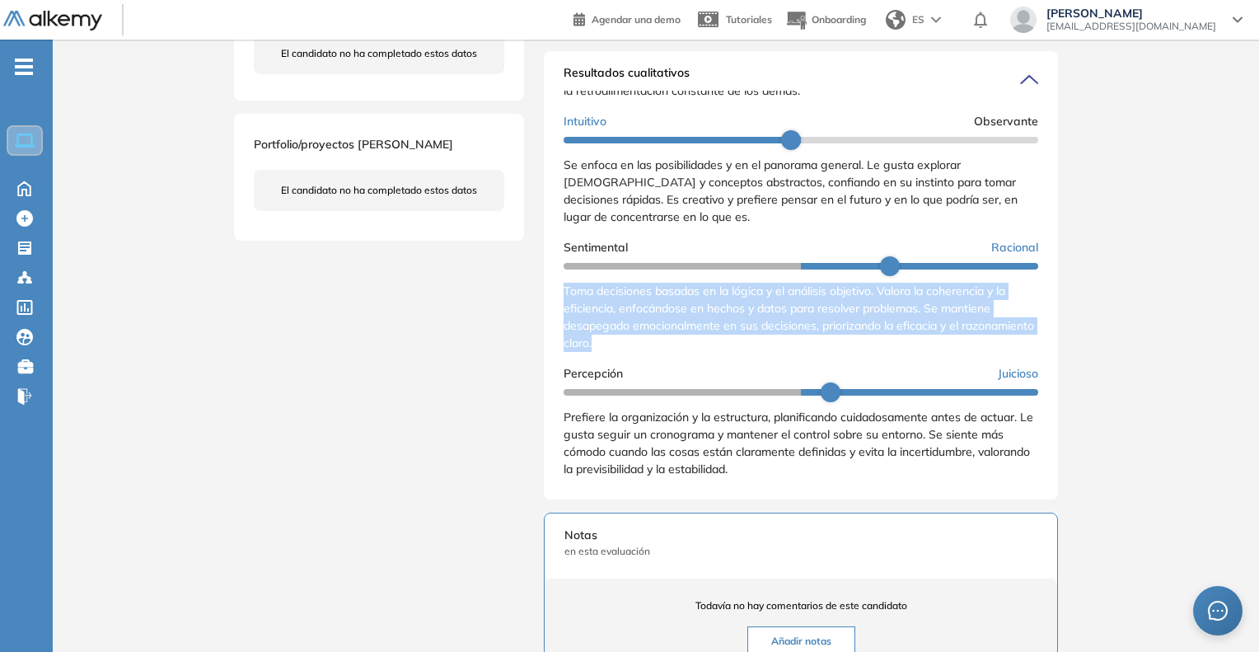
drag, startPoint x: 559, startPoint y: 311, endPoint x: 691, endPoint y: 365, distance: 143.4
click at [691, 365] on div "Resultados cualitativos Personalidad - MBTI Reporte cualitativo Reporte con Afi…" at bounding box center [801, 275] width 514 height 448
copy span "Toma decisiones basadas en la lógica y el análisis objetivo. Valora la coherenc…"
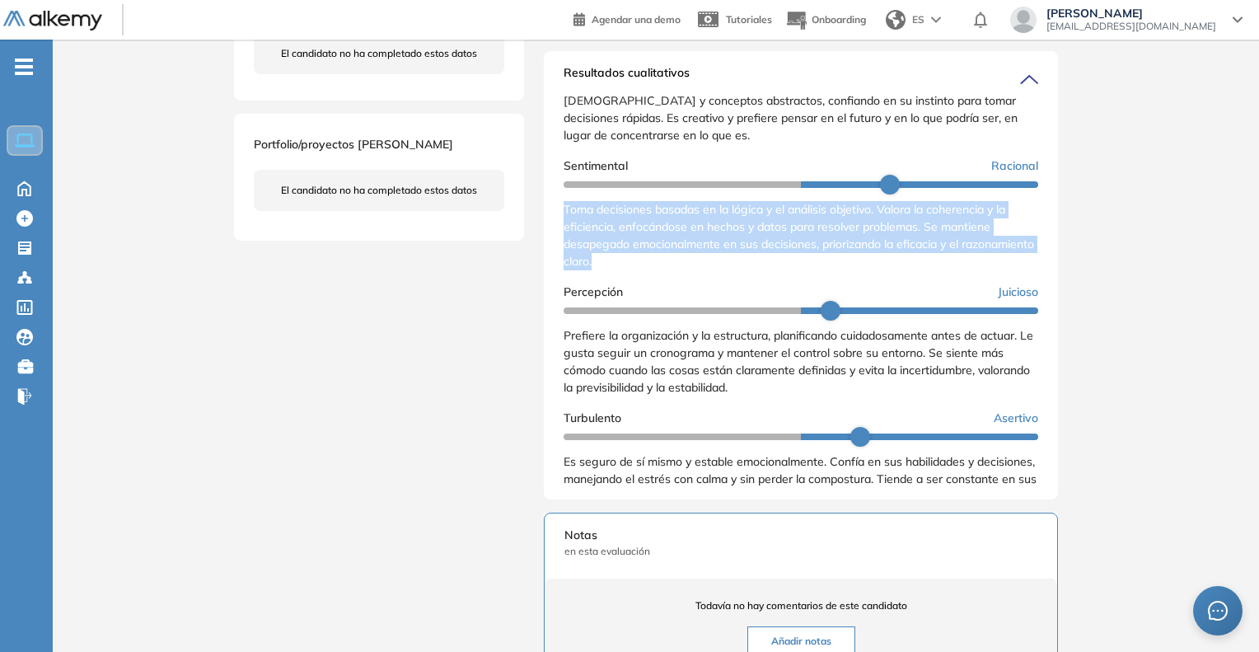
scroll to position [247, 0]
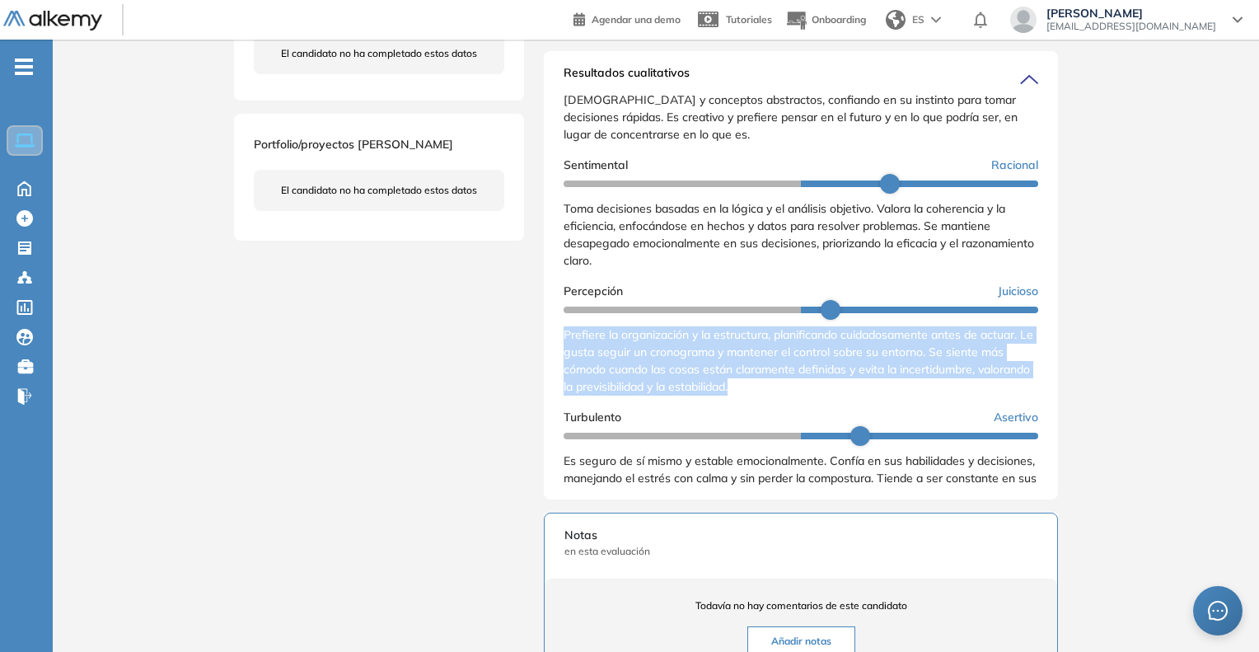
drag, startPoint x: 563, startPoint y: 347, endPoint x: 826, endPoint y: 413, distance: 271.0
click at [826, 413] on div "Resultados cualitativos Personalidad - MBTI Reporte cualitativo Reporte con Afi…" at bounding box center [801, 275] width 514 height 448
click at [827, 396] on div "Prefiere la organización y la estructura, planificando cuidadosamente antes de …" at bounding box center [801, 360] width 475 height 69
drag, startPoint x: 562, startPoint y: 349, endPoint x: 843, endPoint y: 421, distance: 290.0
click at [843, 421] on div "Resultados cualitativos Personalidad - MBTI Reporte cualitativo Reporte con Afi…" at bounding box center [801, 275] width 514 height 448
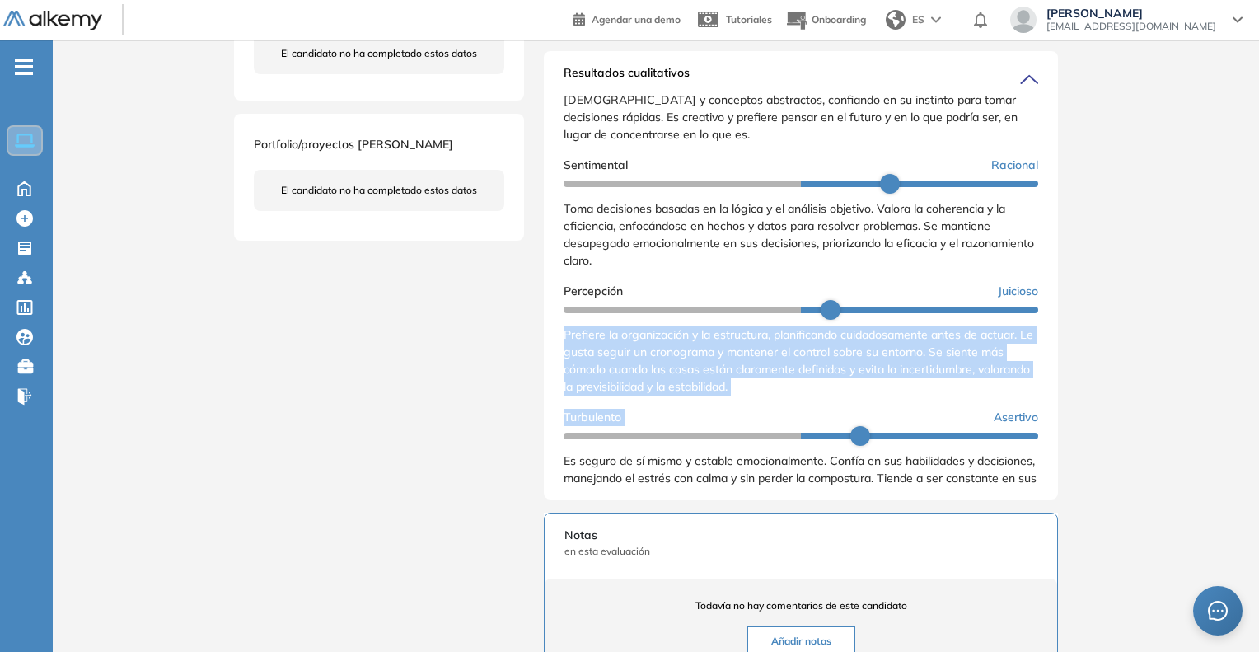
click at [843, 421] on div "Extrovertido Introvertido Disfruta interactuar con otras personas y se siente e…" at bounding box center [801, 204] width 475 height 613
drag, startPoint x: 560, startPoint y: 355, endPoint x: 840, endPoint y: 400, distance: 283.7
click at [840, 400] on div "Resultados cualitativos Personalidad - MBTI Reporte cualitativo Reporte con Afi…" at bounding box center [801, 275] width 514 height 448
copy span "Prefiere la organización y la estructura, planificando cuidadosamente antes de …"
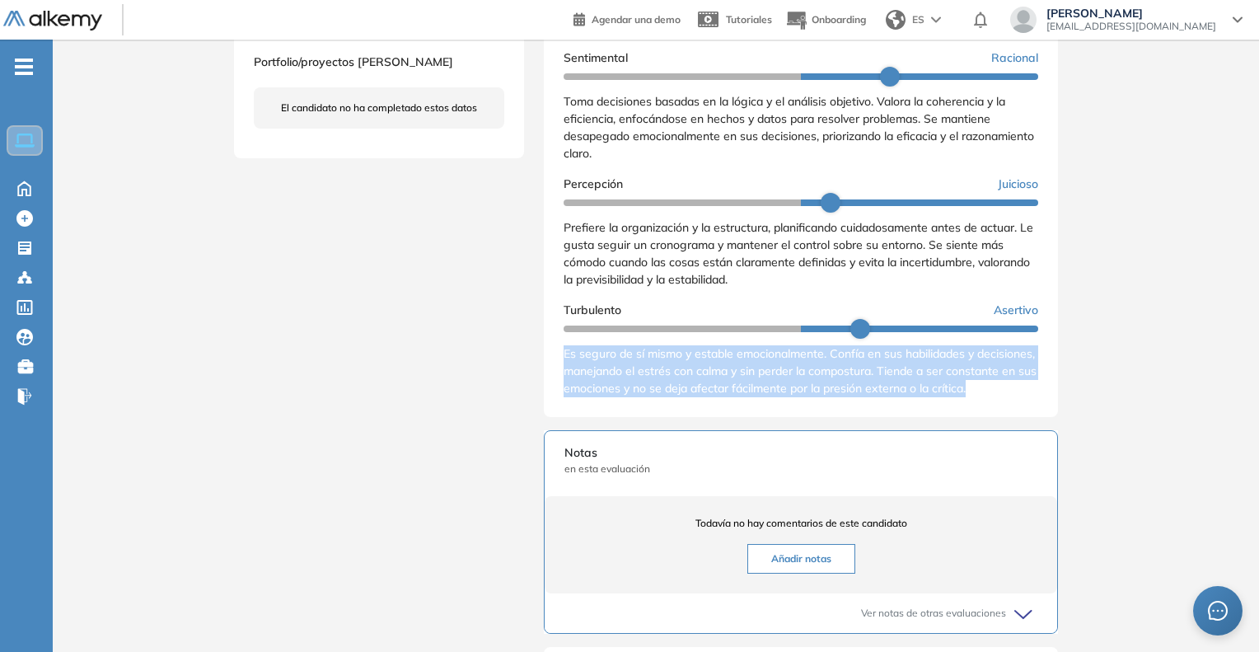
scroll to position [289, 0]
drag, startPoint x: 563, startPoint y: 354, endPoint x: 621, endPoint y: 418, distance: 86.3
click at [621, 417] on div "Resultados cualitativos Personalidad - MBTI Reporte cualitativo Reporte con Afi…" at bounding box center [801, 193] width 514 height 448
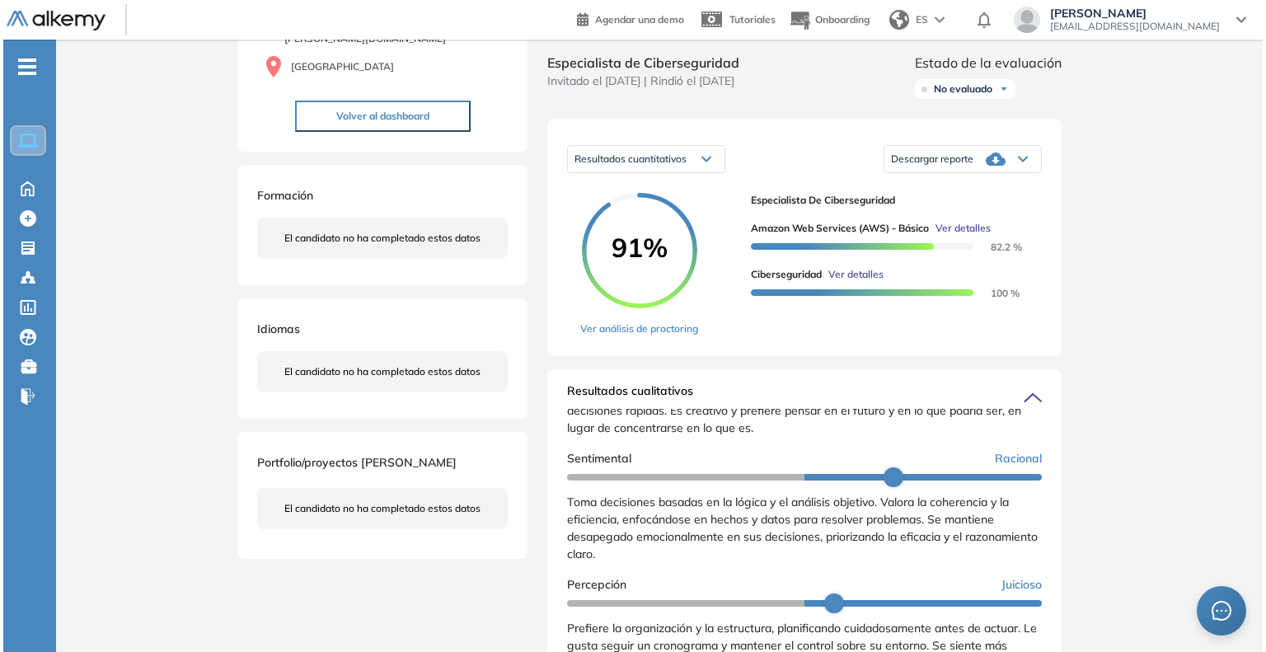
scroll to position [247, 0]
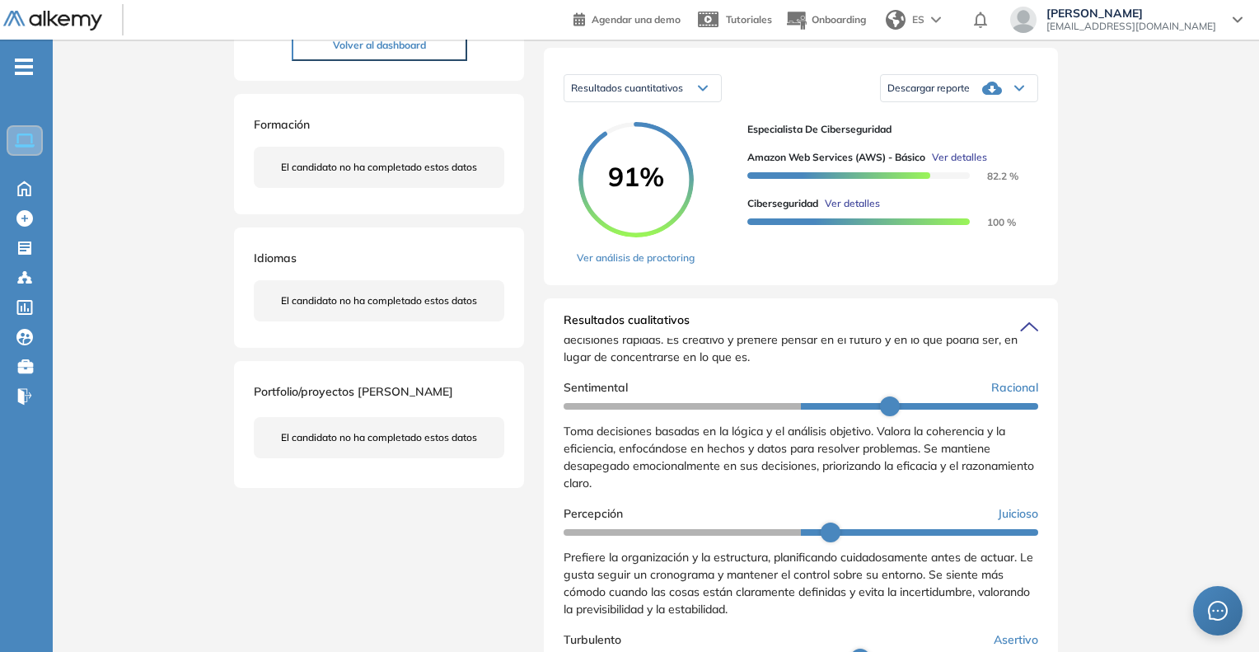
click at [959, 165] on span "Ver detalles" at bounding box center [959, 157] width 55 height 15
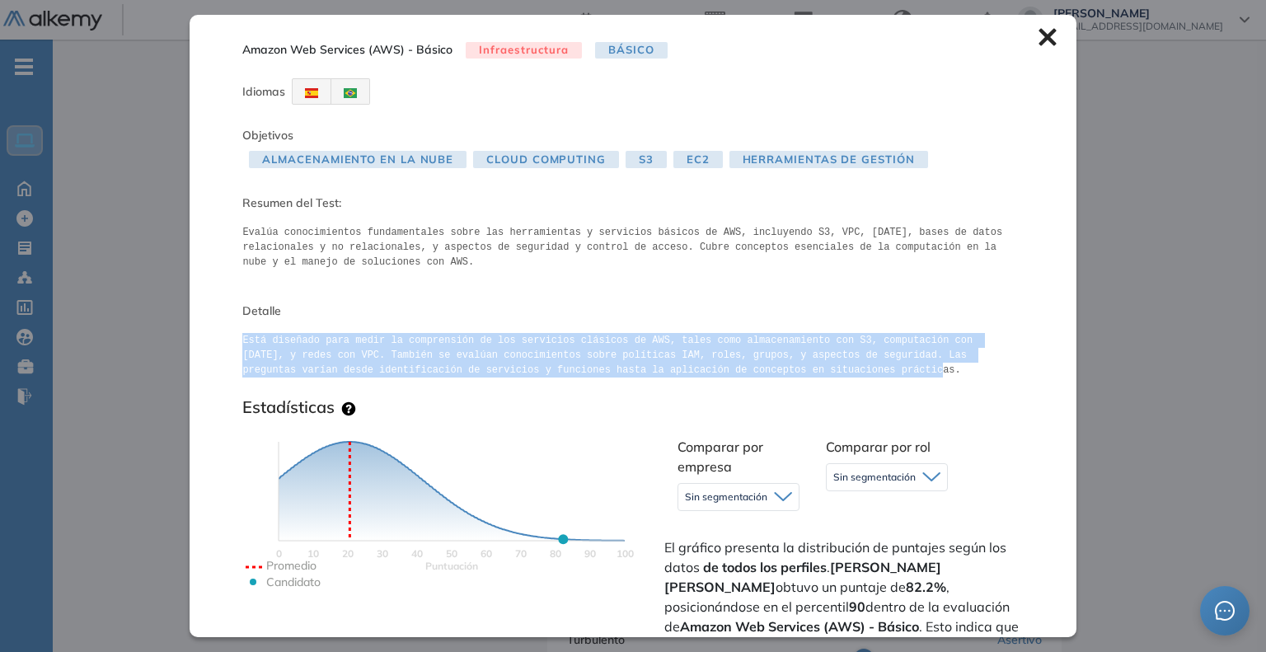
drag, startPoint x: 241, startPoint y: 340, endPoint x: 695, endPoint y: 377, distance: 455.5
click at [695, 377] on pre "Está diseñado para medir la comprensión de los servicios clásicos de AWS, tales…" at bounding box center [632, 355] width 780 height 44
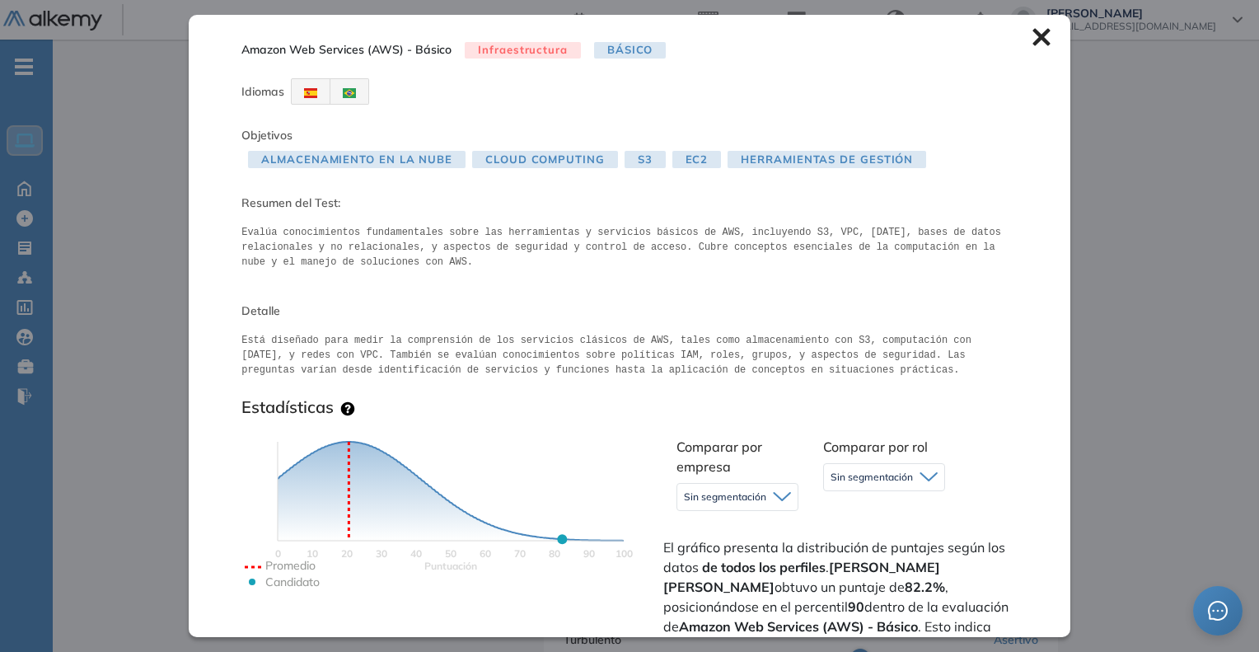
click at [1170, 319] on div "Inicio Alkymetrics Evaluaciones Dashboard Candidato Amazon Web Services (AWS) -…" at bounding box center [656, 527] width 1206 height 1470
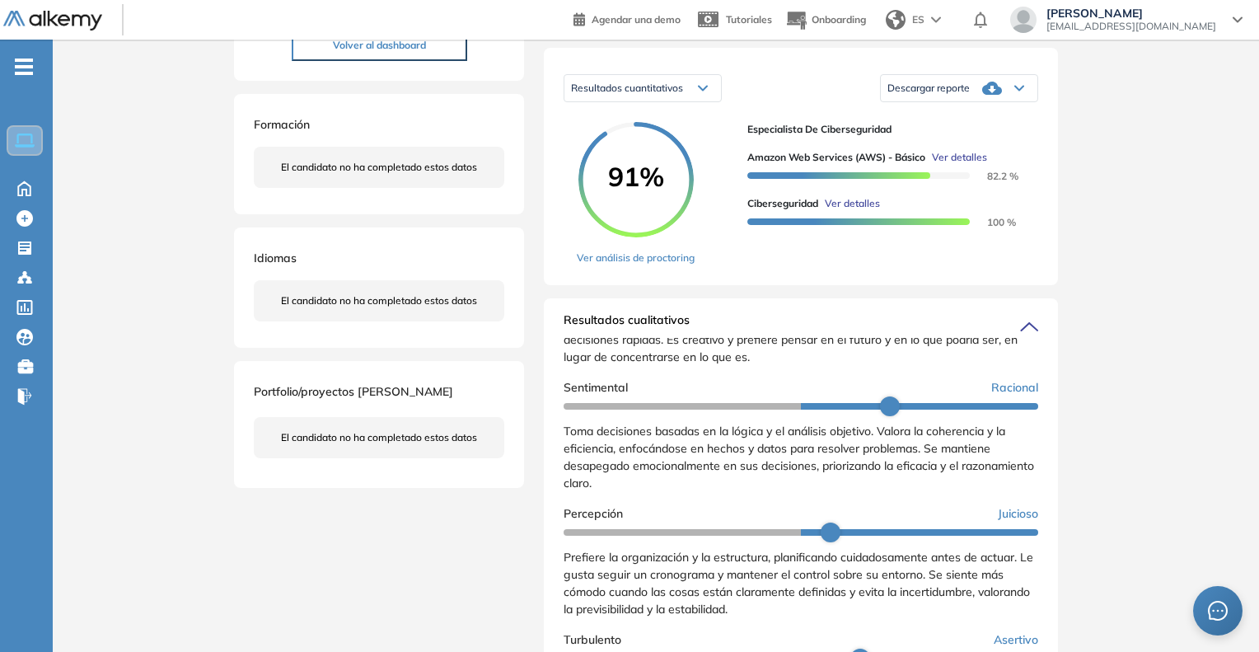
click at [853, 211] on span "Ver detalles" at bounding box center [852, 203] width 55 height 15
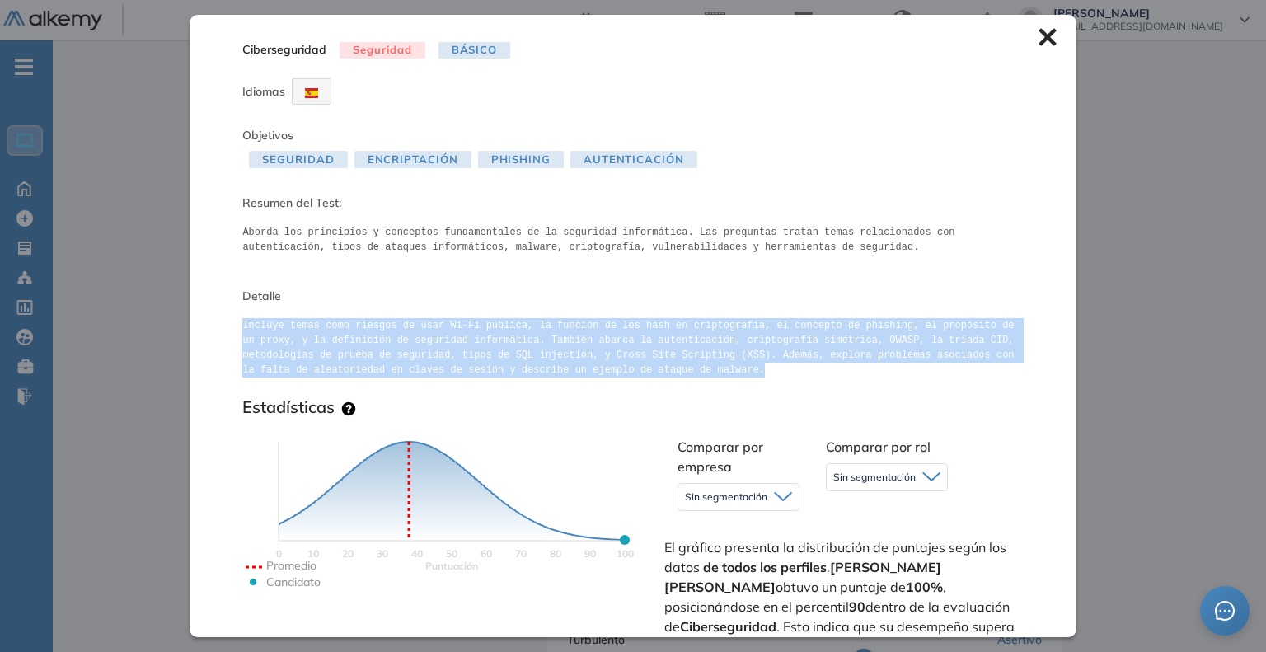
drag, startPoint x: 245, startPoint y: 316, endPoint x: 597, endPoint y: 368, distance: 355.8
click at [597, 368] on div "Ciberseguridad Seguridad Básico Idiomas Objetivos Seguridad Encriptación Phishi…" at bounding box center [633, 325] width 886 height 621
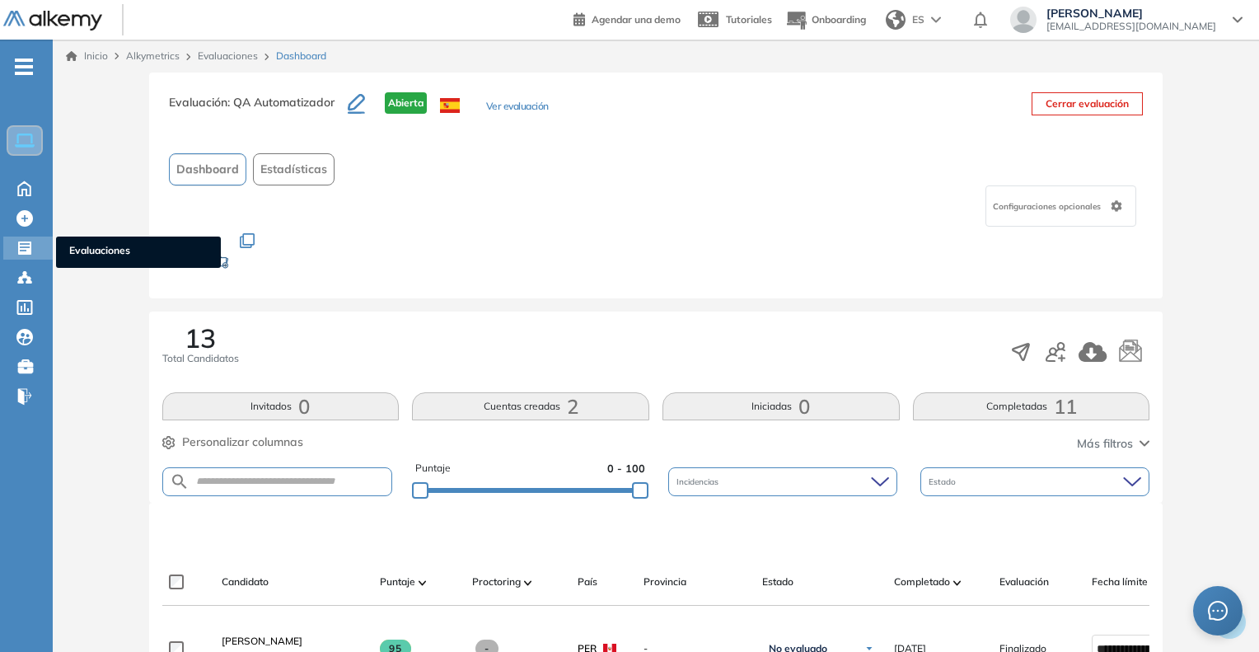
click at [87, 253] on span "Evaluaciones" at bounding box center [138, 252] width 138 height 18
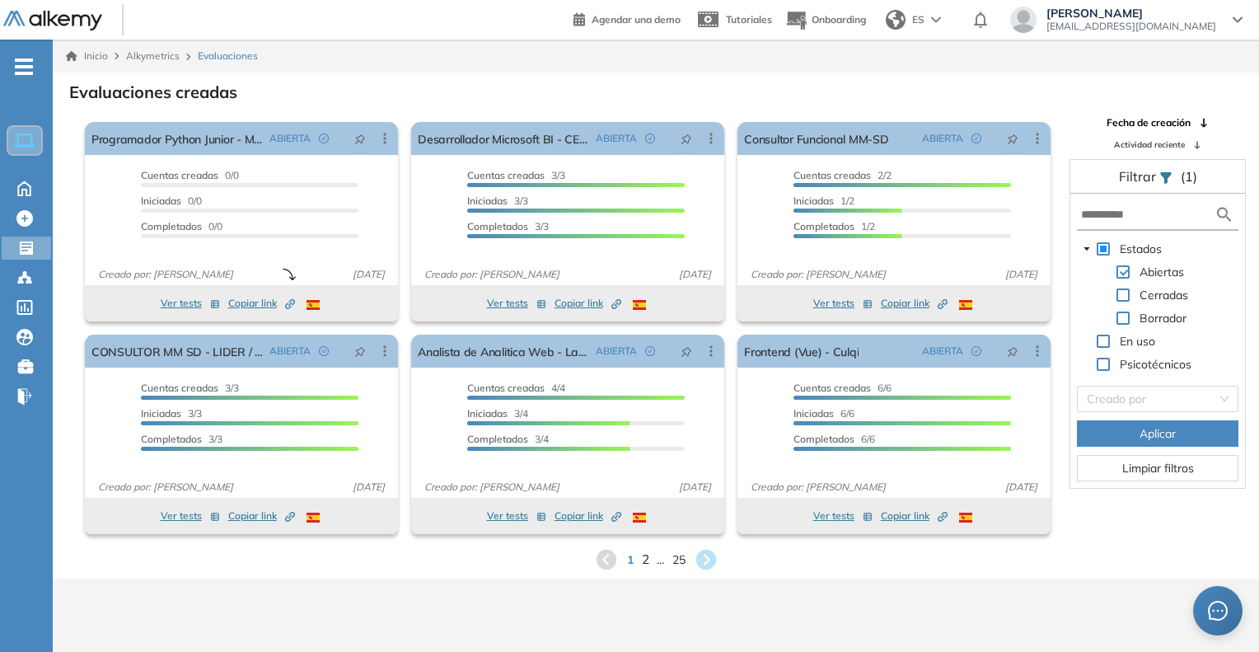
click at [644, 559] on span "2" at bounding box center [644, 559] width 7 height 19
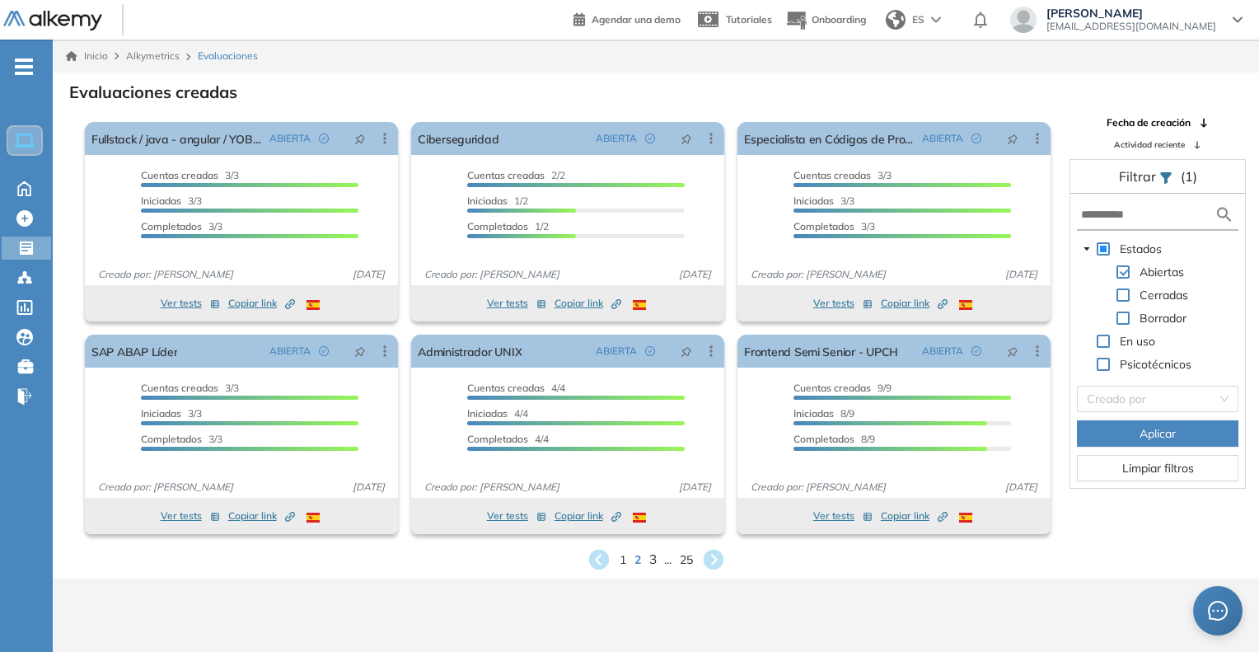
click at [654, 562] on span "3" at bounding box center [651, 559] width 7 height 19
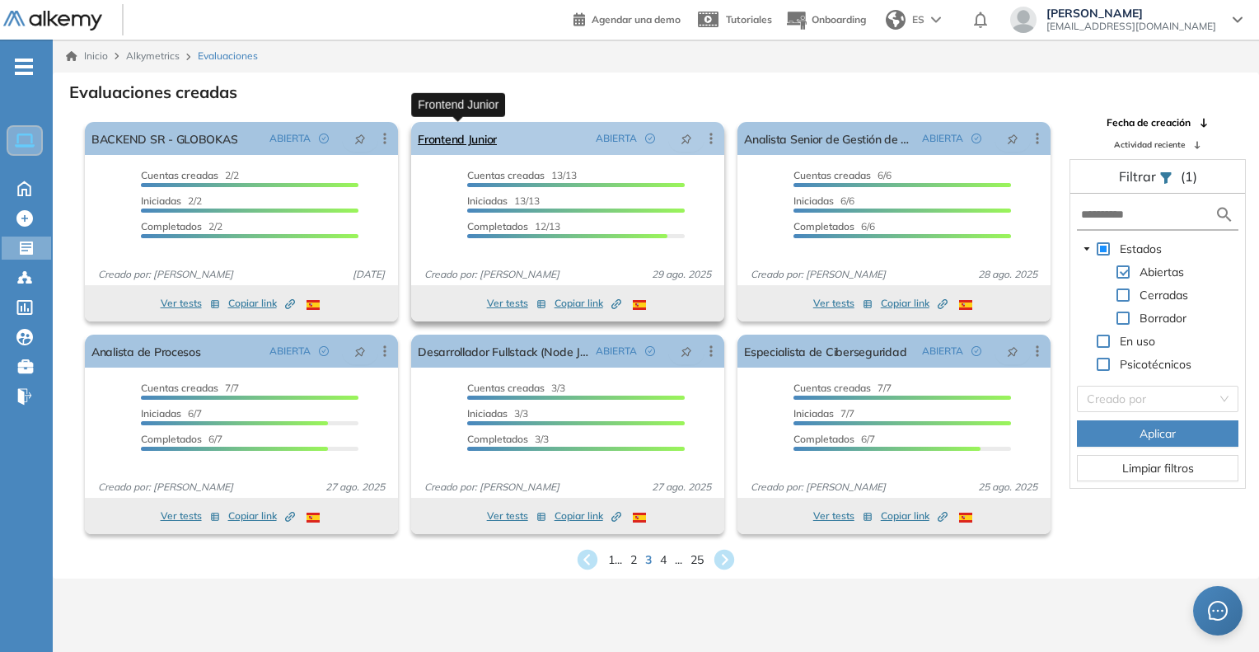
click at [463, 145] on link "Frontend Junior" at bounding box center [457, 138] width 79 height 33
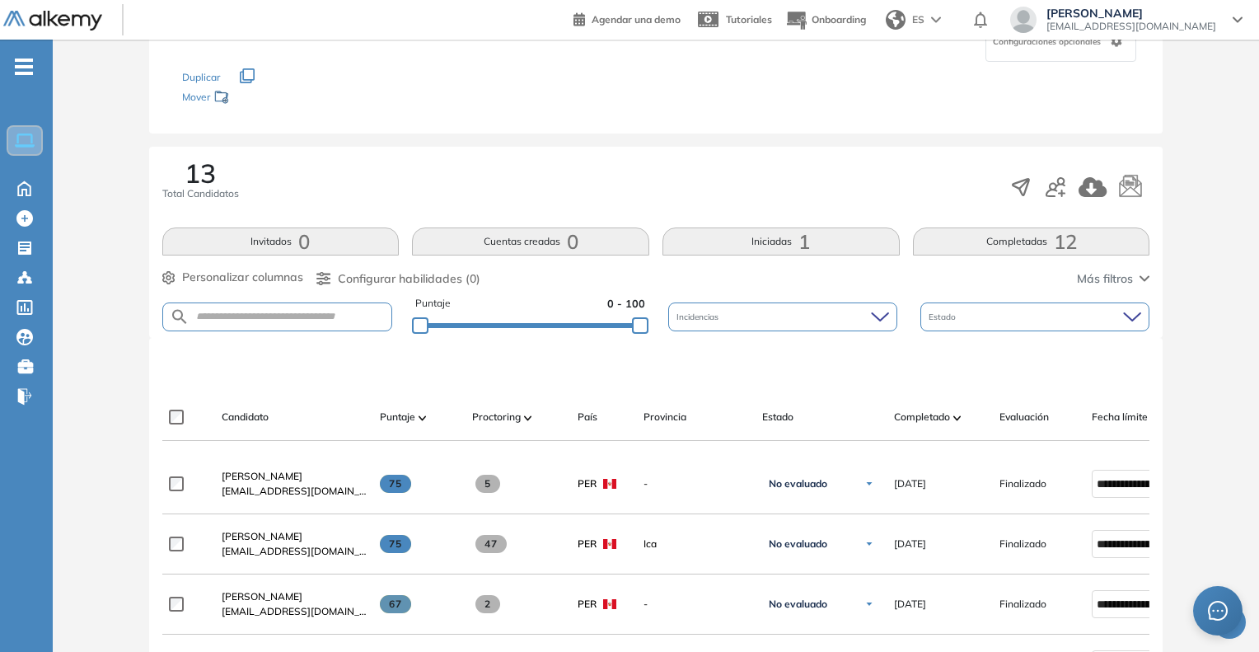
scroll to position [412, 0]
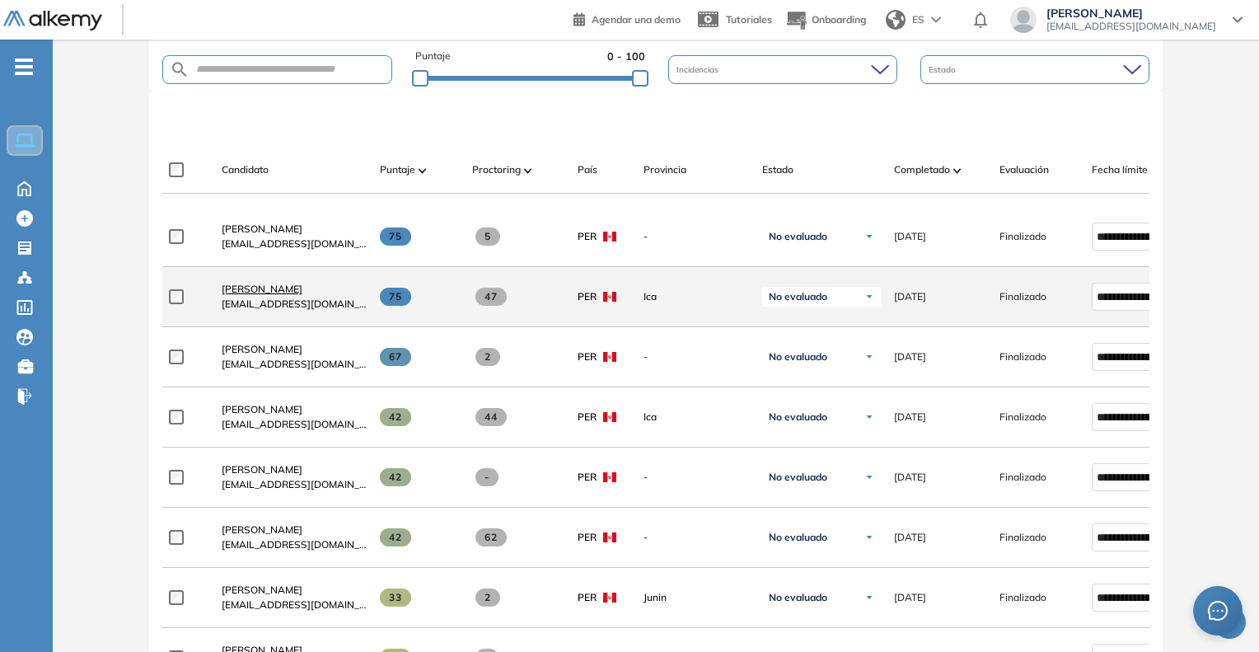
click at [236, 293] on span "Patrick Valentino Yika Loza" at bounding box center [262, 289] width 81 height 12
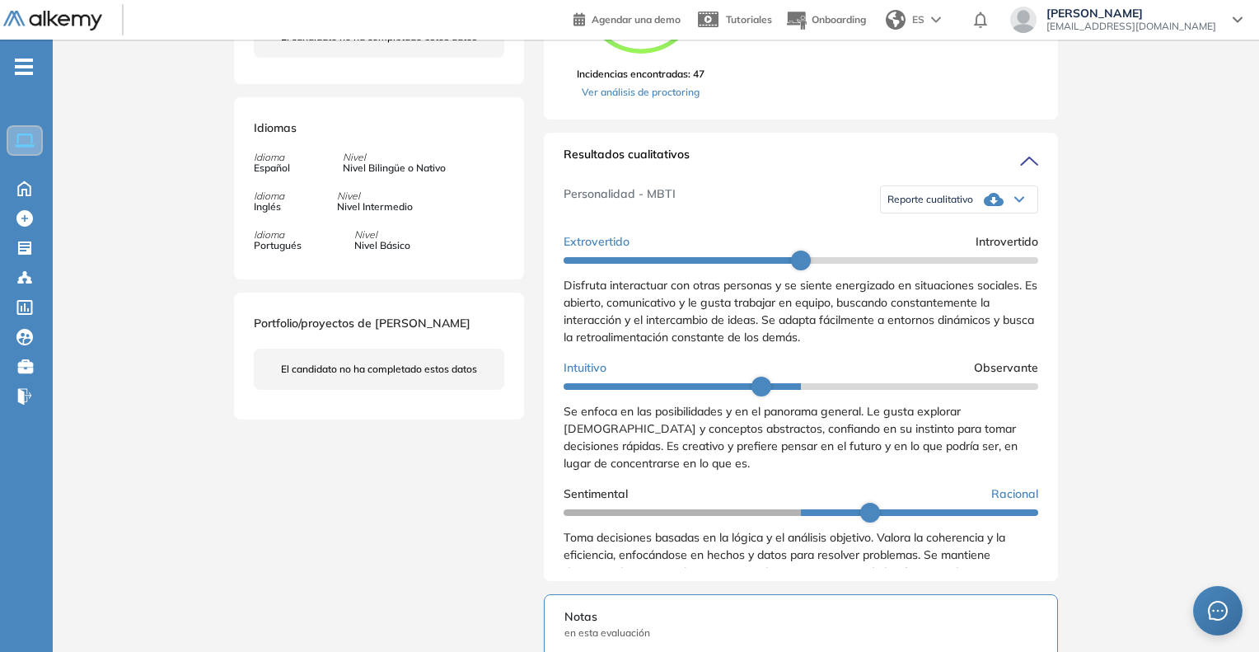
scroll to position [494, 0]
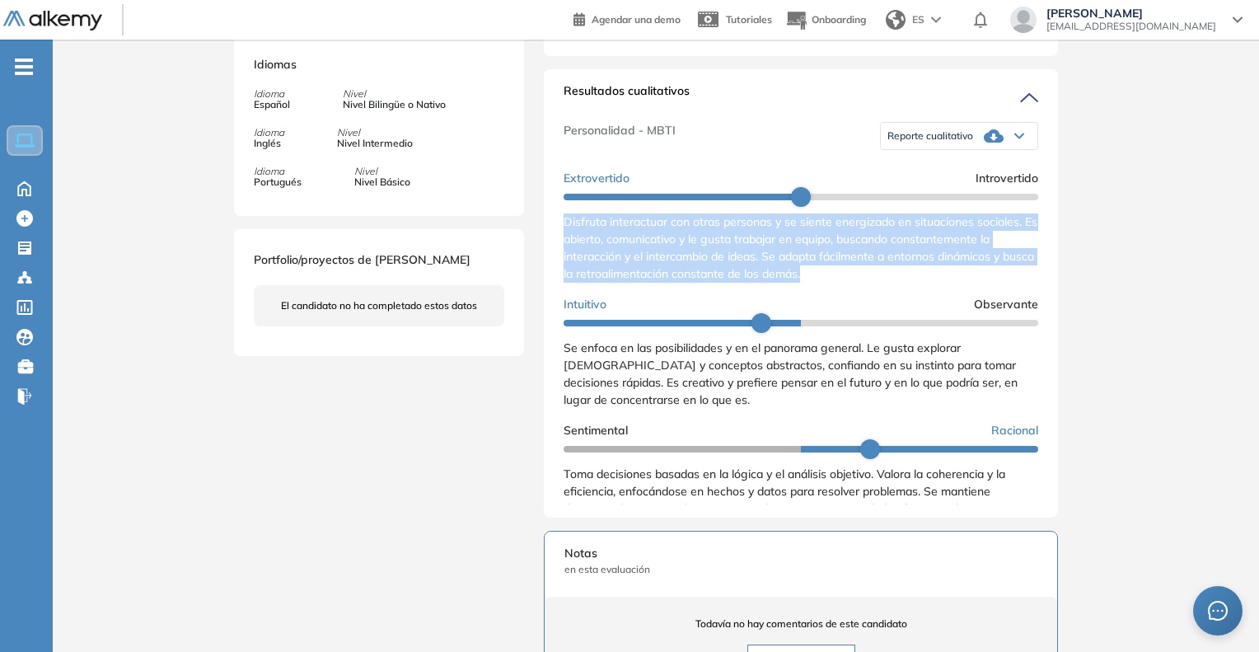
drag, startPoint x: 563, startPoint y: 242, endPoint x: 873, endPoint y: 303, distance: 316.6
click at [873, 303] on div "Resultados cualitativos Personalidad - MBTI Reporte cualitativo Reporte con Afi…" at bounding box center [801, 293] width 514 height 448
copy span "Disfruta interactuar con otras personas y se siente energizado en situaciones s…"
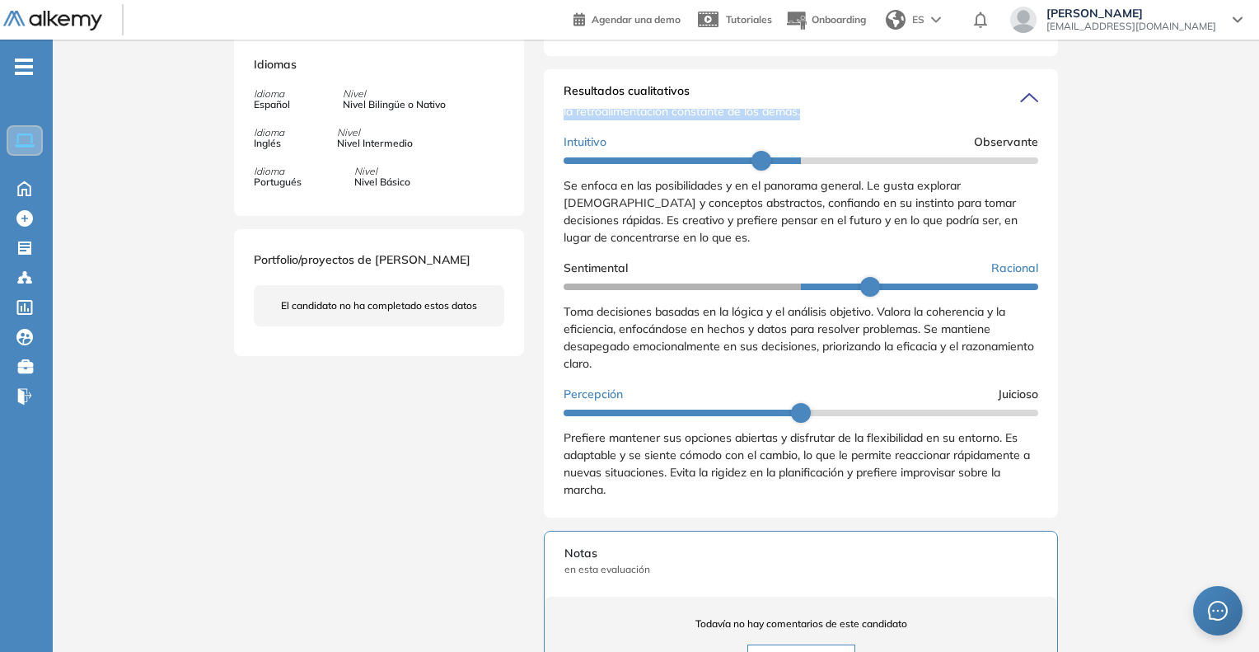
scroll to position [165, 0]
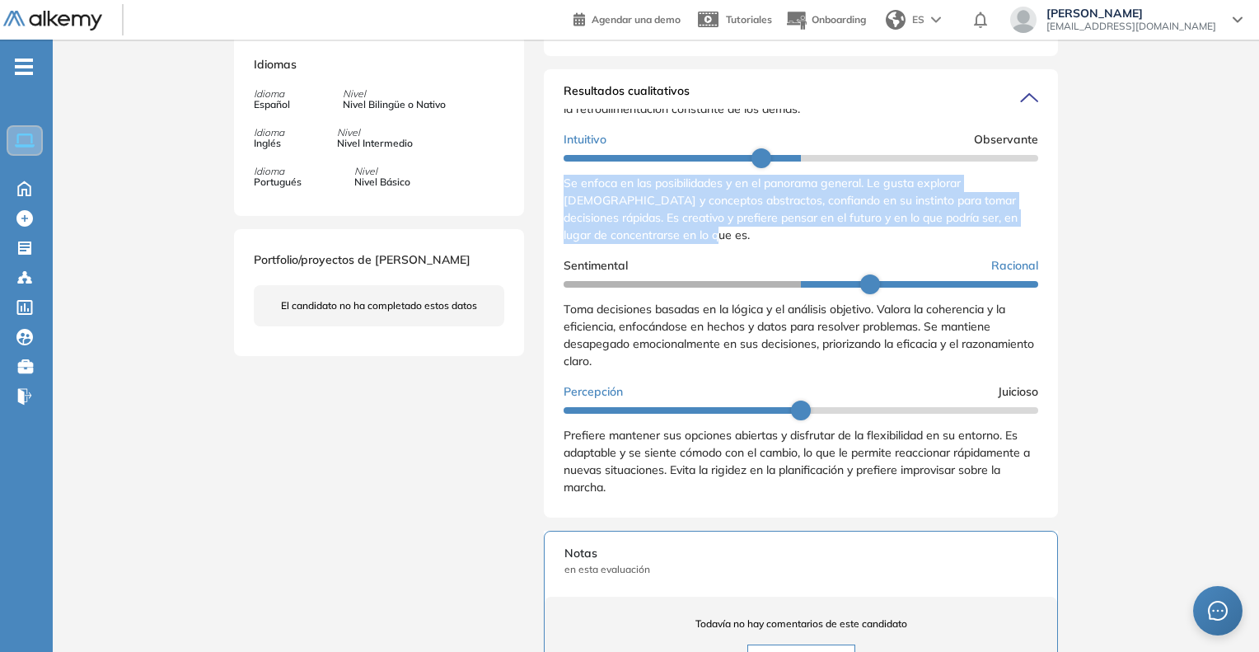
drag, startPoint x: 567, startPoint y: 201, endPoint x: 707, endPoint y: 256, distance: 150.6
click at [707, 244] on div "Se enfoca en las posibilidades y en el panorama general. Le gusta explorar [DEM…" at bounding box center [801, 209] width 475 height 69
copy span "Se enfoca en las posibilidades y en el panorama general. Le gusta explorar [DEM…"
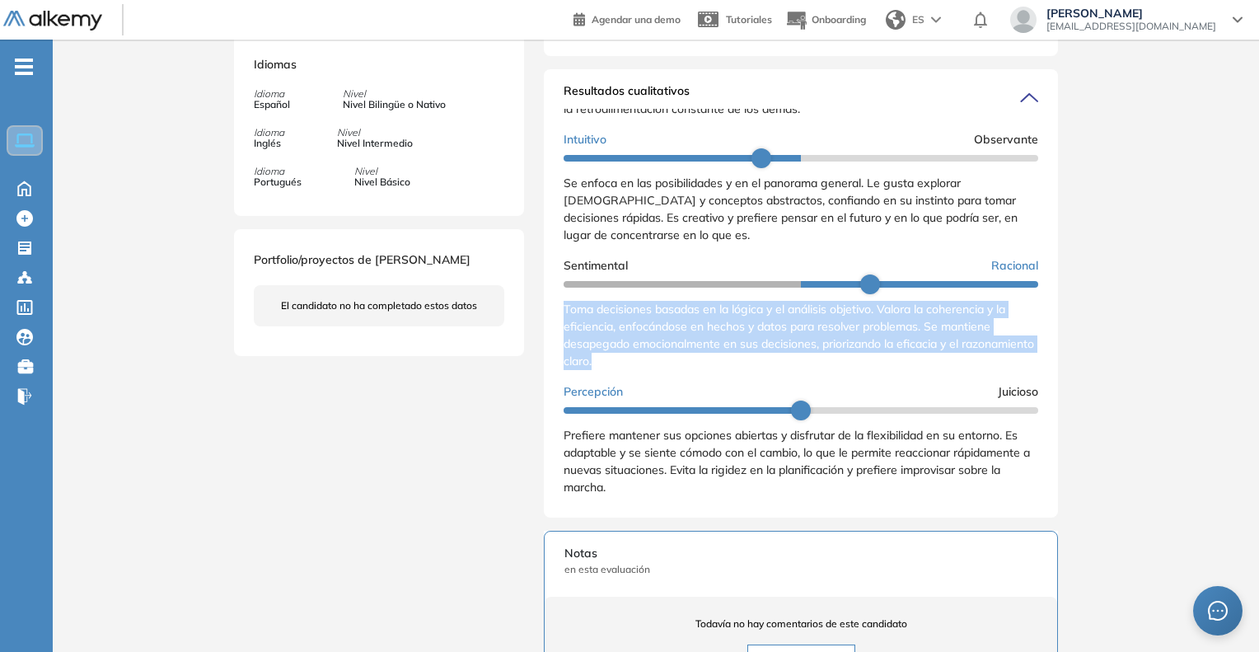
drag, startPoint x: 566, startPoint y: 326, endPoint x: 680, endPoint y: 385, distance: 127.9
click at [680, 370] on div "Toma decisiones basadas en la lógica y el análisis objetivo. Valora la coherenc…" at bounding box center [801, 335] width 475 height 69
copy span "Toma decisiones basadas en la lógica y el análisis objetivo. Valora la coherenc…"
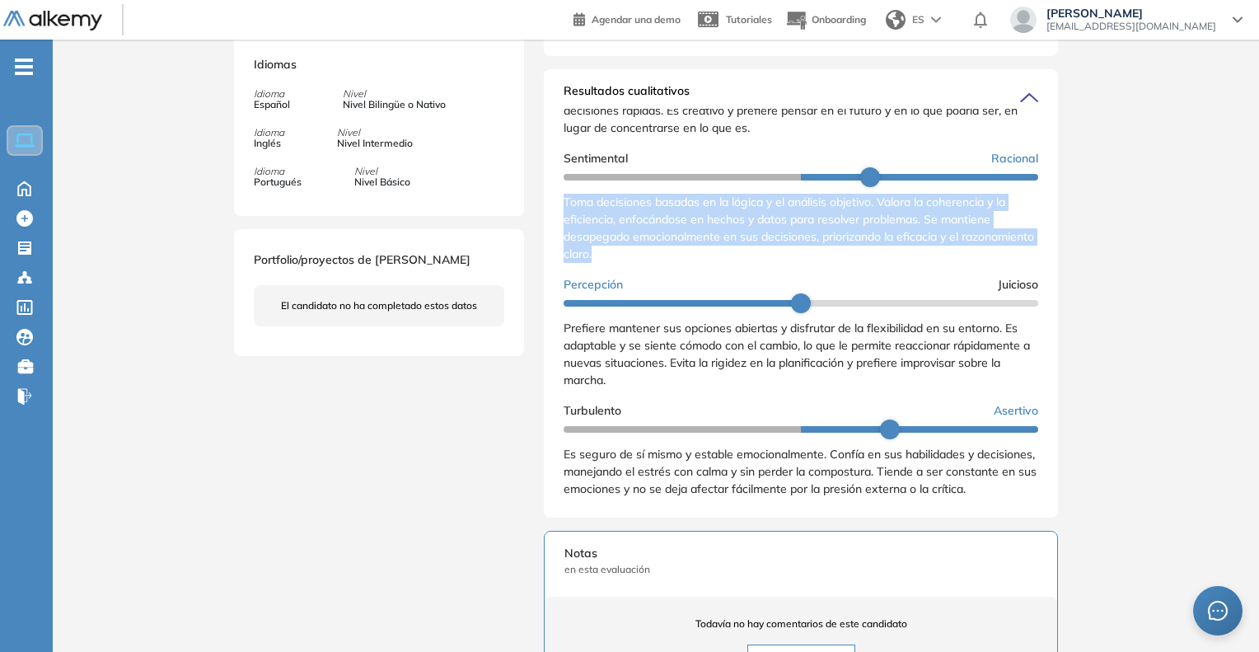
scroll to position [289, 0]
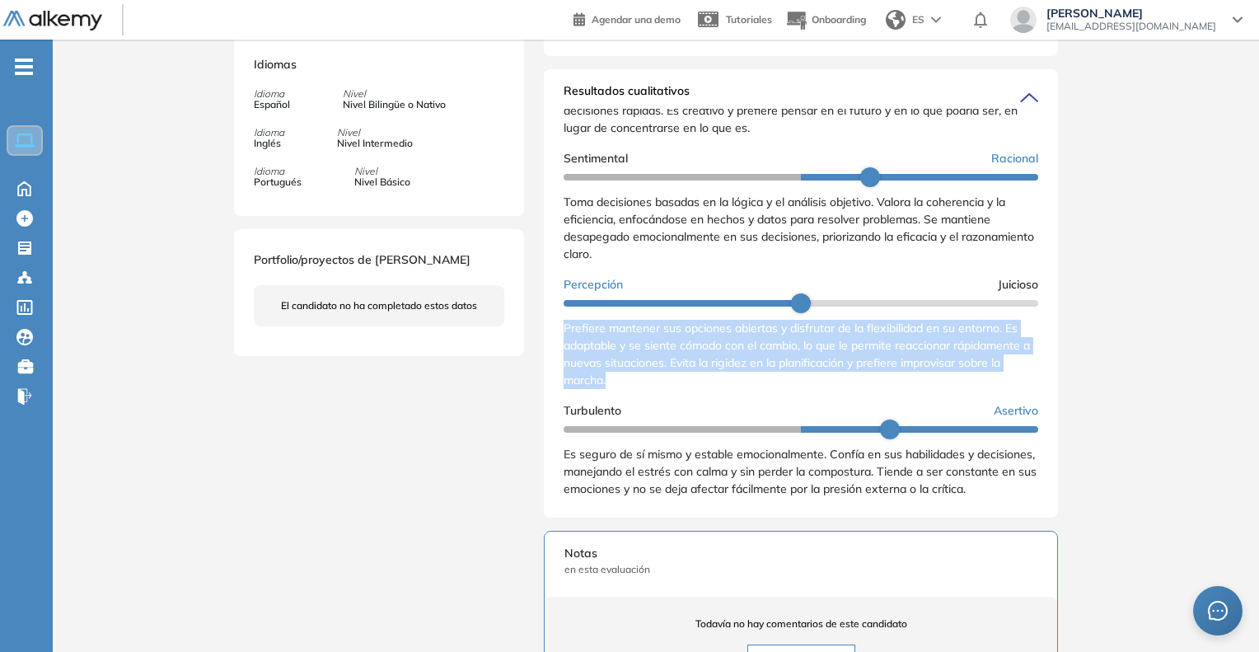
drag, startPoint x: 565, startPoint y: 327, endPoint x: 636, endPoint y: 393, distance: 96.8
click at [636, 393] on div "Extrovertido Introvertido Disfruta interactuar con otras personas y se siente e…" at bounding box center [801, 197] width 475 height 613
copy span "Prefiere mantener sus opciones abiertas y disfrutar de la flexibilidad en su en…"
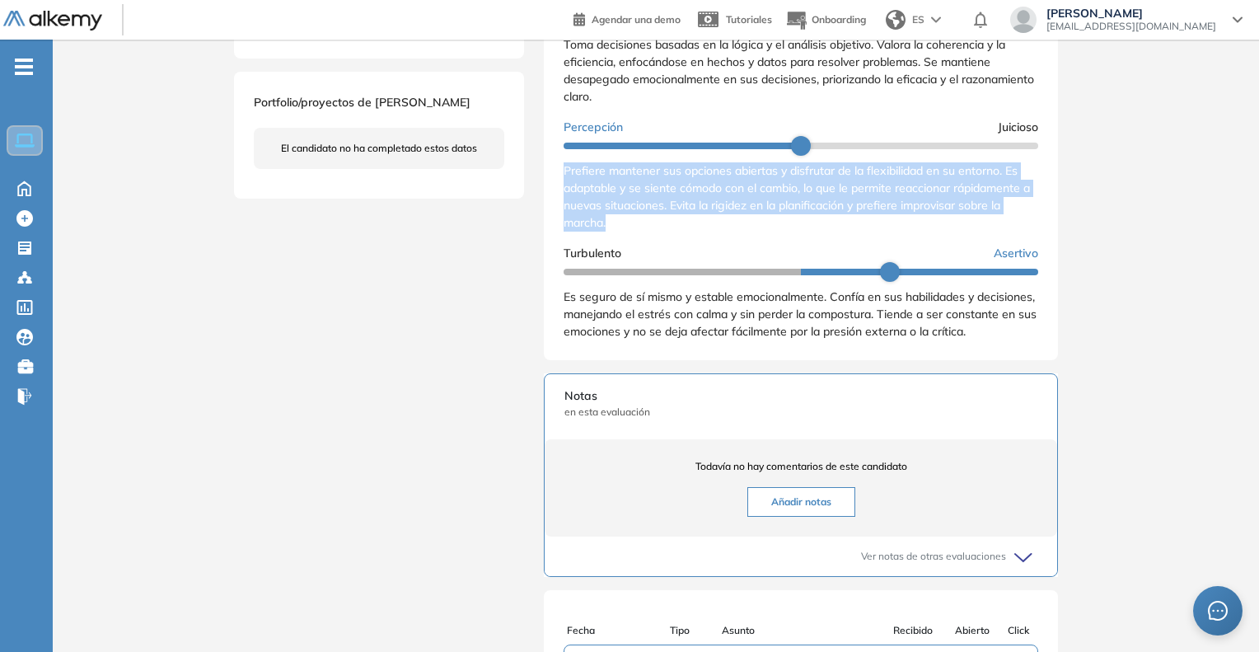
scroll to position [659, 0]
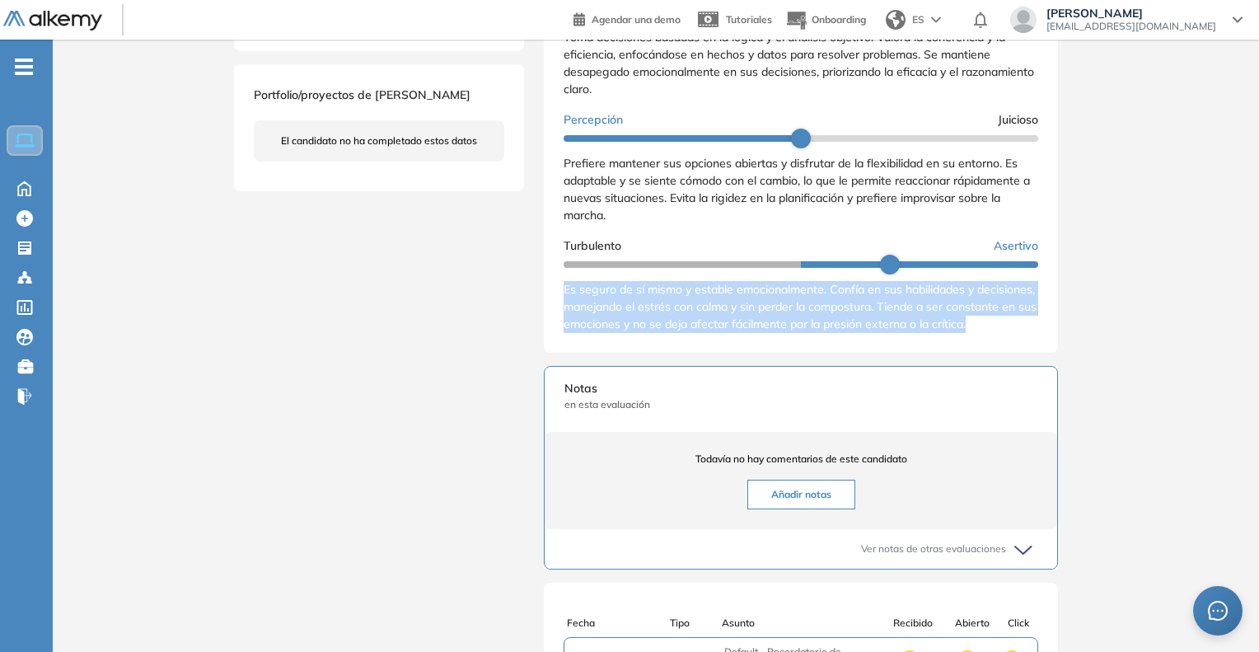
drag, startPoint x: 560, startPoint y: 290, endPoint x: 639, endPoint y: 356, distance: 103.0
click at [639, 353] on div "Resultados cualitativos Personalidad - MBTI Reporte cualitativo Reporte con Afi…" at bounding box center [801, 128] width 514 height 448
copy span "Es seguro de sí mismo y estable emocionalmente. Confía en sus habilidades y dec…"
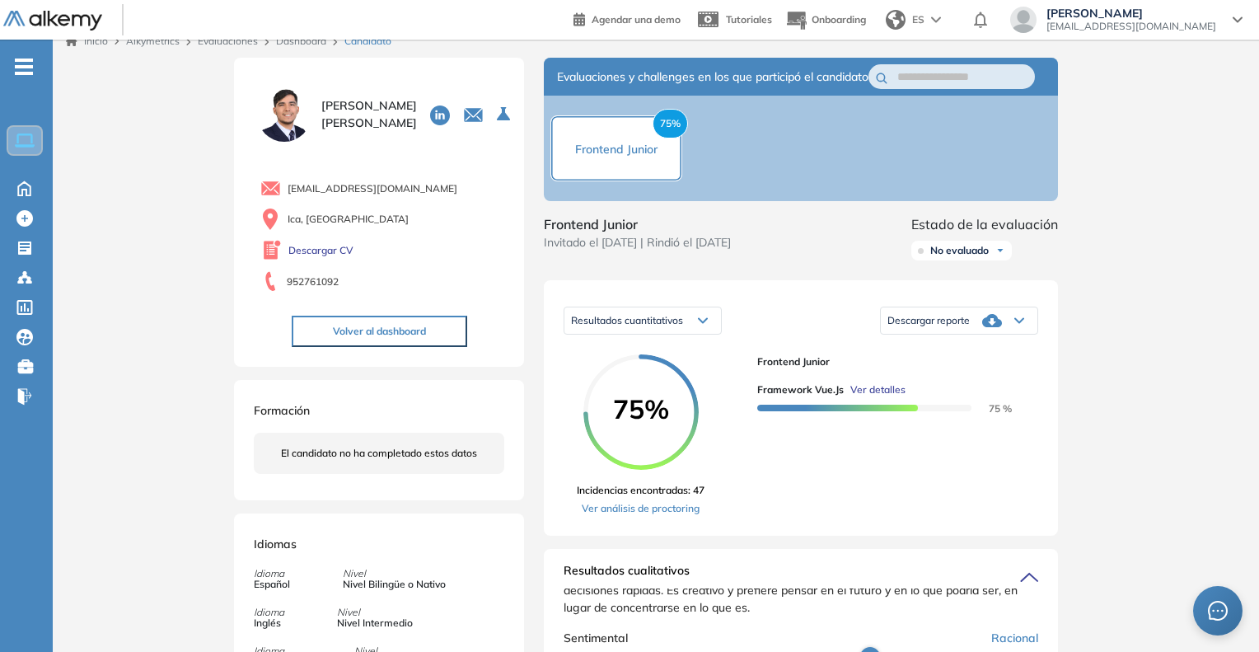
scroll to position [0, 0]
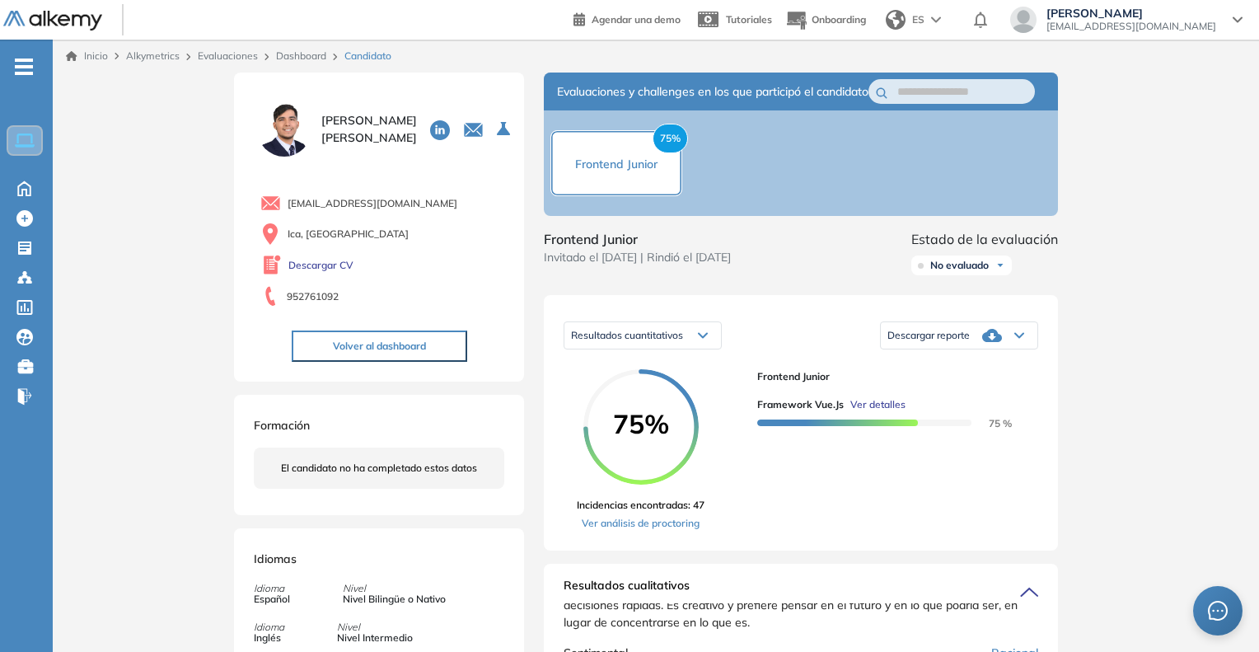
click at [876, 412] on span "Ver detalles" at bounding box center [877, 404] width 55 height 15
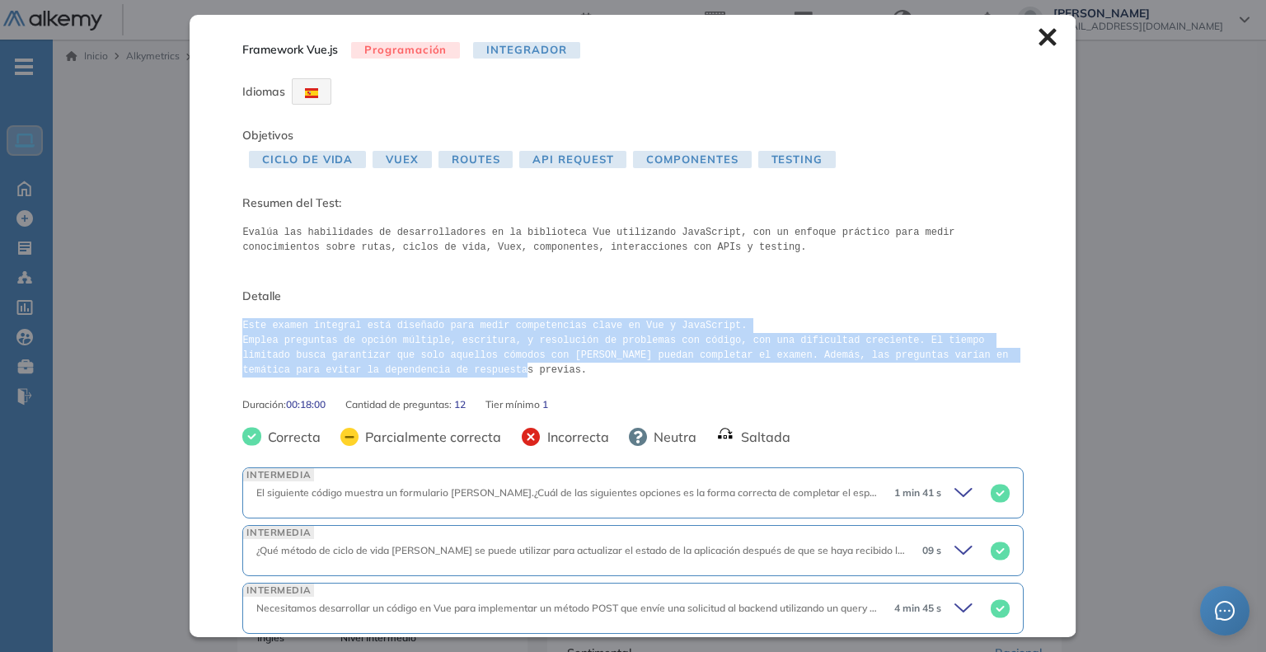
drag, startPoint x: 239, startPoint y: 327, endPoint x: 405, endPoint y: 377, distance: 173.9
click at [405, 377] on div "Framework Vue.js Programación Integrador Idiomas Objetivos Ciclo de Vida Vuex R…" at bounding box center [633, 325] width 886 height 621
copy pre "Este examen integral está diseñado para medir competencias clave en Vue y JavaS…"
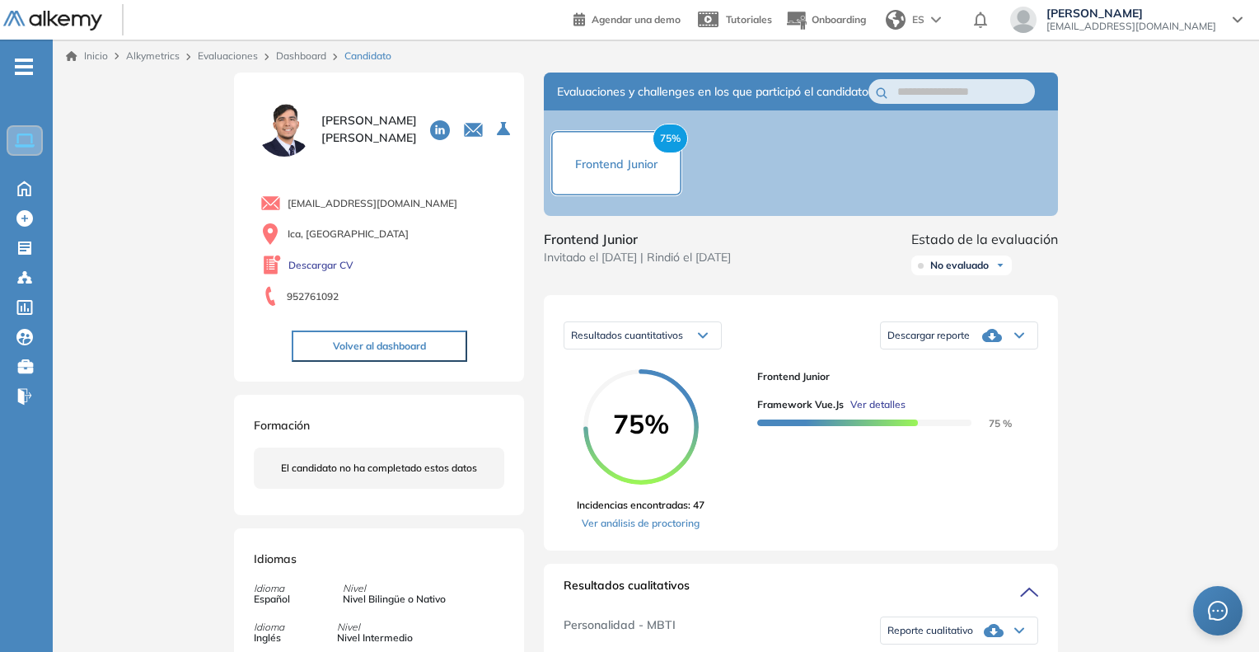
scroll to position [289, 0]
